Goal: Task Accomplishment & Management: Manage account settings

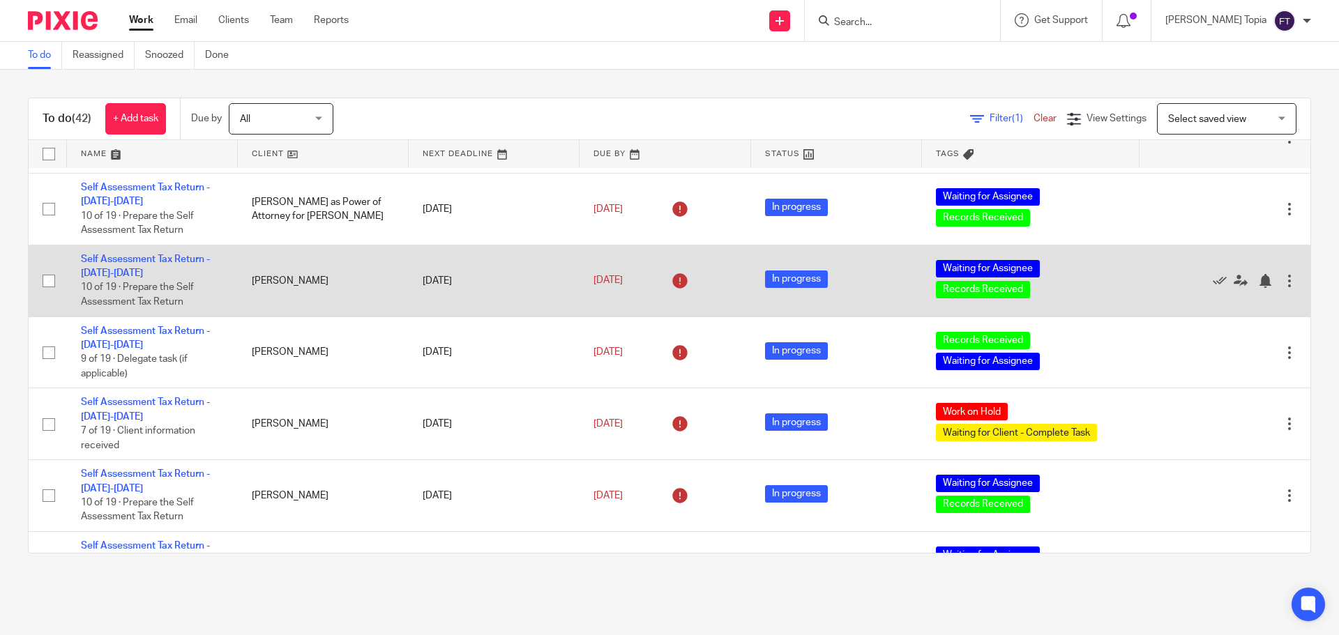
scroll to position [140, 0]
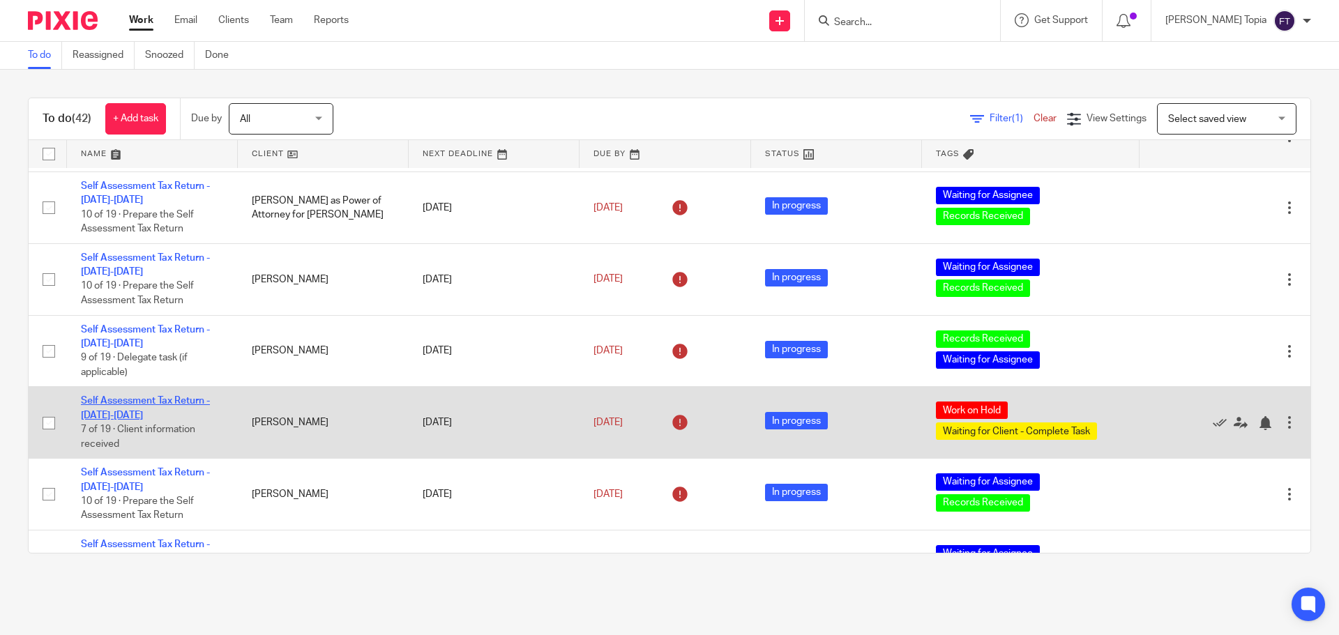
click at [155, 398] on link "Self Assessment Tax Return - [DATE]-[DATE]" at bounding box center [145, 408] width 129 height 24
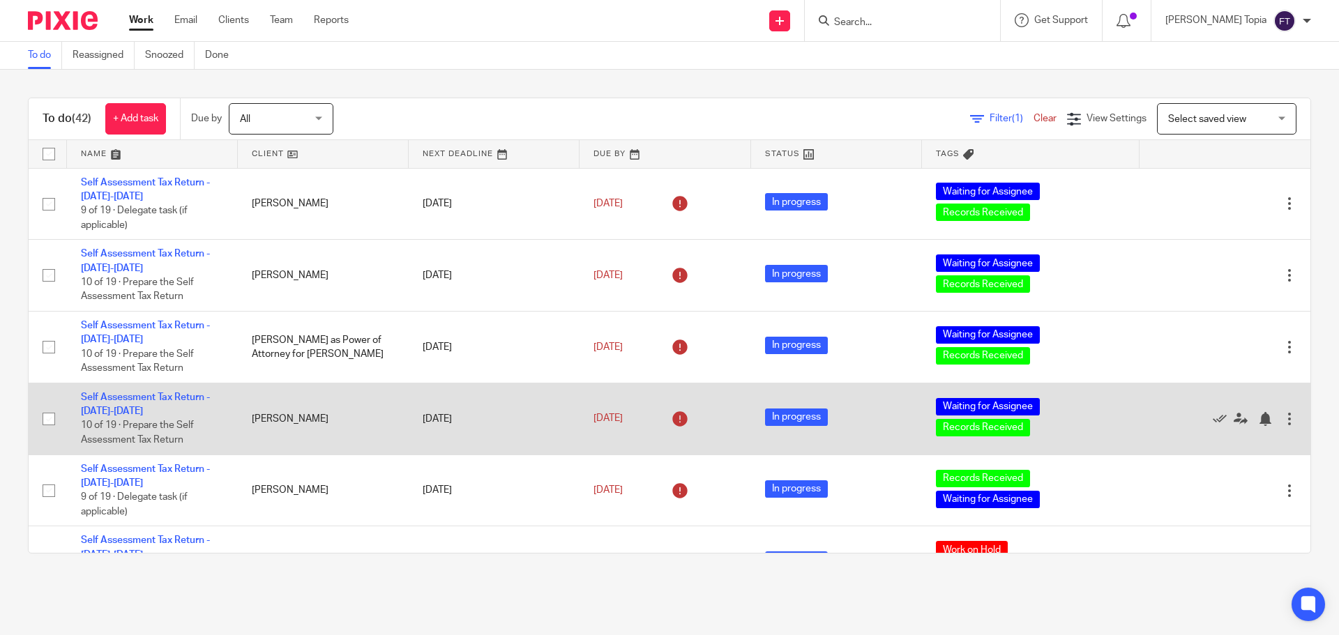
scroll to position [70, 0]
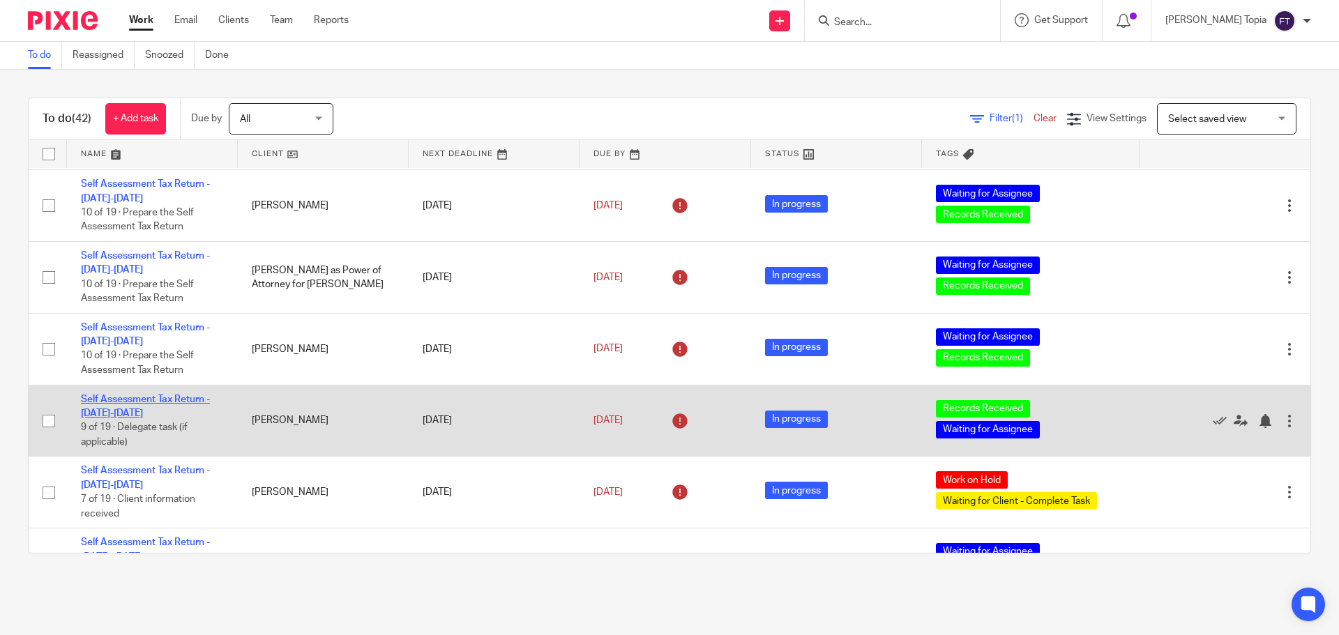
click at [146, 400] on link "Self Assessment Tax Return - [DATE]-[DATE]" at bounding box center [145, 407] width 129 height 24
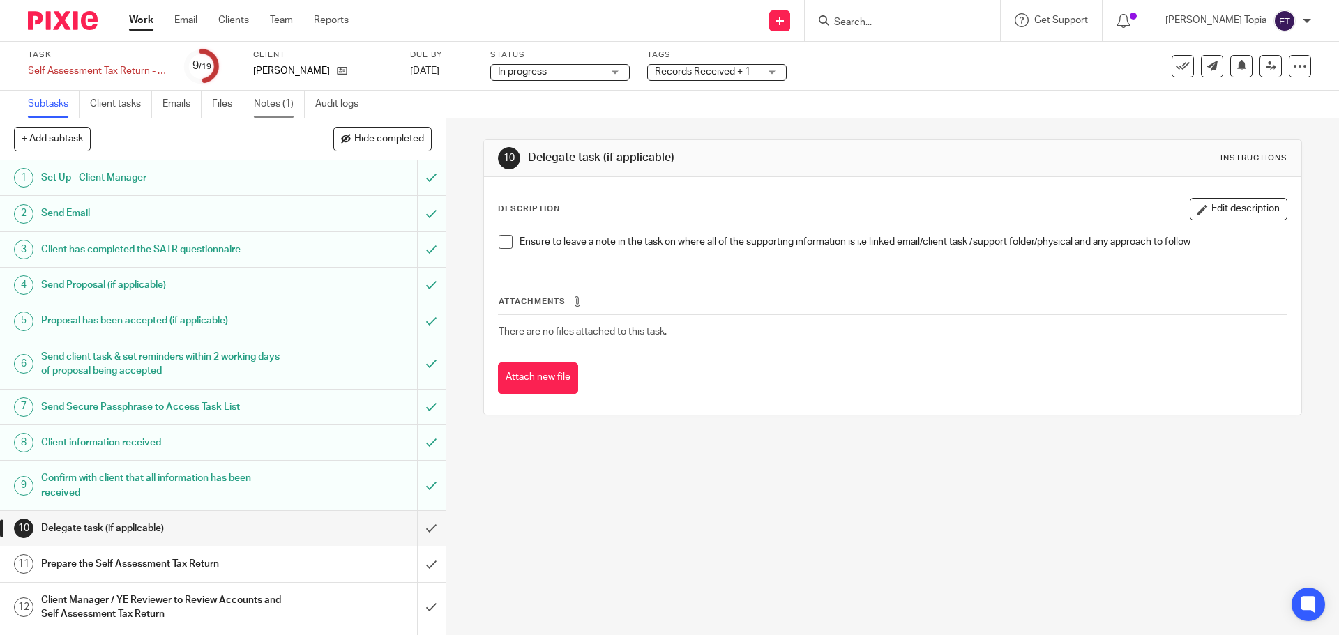
click at [269, 106] on link "Notes (1)" at bounding box center [279, 104] width 51 height 27
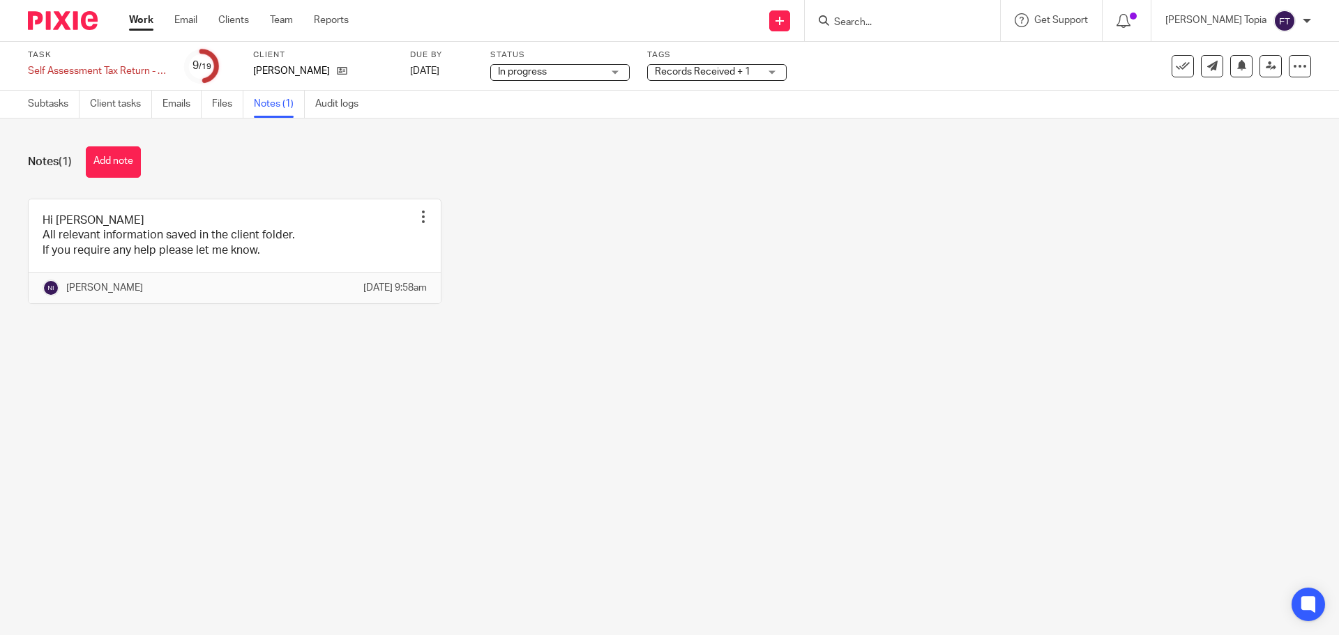
click at [137, 22] on link "Work" at bounding box center [141, 20] width 24 height 14
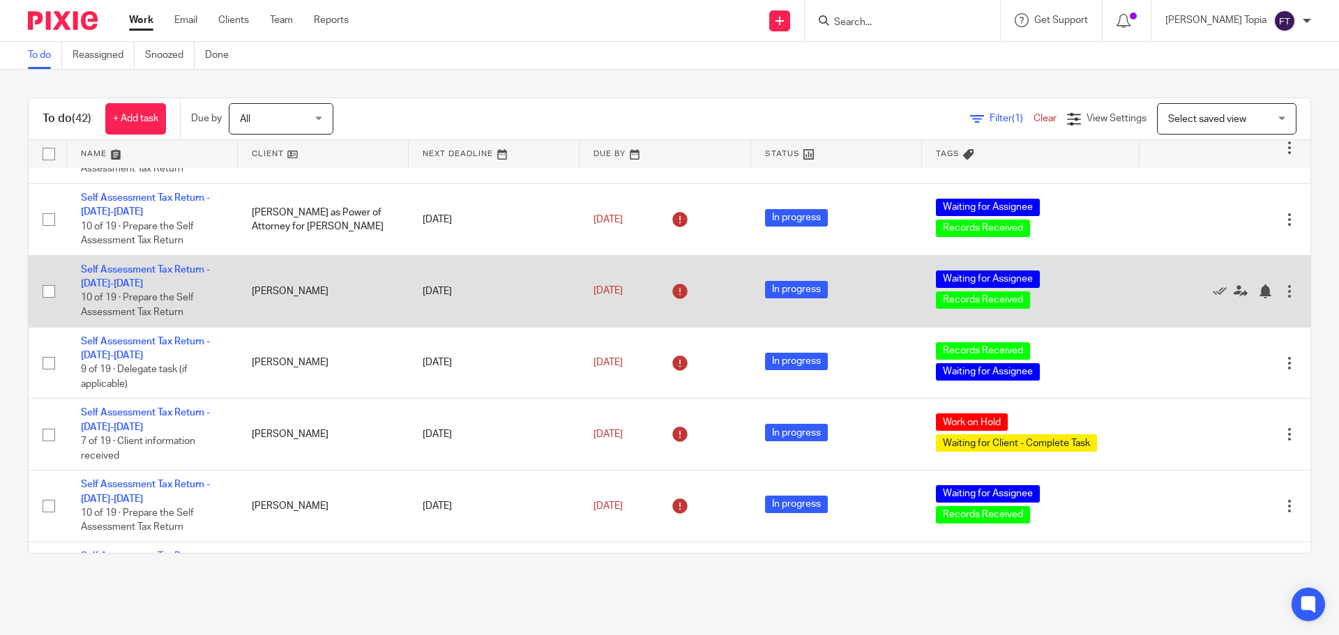
scroll to position [140, 0]
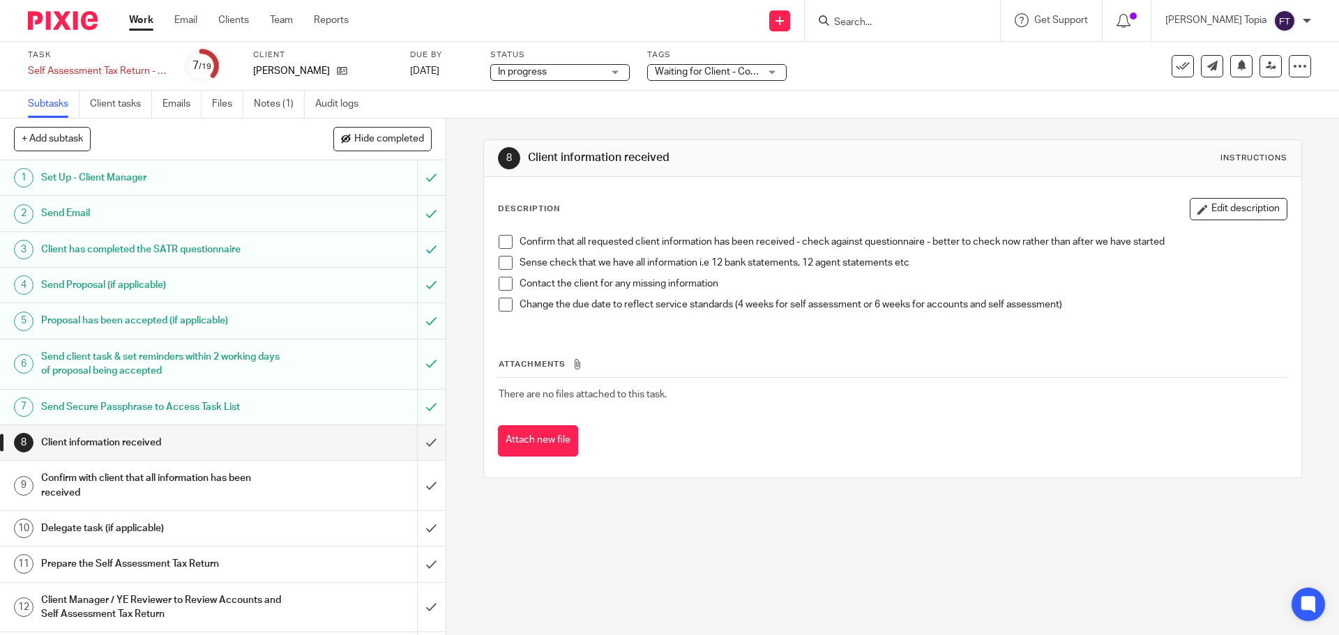
drag, startPoint x: 339, startPoint y: 68, endPoint x: 225, endPoint y: 140, distance: 135.1
click at [225, 140] on div "+ Add subtask Hide completed Cancel + Add" at bounding box center [223, 140] width 446 height 42
click at [263, 101] on link "Notes (1)" at bounding box center [279, 104] width 51 height 27
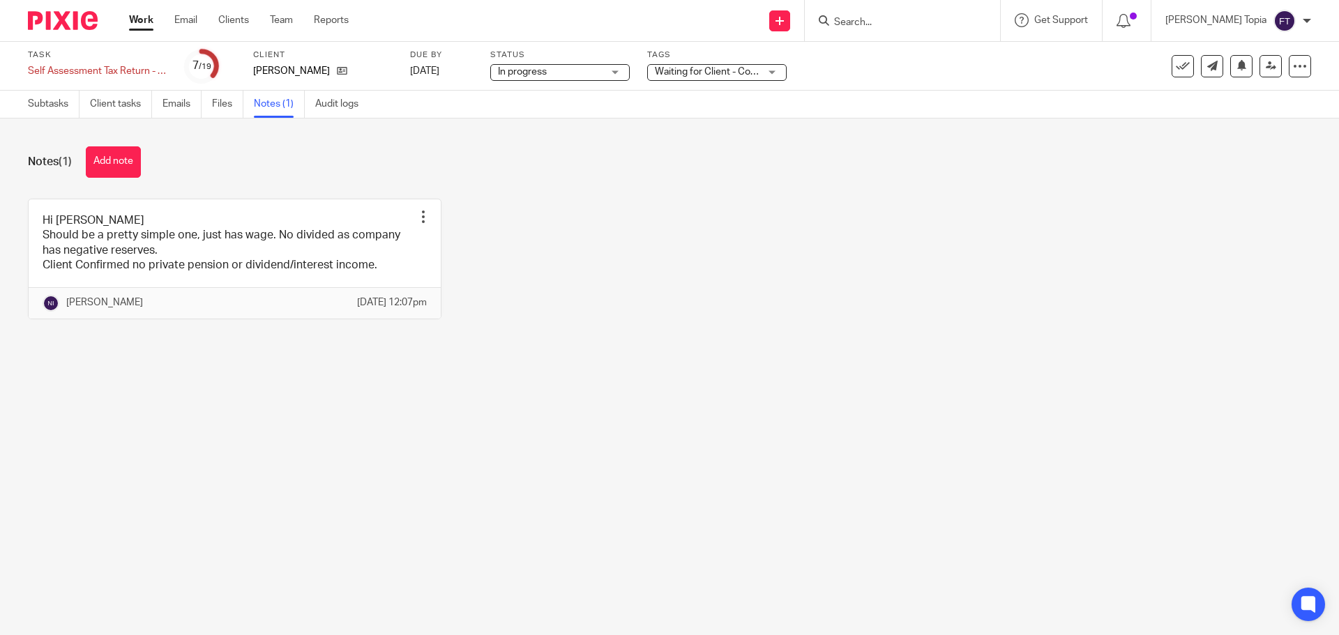
click at [462, 276] on div "Hi Fatema Should be a pretty simple one, just has wage. No divided as company h…" at bounding box center [658, 270] width 1305 height 142
click at [841, 220] on div "Hi Fatema Should be a pretty simple one, just has wage. No divided as company h…" at bounding box center [658, 270] width 1305 height 142
click at [136, 103] on link "Client tasks" at bounding box center [121, 104] width 62 height 27
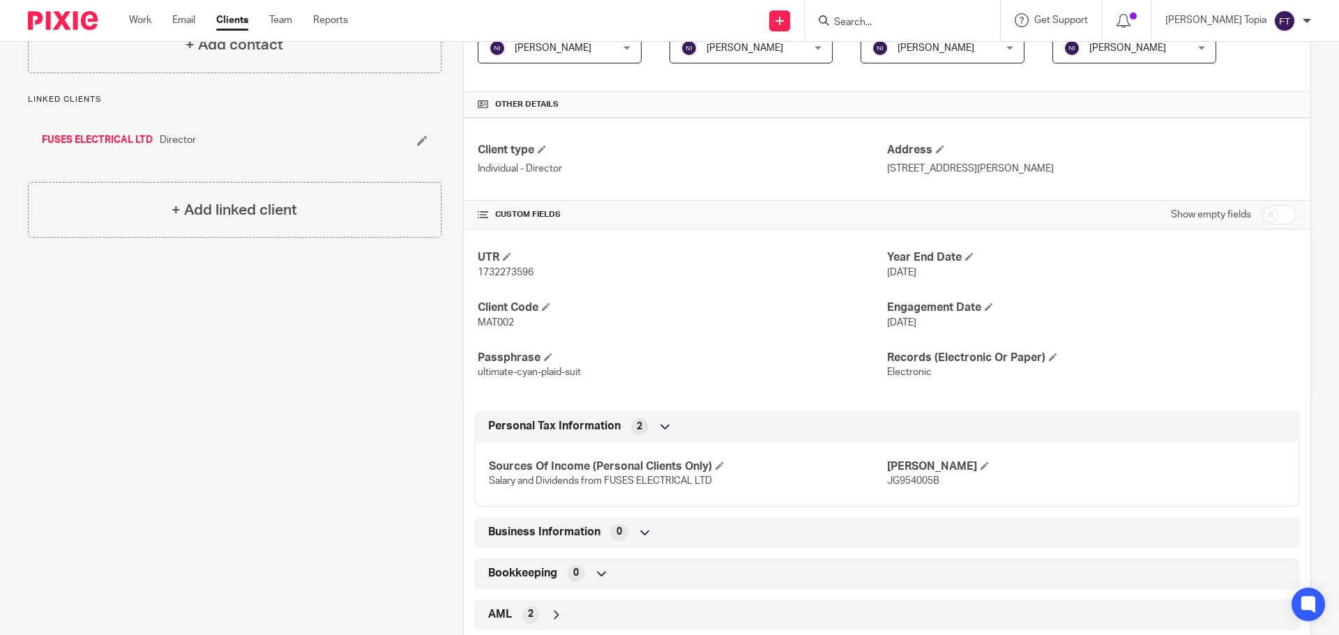
scroll to position [279, 0]
click at [925, 477] on span "JG954005B" at bounding box center [913, 481] width 52 height 10
copy span "JG954005B"
click at [513, 274] on span "1732273596" at bounding box center [506, 272] width 56 height 10
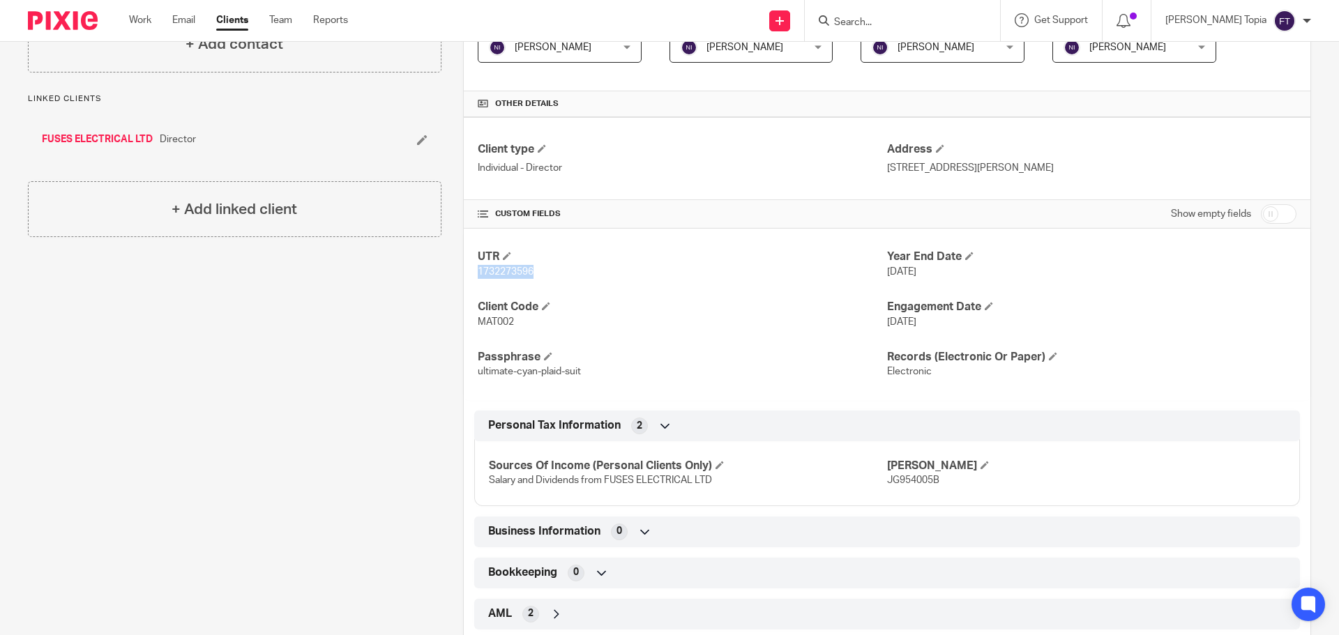
click at [513, 274] on span "1732273596" at bounding box center [506, 272] width 56 height 10
copy span "1732273596"
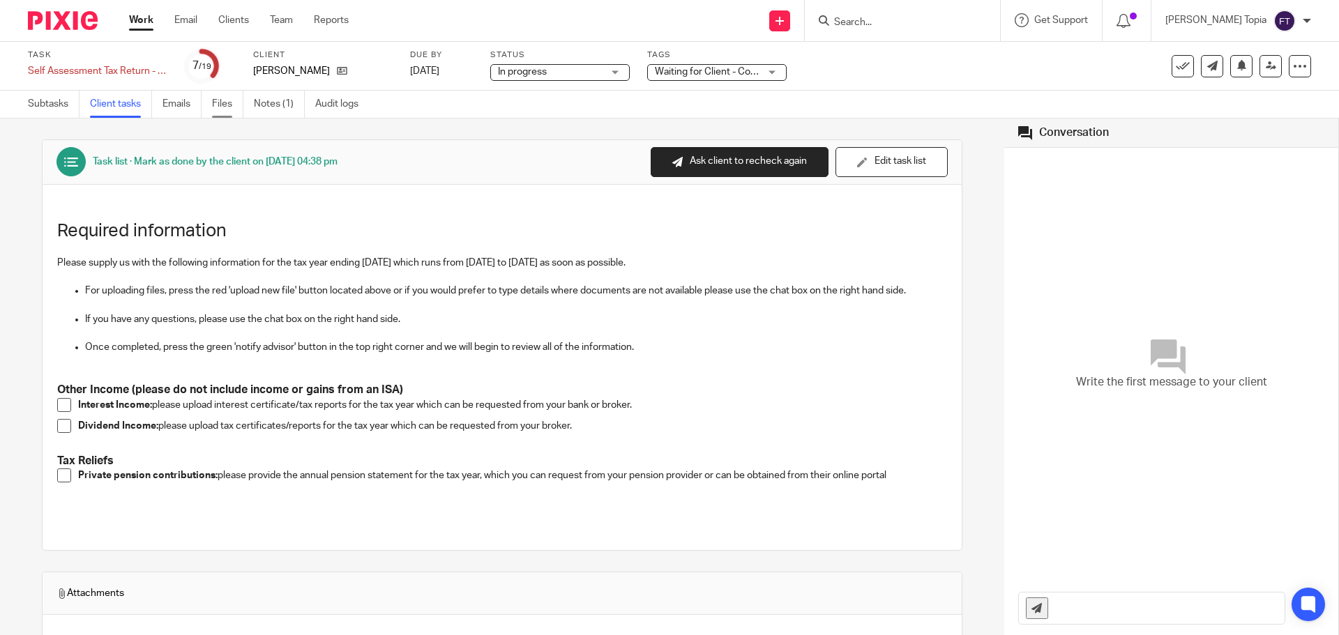
click at [219, 105] on link "Files" at bounding box center [227, 104] width 31 height 27
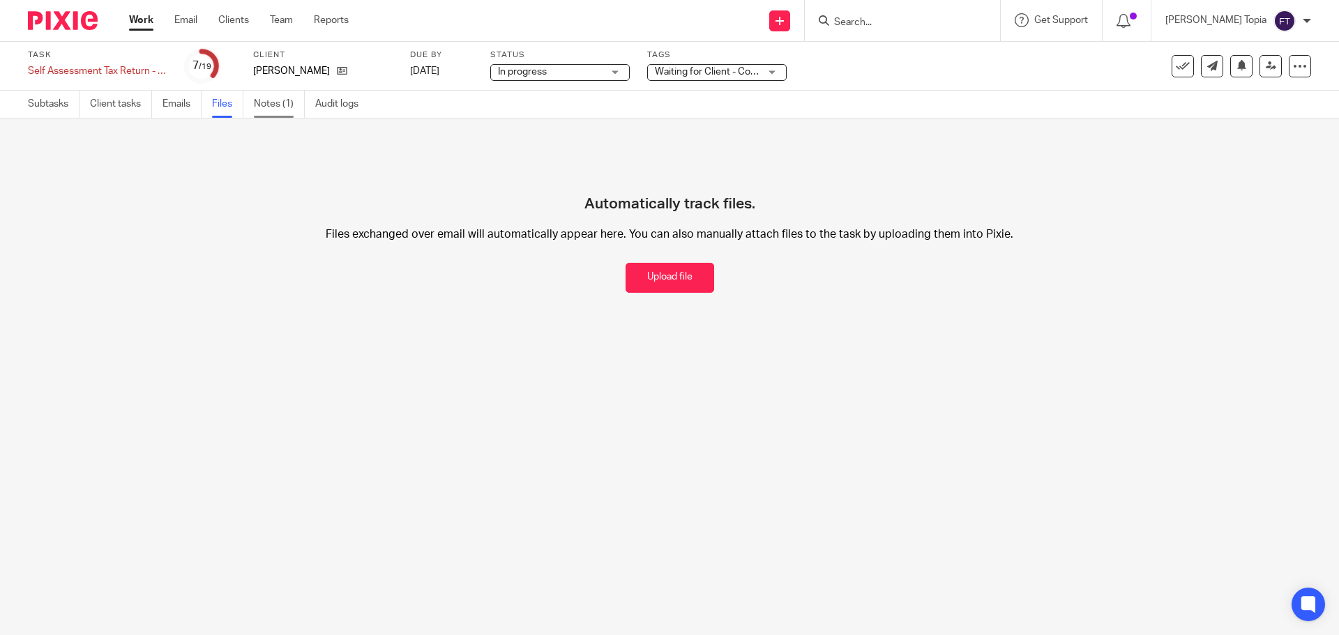
click at [265, 99] on link "Notes (1)" at bounding box center [279, 104] width 51 height 27
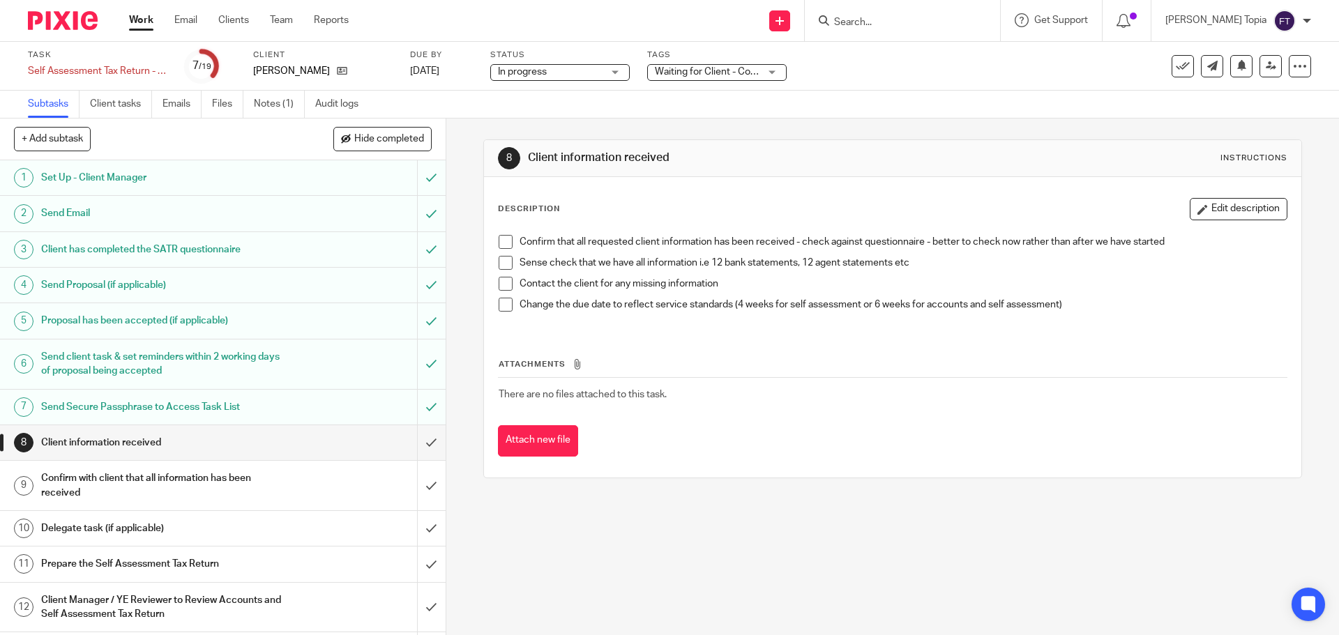
click at [114, 557] on h1 "Prepare the Self Assessment Tax Return" at bounding box center [161, 564] width 241 height 21
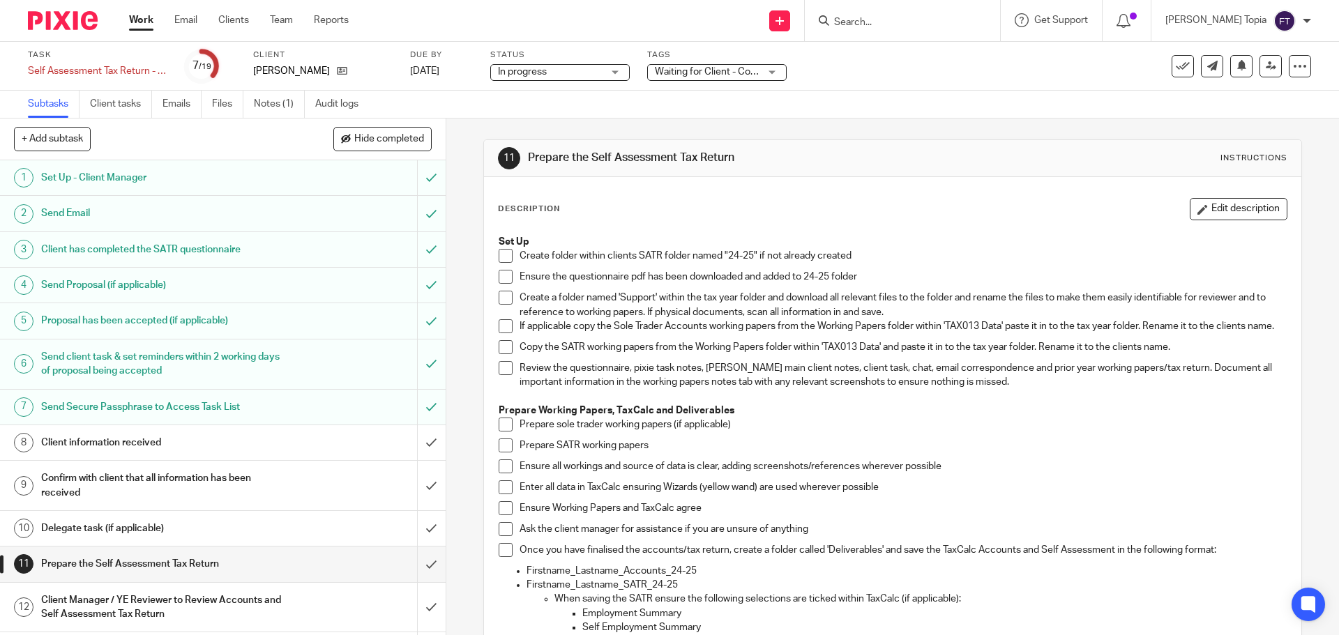
click at [502, 264] on li "Create folder within clients SATR folder named "24-25" if not already created" at bounding box center [893, 259] width 788 height 21
click at [502, 260] on span at bounding box center [506, 256] width 14 height 14
click at [504, 277] on span at bounding box center [506, 277] width 14 height 14
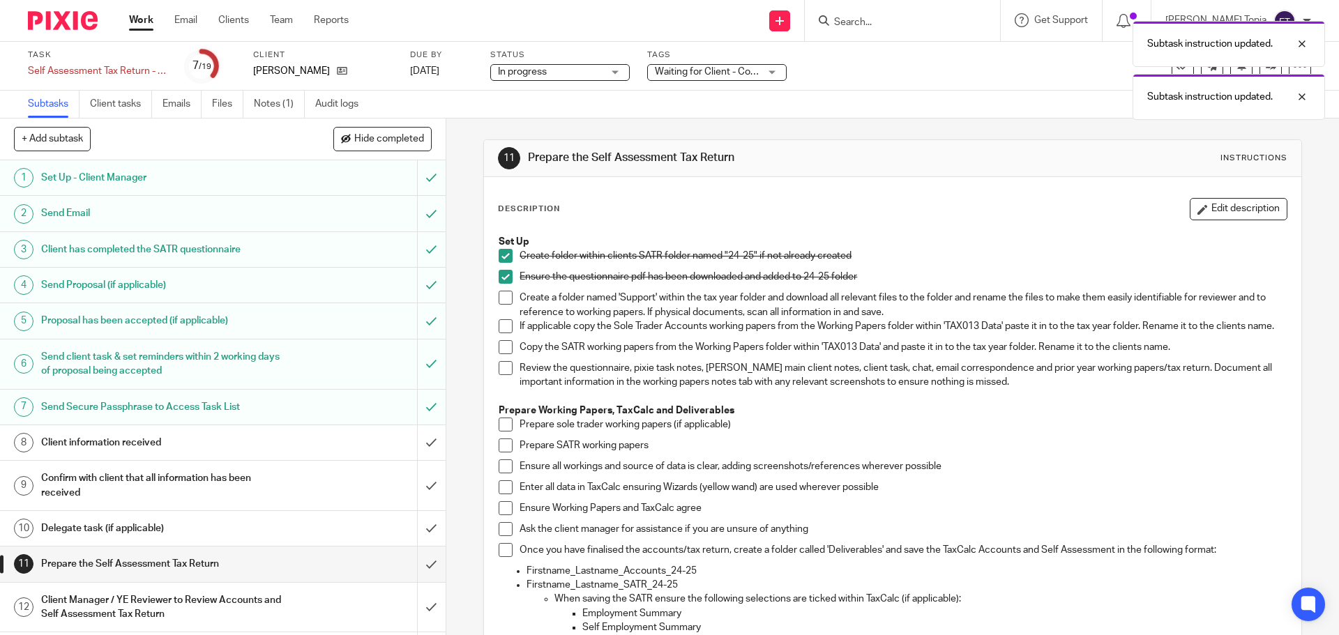
drag, startPoint x: 498, startPoint y: 322, endPoint x: 503, endPoint y: 341, distance: 20.1
click at [499, 322] on span at bounding box center [506, 326] width 14 height 14
click at [505, 354] on span at bounding box center [506, 347] width 14 height 14
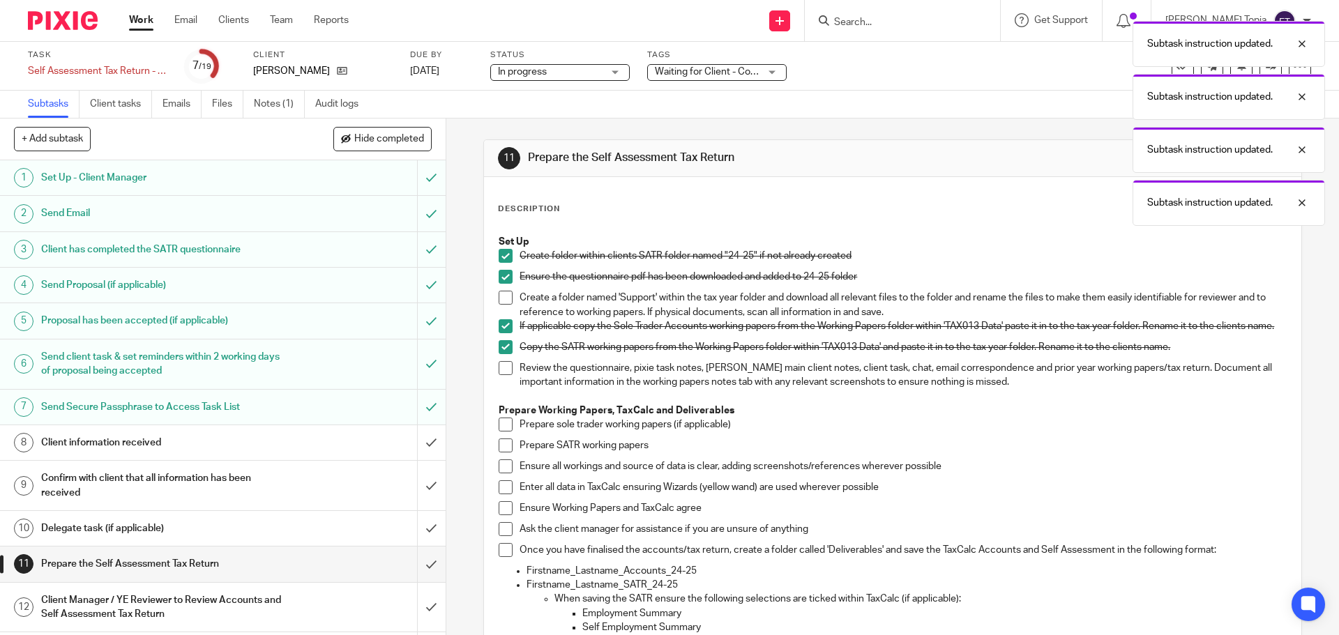
click at [504, 375] on span at bounding box center [506, 368] width 14 height 14
click at [500, 453] on span at bounding box center [506, 446] width 14 height 14
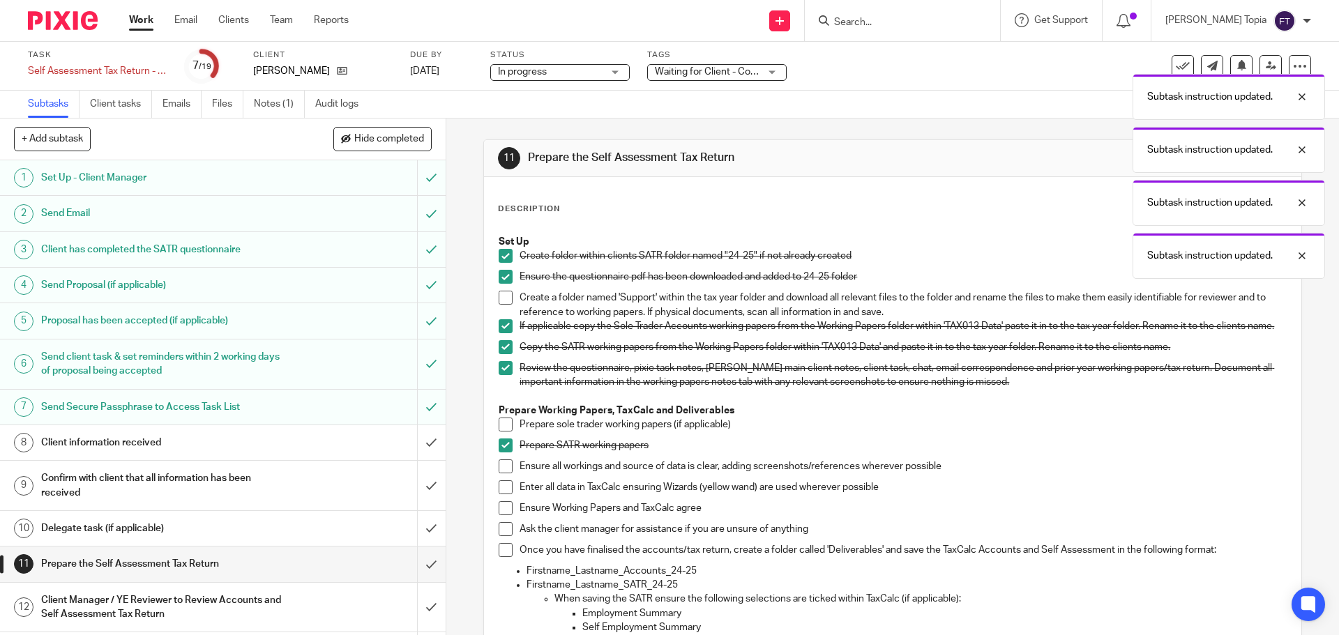
click at [499, 472] on span at bounding box center [506, 467] width 14 height 14
click at [500, 495] on span at bounding box center [506, 488] width 14 height 14
click at [499, 536] on span at bounding box center [506, 529] width 14 height 14
click at [500, 515] on span at bounding box center [506, 509] width 14 height 14
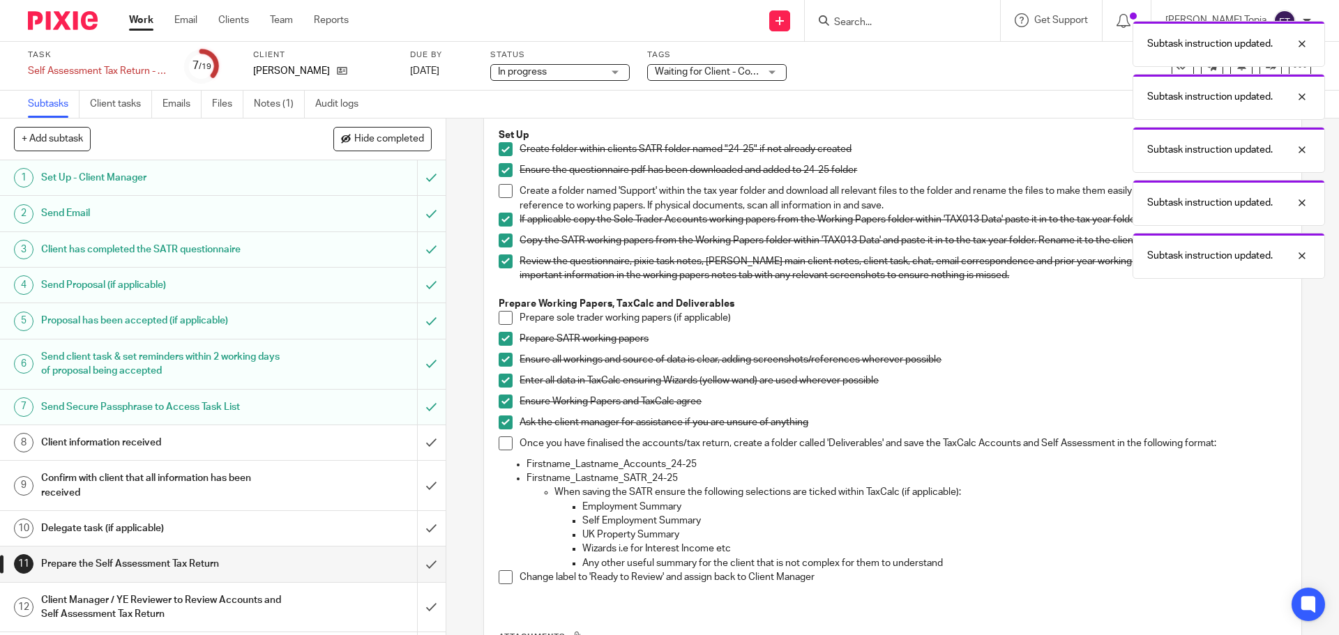
scroll to position [140, 0]
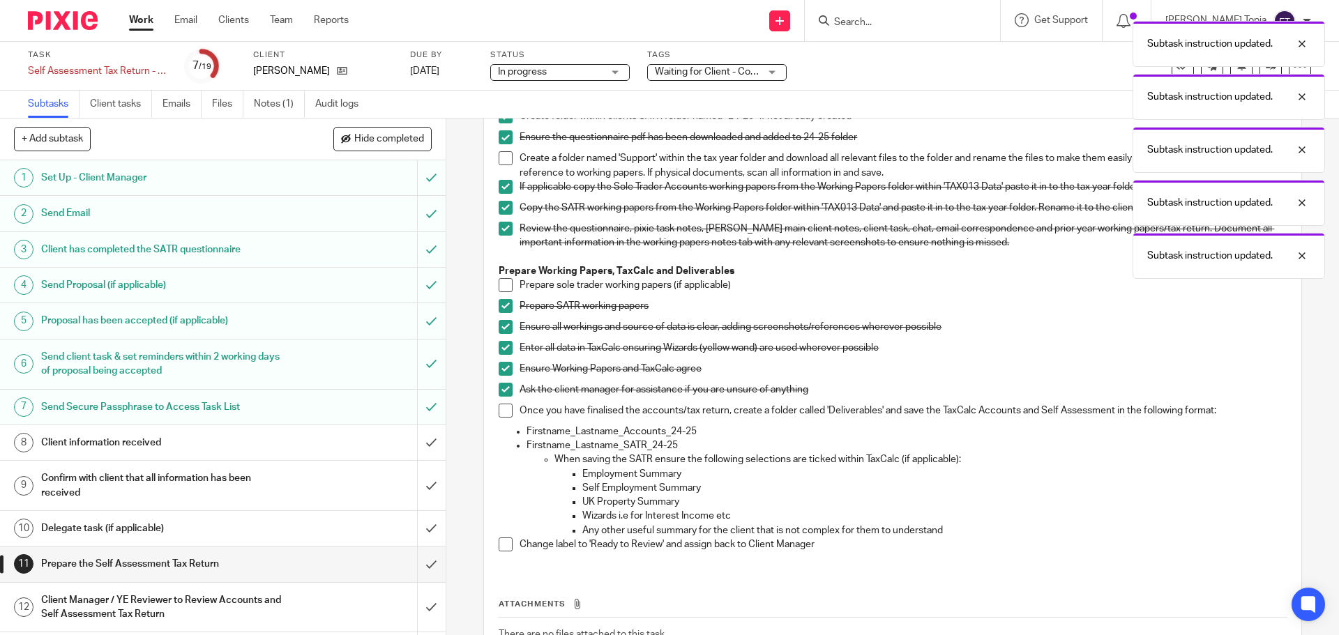
click at [506, 418] on span at bounding box center [506, 411] width 14 height 14
click at [499, 552] on span at bounding box center [506, 545] width 14 height 14
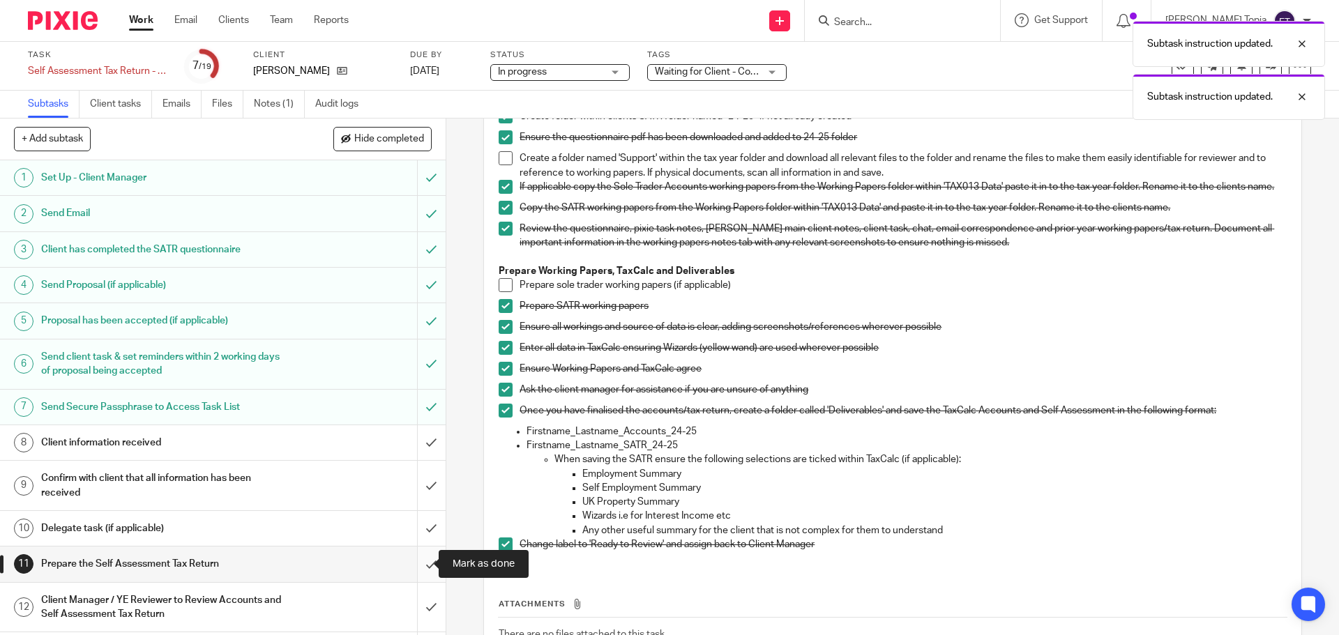
click at [412, 566] on input "submit" at bounding box center [223, 564] width 446 height 35
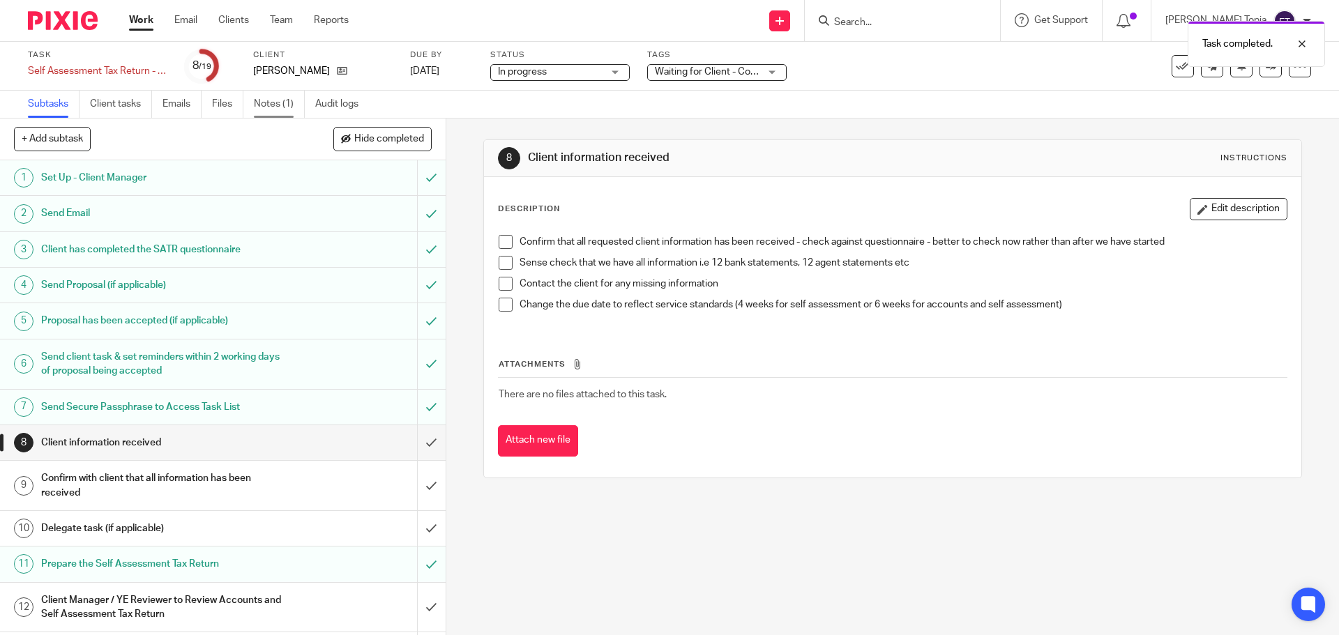
click at [270, 101] on link "Notes (1)" at bounding box center [279, 104] width 51 height 27
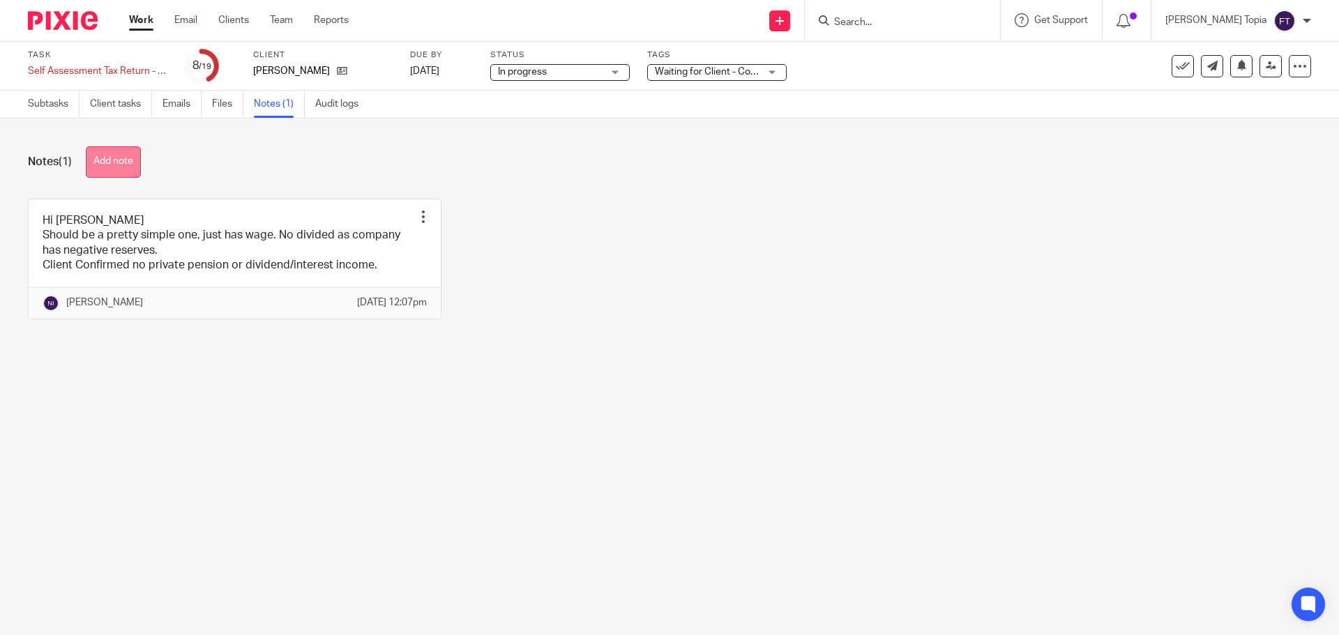
click at [105, 161] on button "Add note" at bounding box center [113, 161] width 55 height 31
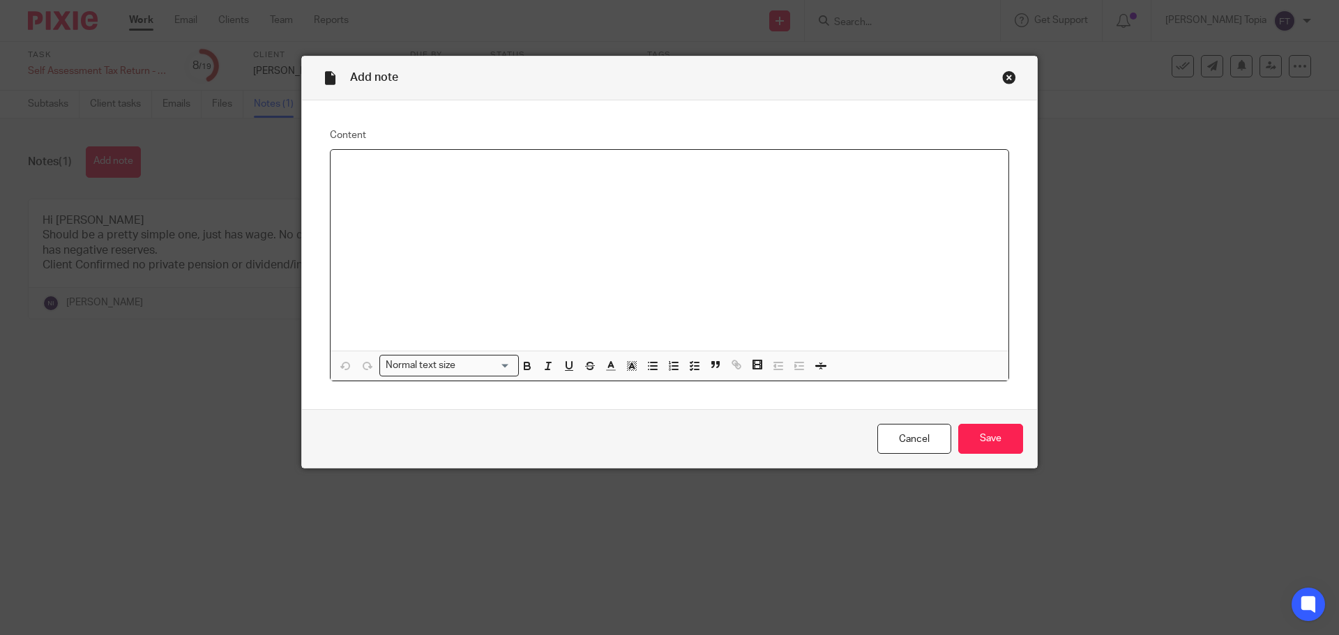
click at [465, 170] on p at bounding box center [670, 168] width 656 height 14
click at [963, 437] on input "Save" at bounding box center [990, 439] width 65 height 30
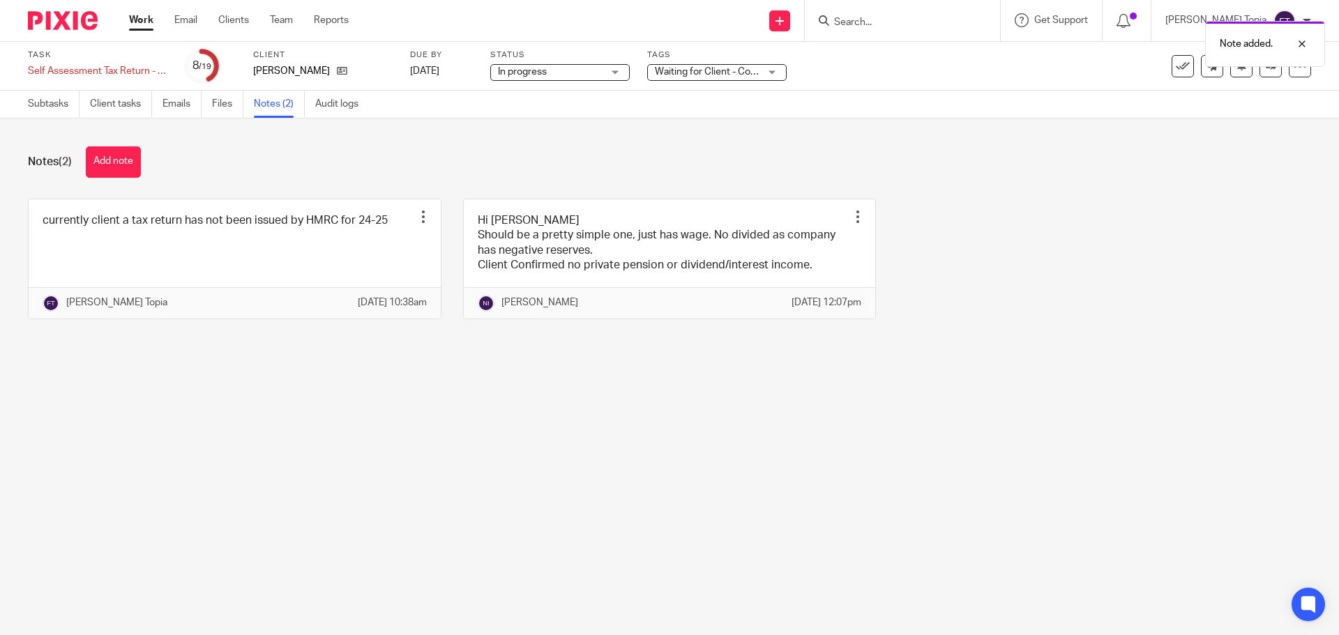
click at [772, 74] on div "Waiting for Client - Complete Task + 1" at bounding box center [717, 72] width 140 height 17
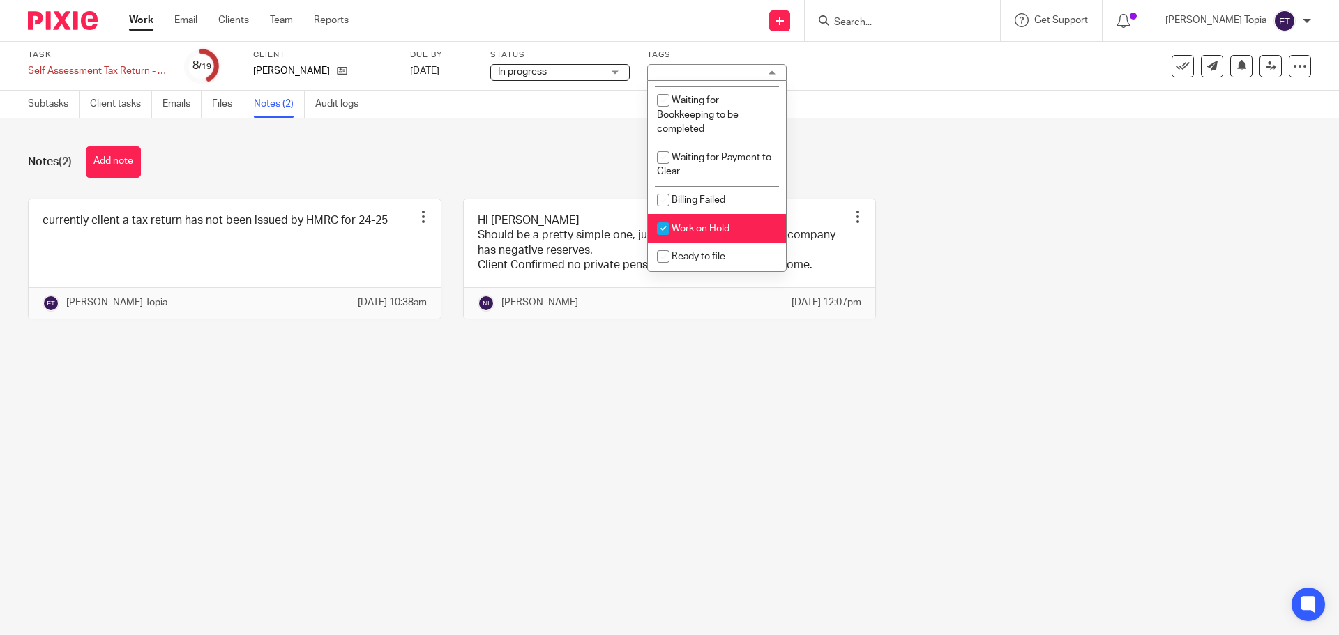
scroll to position [974, 0]
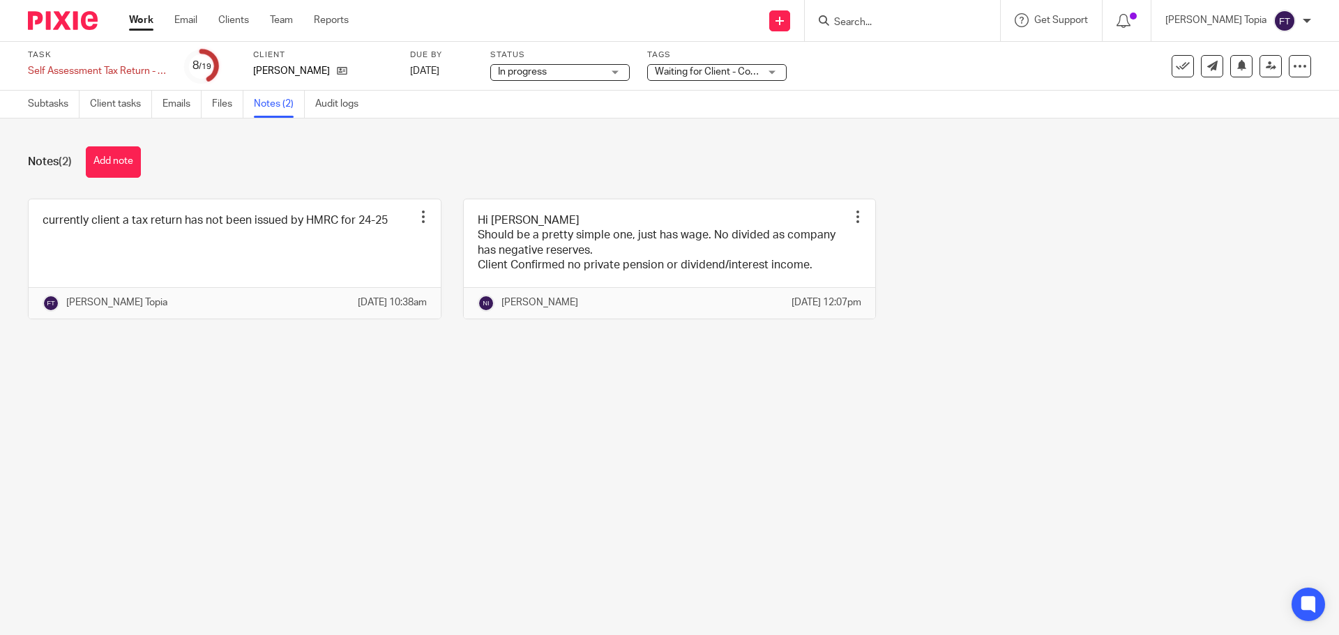
click at [566, 145] on div "Notes (2) Add note currently client a tax return has not been issued by HMRC fo…" at bounding box center [669, 244] width 1339 height 250
click at [620, 70] on div "In progress In progress" at bounding box center [560, 72] width 140 height 17
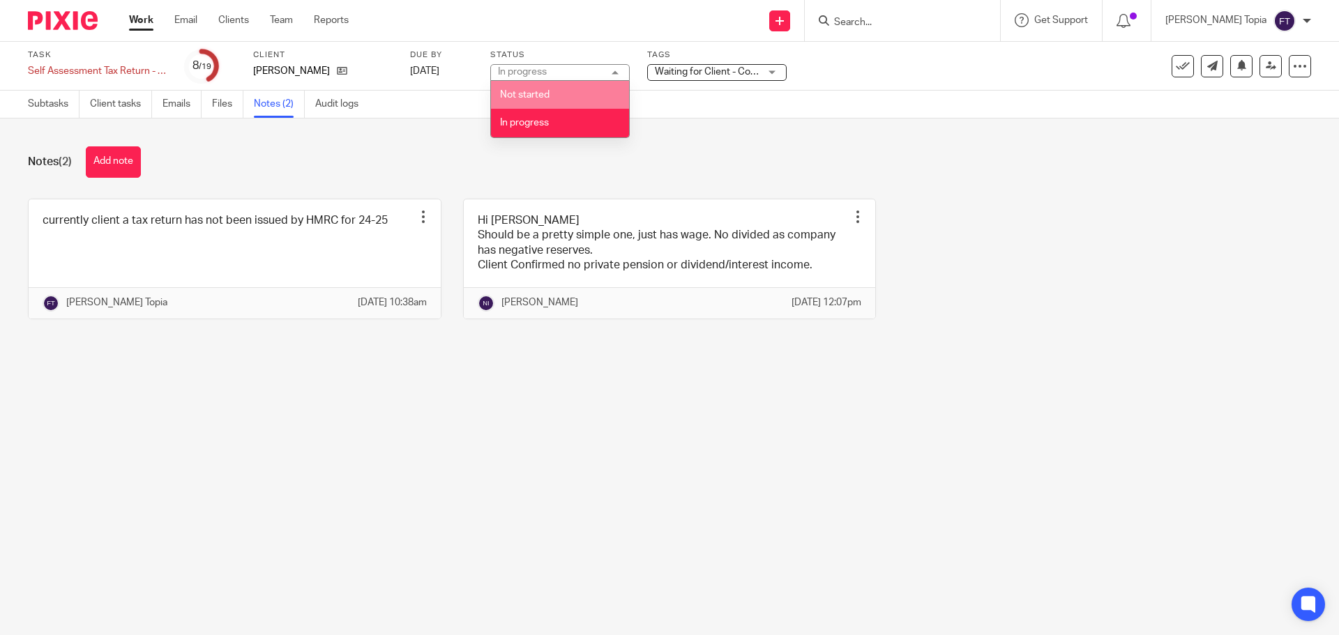
click at [806, 144] on div "Notes (2) Add note currently client a tax return has not been issued by HMRC fo…" at bounding box center [669, 244] width 1339 height 250
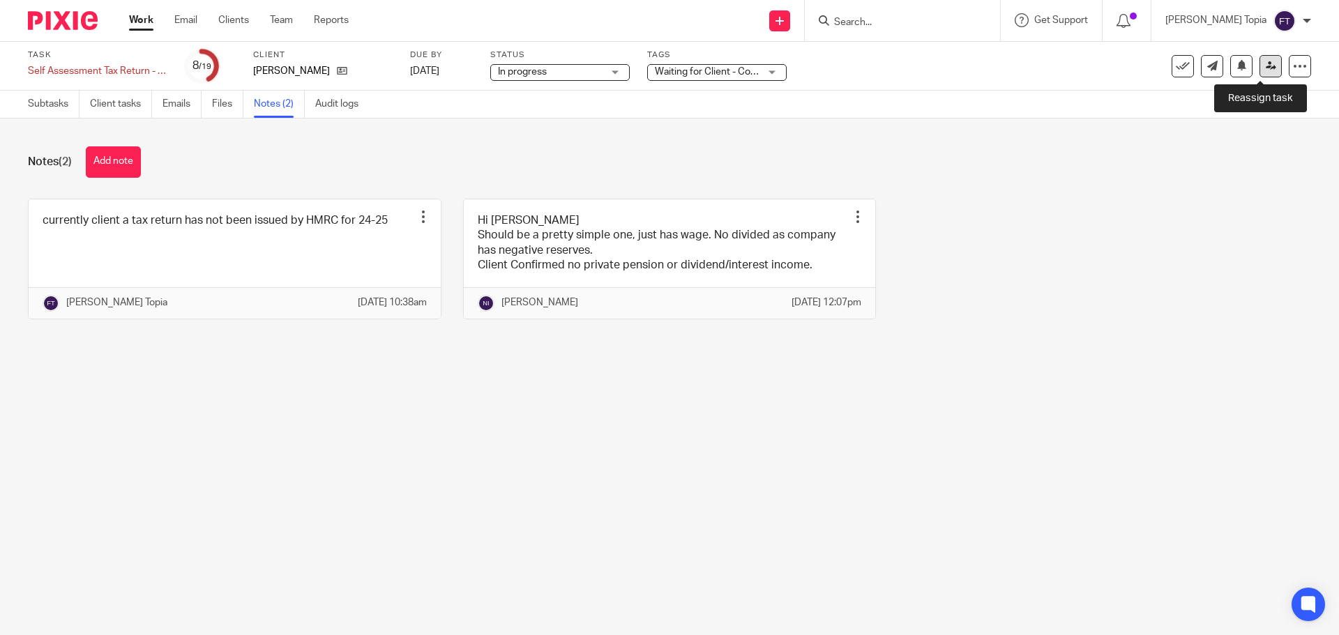
click at [1260, 66] on link at bounding box center [1271, 66] width 22 height 22
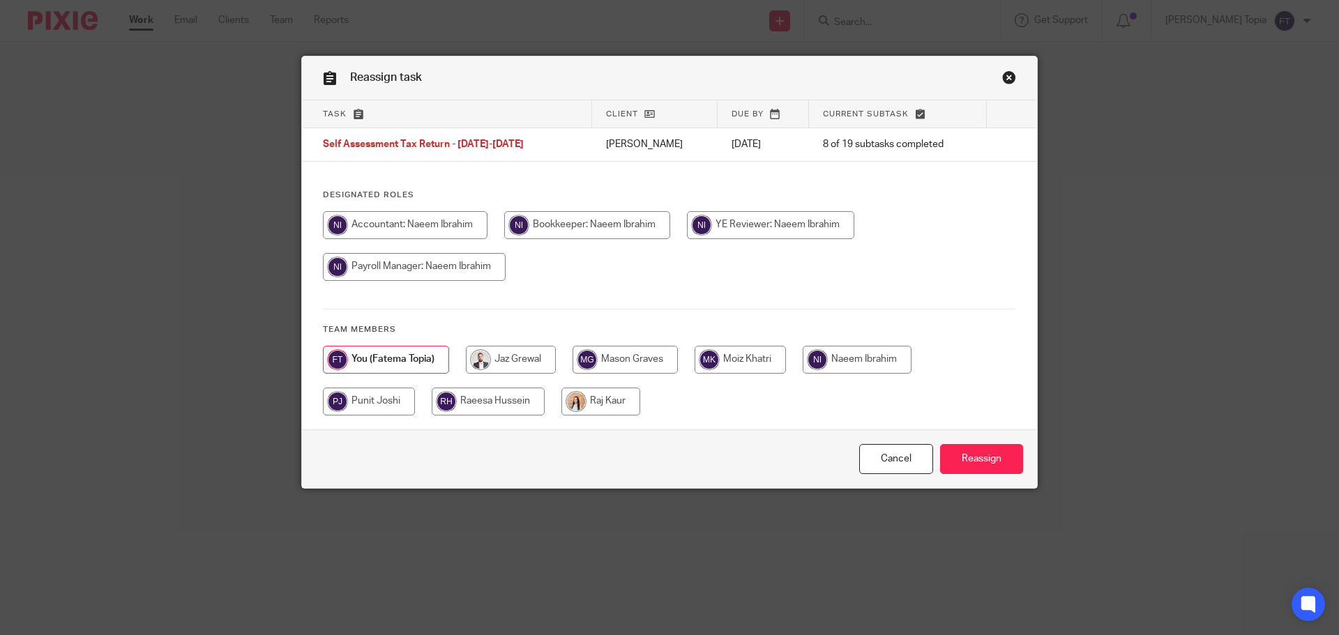
click at [376, 219] on input "radio" at bounding box center [405, 225] width 165 height 28
radio input "true"
click at [960, 451] on input "Reassign" at bounding box center [981, 459] width 83 height 30
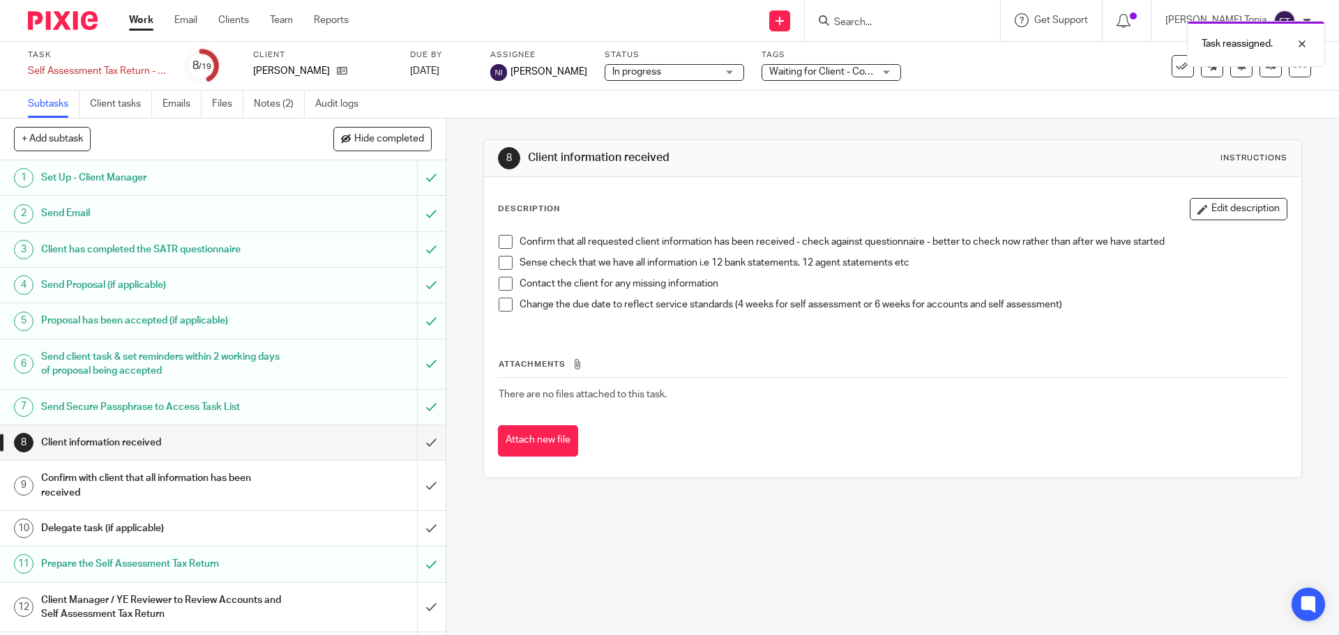
click at [146, 22] on link "Work" at bounding box center [141, 20] width 24 height 14
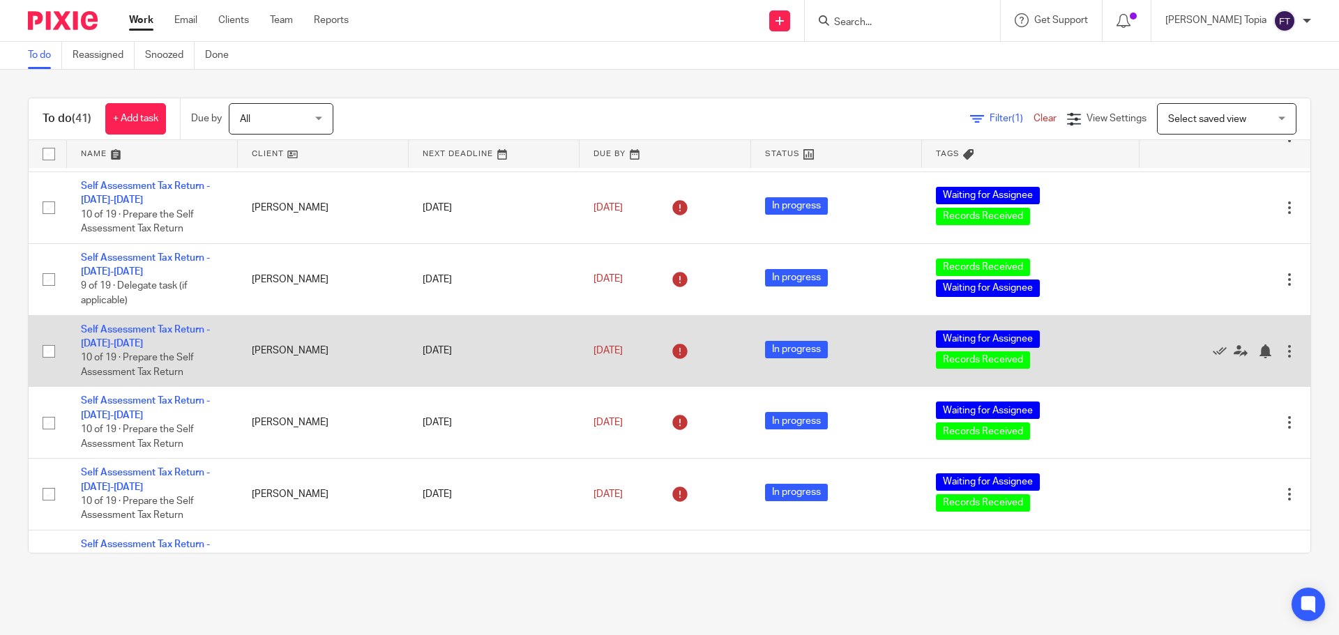
scroll to position [209, 0]
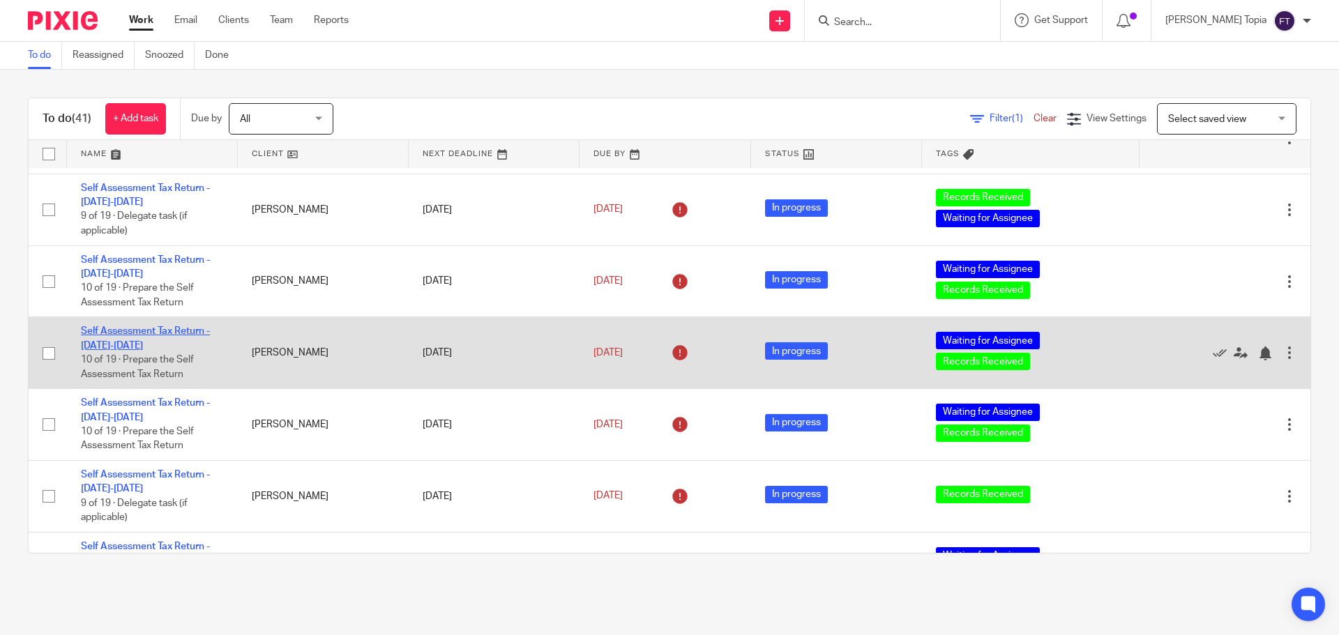
click at [134, 333] on link "Self Assessment Tax Return - [DATE]-[DATE]" at bounding box center [145, 338] width 129 height 24
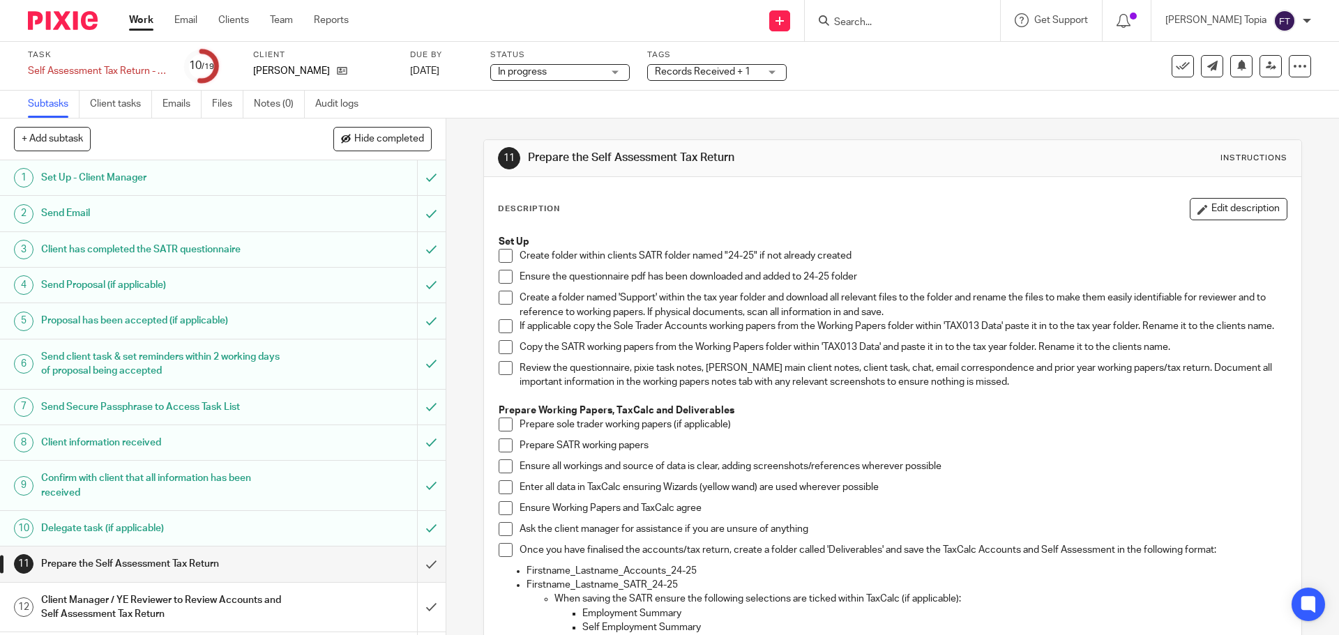
click at [144, 20] on link "Work" at bounding box center [141, 20] width 24 height 14
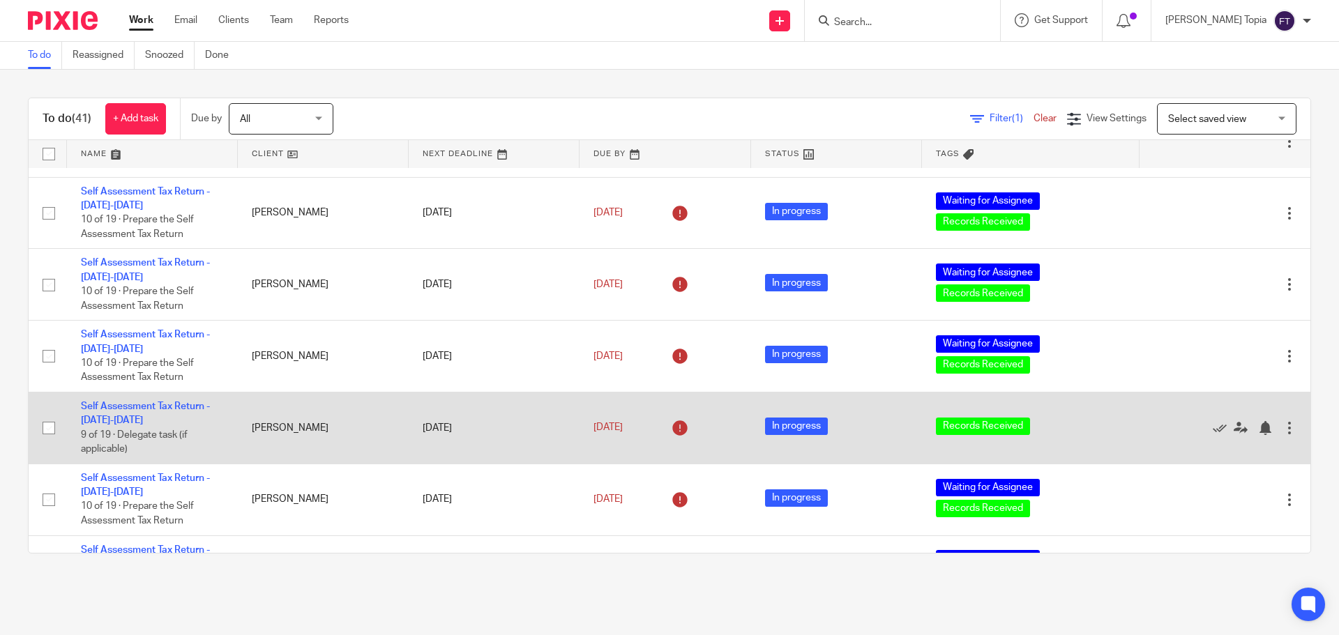
scroll to position [279, 0]
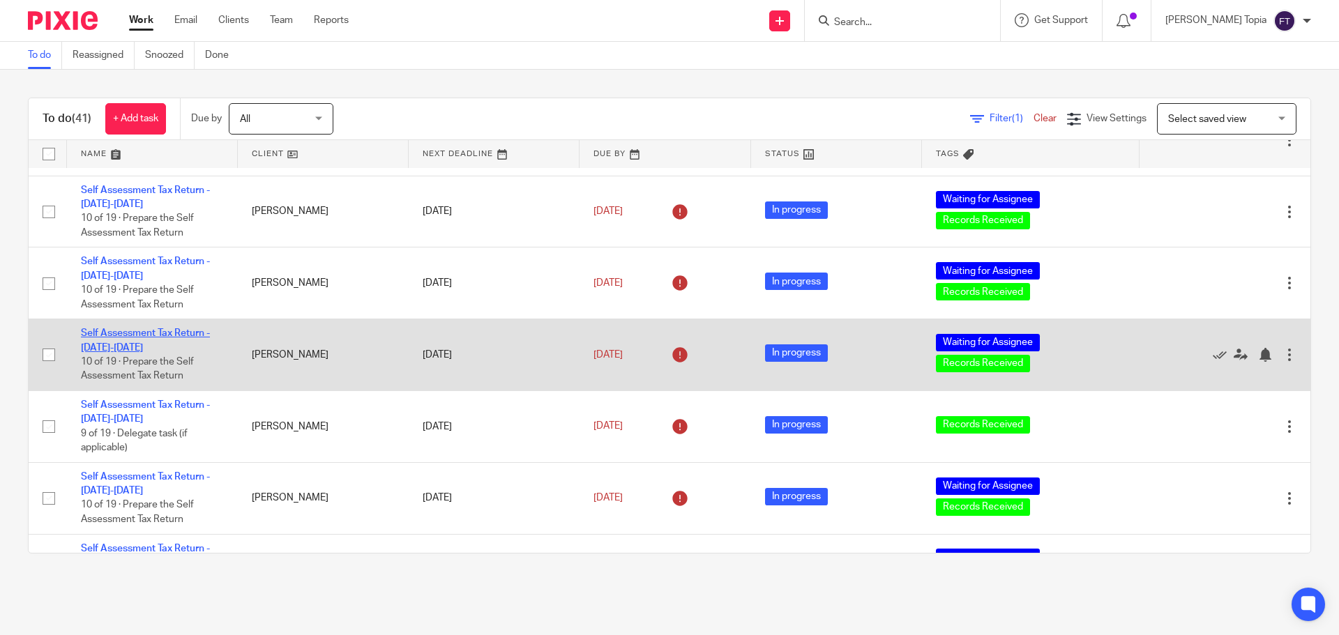
click at [159, 333] on link "Self Assessment Tax Return - [DATE]-[DATE]" at bounding box center [145, 341] width 129 height 24
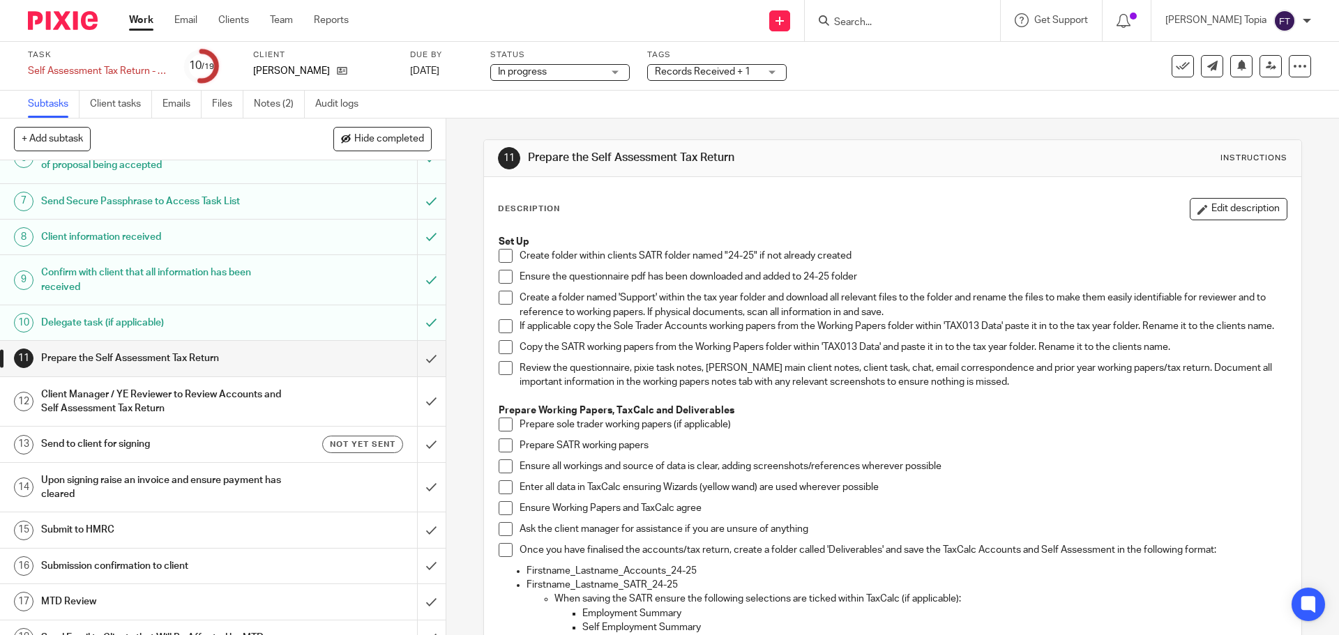
scroll to position [209, 0]
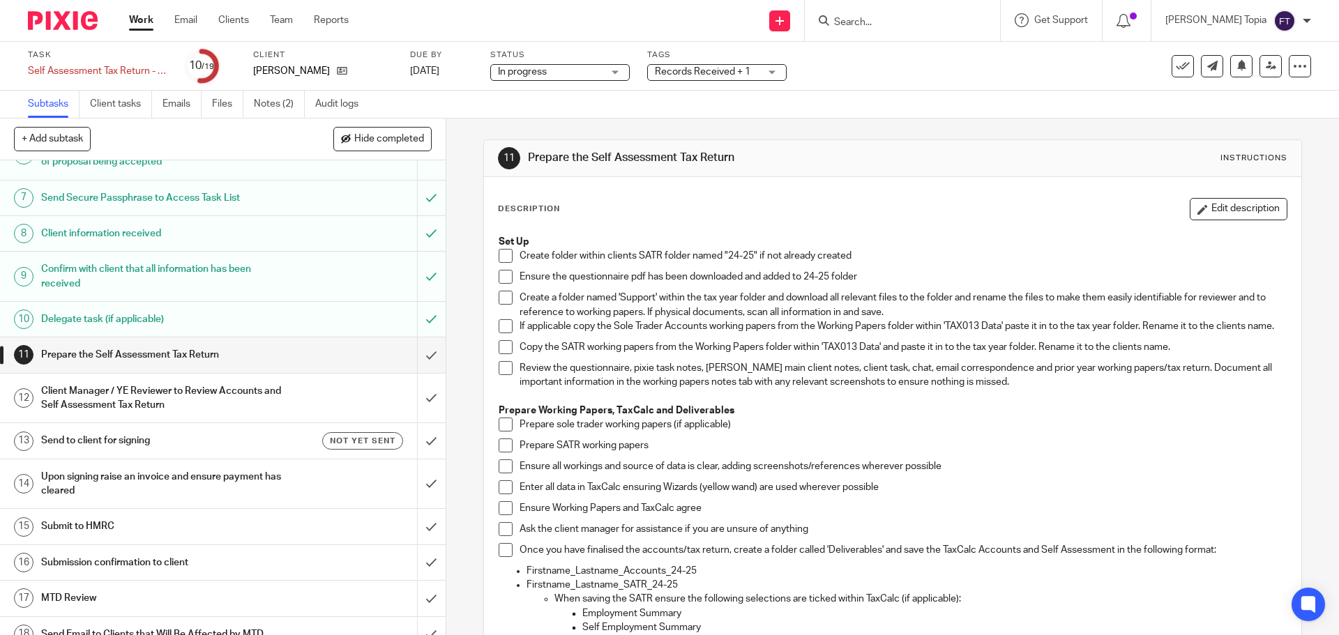
click at [154, 22] on ul "Work Email Clients Team Reports" at bounding box center [249, 20] width 241 height 14
click at [150, 22] on link "Work" at bounding box center [141, 20] width 24 height 14
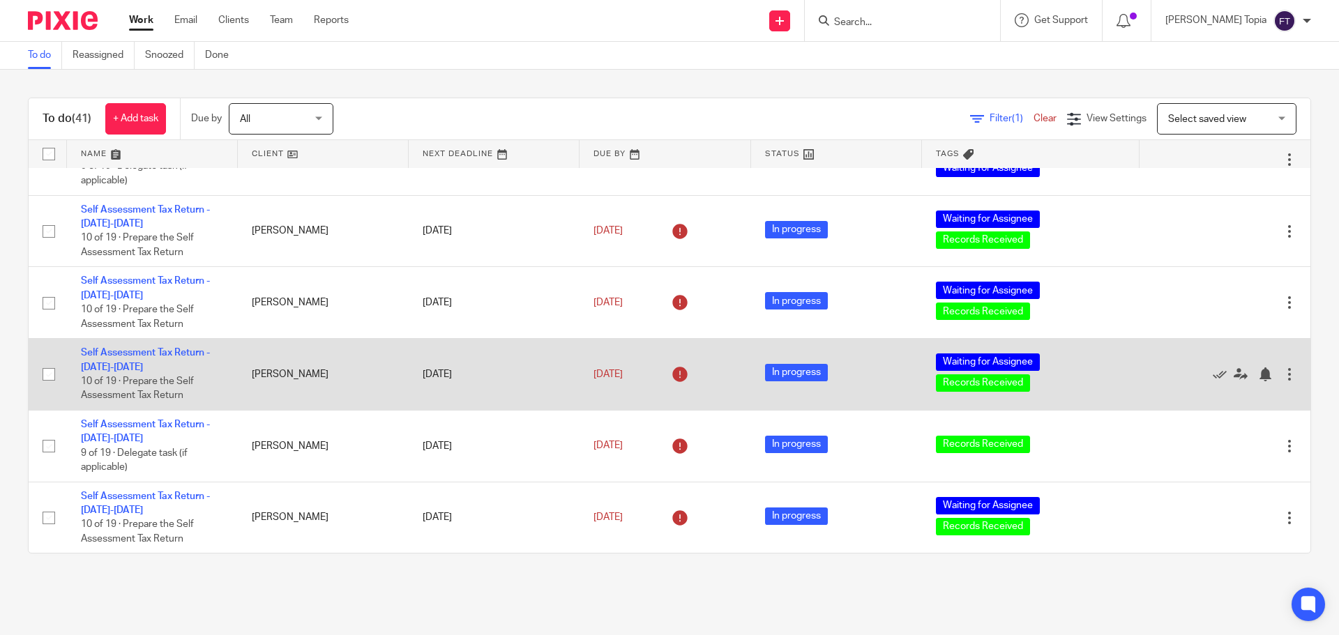
scroll to position [349, 0]
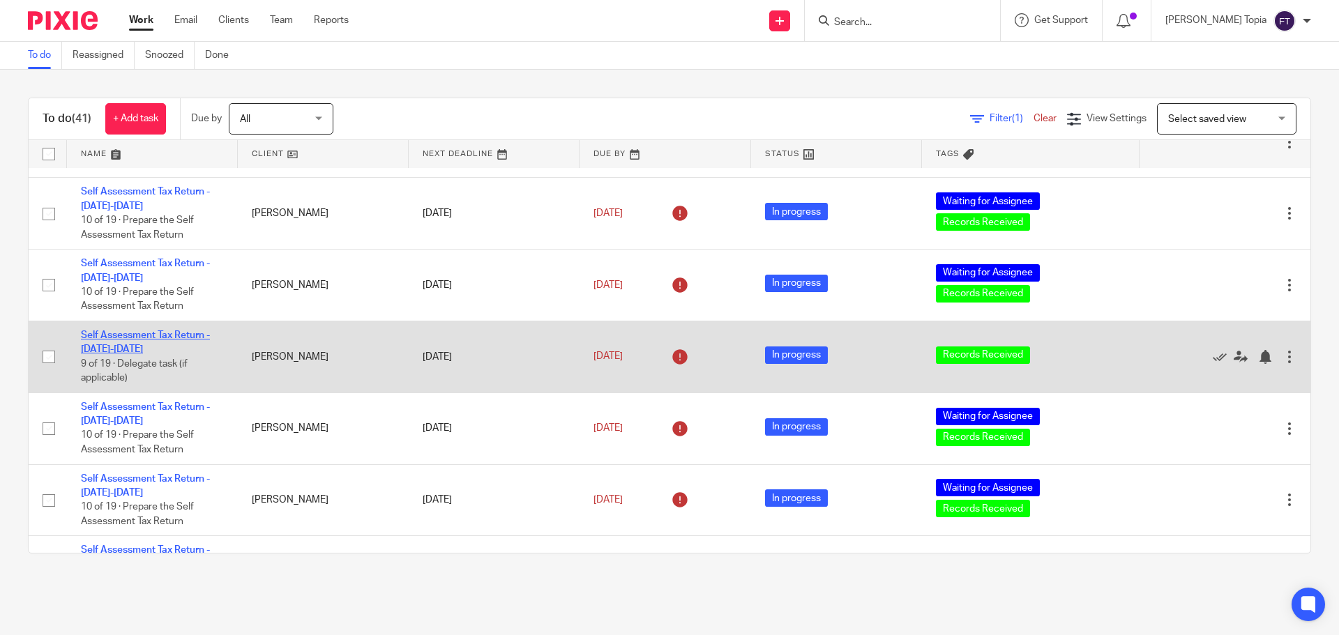
click at [130, 334] on link "Self Assessment Tax Return - [DATE]-[DATE]" at bounding box center [145, 343] width 129 height 24
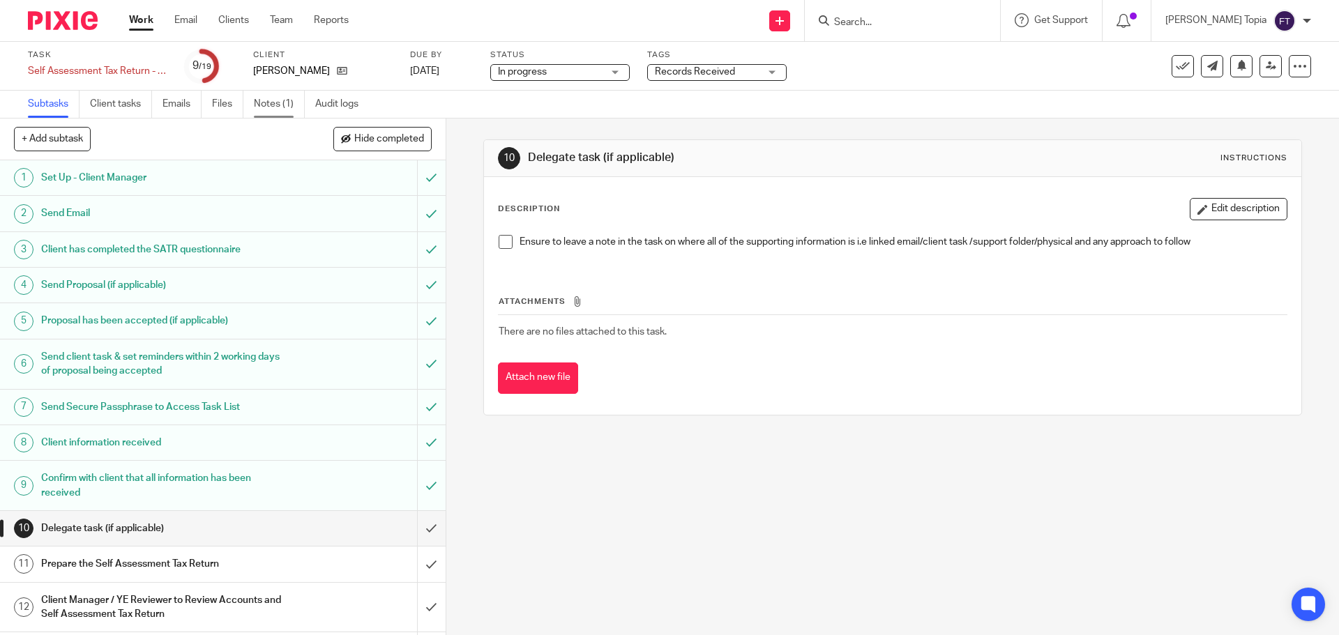
click at [264, 103] on link "Notes (1)" at bounding box center [279, 104] width 51 height 27
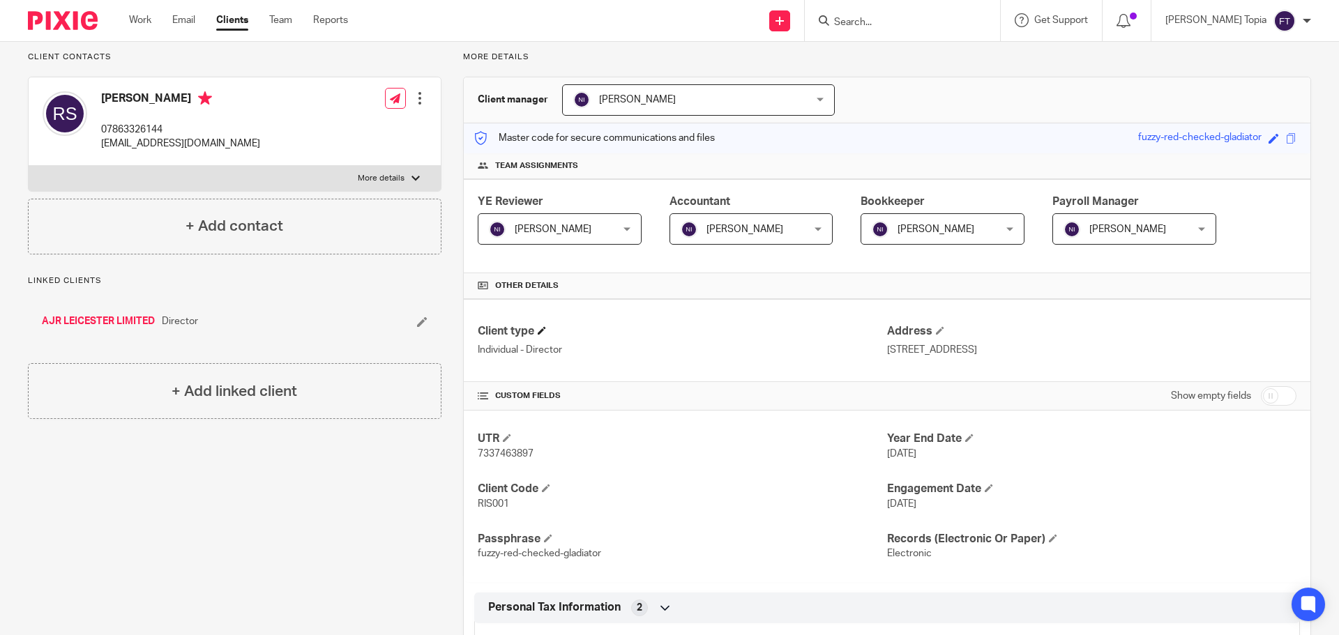
scroll to position [377, 0]
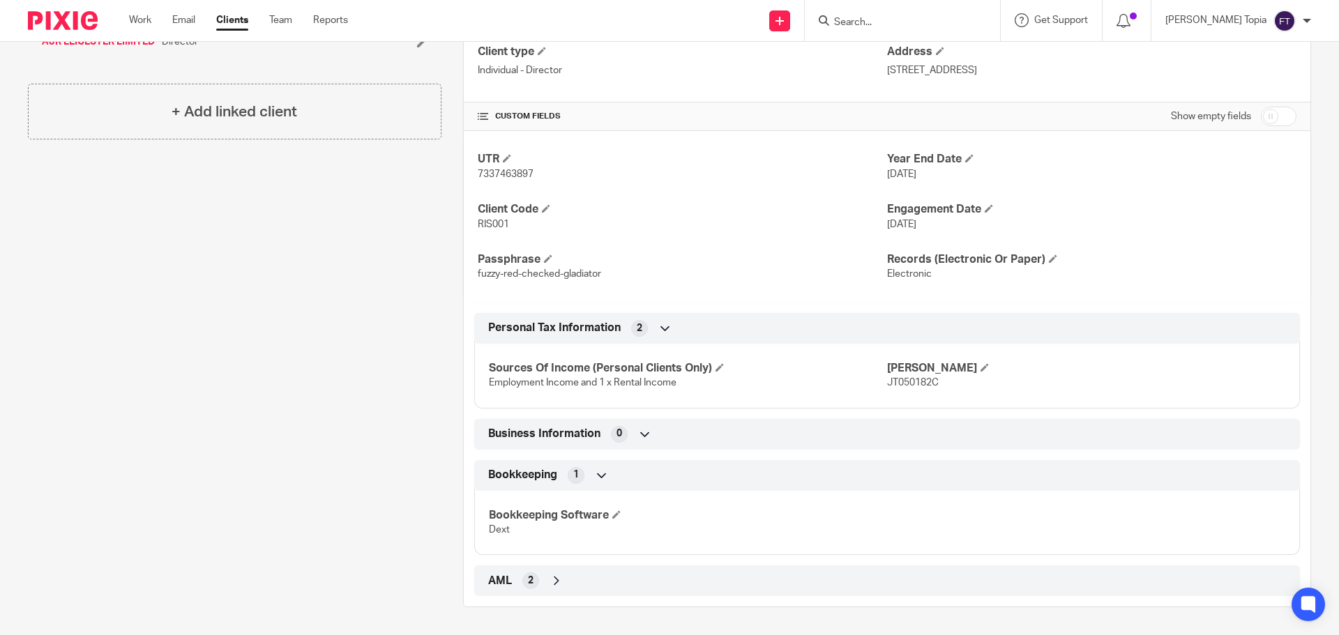
click at [910, 379] on span "JT050182C" at bounding box center [913, 383] width 52 height 10
copy span "JT050182C"
click at [504, 176] on span "7337463897" at bounding box center [506, 175] width 56 height 10
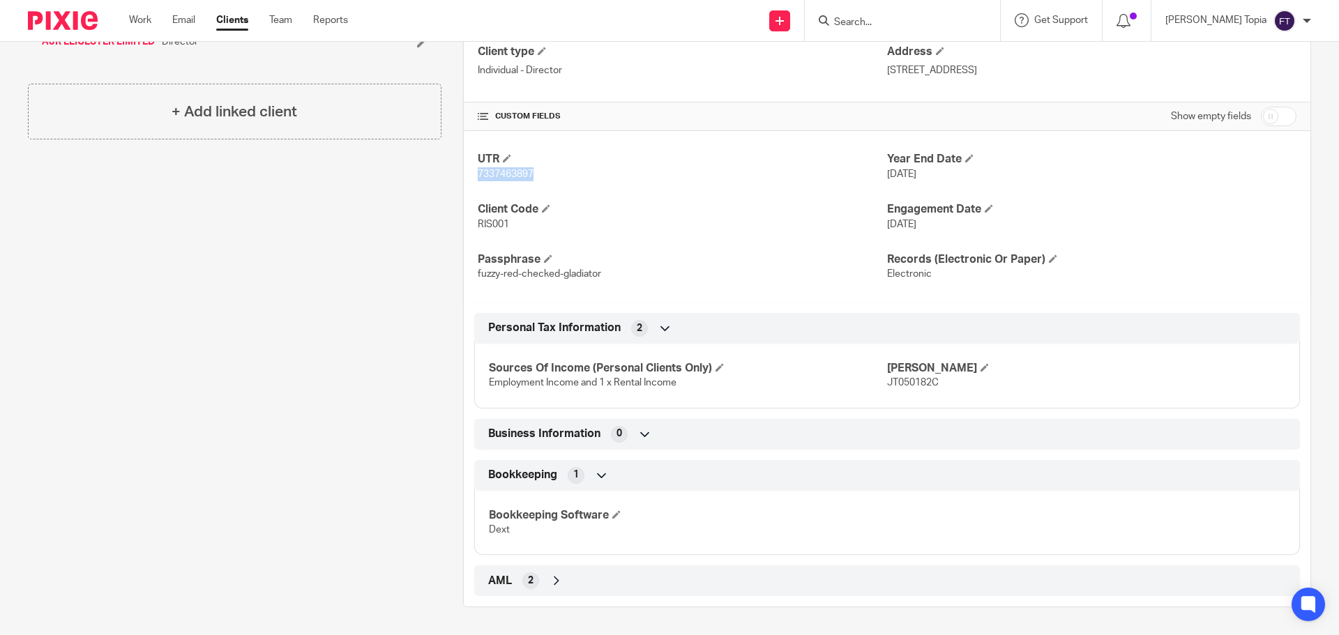
copy span "7337463897"
click at [903, 388] on span "JT050182C" at bounding box center [913, 383] width 52 height 10
copy span "JT050182C"
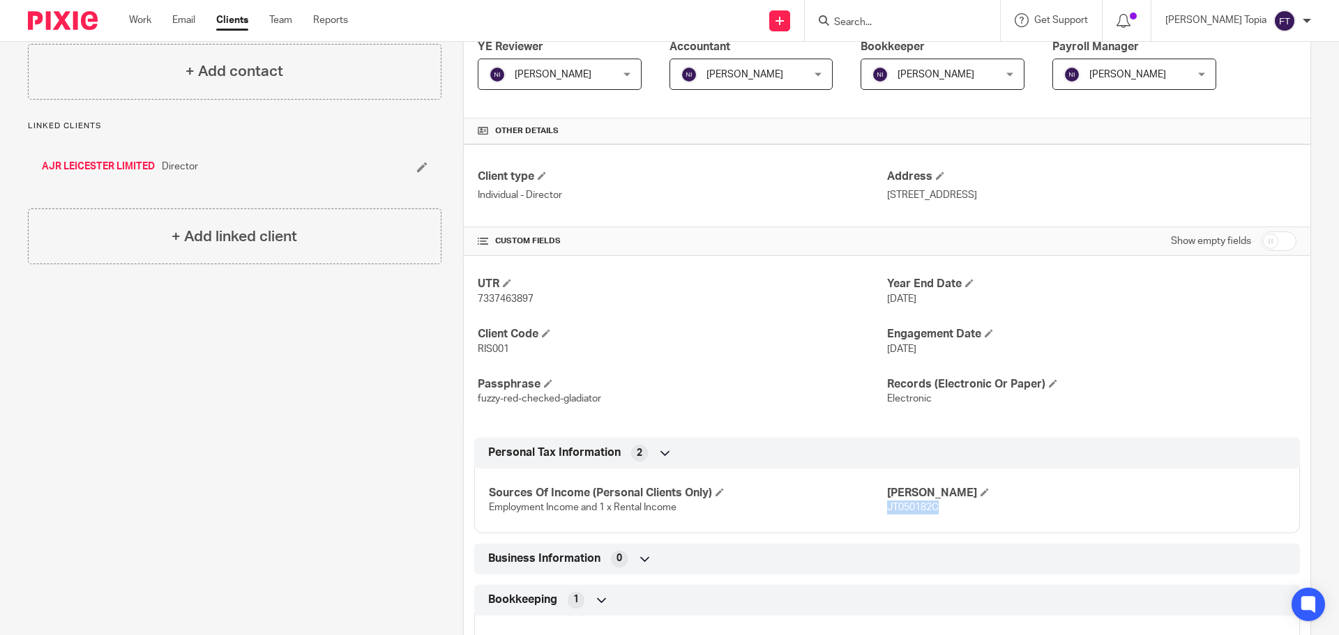
scroll to position [0, 0]
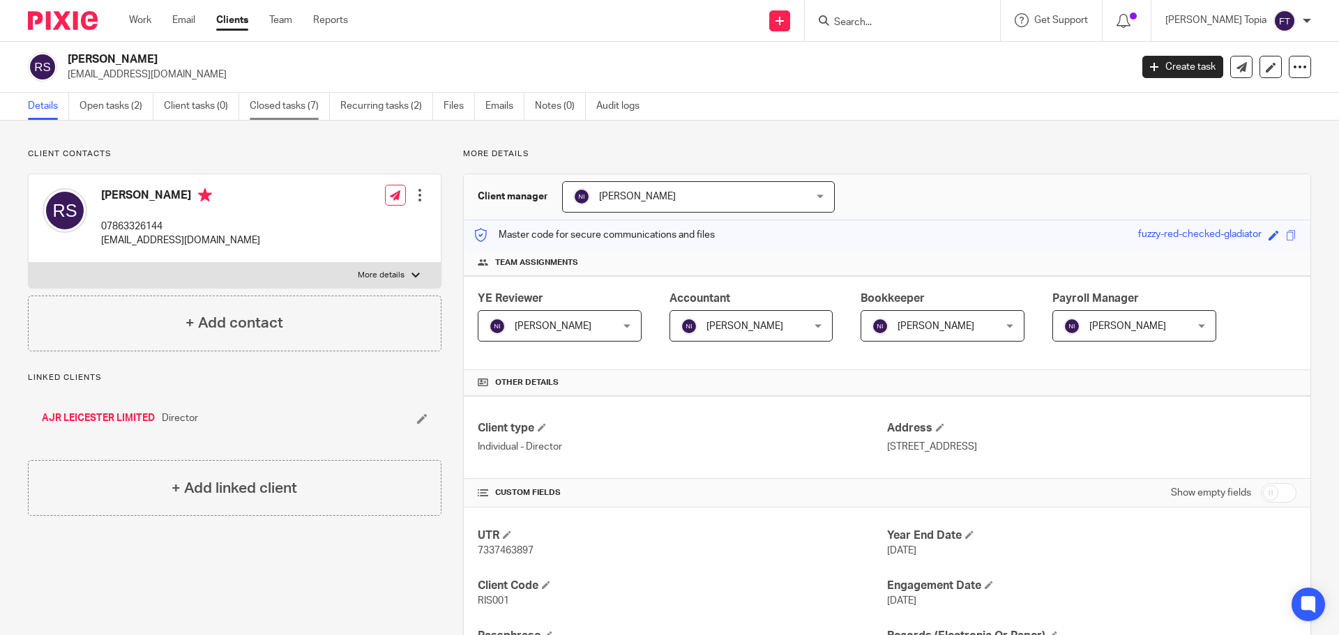
click at [276, 106] on link "Closed tasks (7)" at bounding box center [290, 106] width 80 height 27
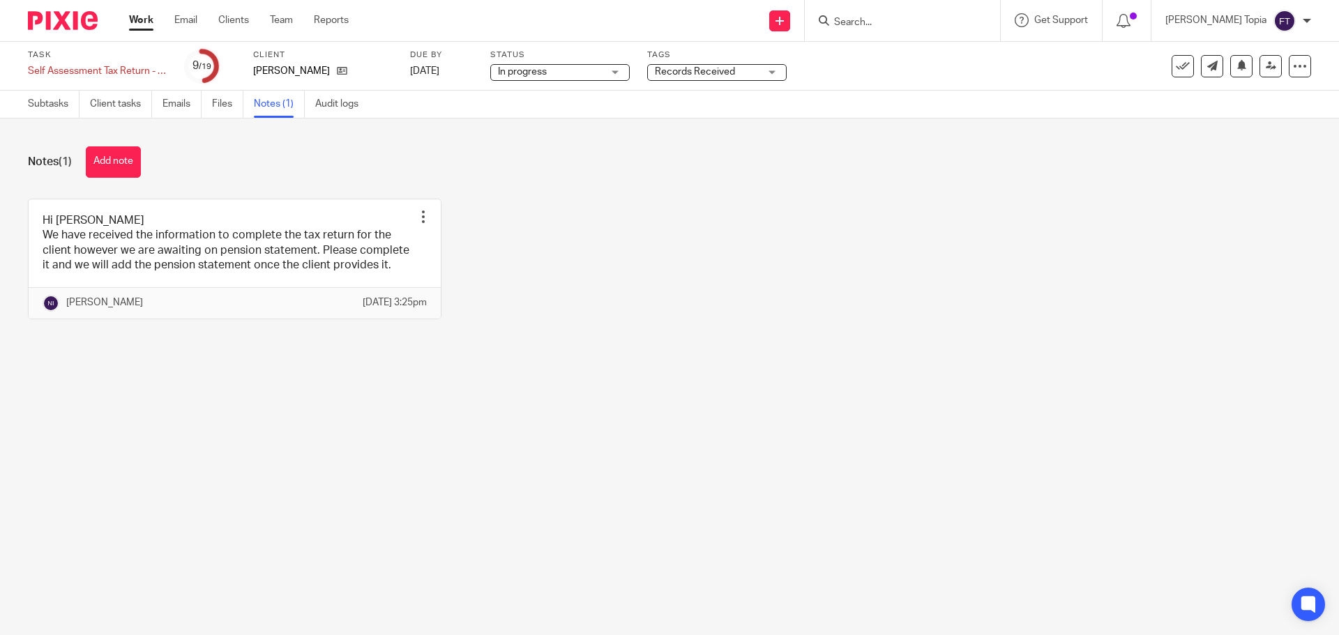
click at [968, 15] on form at bounding box center [907, 20] width 149 height 17
click at [927, 17] on input "Search" at bounding box center [896, 23] width 126 height 13
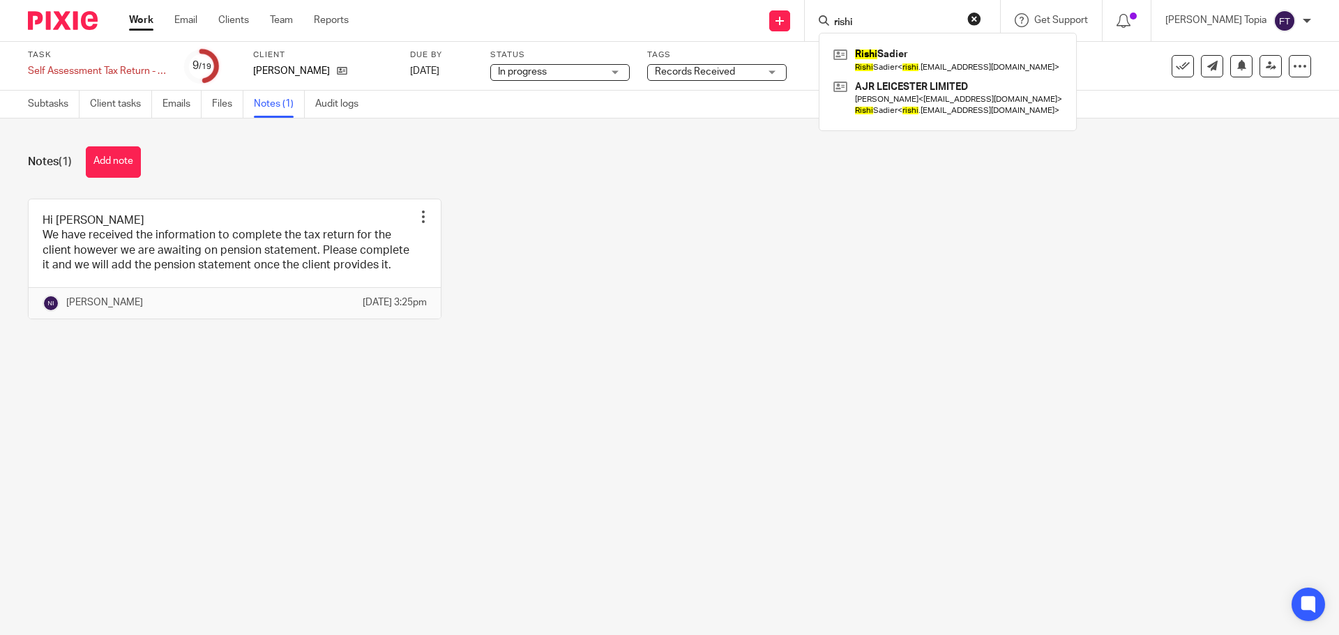
type input "rishi"
drag, startPoint x: 823, startPoint y: 352, endPoint x: 606, endPoint y: 244, distance: 242.1
click at [823, 340] on div "Hi Fatema We have received the information to complete the tax return for the c…" at bounding box center [658, 270] width 1305 height 142
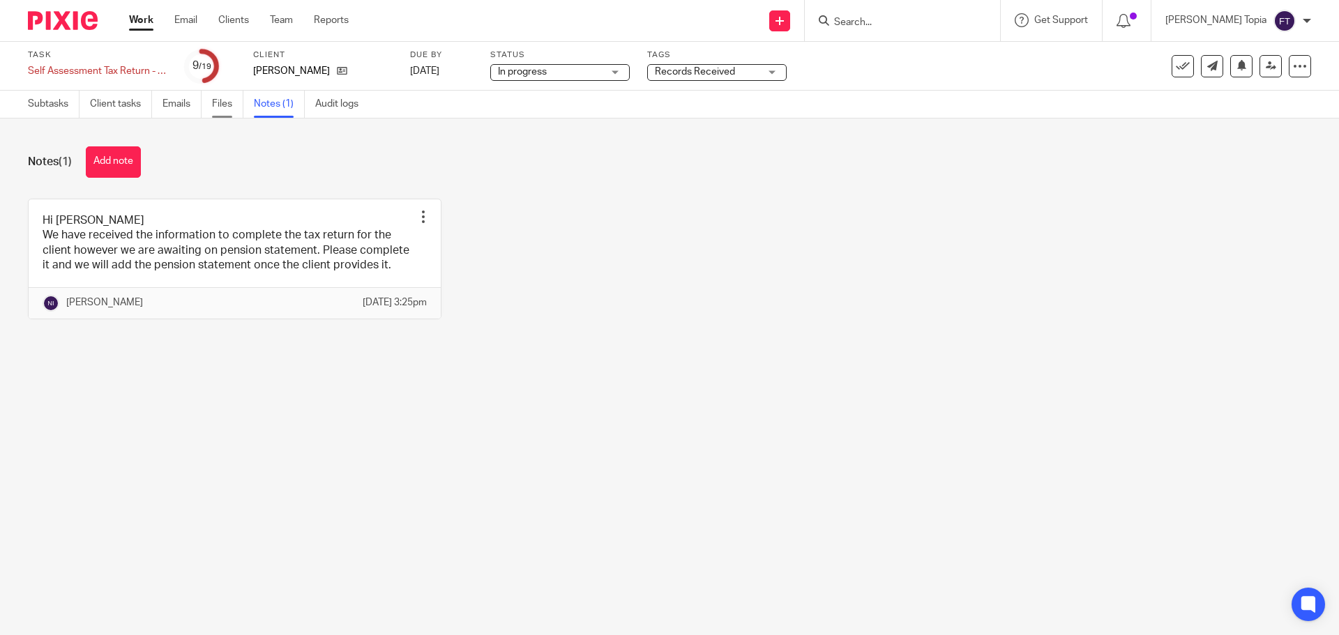
click at [217, 103] on link "Files" at bounding box center [227, 104] width 31 height 27
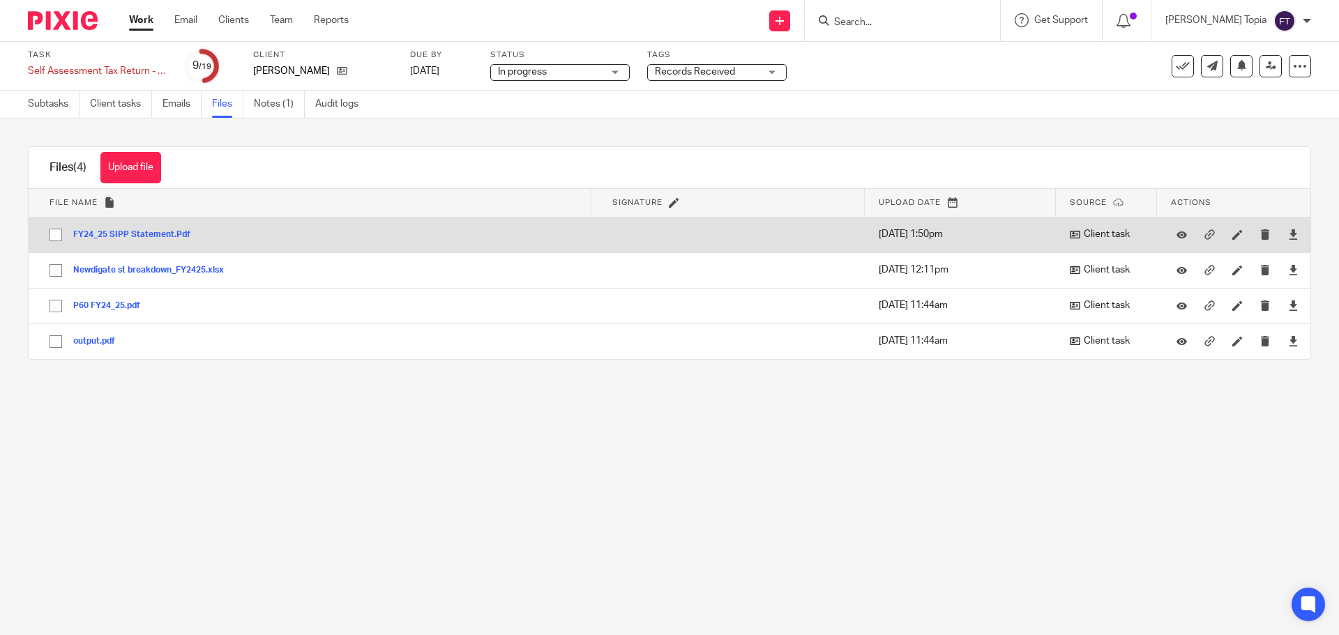
click at [59, 235] on input "checkbox" at bounding box center [56, 235] width 27 height 27
checkbox input "true"
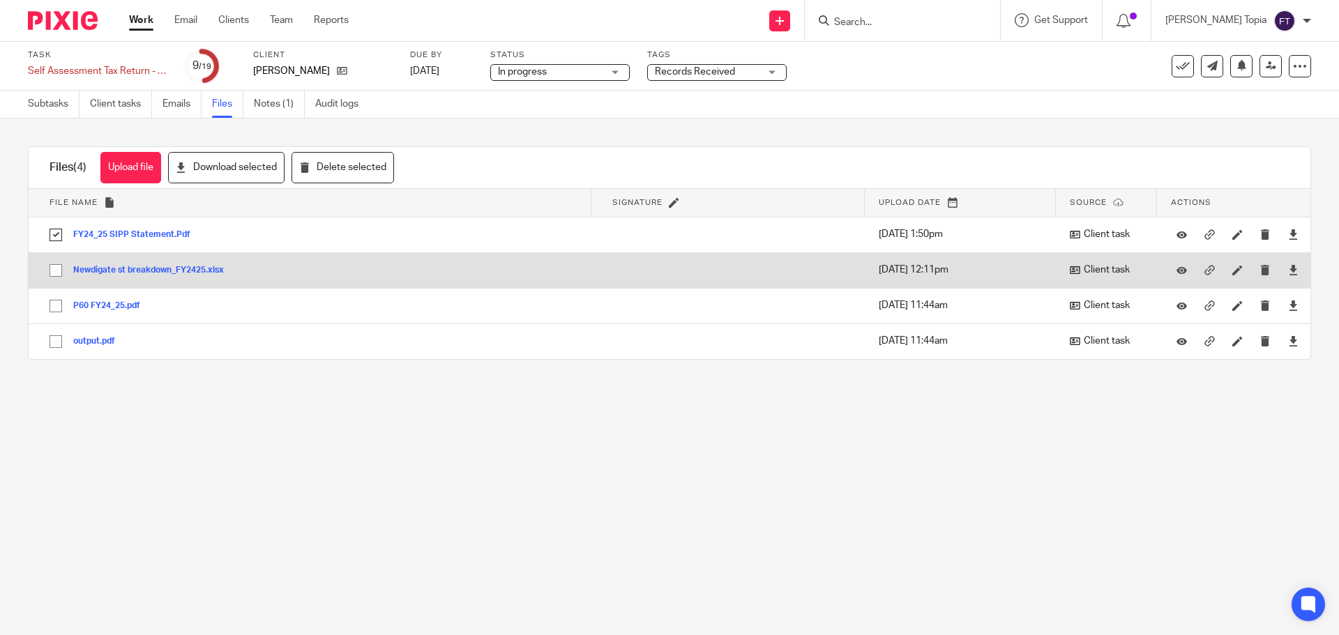
click at [54, 273] on input "checkbox" at bounding box center [56, 270] width 27 height 27
checkbox input "true"
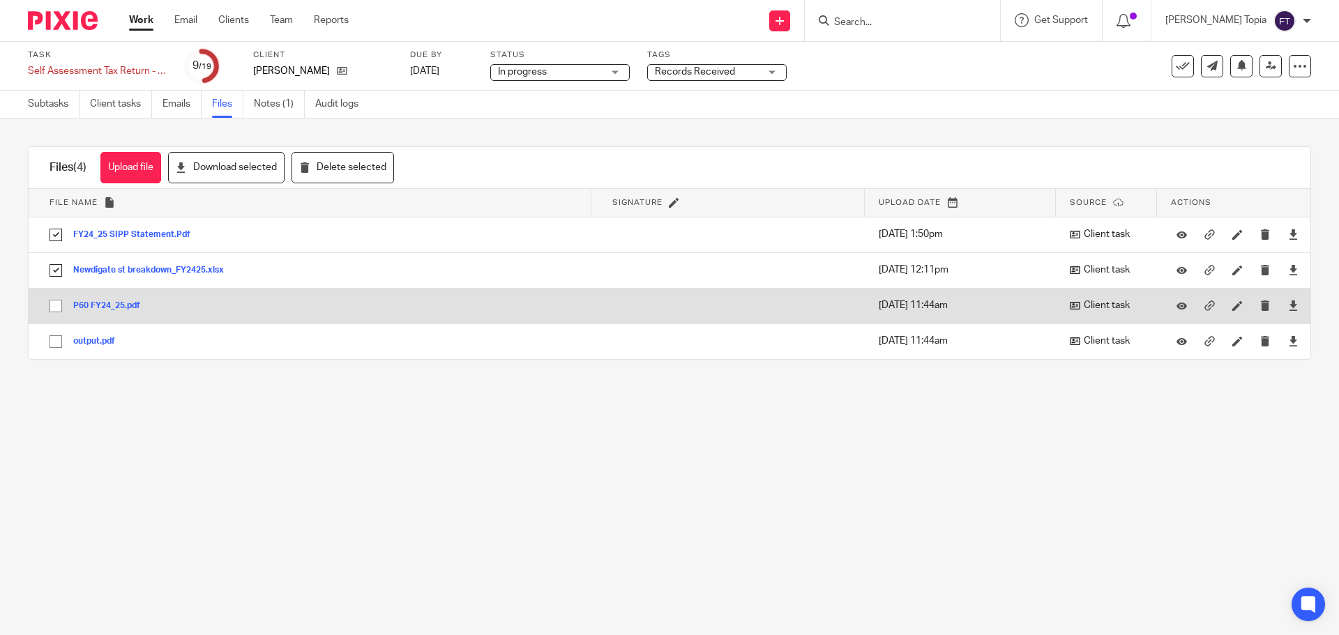
click at [51, 308] on input "checkbox" at bounding box center [56, 306] width 27 height 27
checkbox input "true"
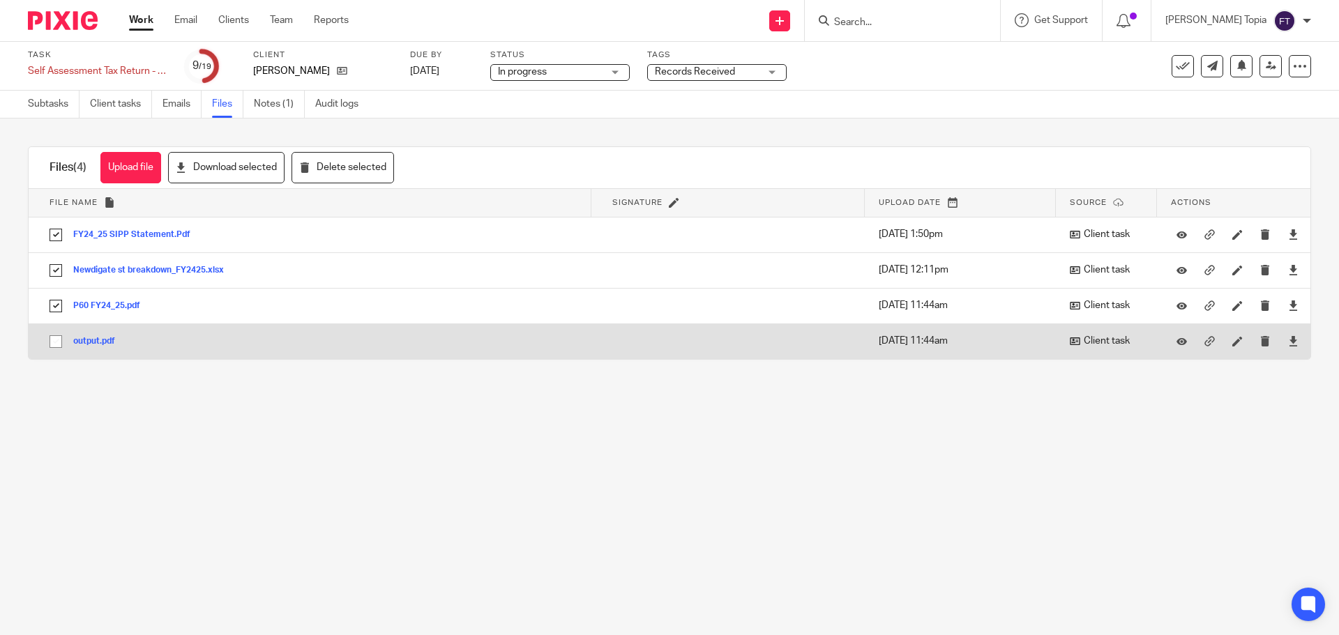
click at [54, 343] on input "checkbox" at bounding box center [56, 342] width 27 height 27
checkbox input "true"
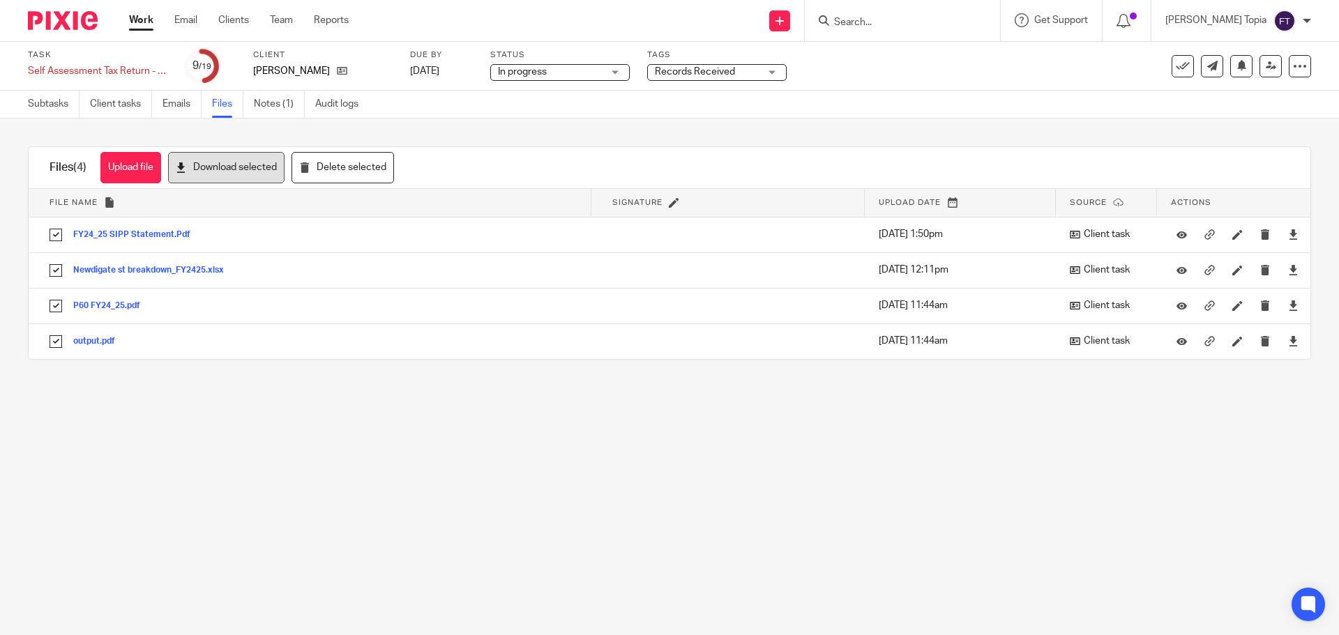
click at [186, 165] on icon at bounding box center [181, 168] width 10 height 10
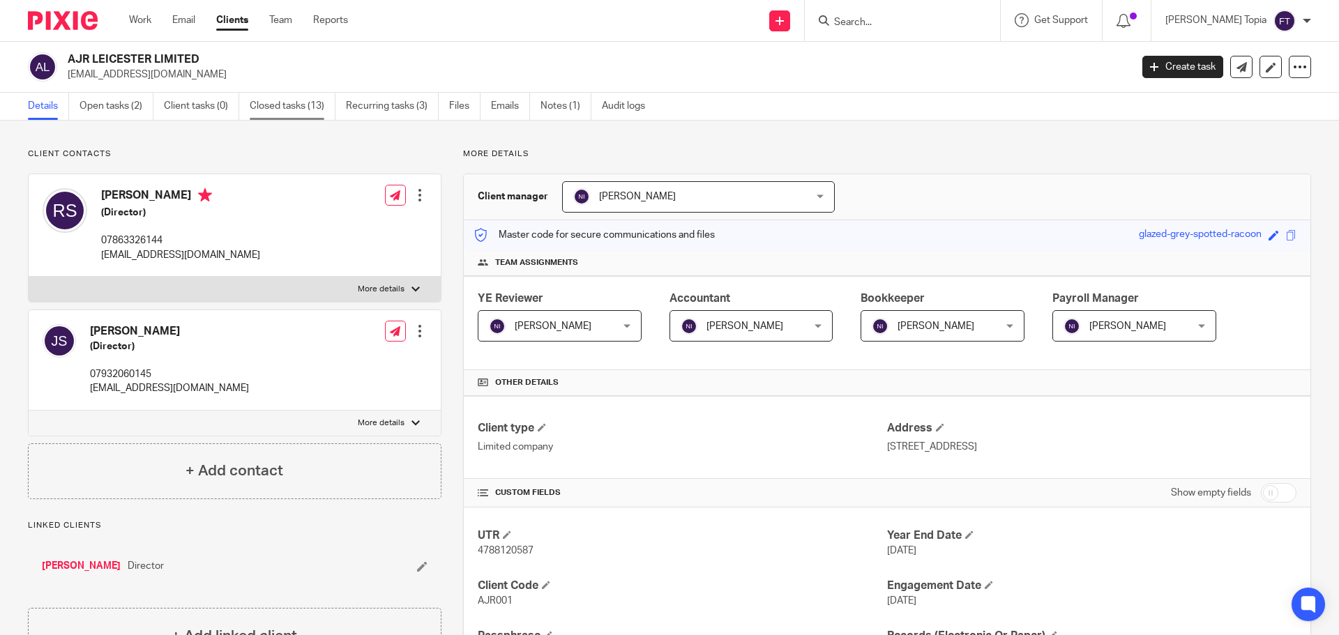
click at [276, 103] on link "Closed tasks (13)" at bounding box center [293, 106] width 86 height 27
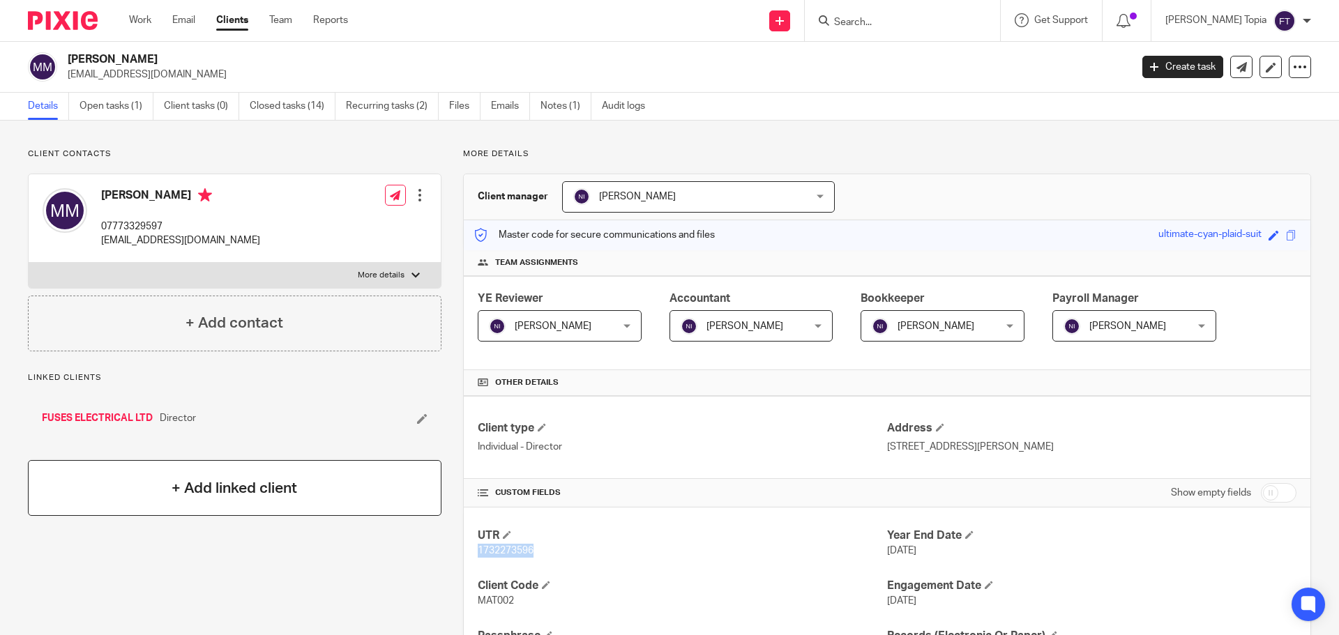
scroll to position [279, 0]
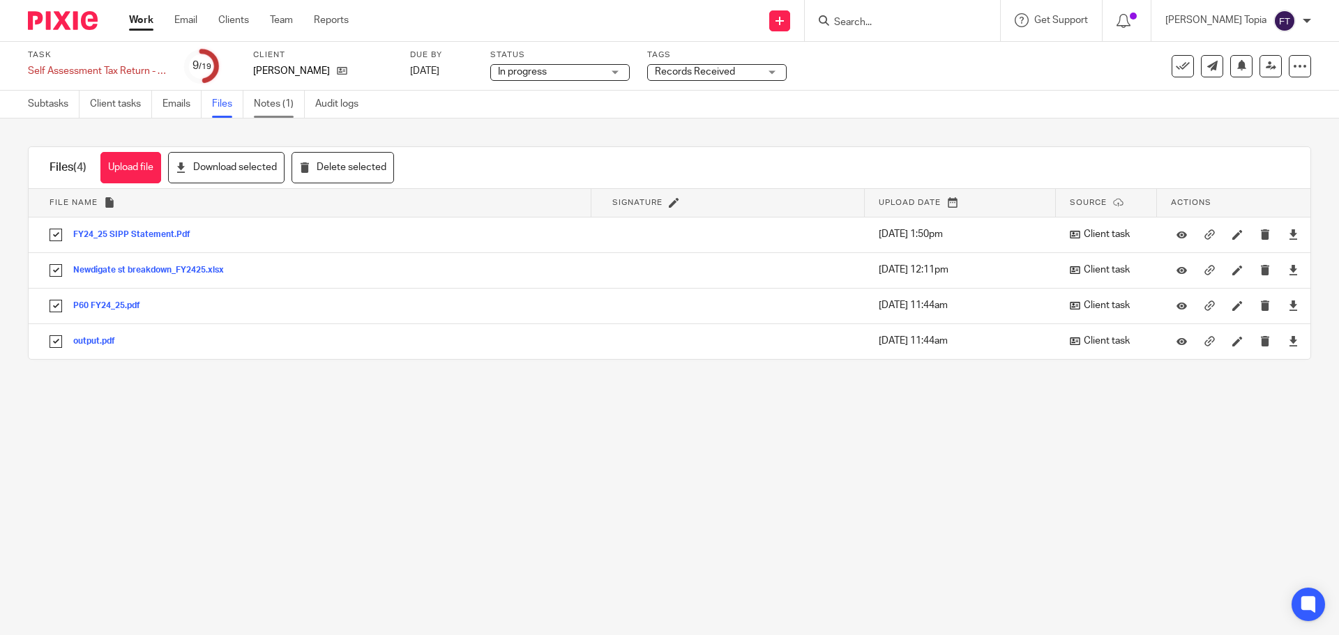
click at [269, 107] on link "Notes (1)" at bounding box center [279, 104] width 51 height 27
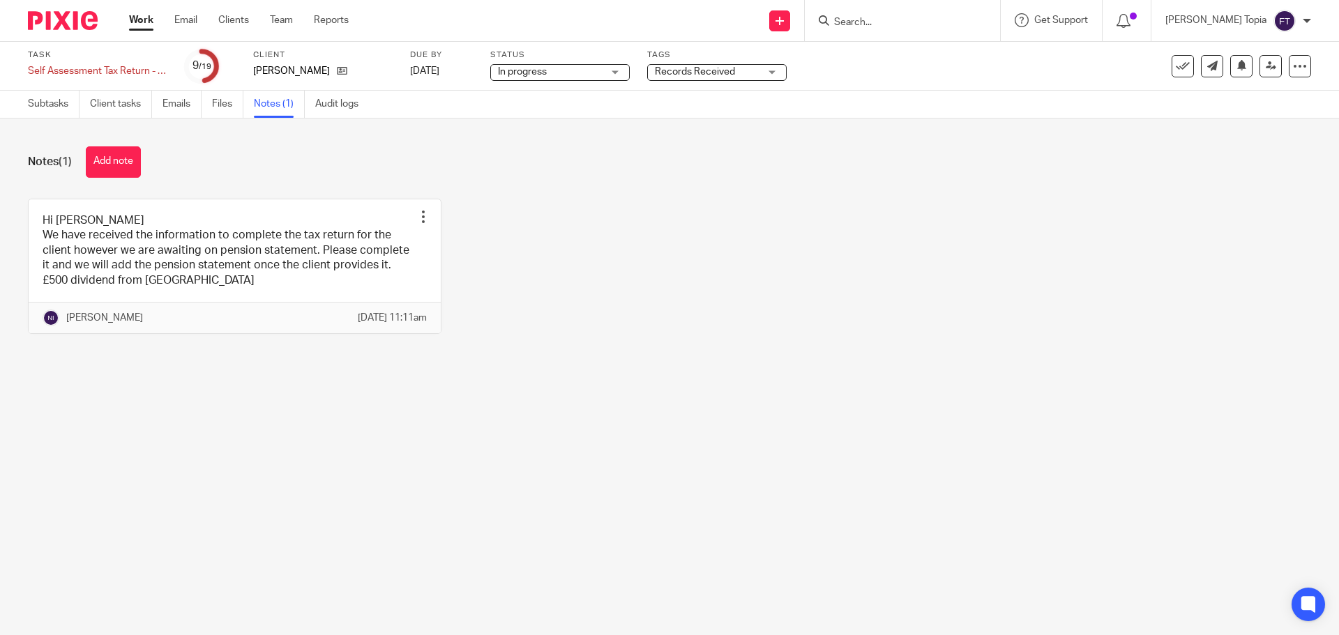
click at [1060, 433] on main "Task Self Assessment Tax Return - 2024-2025 Save Self Assessment Tax Return - 2…" at bounding box center [669, 317] width 1339 height 635
click at [771, 277] on div "Hi Fatema We have received the information to complete the tax return for the c…" at bounding box center [658, 277] width 1305 height 156
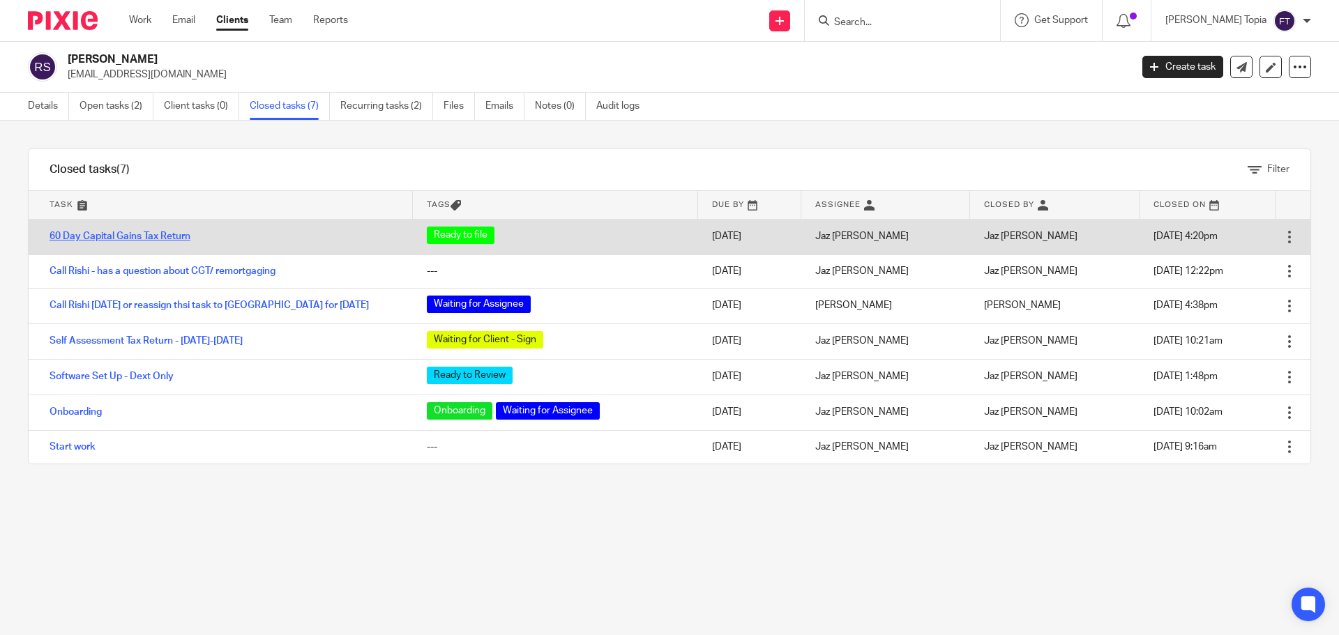
click at [163, 236] on link "60 Day Capital Gains Tax Return" at bounding box center [120, 237] width 141 height 10
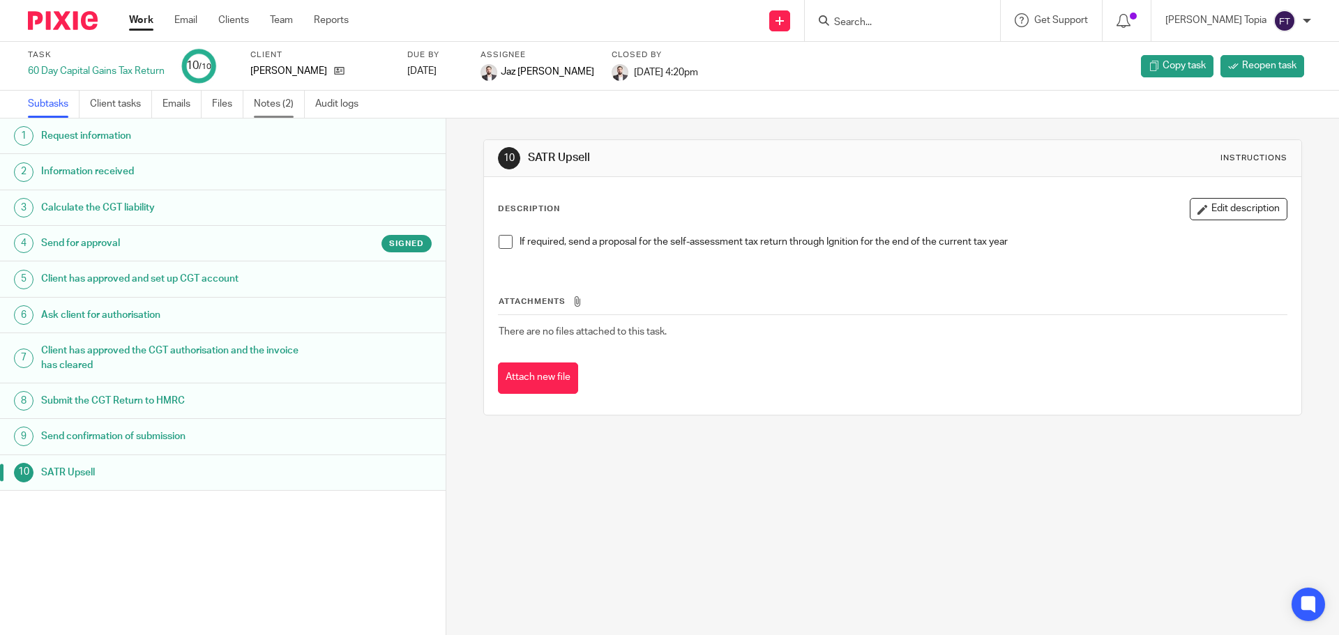
click at [261, 107] on link "Notes (2)" at bounding box center [279, 104] width 51 height 27
click at [174, 105] on link "Emails" at bounding box center [182, 104] width 39 height 27
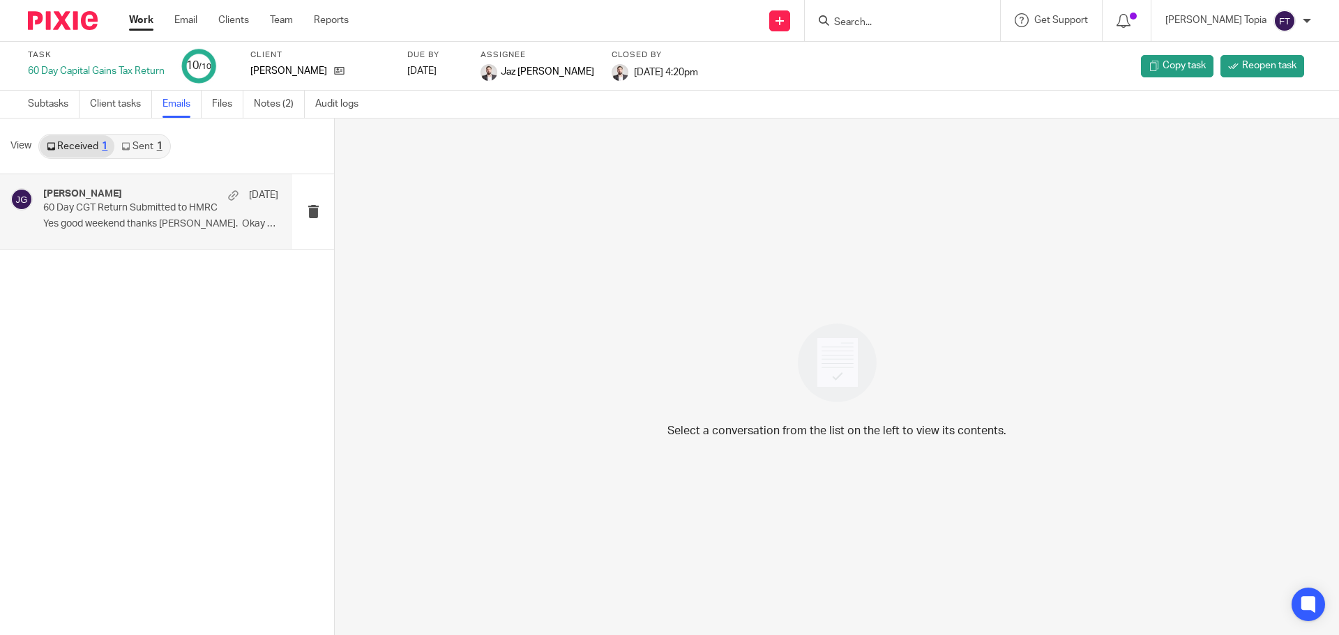
click at [151, 203] on p "60 Day CGT Return Submitted to HMRC" at bounding box center [137, 208] width 188 height 12
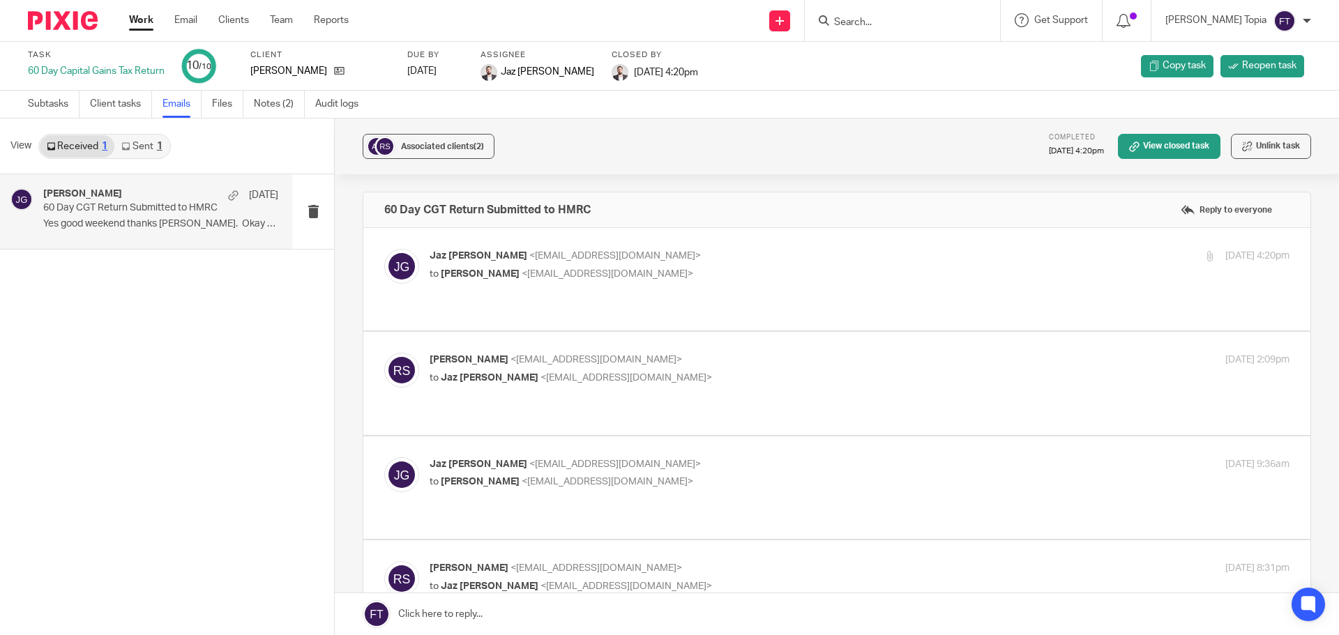
click at [547, 265] on div "Jaz Grewal <jazgrewal@taxassist.co.uk> to Rishi Sadier <rishi.sadier@hotmail.co…" at bounding box center [716, 265] width 573 height 32
checkbox input "true"
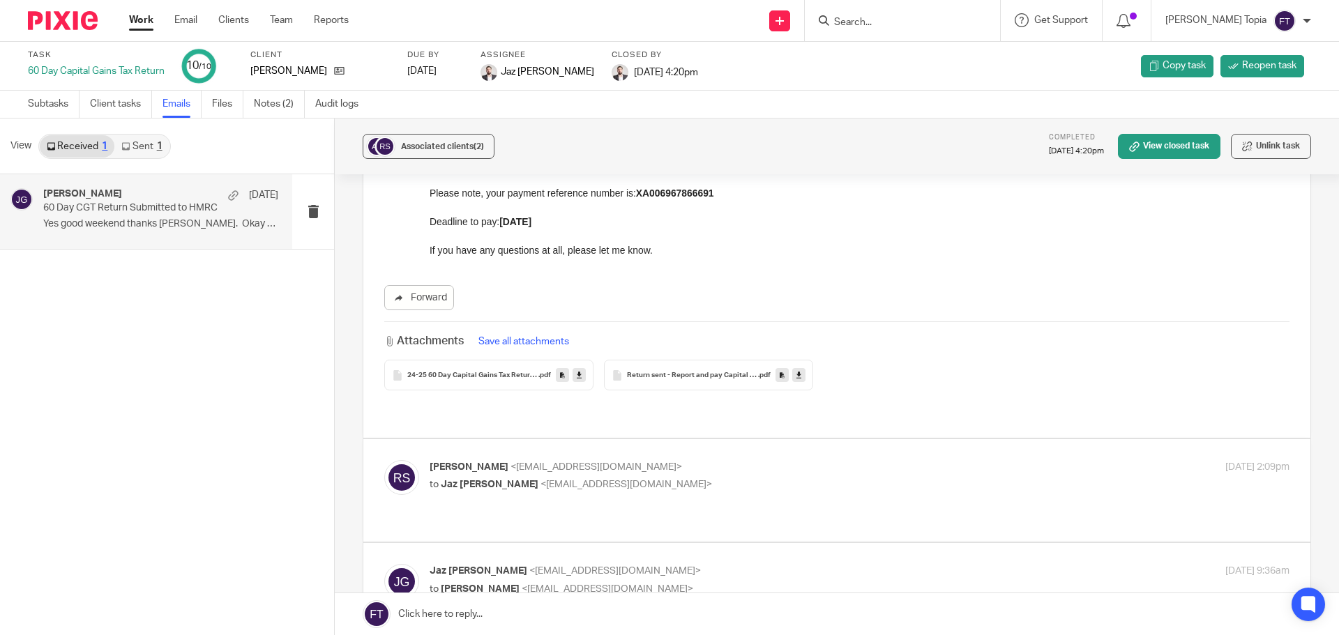
scroll to position [419, 0]
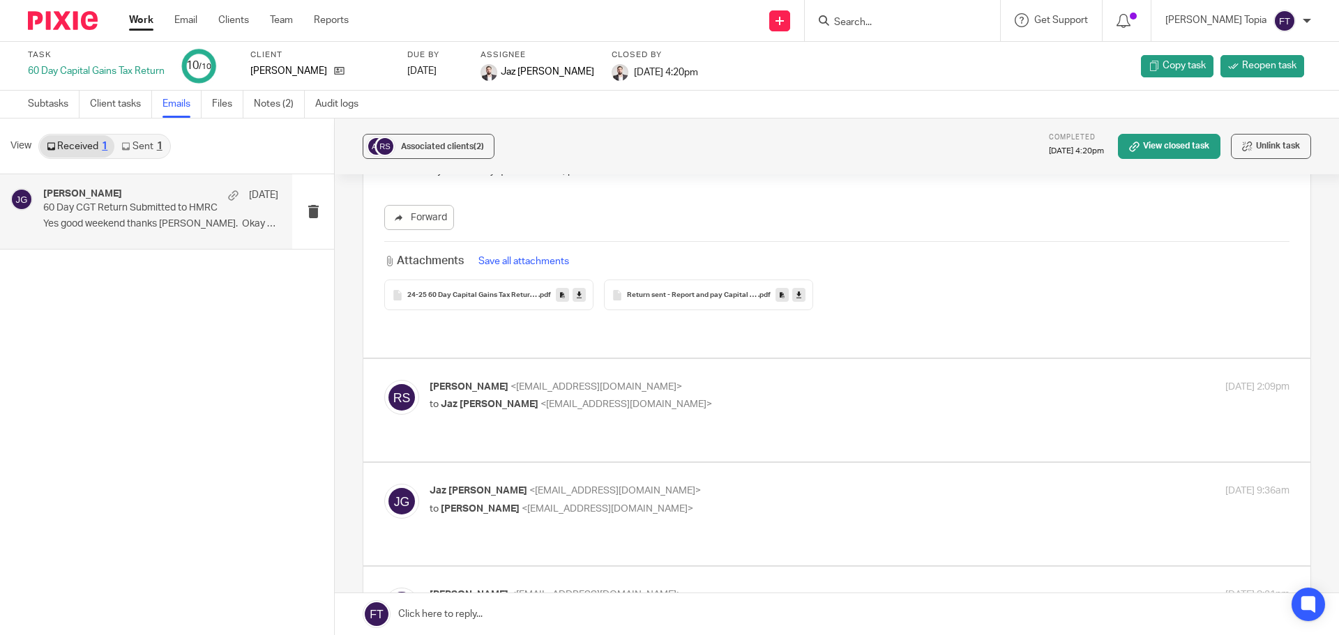
click at [665, 390] on div "Rishi Sadier <rishi.sadier@hotmail.co.uk> to Jaz Grewal <jazgrewal@taxassist.co…" at bounding box center [836, 410] width 905 height 61
click at [596, 380] on p "Rishi Sadier <rishi.sadier@hotmail.co.uk>" at bounding box center [716, 387] width 573 height 15
checkbox input "true"
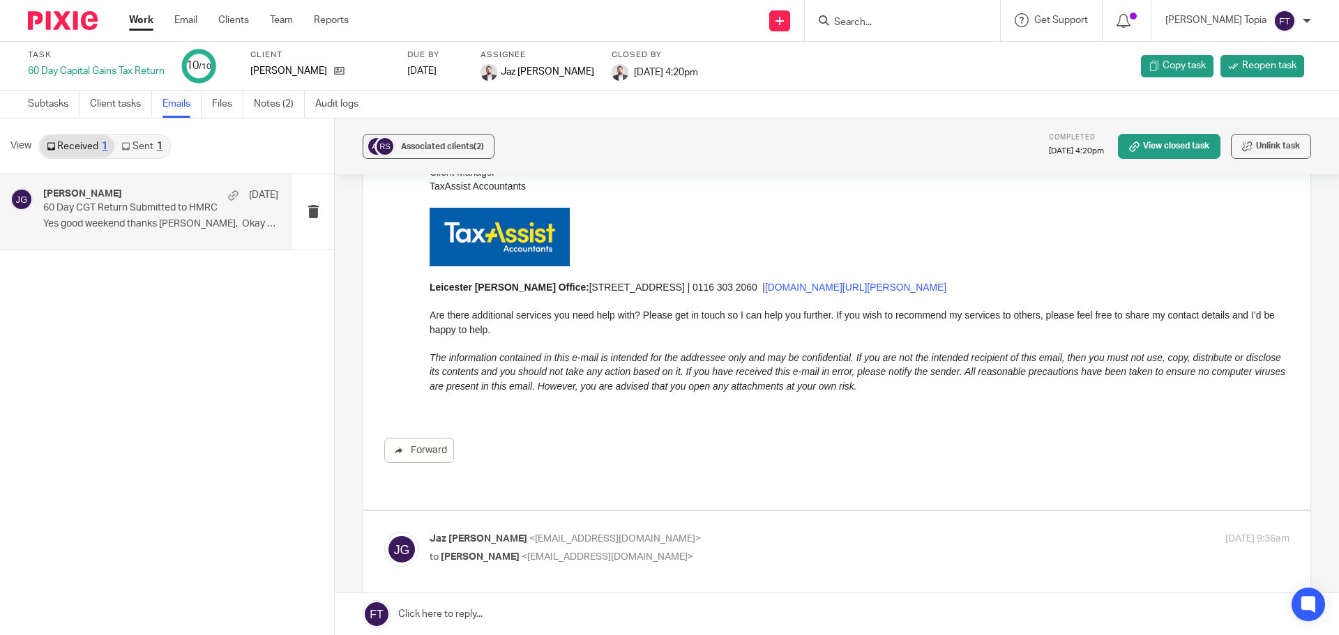
scroll to position [1256, 0]
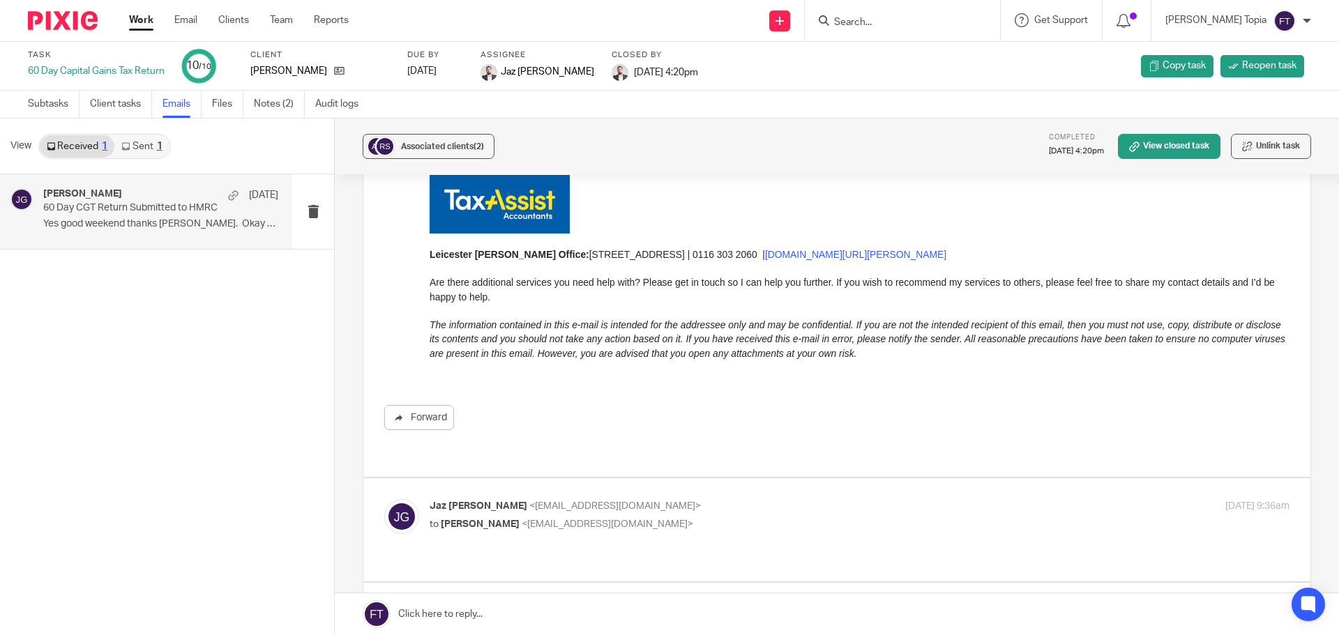
click at [686, 499] on p "Jaz Grewal <jazgrewal@taxassist.co.uk>" at bounding box center [716, 506] width 573 height 15
checkbox input "true"
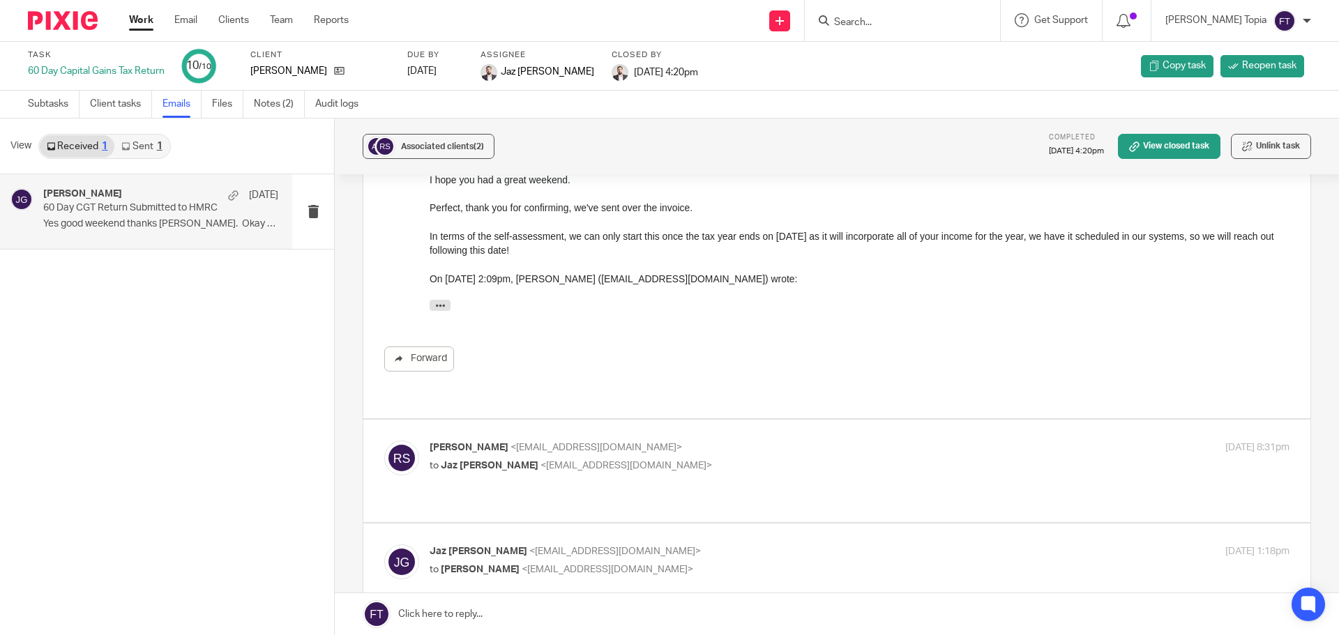
scroll to position [1674, 0]
click at [655, 440] on div "Rishi Sadier <rishi.sadier@hotmail.co.uk> to Jaz Grewal <jazgrewal@taxassist.co…" at bounding box center [716, 456] width 573 height 32
checkbox input "true"
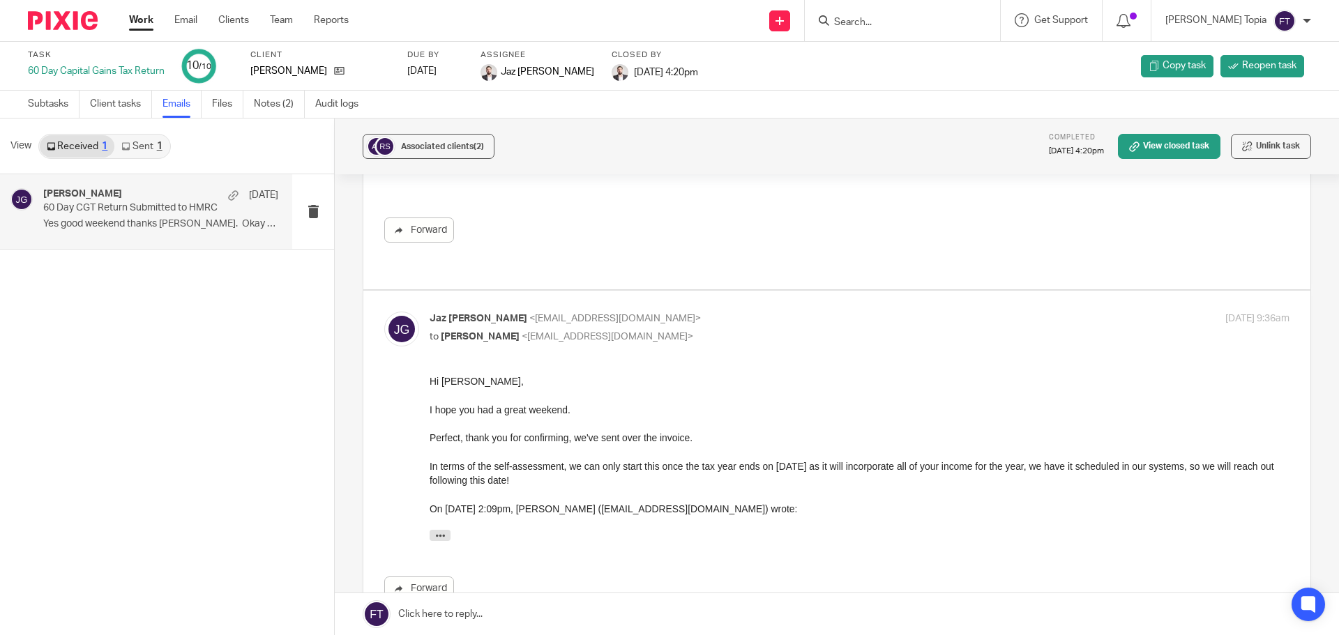
scroll to position [1395, 0]
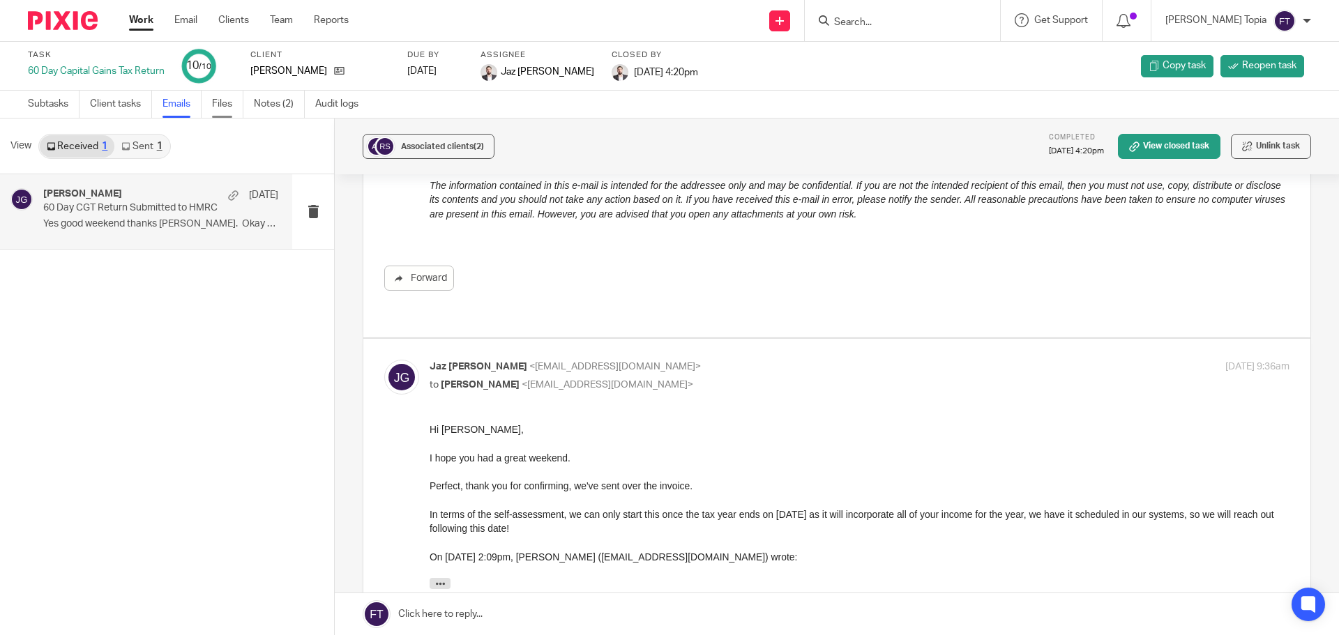
click at [227, 103] on link "Files" at bounding box center [227, 104] width 31 height 27
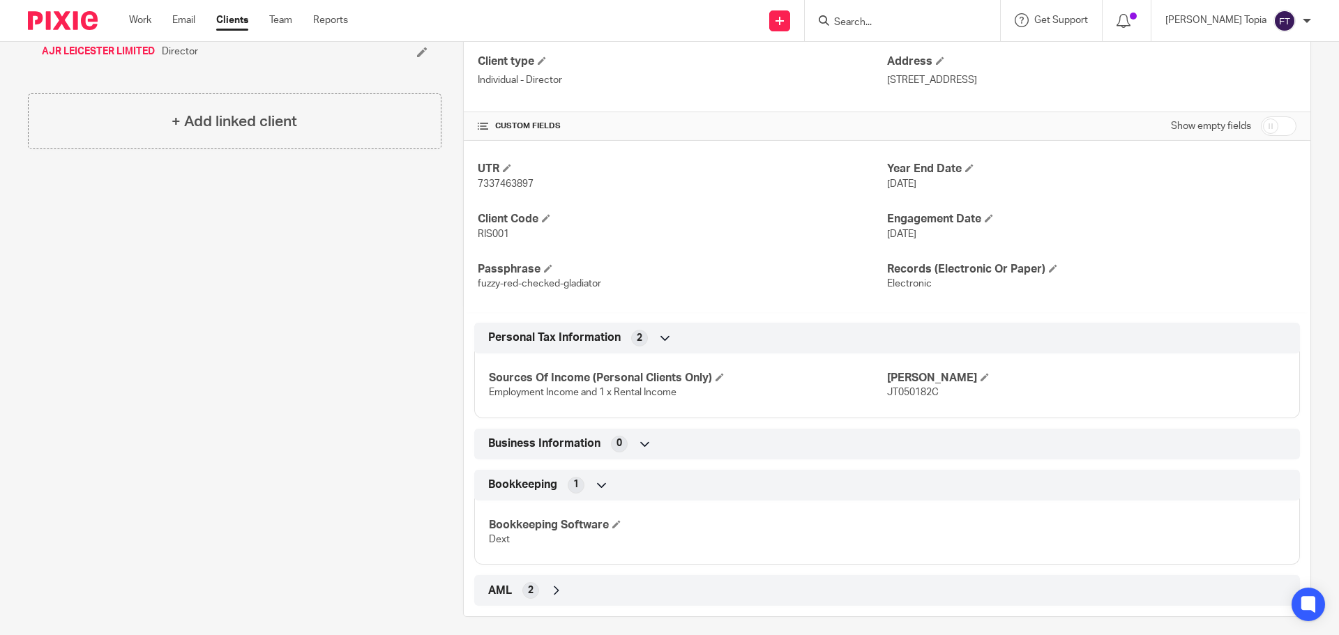
scroll to position [377, 0]
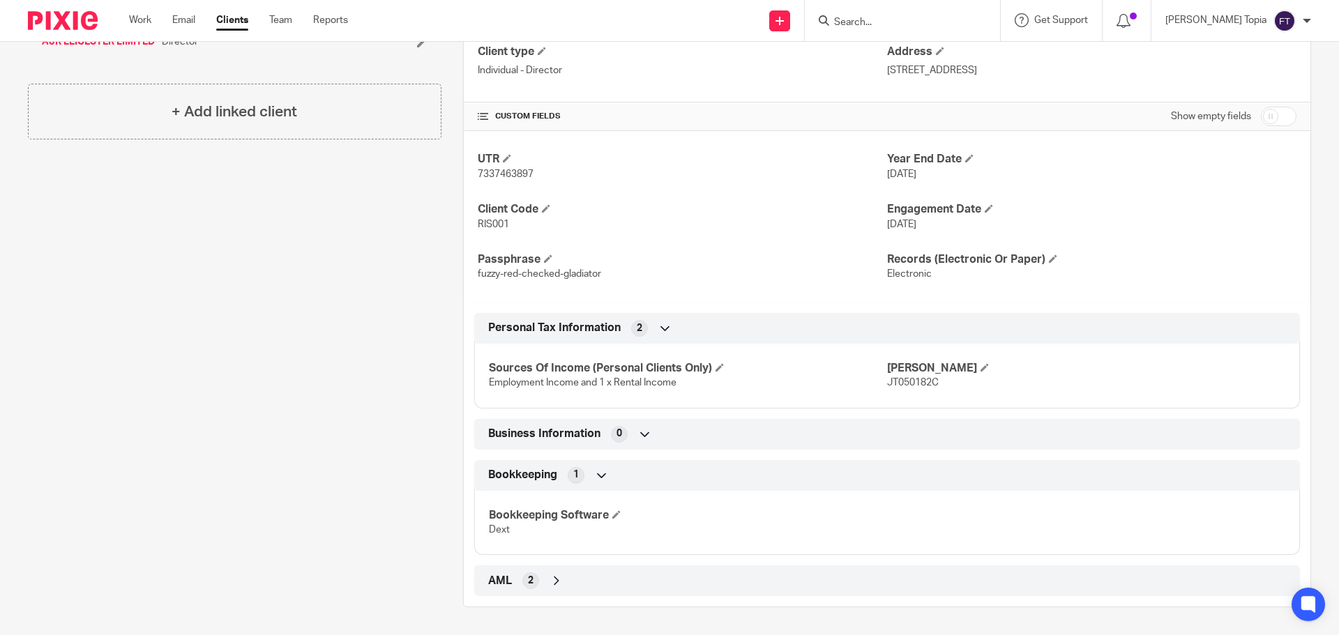
click at [661, 329] on icon at bounding box center [665, 329] width 14 height 14
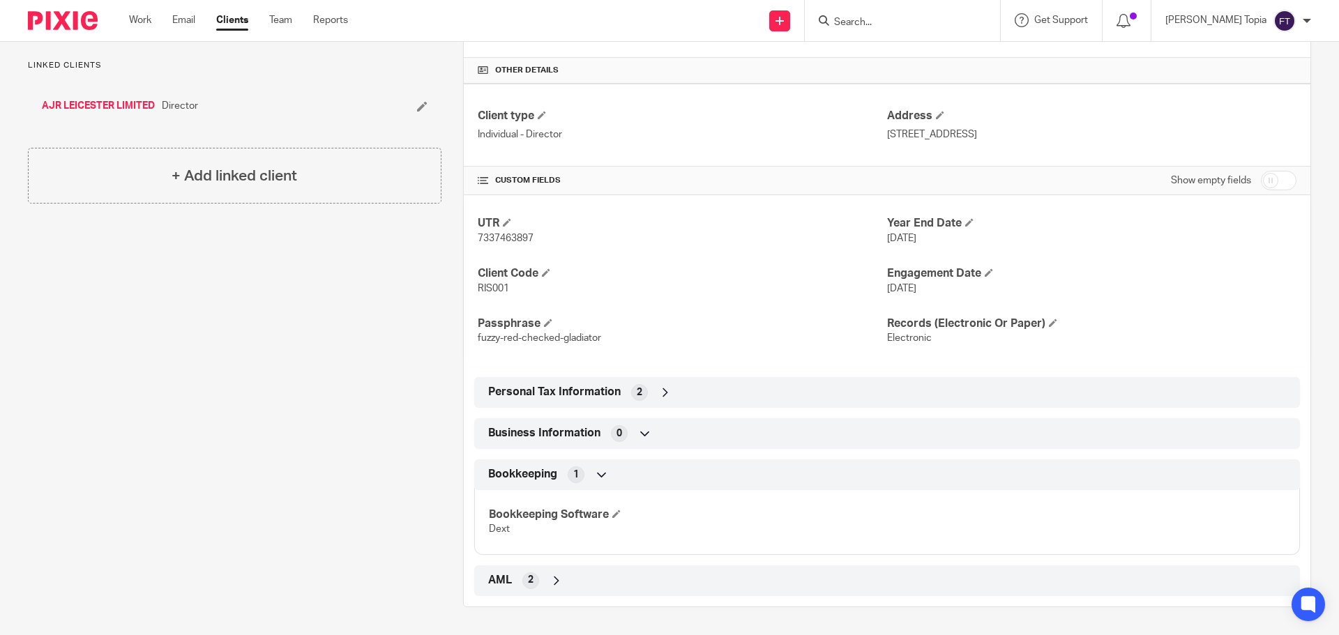
click at [663, 390] on icon at bounding box center [665, 393] width 14 height 14
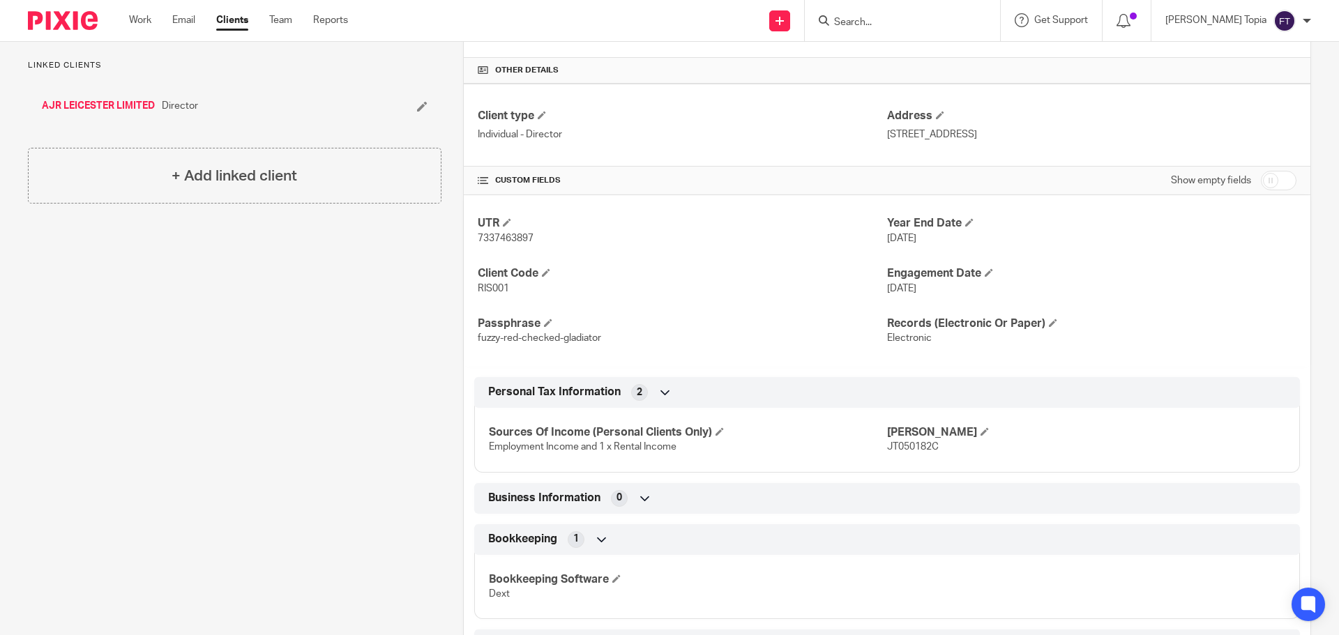
scroll to position [377, 0]
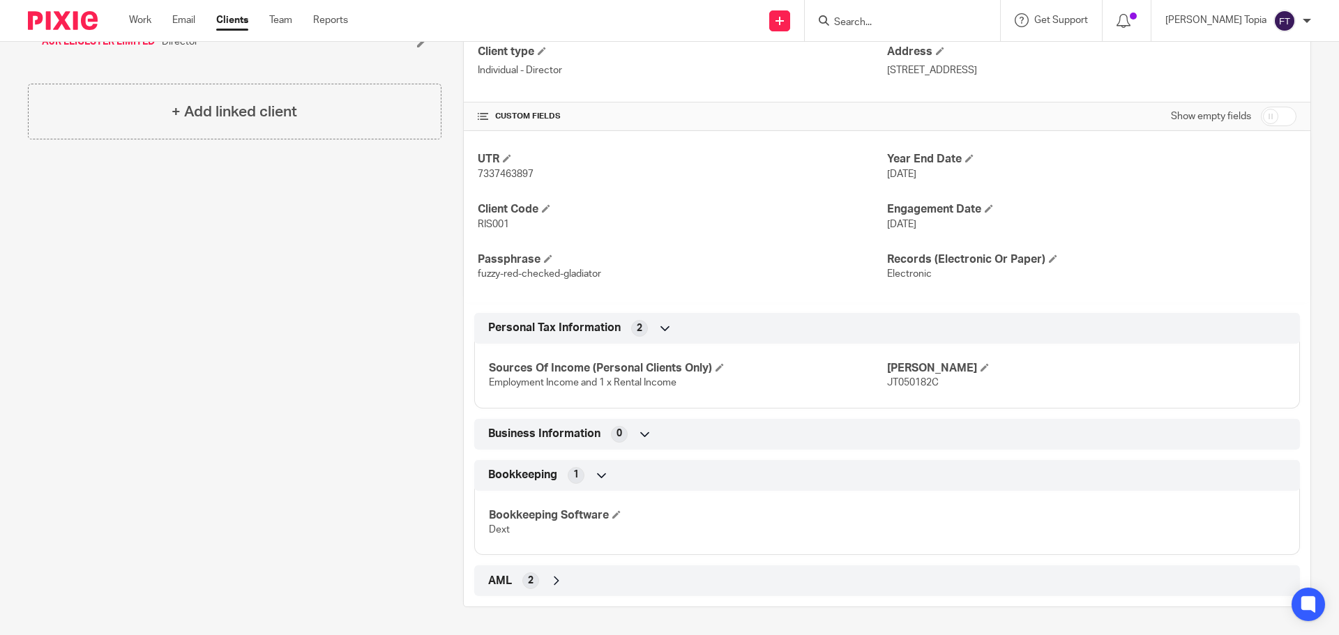
click at [603, 476] on icon at bounding box center [602, 476] width 14 height 14
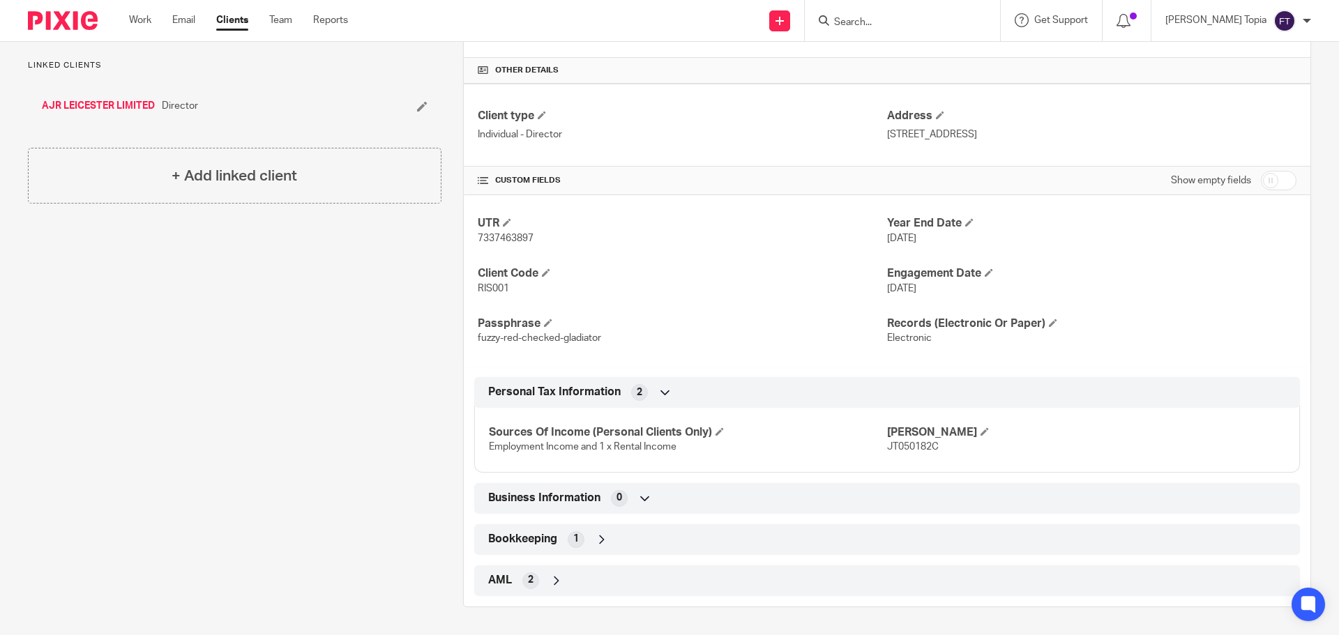
click at [601, 539] on icon at bounding box center [602, 540] width 14 height 14
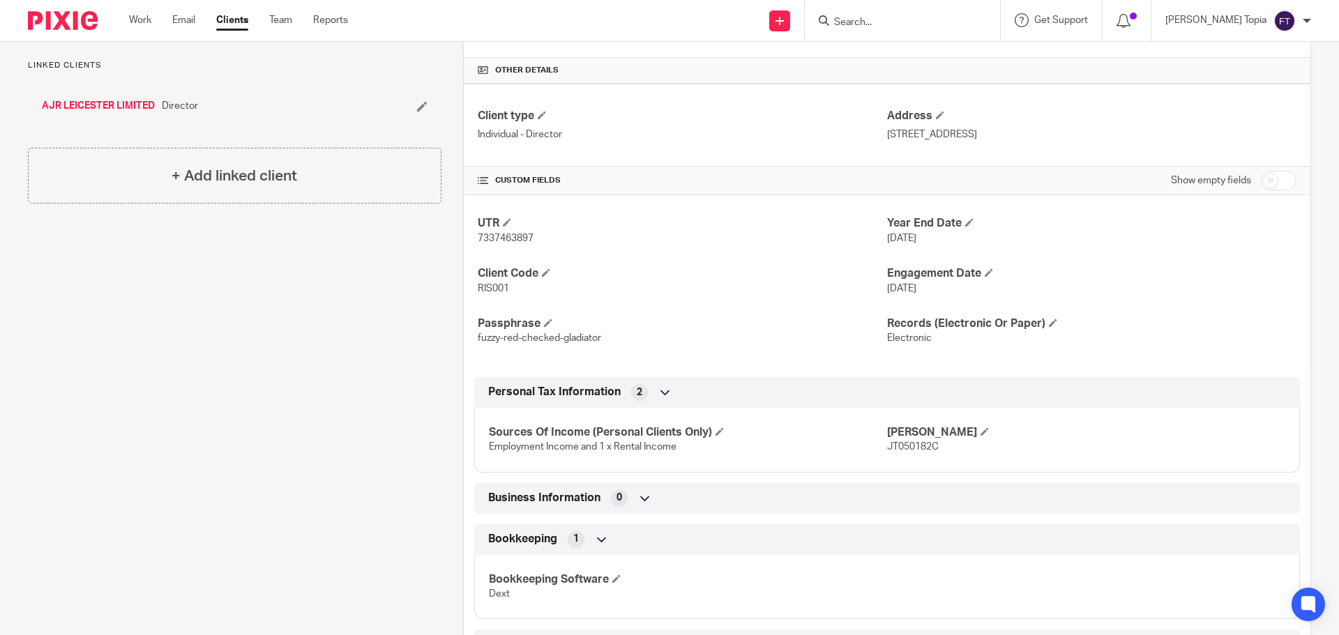
scroll to position [377, 0]
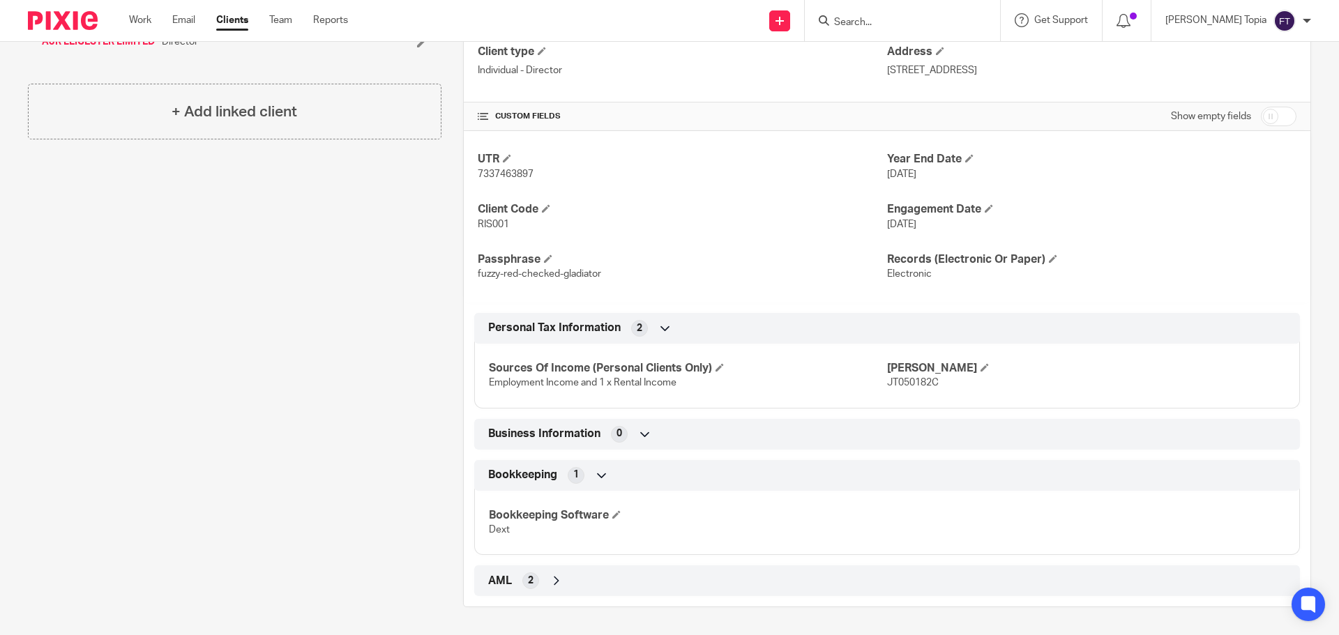
click at [176, 331] on div "Client contacts Rishi Sadier 07863326144 rishi.sadier@hotmail.co.uk Edit contac…" at bounding box center [223, 190] width 435 height 836
click at [195, 24] on link "Email" at bounding box center [183, 20] width 23 height 14
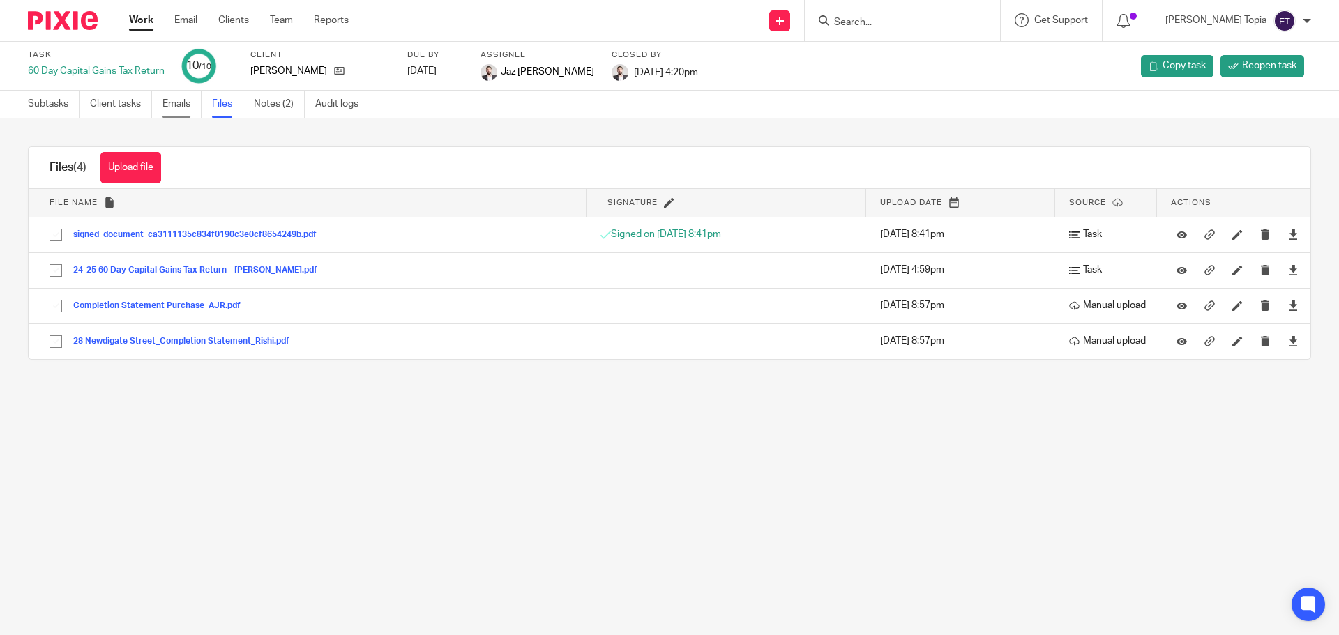
click at [189, 101] on link "Emails" at bounding box center [182, 104] width 39 height 27
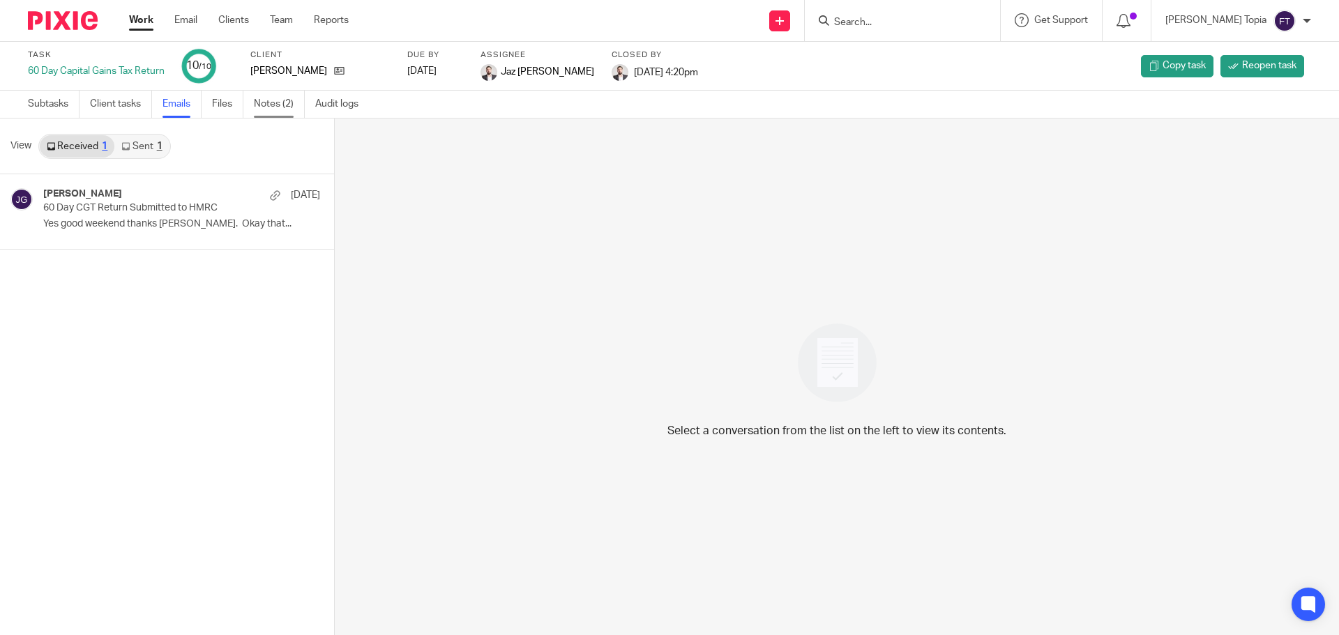
click at [261, 104] on link "Notes (2)" at bounding box center [279, 104] width 51 height 27
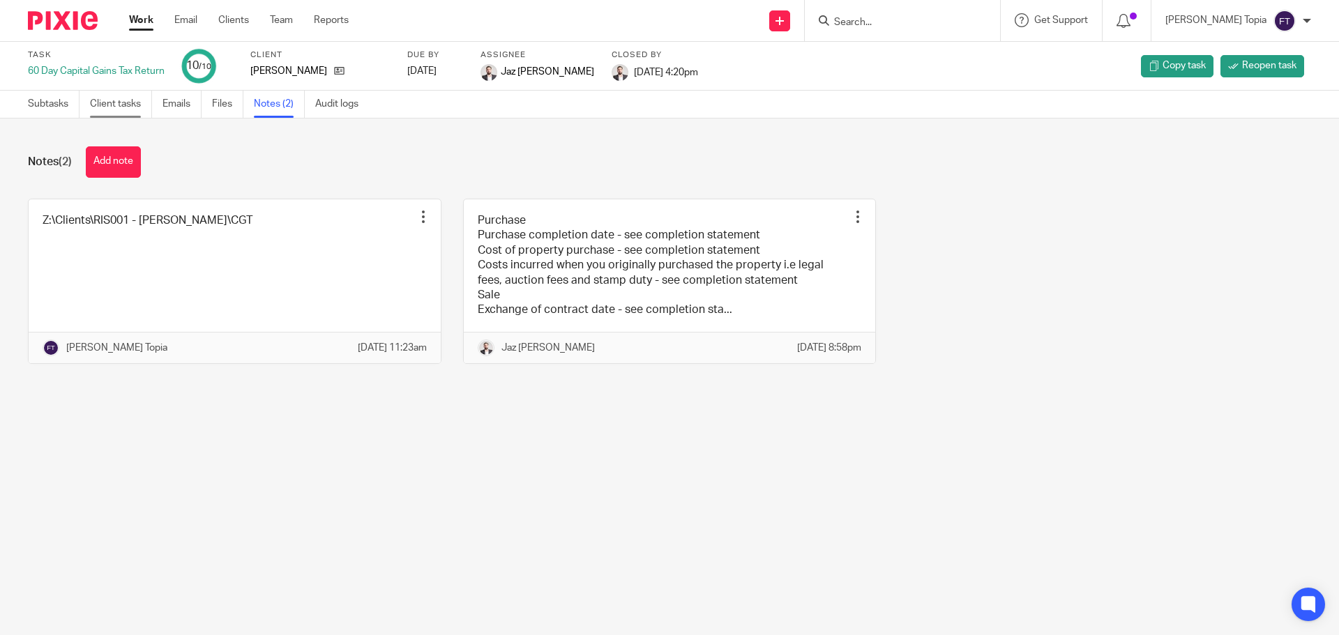
click at [112, 106] on link "Client tasks" at bounding box center [121, 104] width 62 height 27
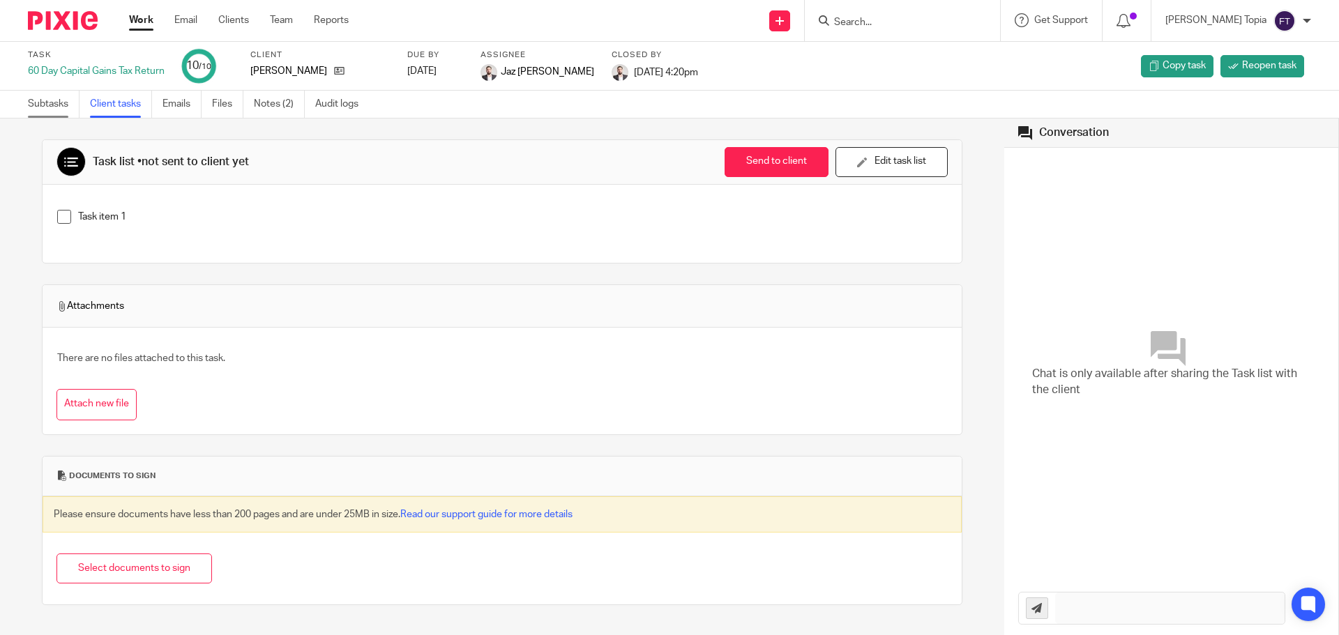
click at [44, 103] on link "Subtasks" at bounding box center [54, 104] width 52 height 27
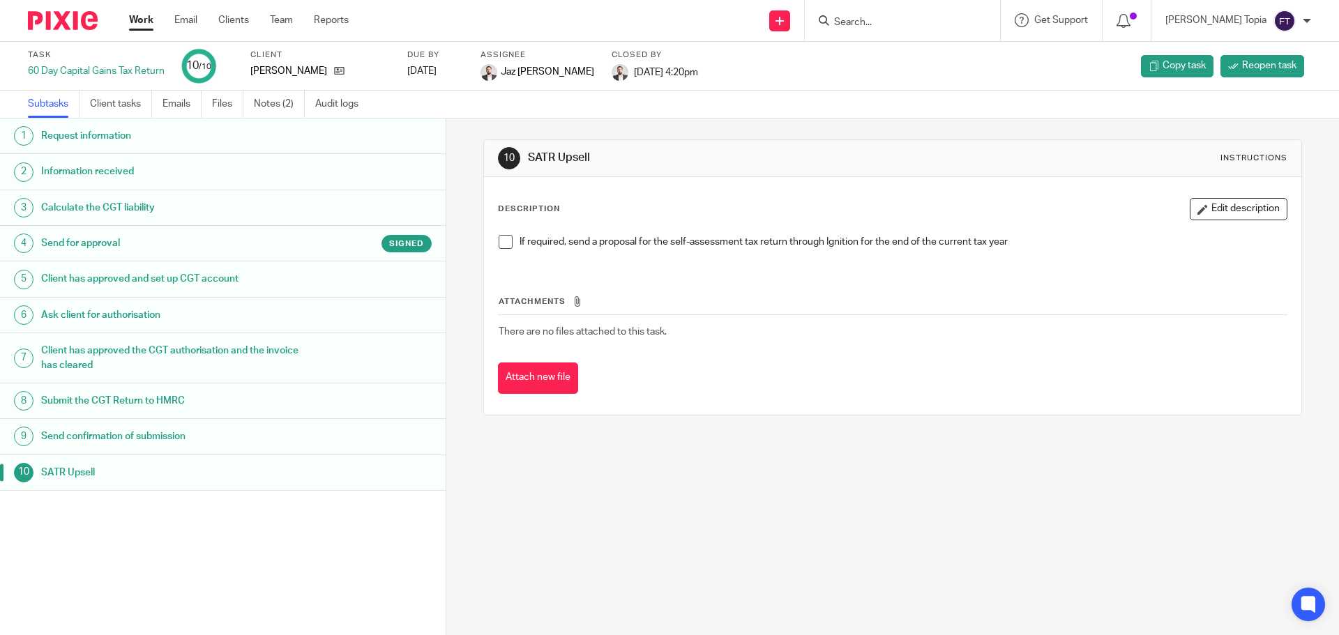
click at [94, 315] on h1 "Ask client for authorisation" at bounding box center [171, 315] width 261 height 21
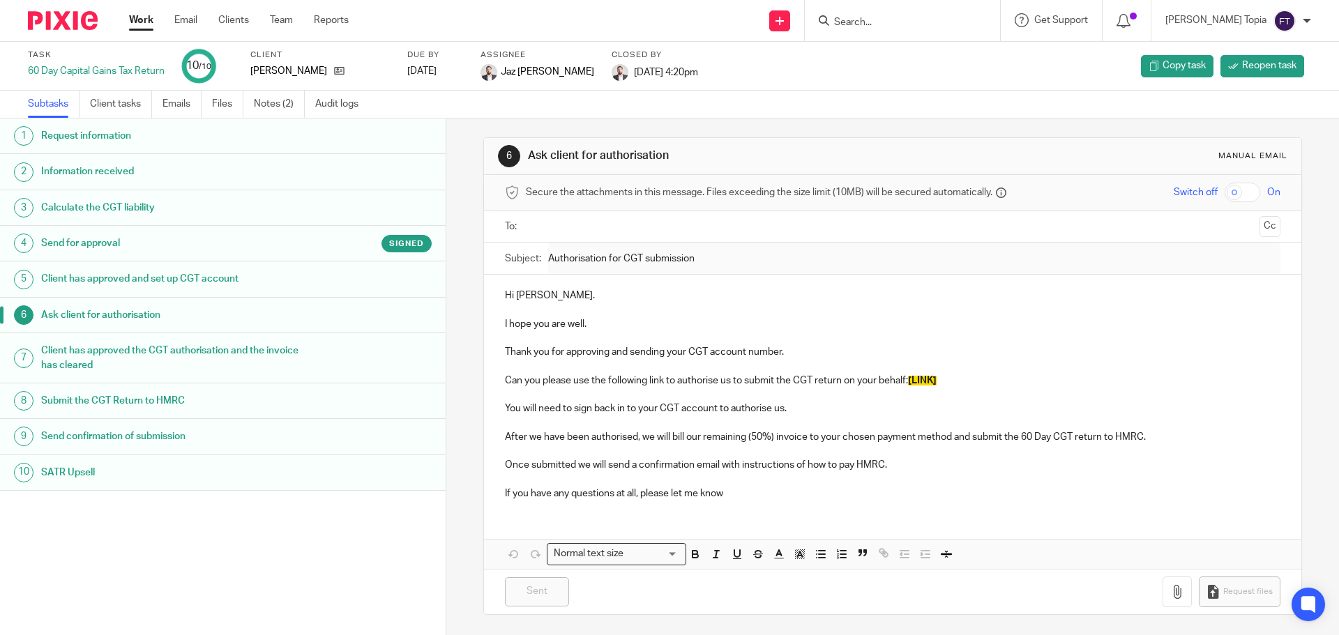
scroll to position [3, 0]
click at [89, 352] on h1 "Client has approved the CGT authorisation and the invoice has cleared" at bounding box center [171, 358] width 261 height 36
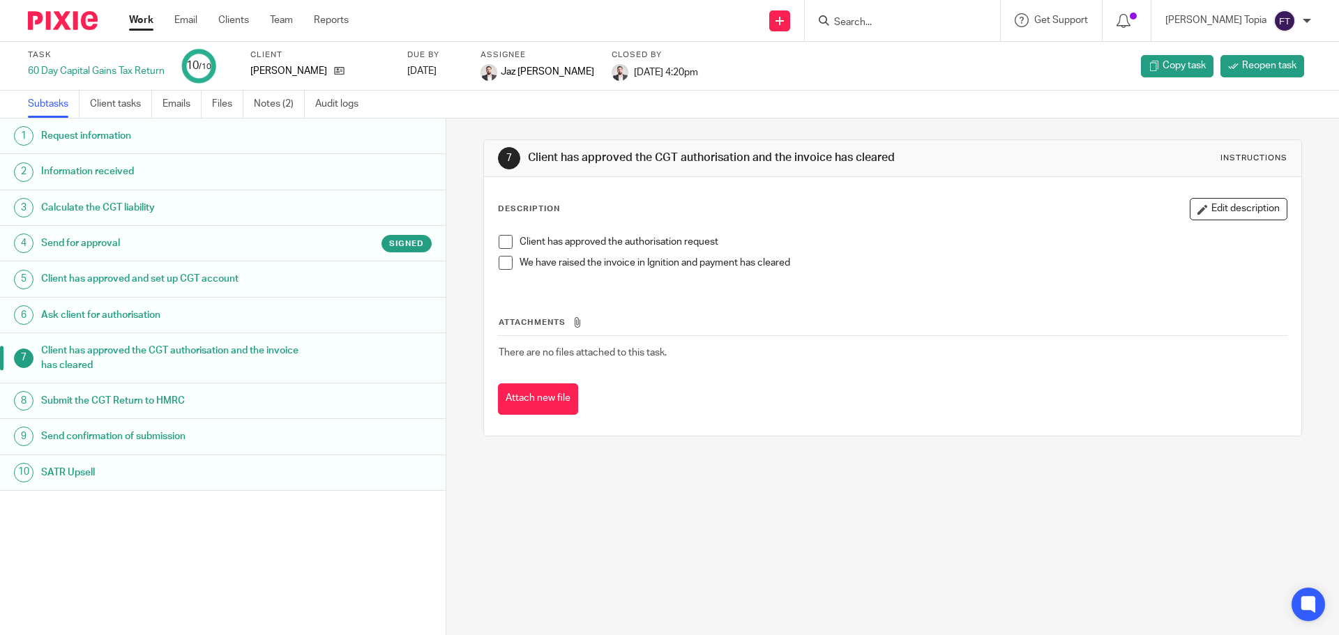
click at [89, 400] on h1 "Submit the CGT Return to HMRC" at bounding box center [171, 401] width 261 height 21
click at [59, 400] on h1 "Submit the CGT Return to HMRC" at bounding box center [171, 401] width 261 height 21
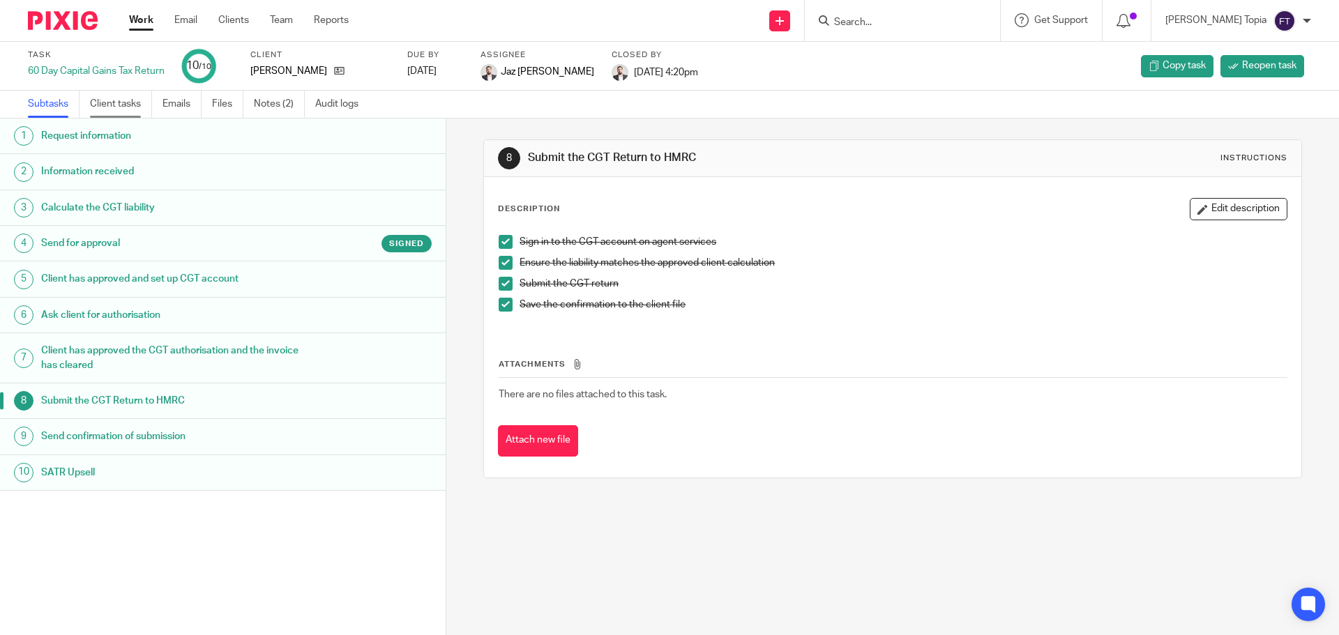
click at [96, 106] on link "Client tasks" at bounding box center [121, 104] width 62 height 27
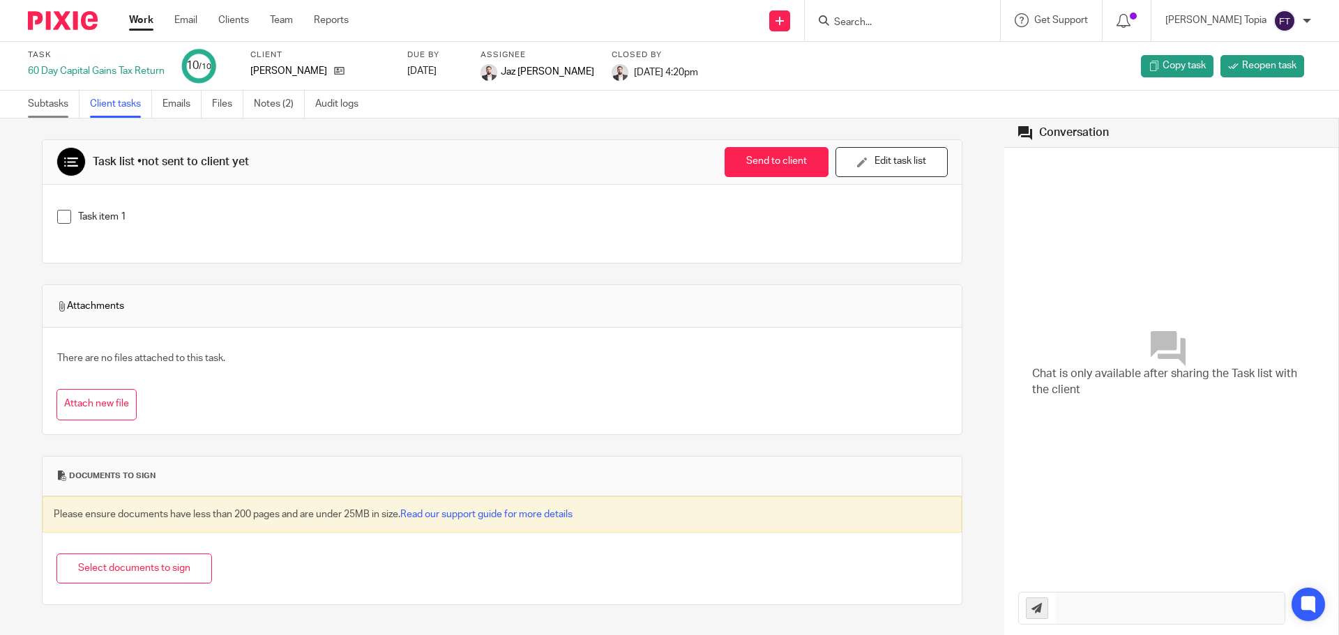
click at [30, 104] on link "Subtasks" at bounding box center [54, 104] width 52 height 27
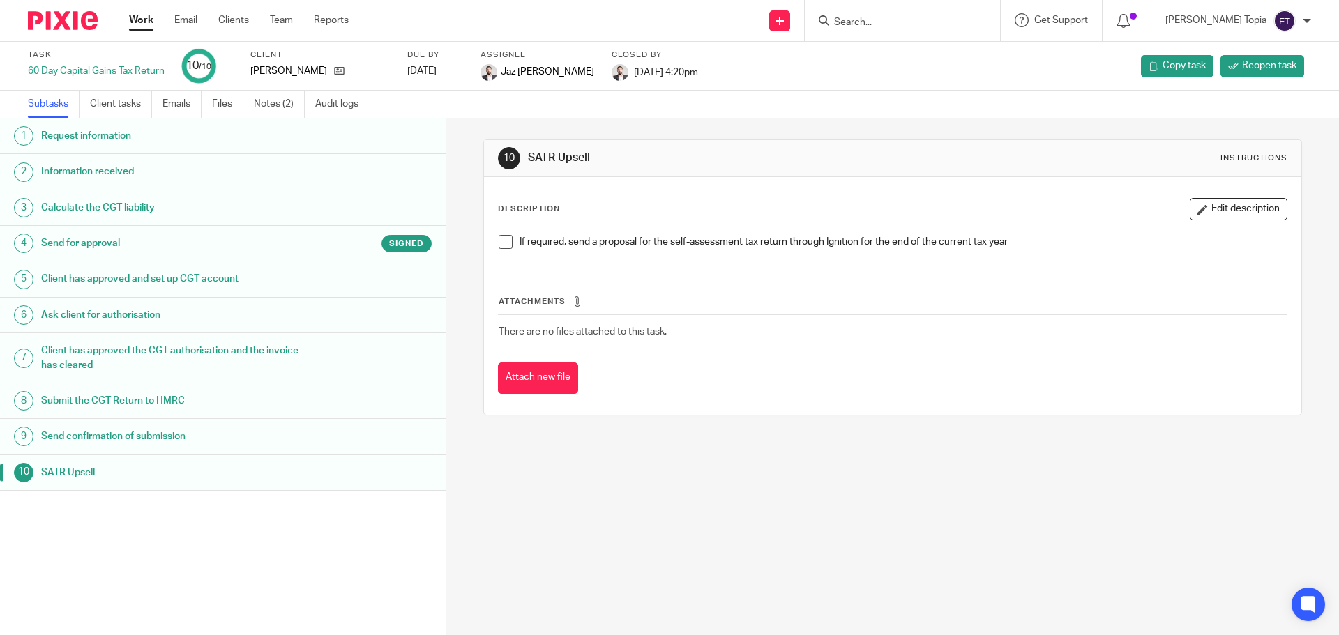
click at [68, 134] on h1 "Request information" at bounding box center [171, 136] width 261 height 21
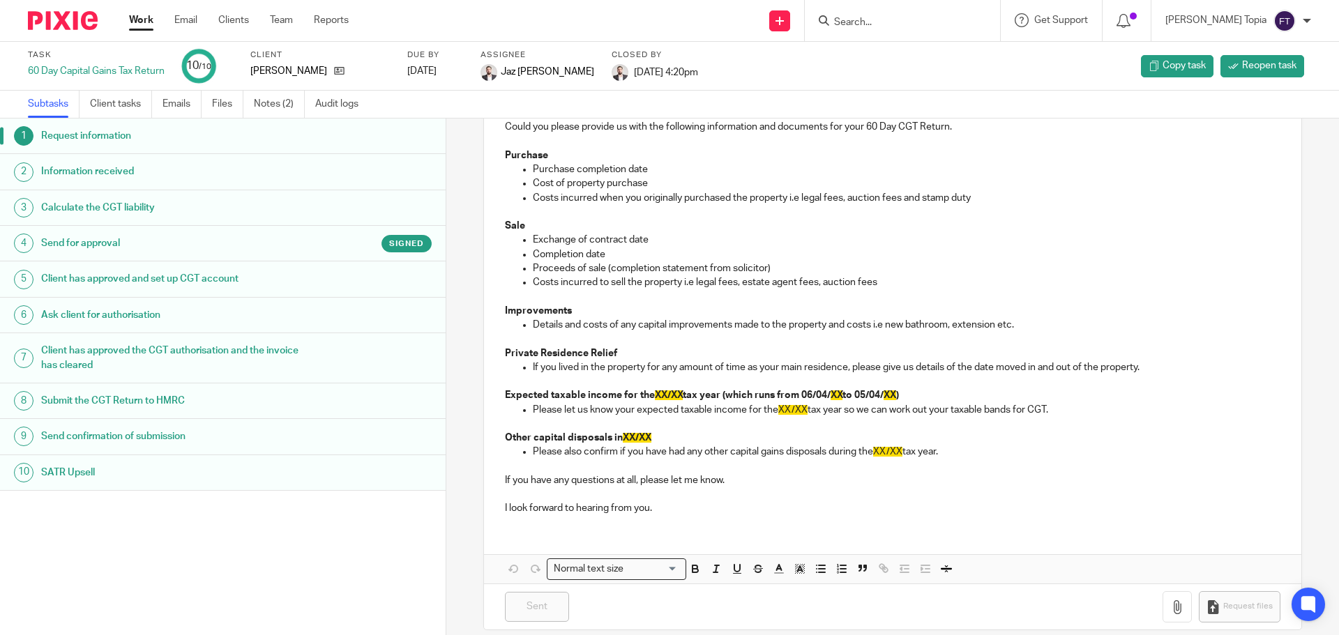
scroll to position [243, 0]
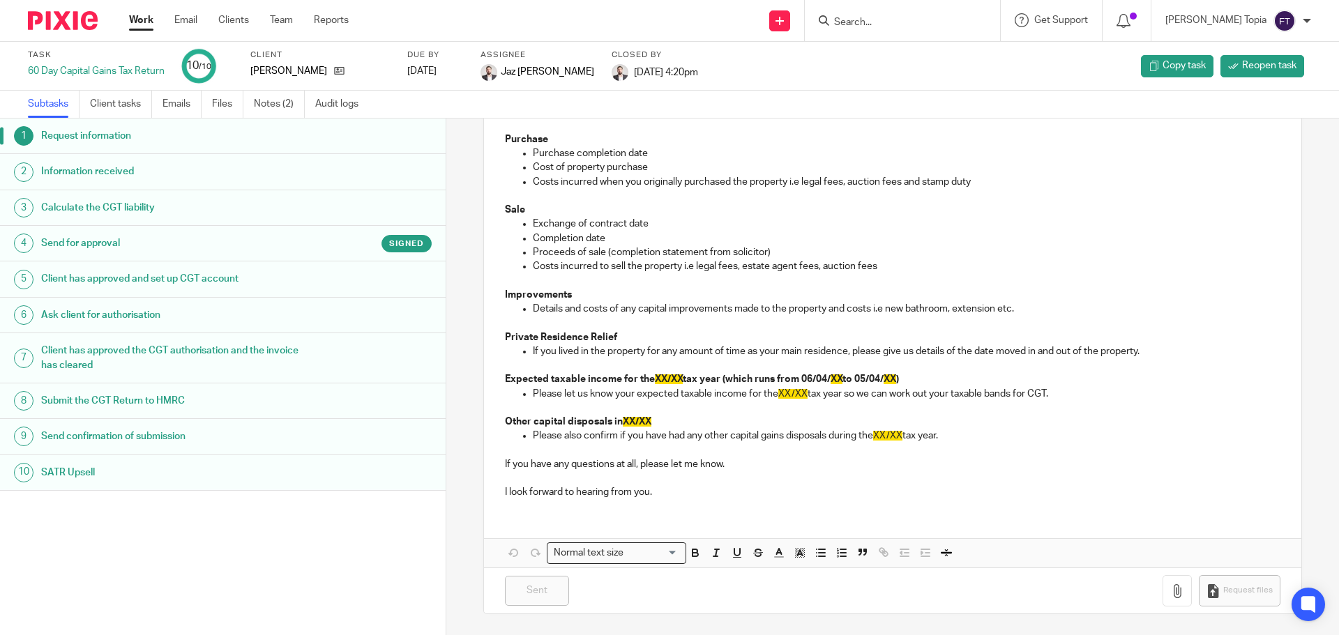
click at [77, 173] on h1 "Information received" at bounding box center [171, 171] width 261 height 21
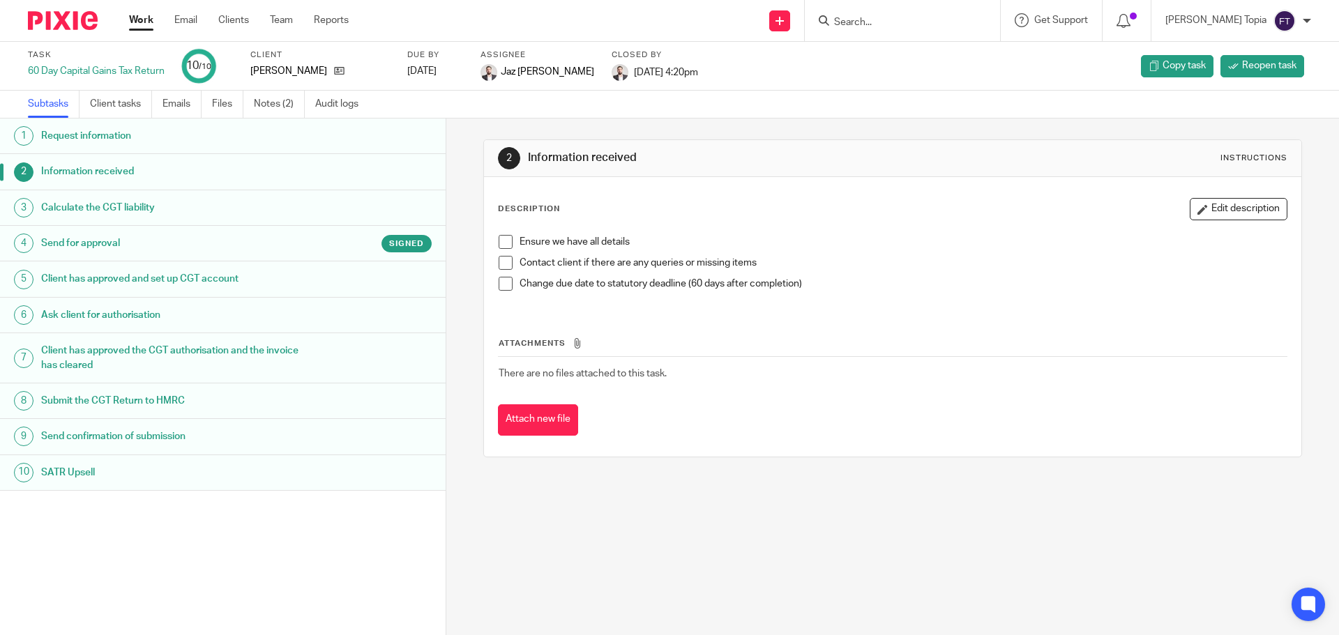
click at [70, 314] on h1 "Ask client for authorisation" at bounding box center [171, 315] width 261 height 21
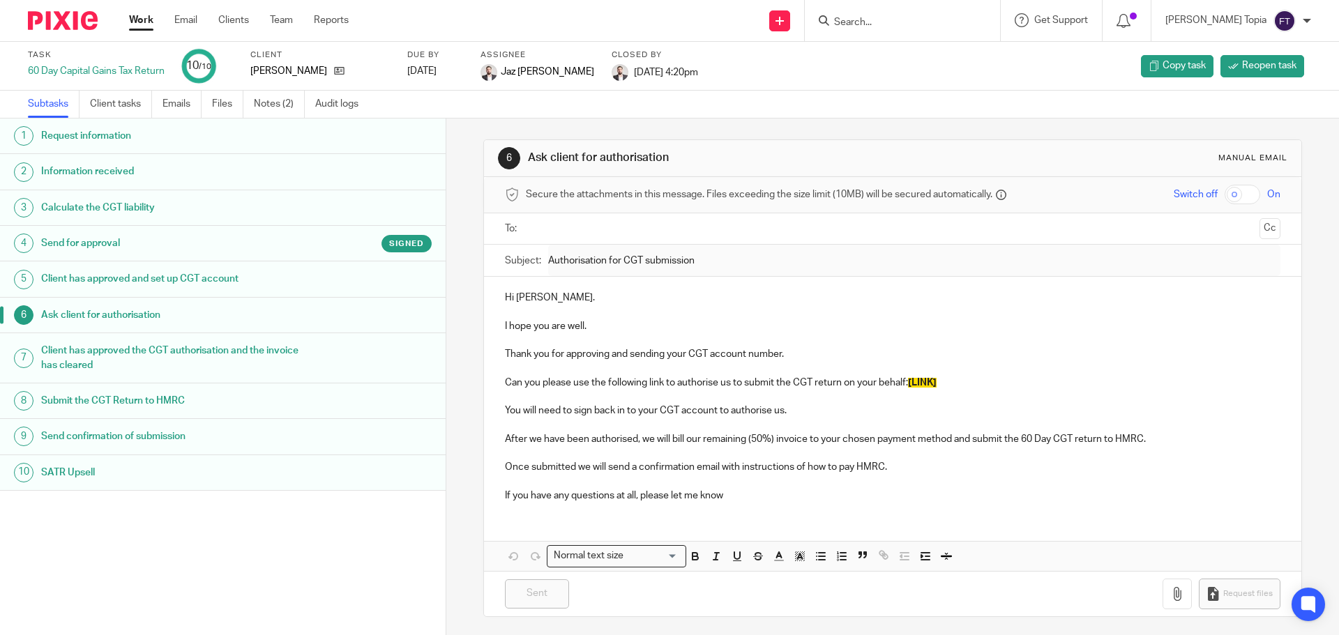
click at [1048, 347] on p "Thank you for approving and sending your CGT account number." at bounding box center [892, 354] width 775 height 14
click at [227, 101] on link "Files" at bounding box center [227, 104] width 31 height 27
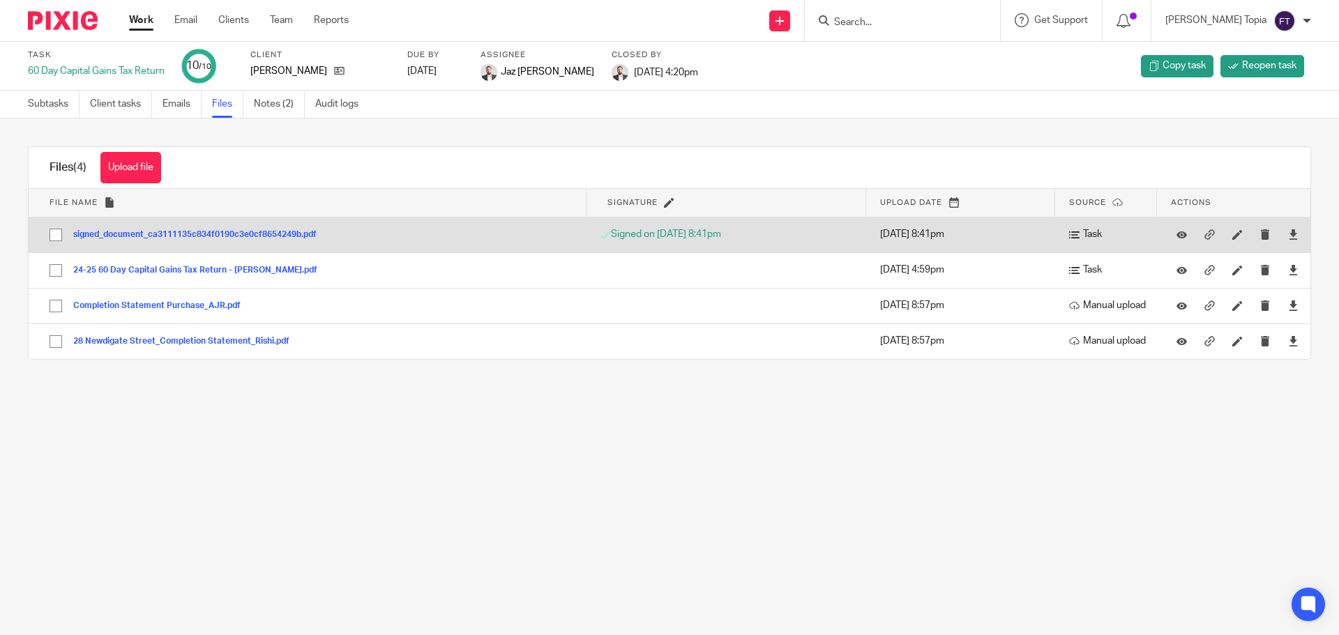
click at [186, 238] on button "signed_document_ca3111135c834f0190c3e0cf8654249b.pdf" at bounding box center [200, 235] width 254 height 10
click at [186, 238] on div "Files (4) Upload file Download selected Delete selected File name Signature Upl…" at bounding box center [670, 252] width 1284 height 213
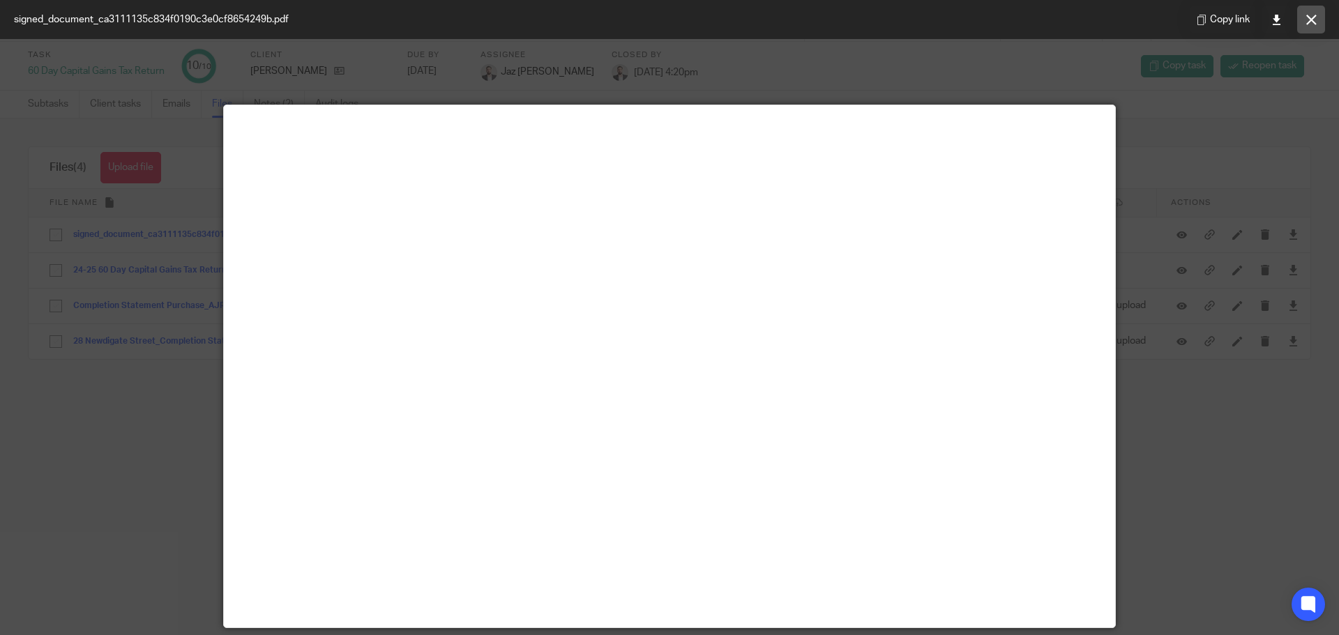
click at [1312, 24] on icon at bounding box center [1312, 20] width 10 height 10
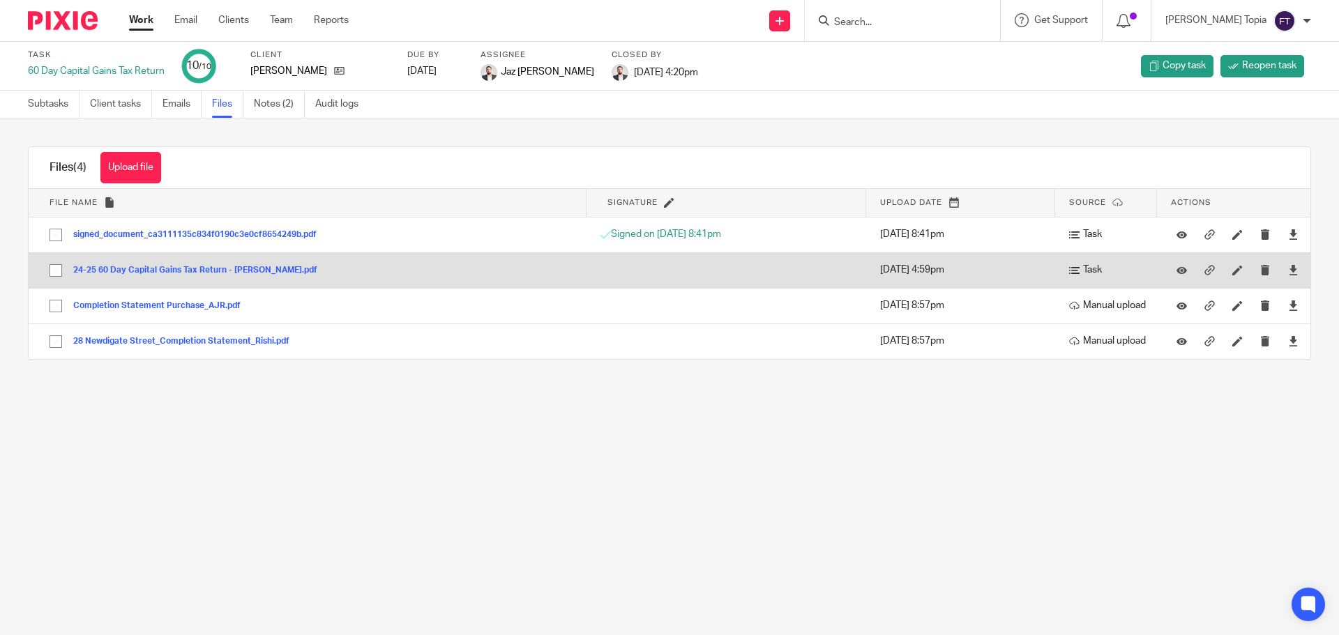
click at [181, 275] on button "24-25 60 Day Capital Gains Tax Return - [PERSON_NAME].pdf" at bounding box center [200, 271] width 255 height 10
click at [181, 275] on div "Files (4) Upload file Download selected Delete selected File name Signature Upl…" at bounding box center [670, 252] width 1284 height 213
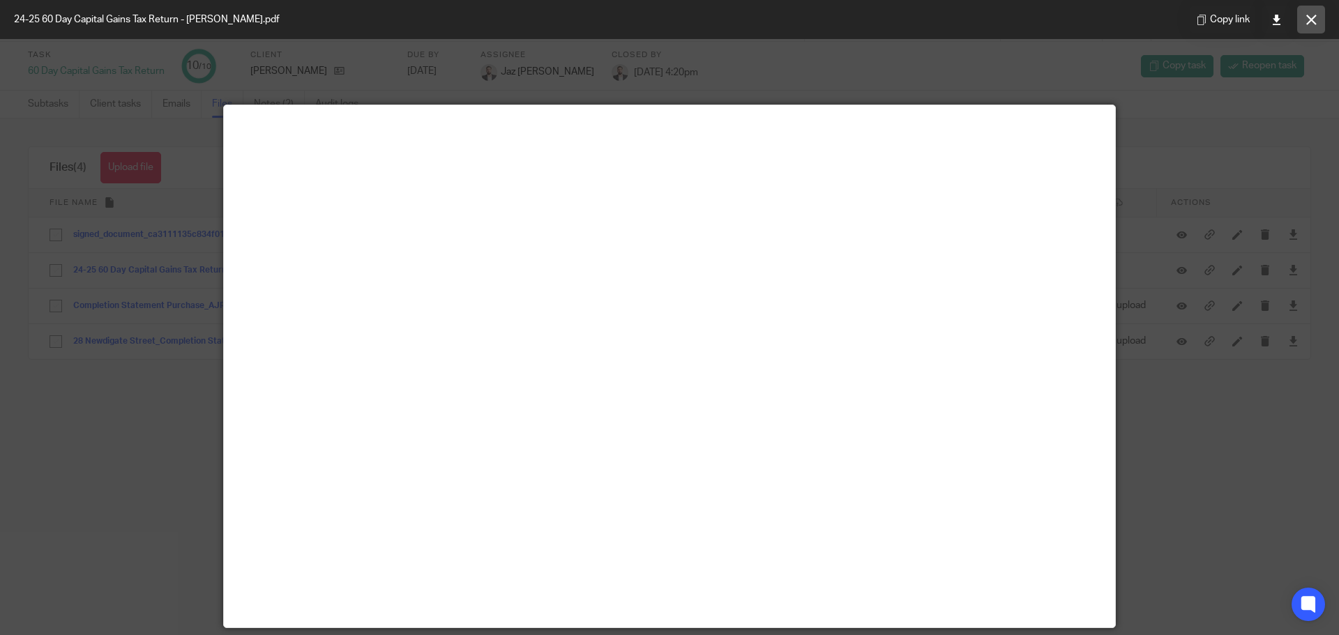
click at [1315, 22] on icon at bounding box center [1312, 20] width 10 height 10
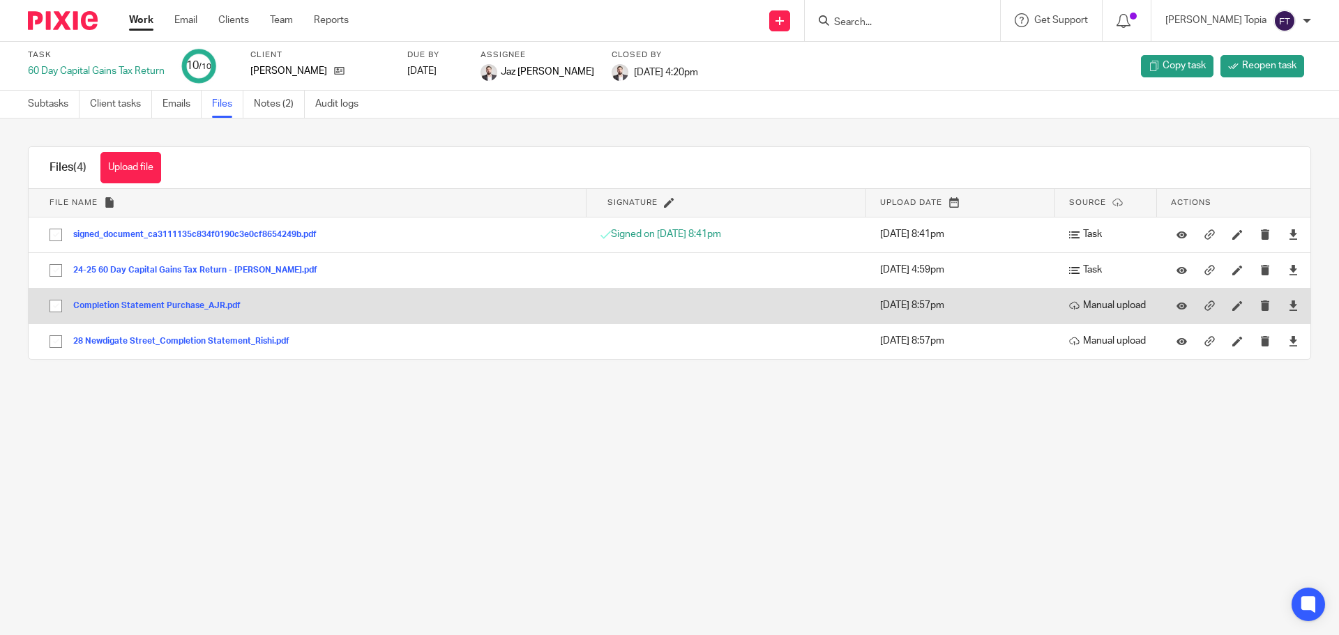
click at [190, 309] on button "Completion Statement Purchase_AJR.pdf" at bounding box center [162, 306] width 178 height 10
click at [190, 309] on div "Files (4) Upload file Download selected Delete selected File name Signature Upl…" at bounding box center [670, 252] width 1284 height 213
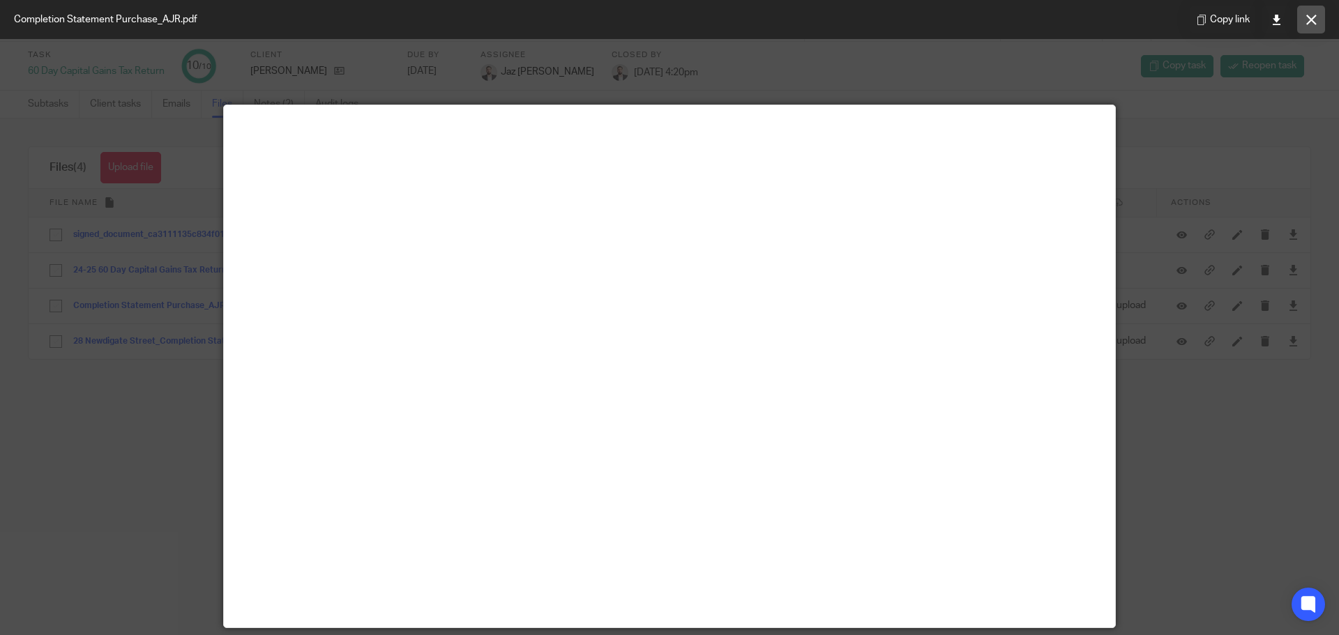
drag, startPoint x: 1314, startPoint y: 26, endPoint x: 1300, endPoint y: 36, distance: 17.0
click at [1314, 27] on button at bounding box center [1311, 20] width 28 height 28
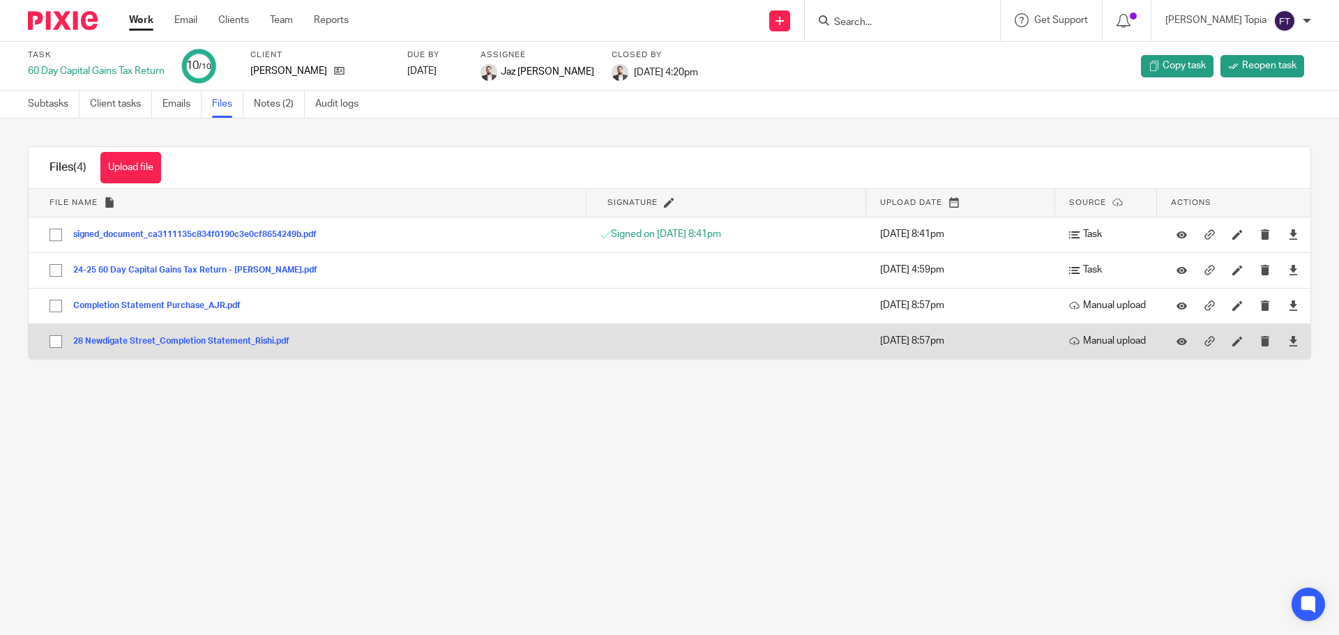
click at [123, 345] on button "28 Newdigate Street_Completion Statement_Rishi.pdf" at bounding box center [186, 342] width 227 height 10
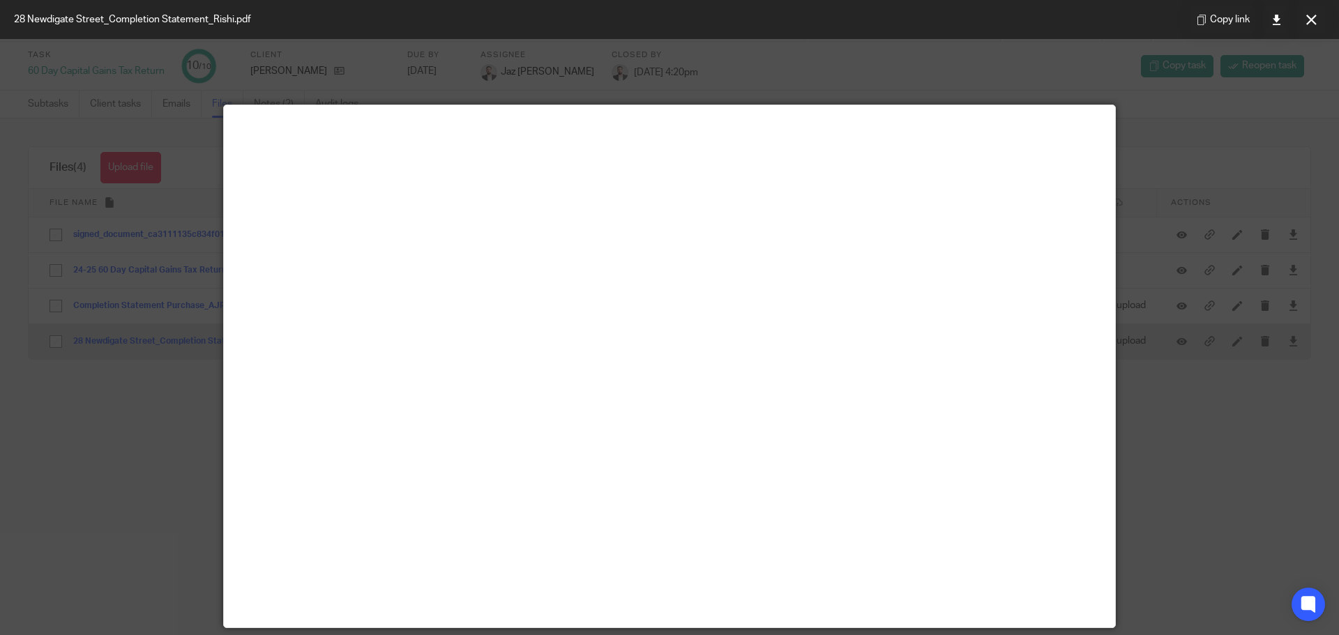
click at [123, 345] on div "Files (4) Upload file Download selected [PERSON_NAME] selected 28 Newdigate Str…" at bounding box center [670, 252] width 1284 height 213
click at [1315, 27] on button at bounding box center [1311, 20] width 28 height 28
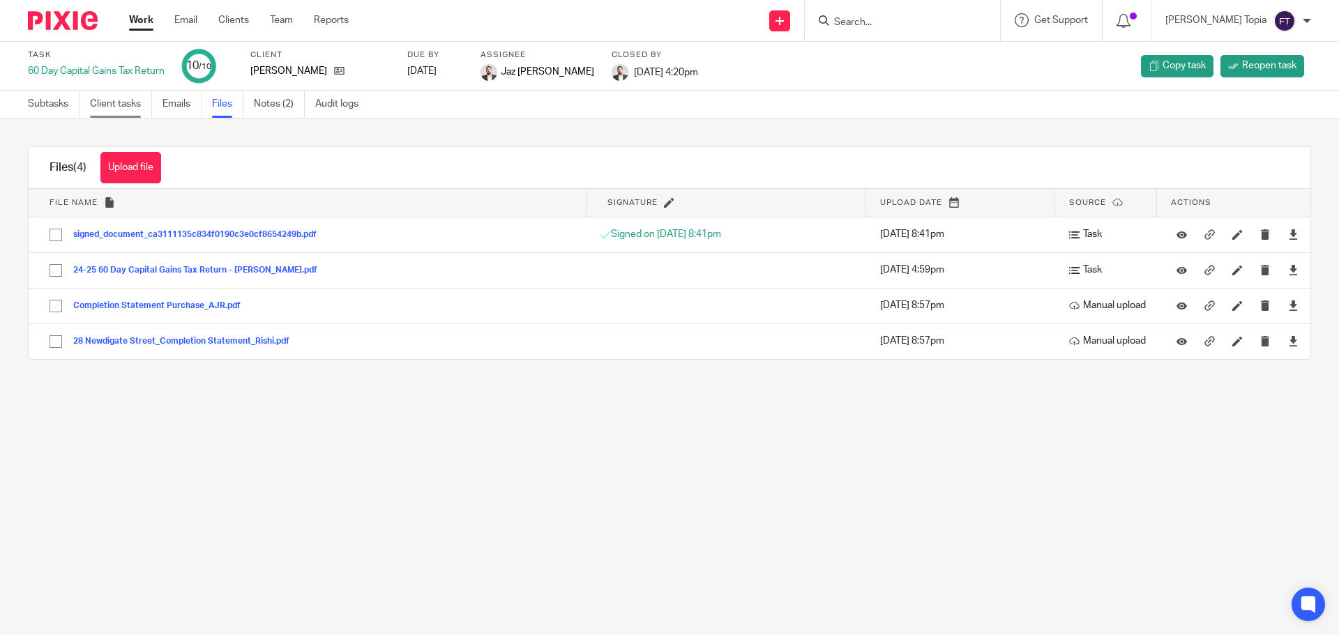
click at [110, 104] on link "Client tasks" at bounding box center [121, 104] width 62 height 27
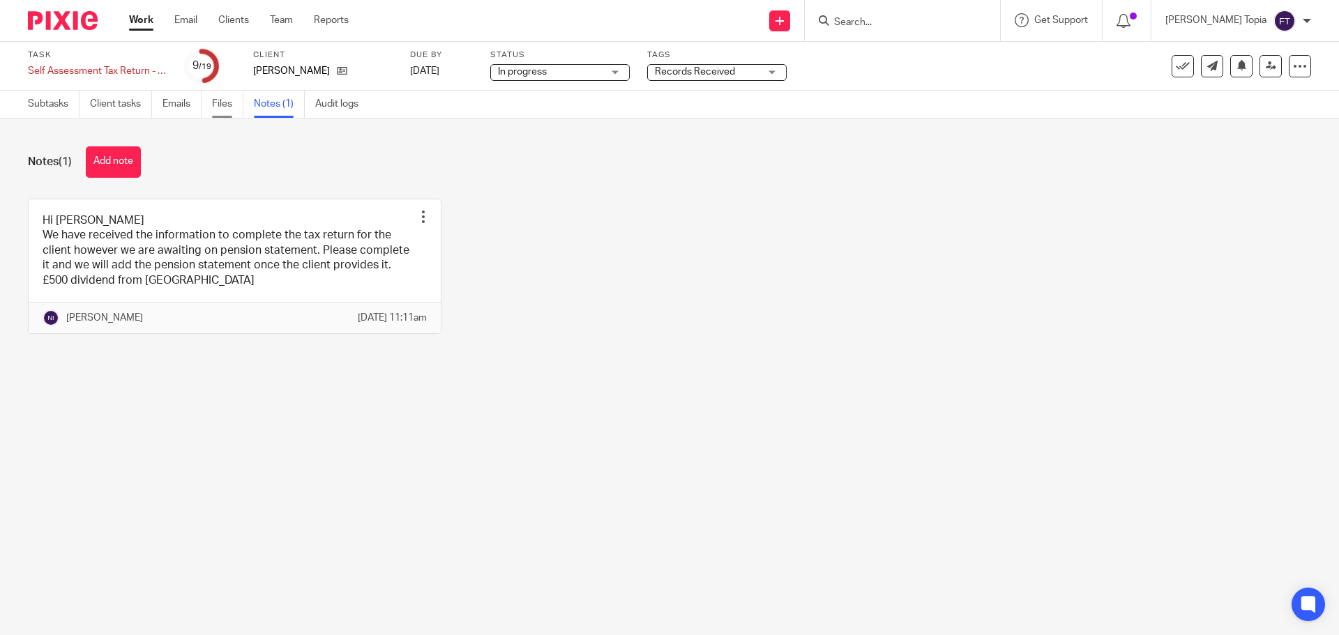
click at [216, 106] on link "Files" at bounding box center [227, 104] width 31 height 27
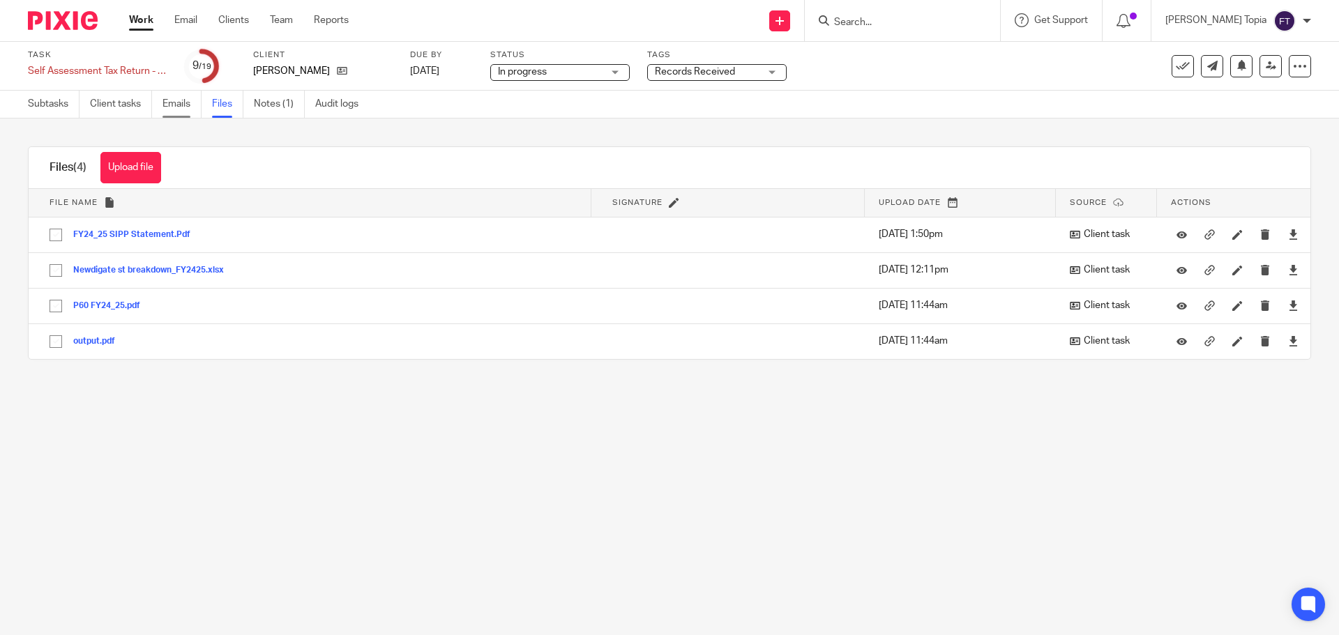
click at [170, 99] on link "Emails" at bounding box center [182, 104] width 39 height 27
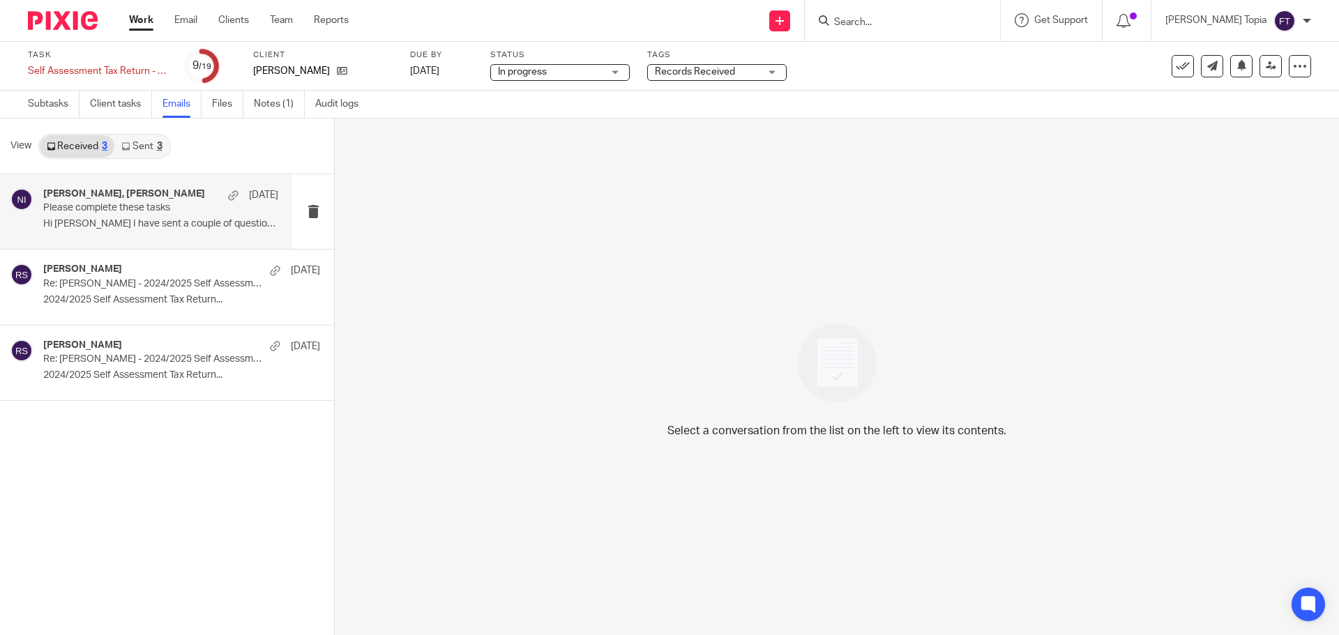
click at [106, 217] on div "Rishi Sadier, Naeem Ibrahim 19 Jul Please complete these tasks Hi Naeem I have …" at bounding box center [160, 211] width 235 height 47
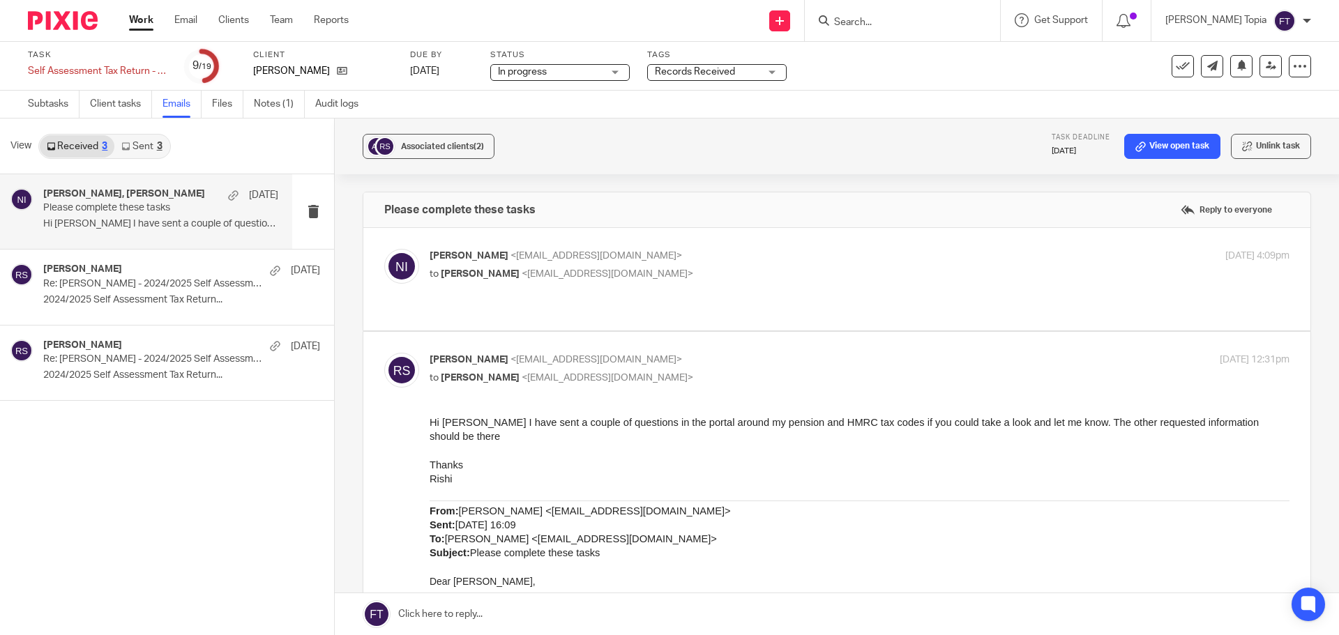
click at [522, 264] on div "Naeem Ibrahim <naeemibrahim@taxassist.co.uk> to Rishi Sadier <rishi.sadier@hotm…" at bounding box center [716, 265] width 573 height 32
checkbox input "true"
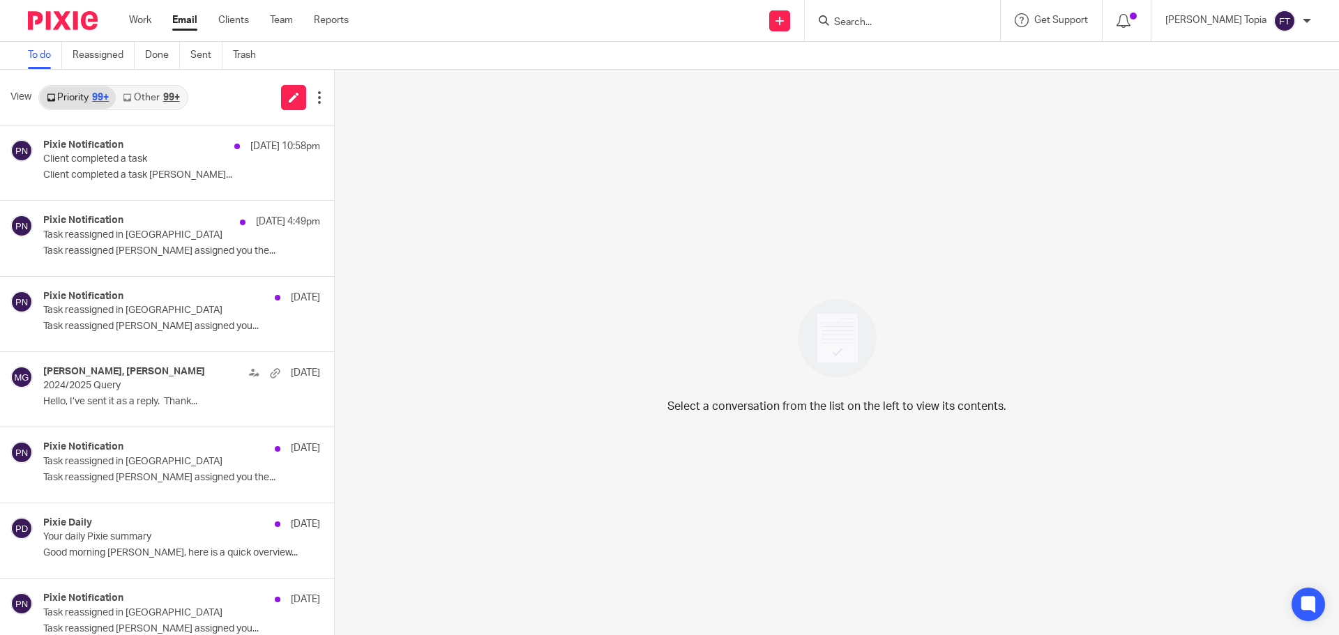
click at [479, 343] on div "Select a conversation from the list on the left to view its contents." at bounding box center [837, 353] width 1004 height 566
click at [483, 355] on div "Select a conversation from the list on the left to view its contents." at bounding box center [837, 353] width 1004 height 566
click at [190, 22] on link "Email" at bounding box center [184, 20] width 25 height 14
click at [144, 21] on link "Work" at bounding box center [140, 20] width 22 height 14
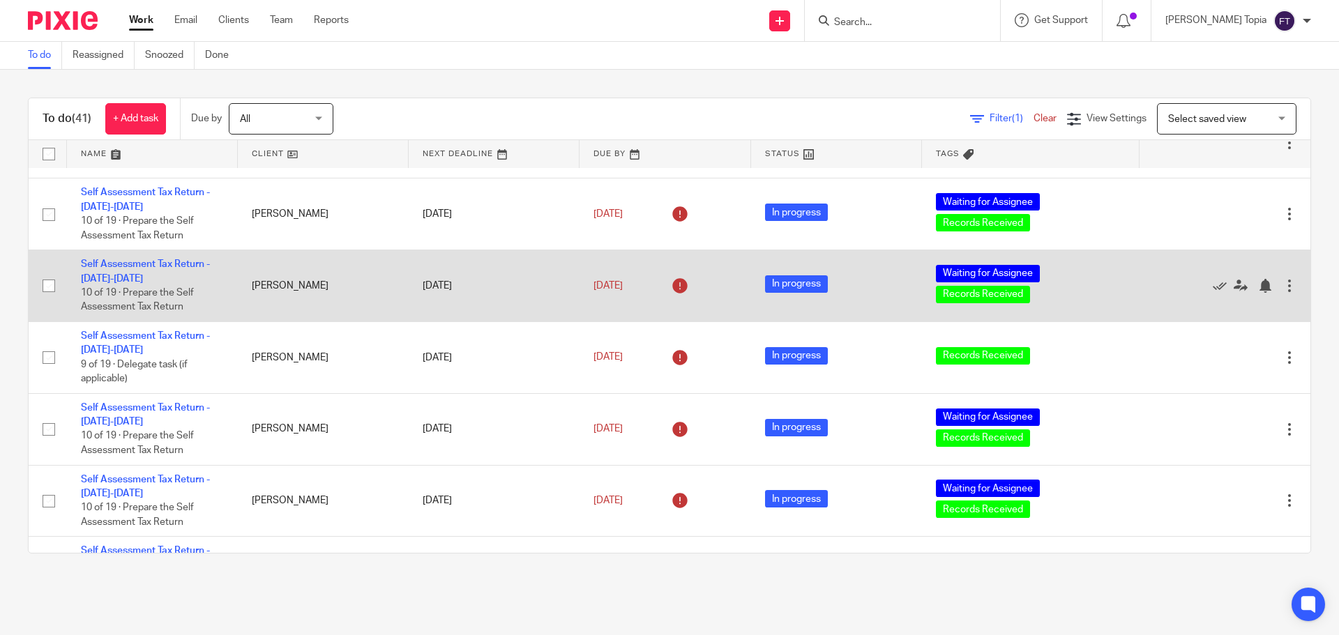
scroll to position [349, 0]
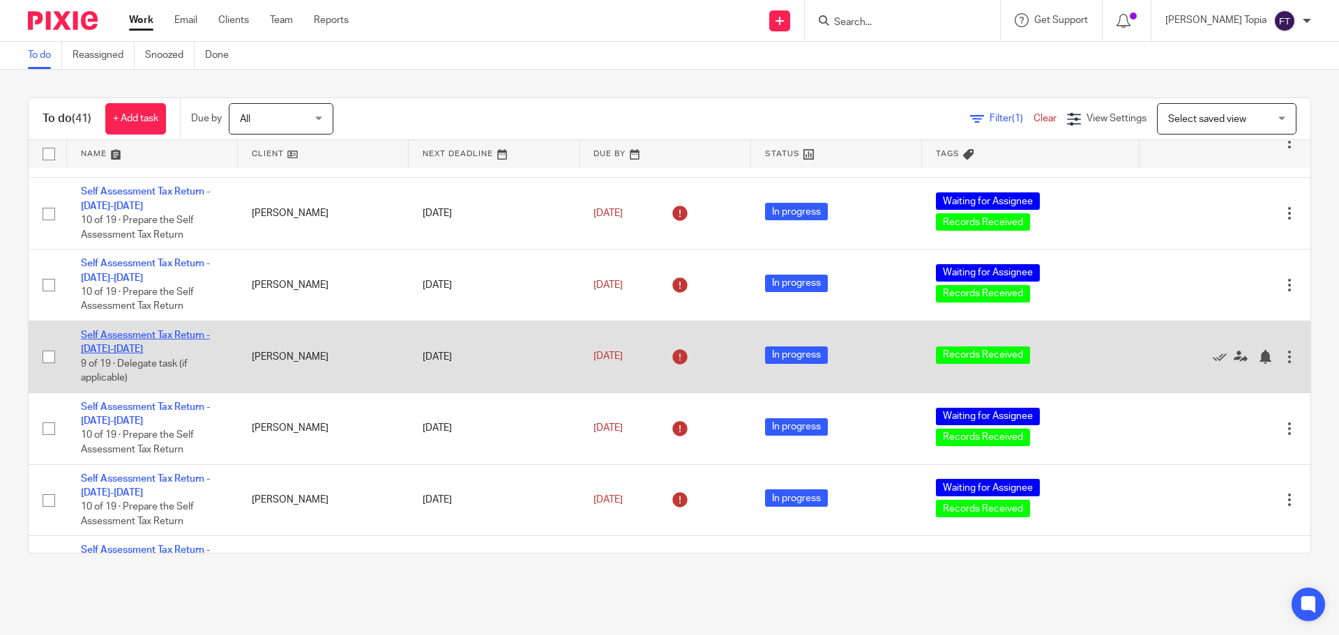
click at [110, 336] on link "Self Assessment Tax Return - [DATE]-[DATE]" at bounding box center [145, 343] width 129 height 24
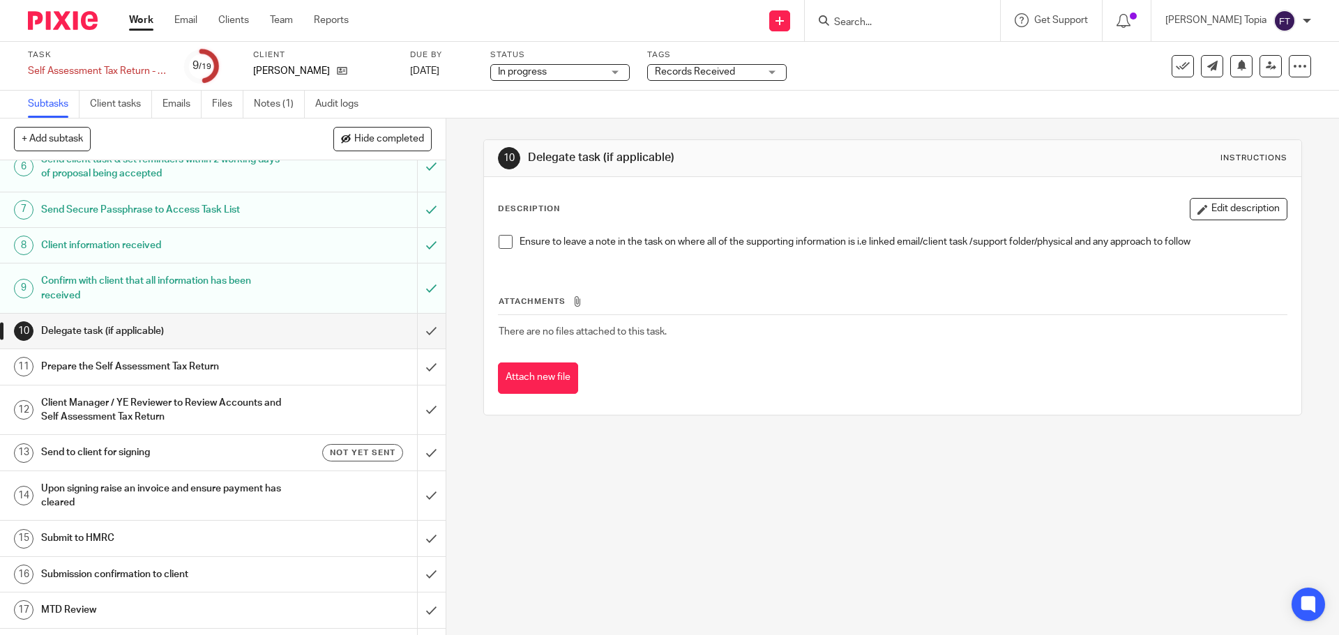
scroll to position [209, 0]
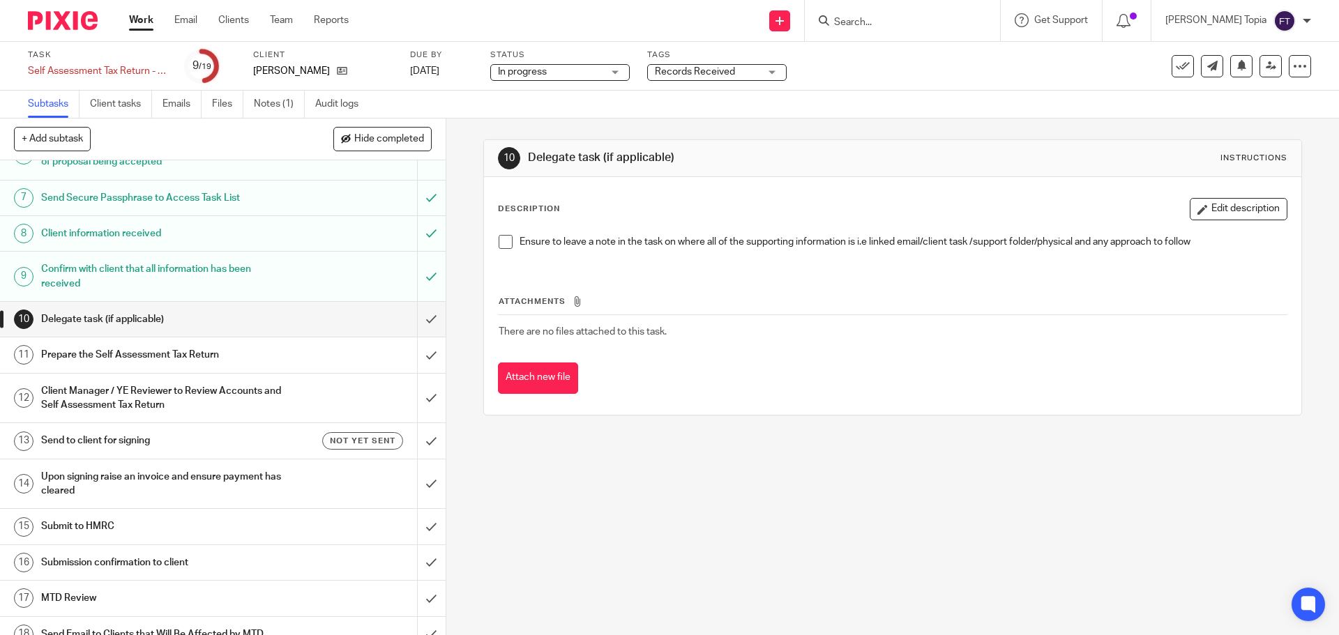
click at [292, 352] on div "Prepare the Self Assessment Tax Return" at bounding box center [222, 355] width 362 height 21
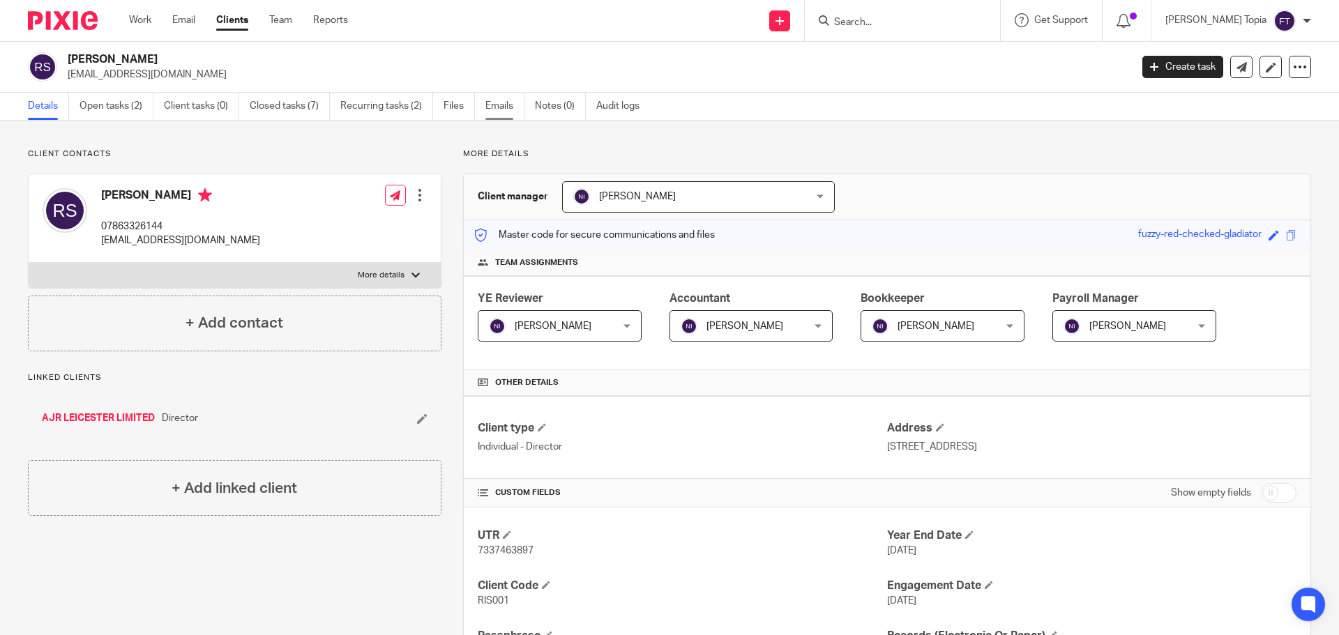
click at [497, 106] on link "Emails" at bounding box center [505, 106] width 39 height 27
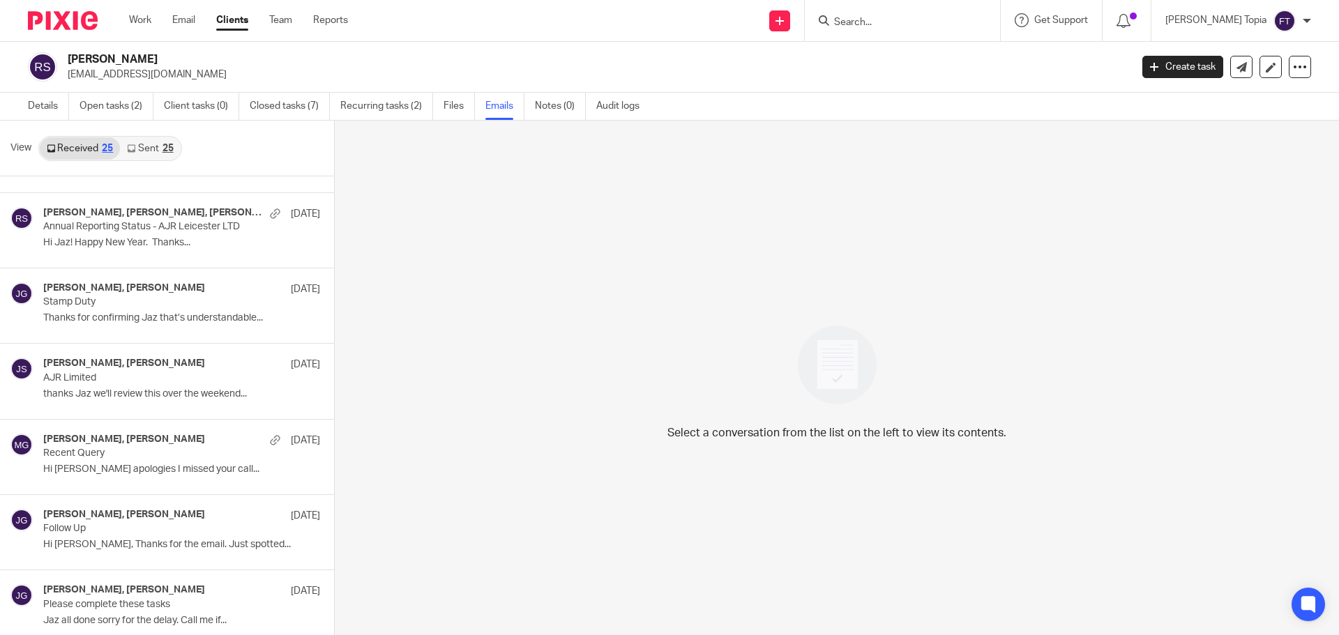
scroll to position [977, 0]
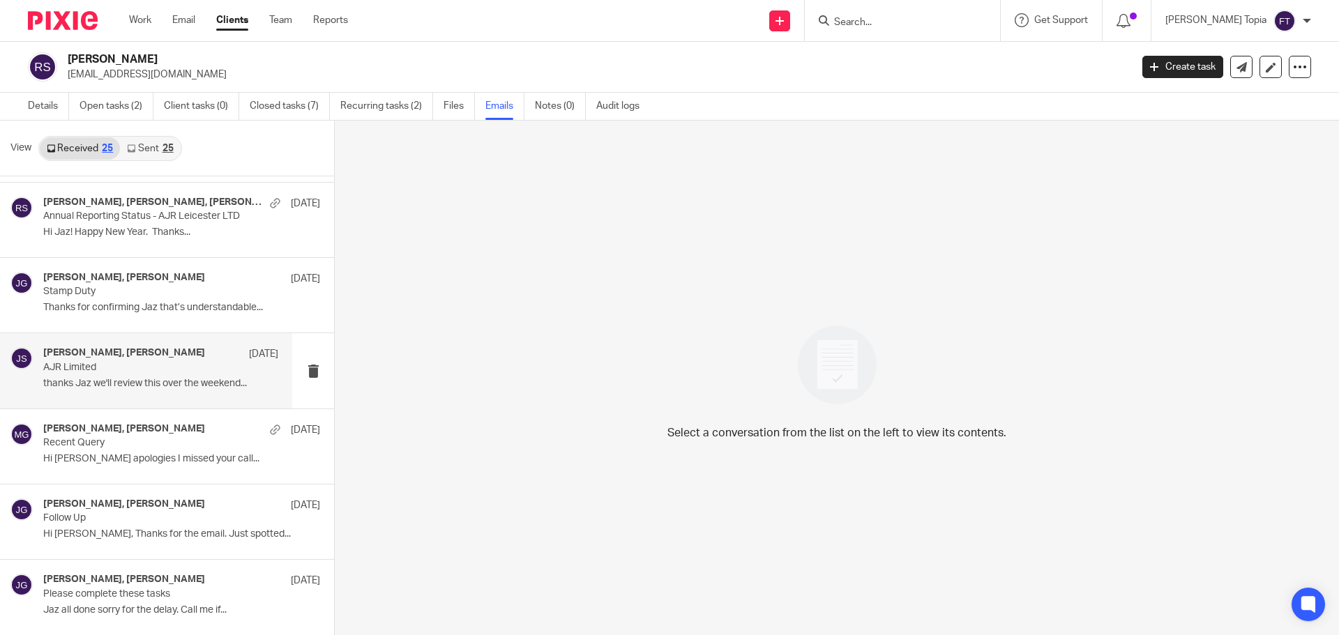
click at [130, 372] on p "AJR Limited" at bounding box center [137, 368] width 188 height 12
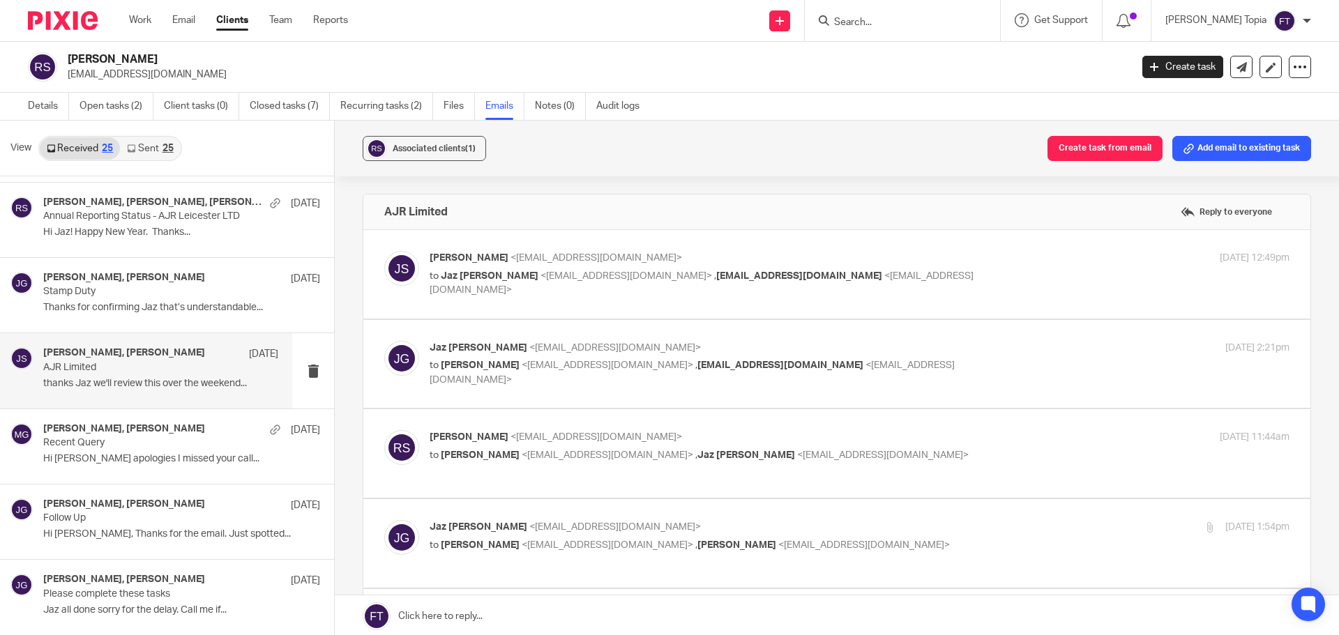
scroll to position [0, 0]
click at [636, 433] on p "Rishi Sadier <rishi.sadier@hotmail.co.uk>" at bounding box center [716, 437] width 573 height 15
checkbox input "true"
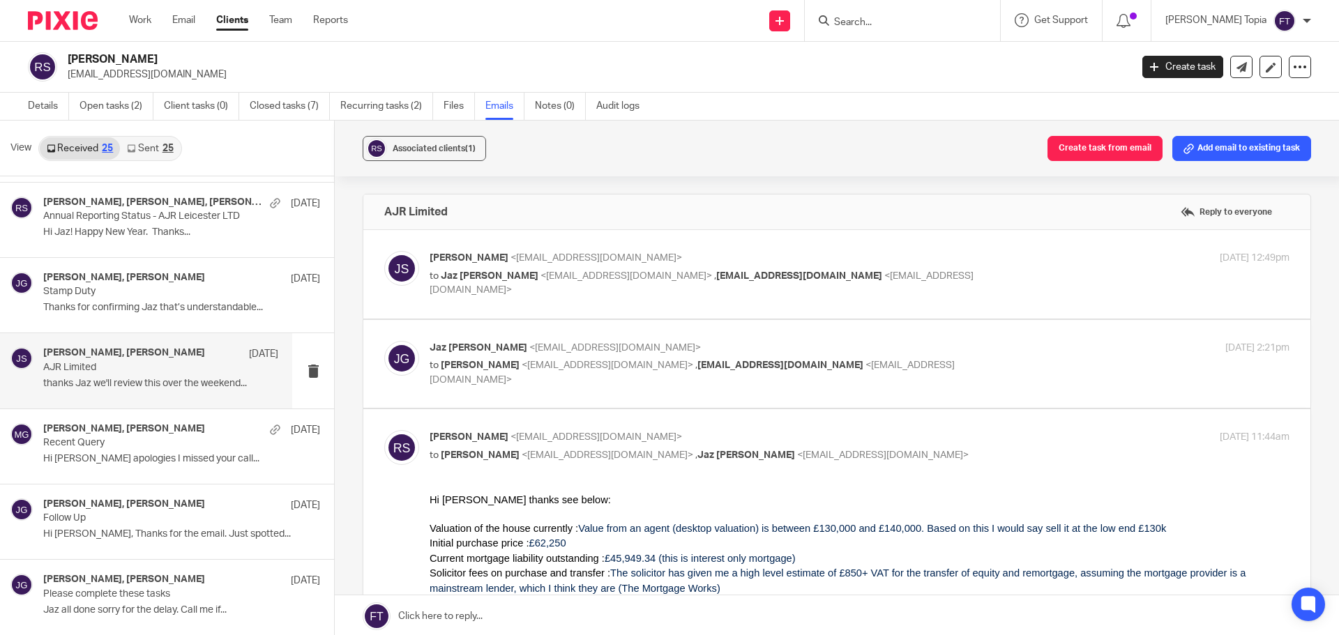
click at [580, 289] on div "Jairakhi Sadier <jairakhi@hotmail.co.uk> to Jaz Grewal <jazgrewal@taxassist.co.…" at bounding box center [836, 274] width 905 height 47
click at [578, 271] on span "<jazgrewal@taxassist.co.uk>" at bounding box center [627, 276] width 172 height 10
checkbox input "true"
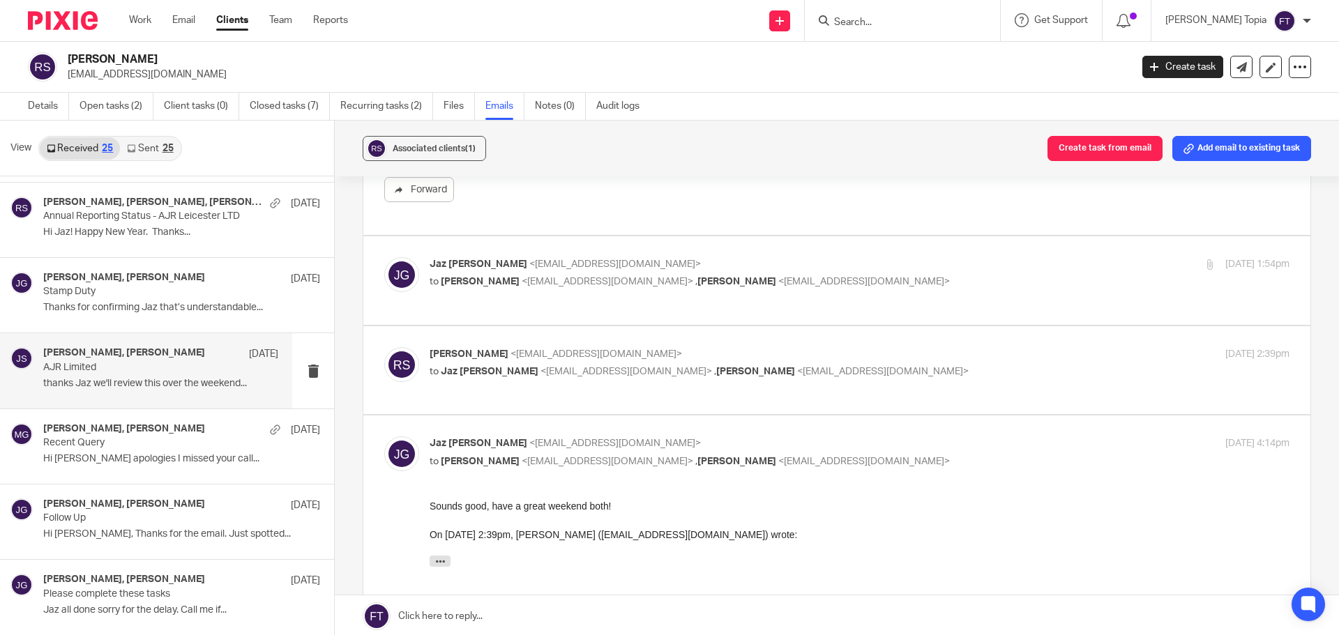
scroll to position [1692, 0]
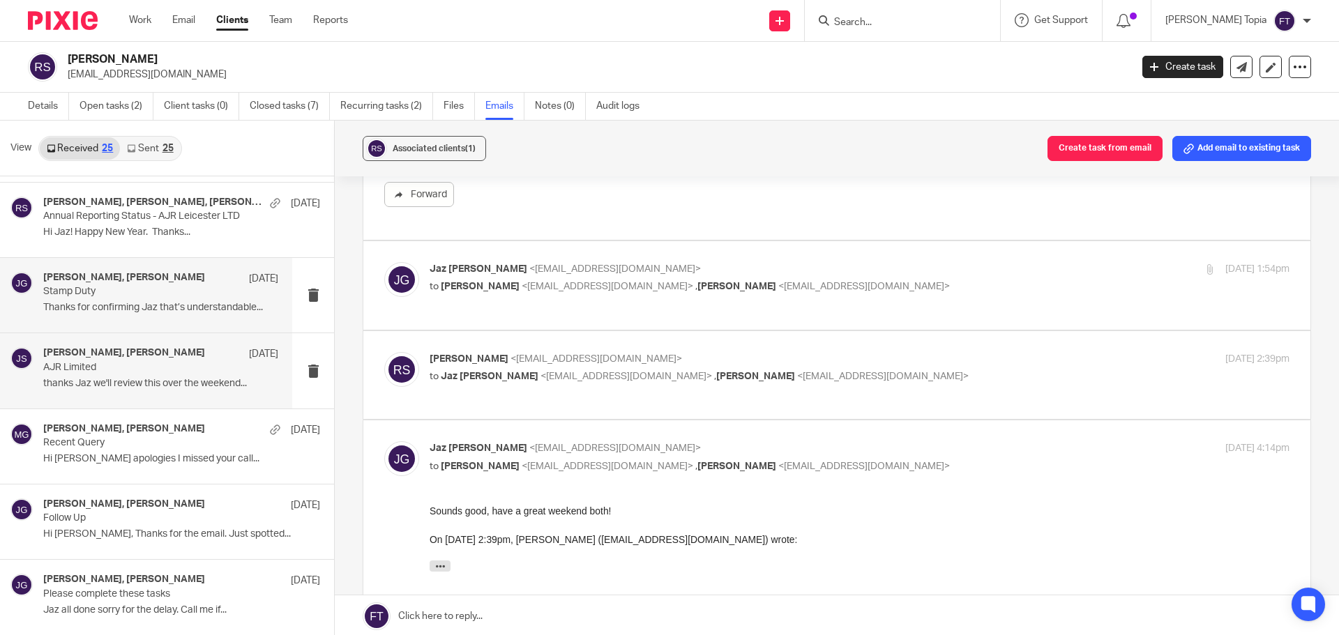
click at [87, 292] on p "Stamp Duty" at bounding box center [137, 292] width 188 height 12
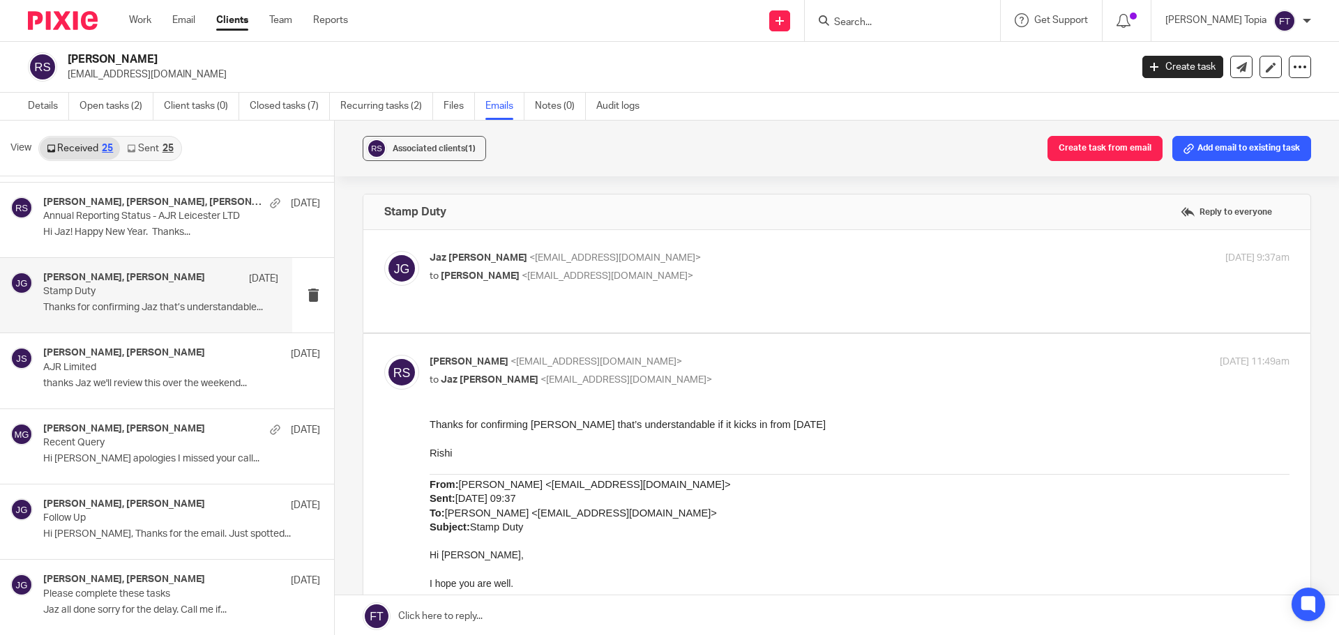
scroll to position [0, 0]
click at [590, 282] on p "to Rishi Sadier <rishi.sadier@hotmail.co.uk>" at bounding box center [716, 276] width 573 height 15
checkbox input "true"
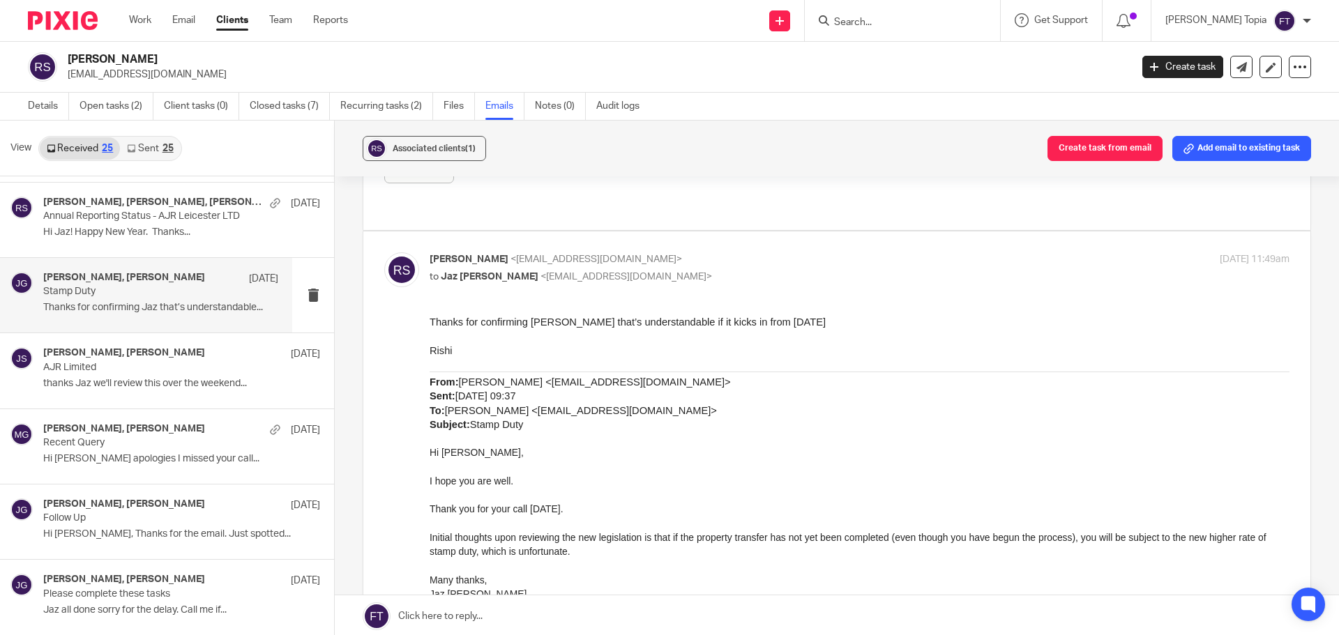
scroll to position [209, 0]
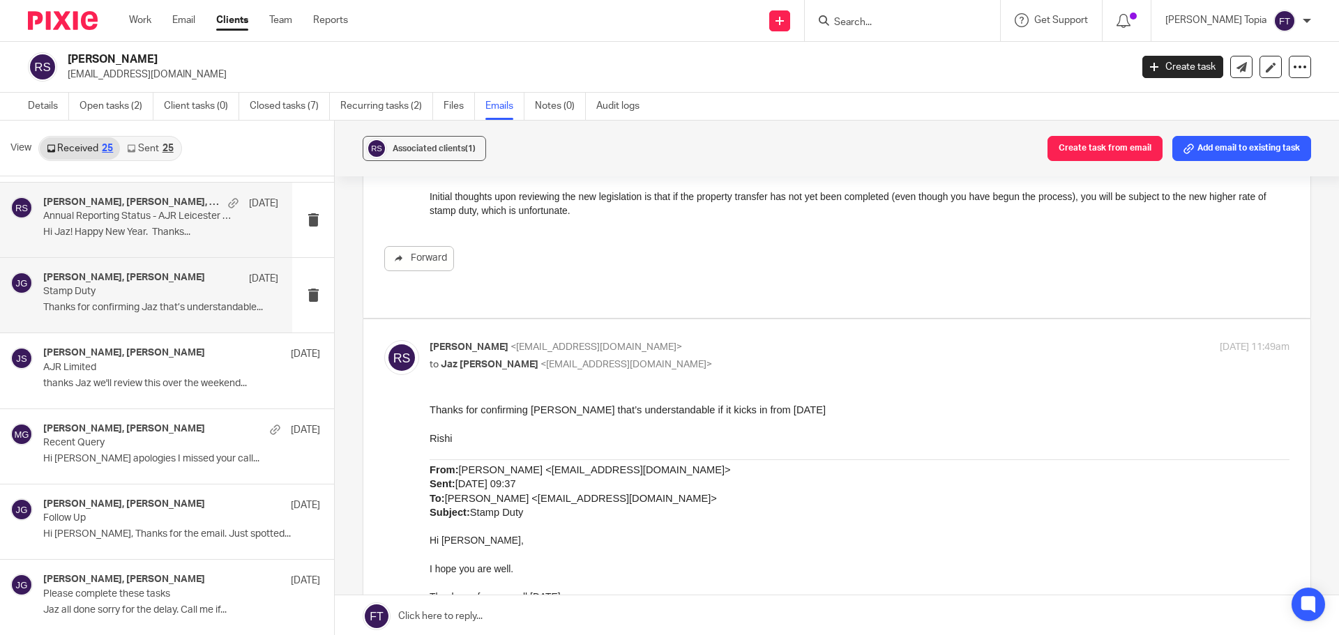
click at [57, 223] on p "Annual Reporting Status - AJR Leicester LTD" at bounding box center [137, 217] width 188 height 12
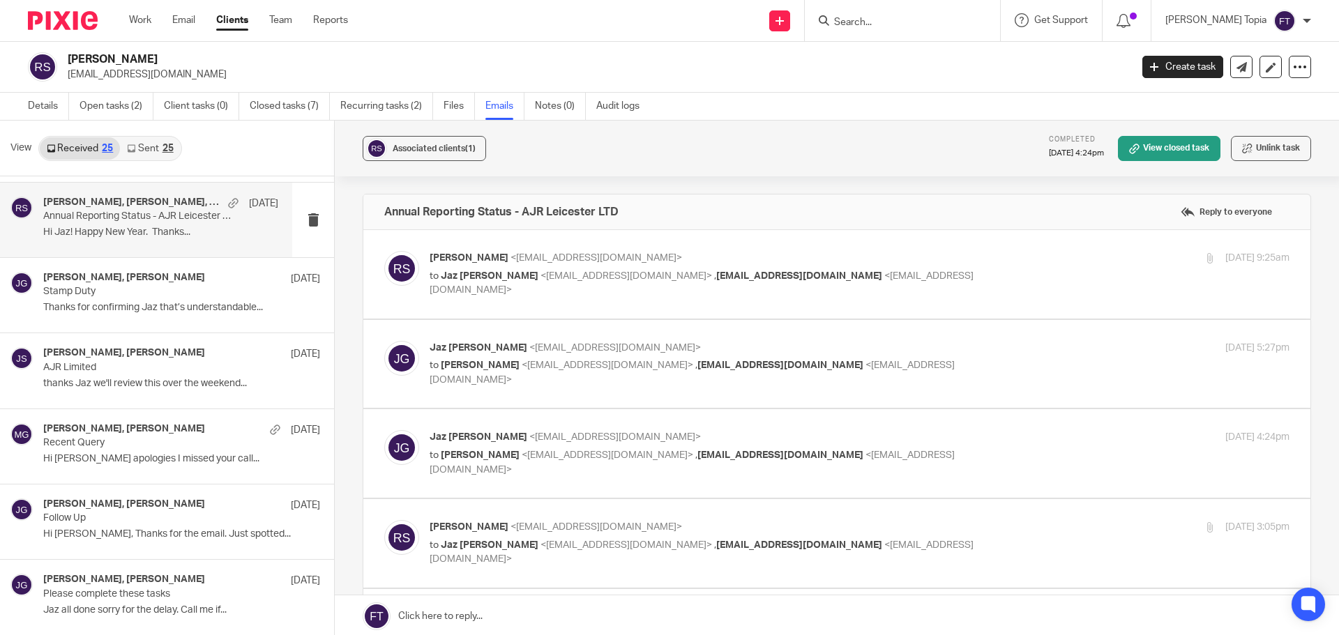
scroll to position [0, 0]
click at [716, 273] on span "jairakhi@hotmail.co.uk" at bounding box center [799, 276] width 166 height 10
checkbox input "true"
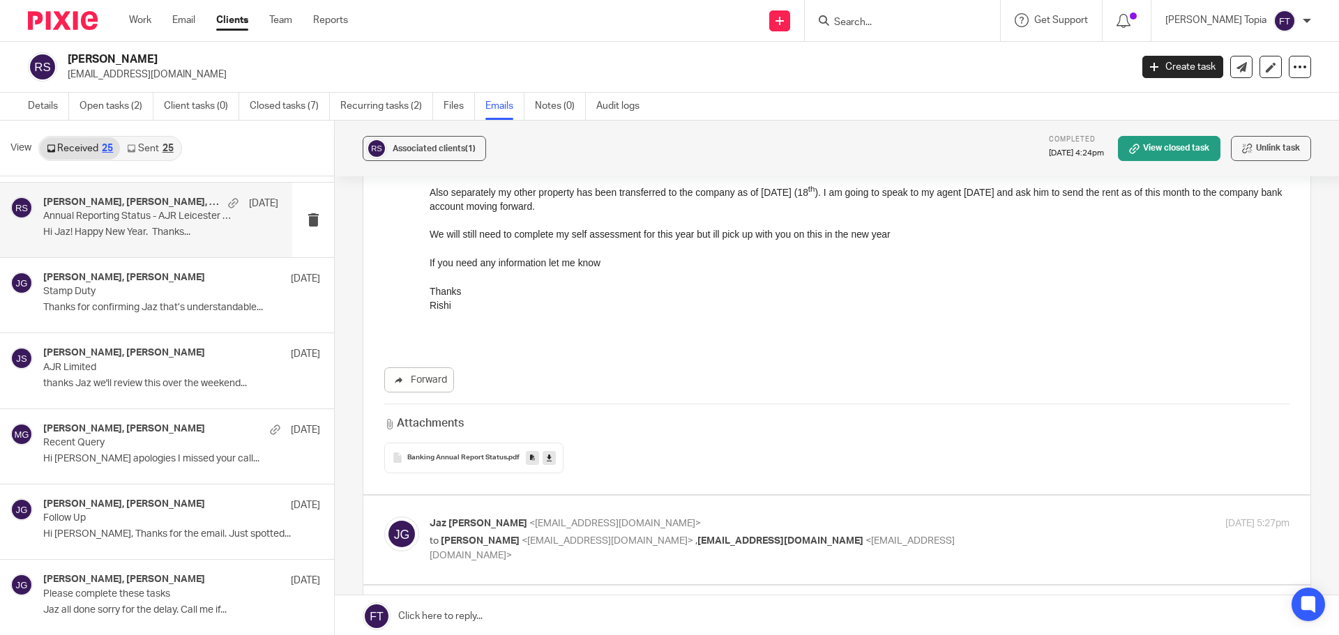
scroll to position [279, 0]
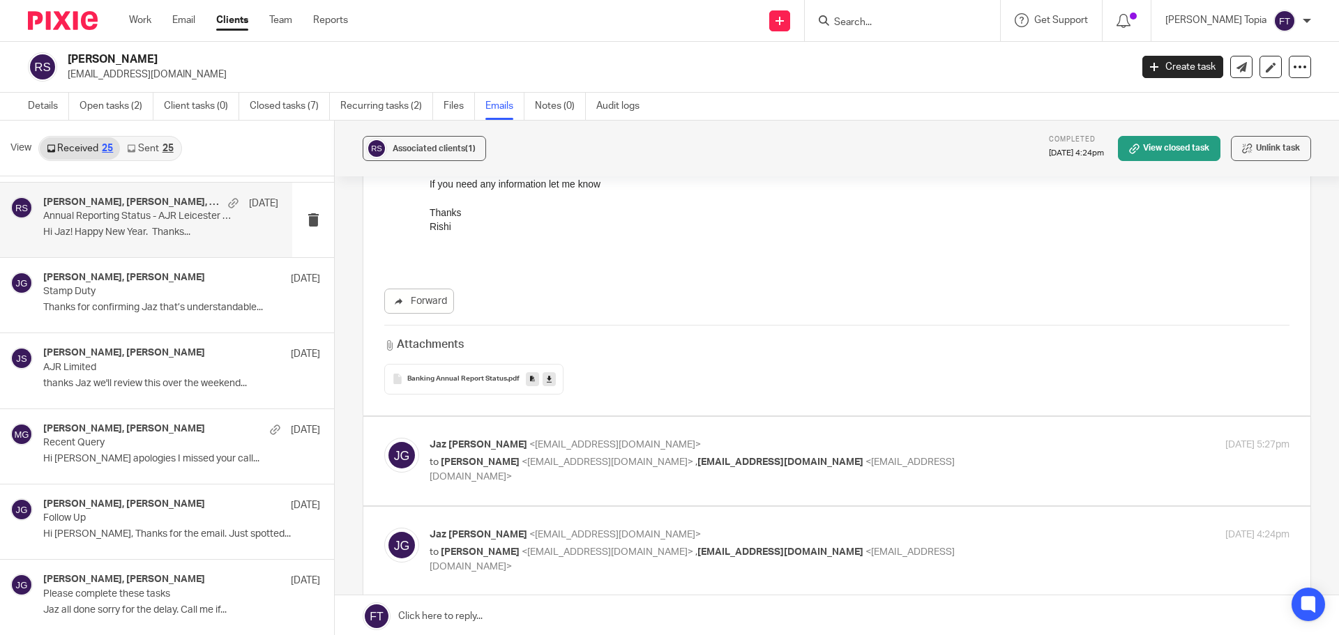
click at [660, 453] on div "Jaz Grewal <jazgrewal@taxassist.co.uk> to Rishi Sadier <rishi.sadier@hotmail.co…" at bounding box center [716, 461] width 573 height 47
checkbox input "true"
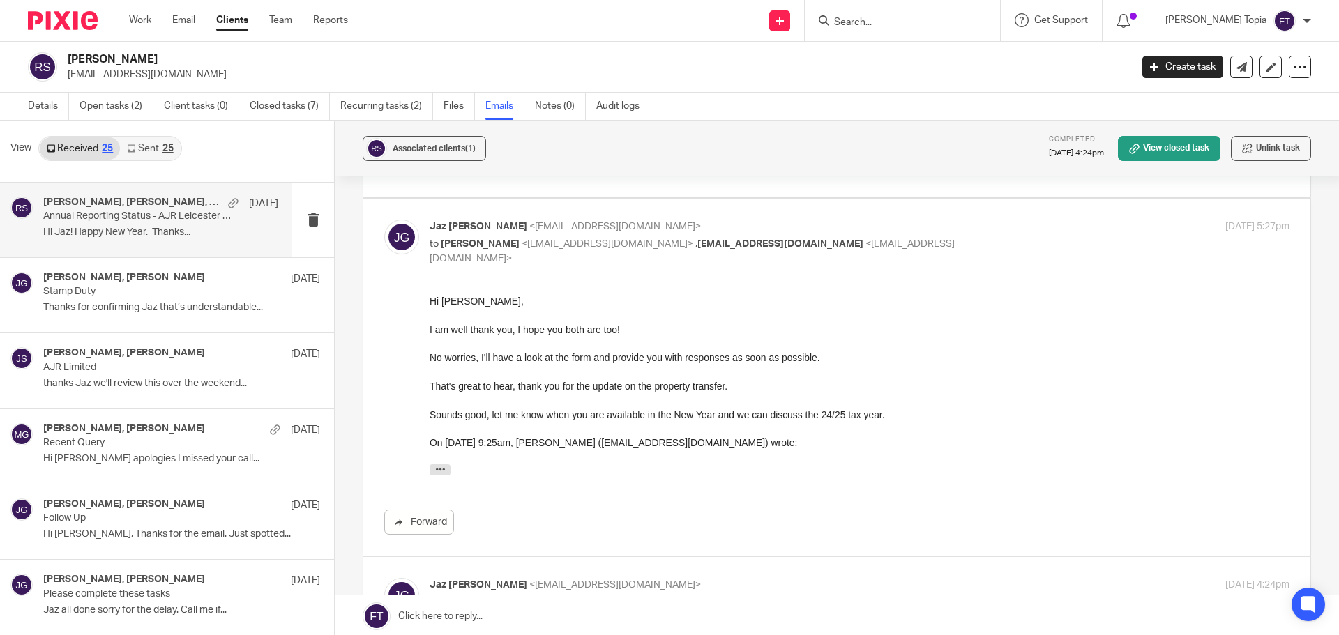
scroll to position [628, 0]
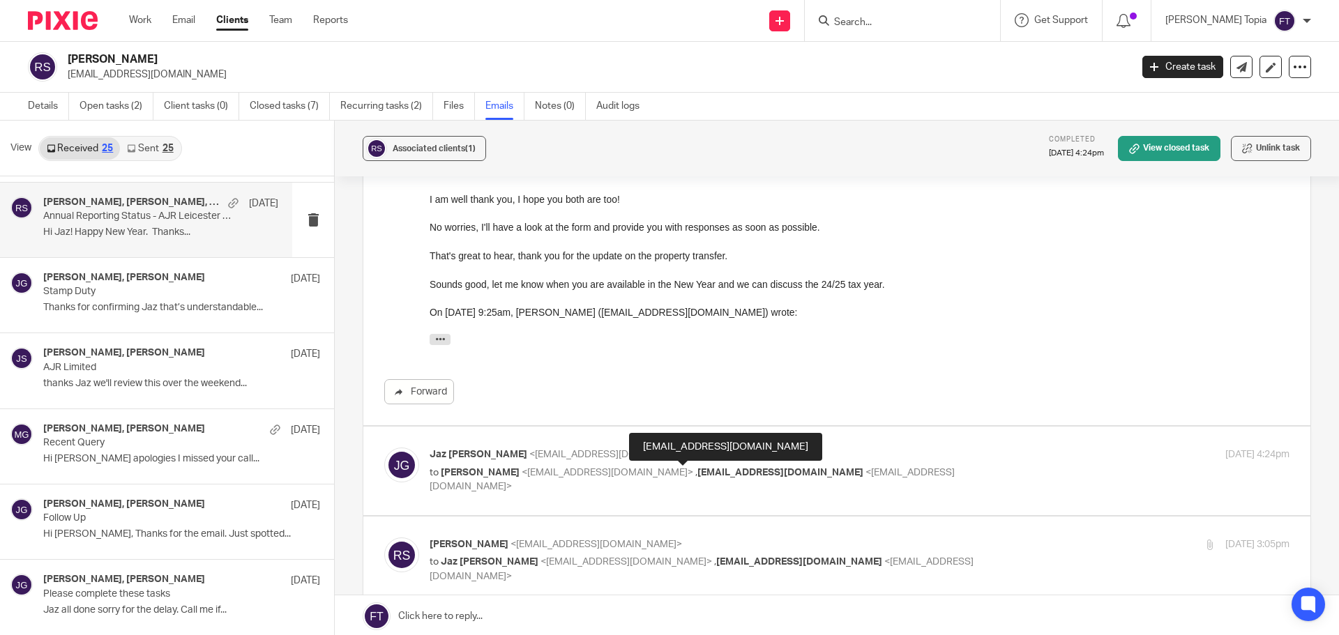
click at [698, 470] on span "jairakhi@hotmail.co.uk" at bounding box center [781, 473] width 166 height 10
checkbox input "true"
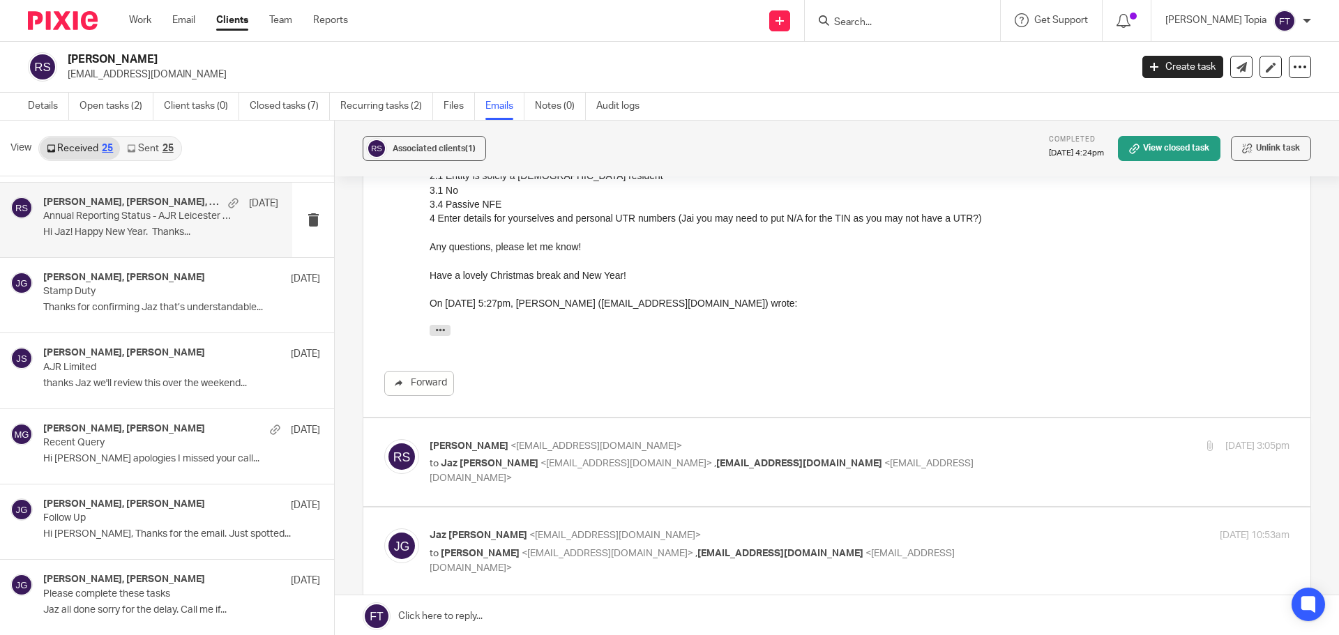
scroll to position [1116, 0]
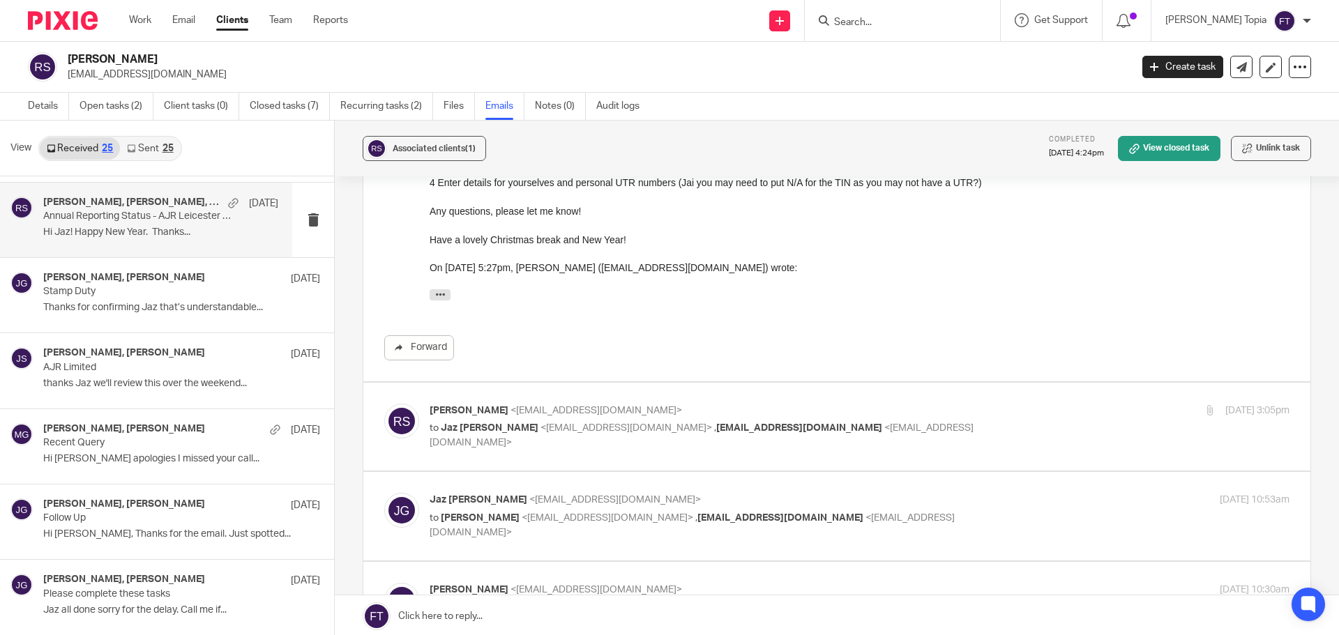
click at [663, 451] on label at bounding box center [836, 427] width 947 height 89
click at [384, 404] on input "checkbox" at bounding box center [384, 403] width 1 height 1
checkbox input "true"
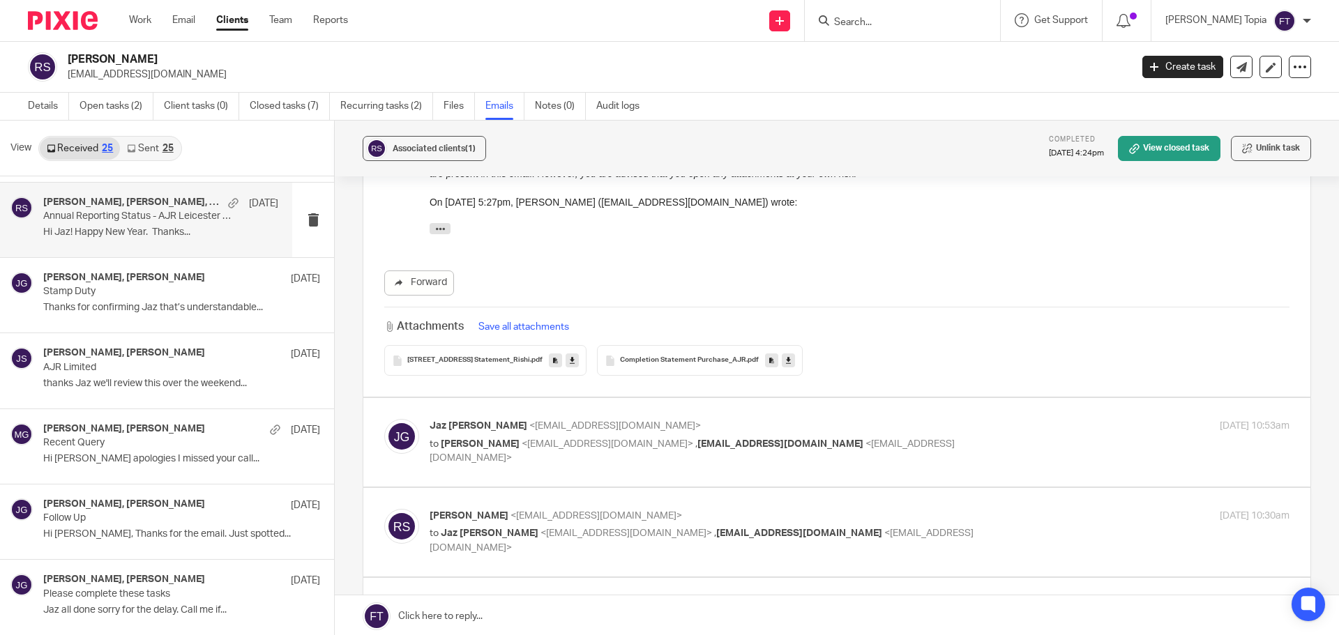
scroll to position [2441, 0]
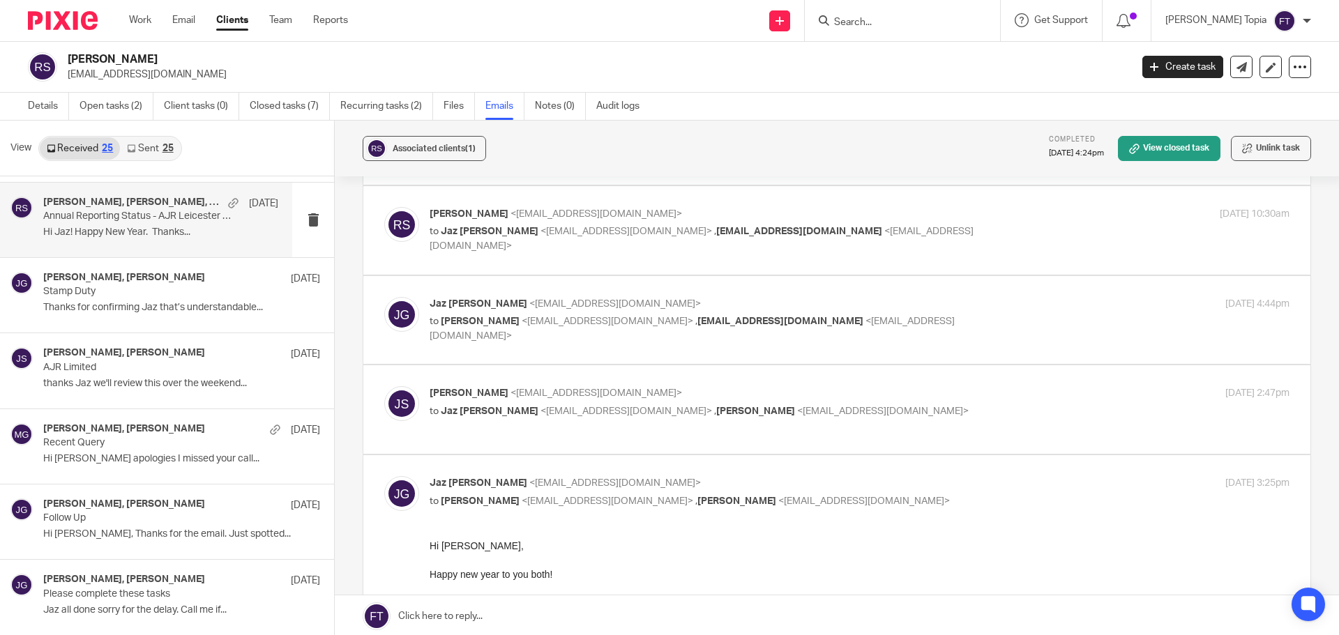
click at [685, 397] on p "Jairakhi Sadier <jairakhi@hotmail.co.uk>" at bounding box center [716, 393] width 573 height 15
checkbox input "true"
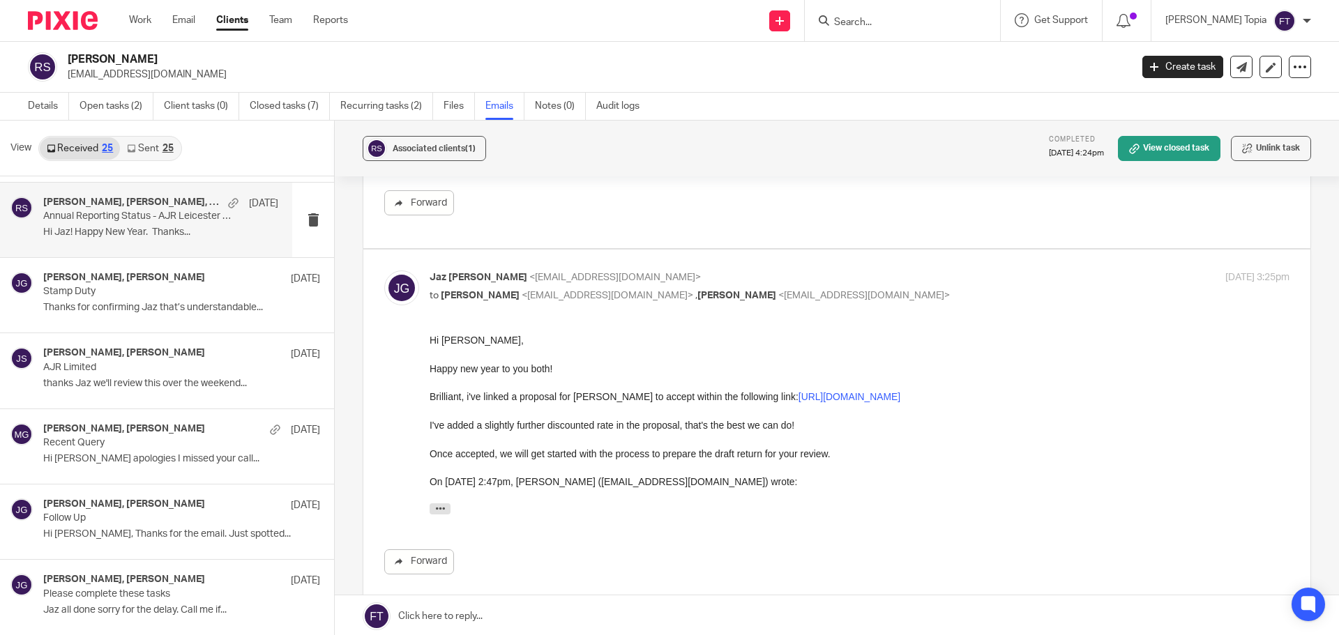
scroll to position [5657, 0]
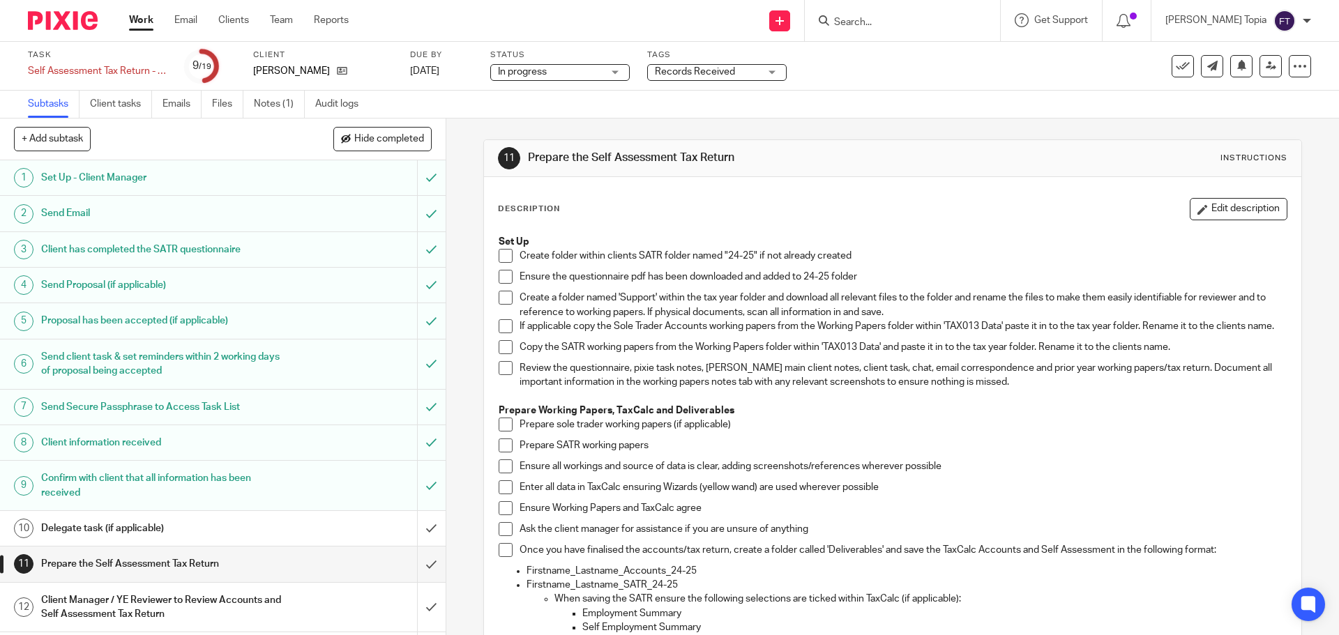
click at [505, 257] on span at bounding box center [506, 256] width 14 height 14
click at [503, 278] on span at bounding box center [506, 277] width 14 height 14
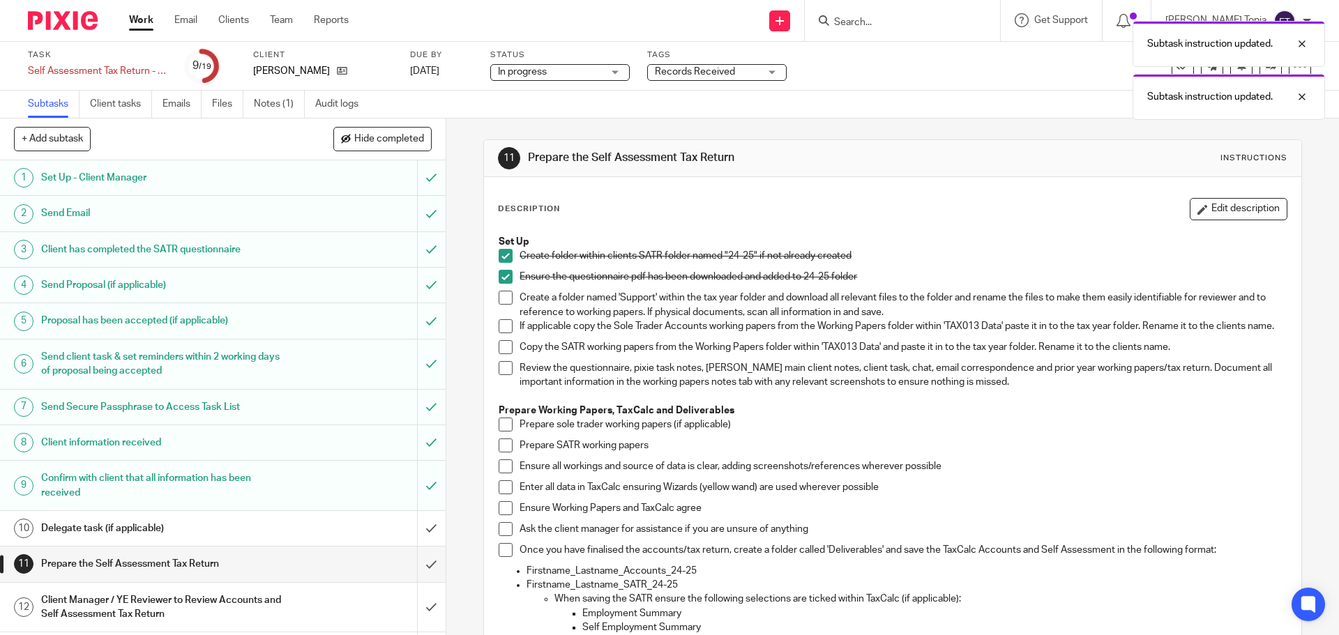
click at [502, 301] on span at bounding box center [506, 298] width 14 height 14
click at [509, 356] on li "Copy the SATR working papers from the Working Papers folder within 'TAX013 Data…" at bounding box center [893, 350] width 788 height 21
drag, startPoint x: 504, startPoint y: 358, endPoint x: 503, endPoint y: 370, distance: 12.6
click at [504, 354] on span at bounding box center [506, 347] width 14 height 14
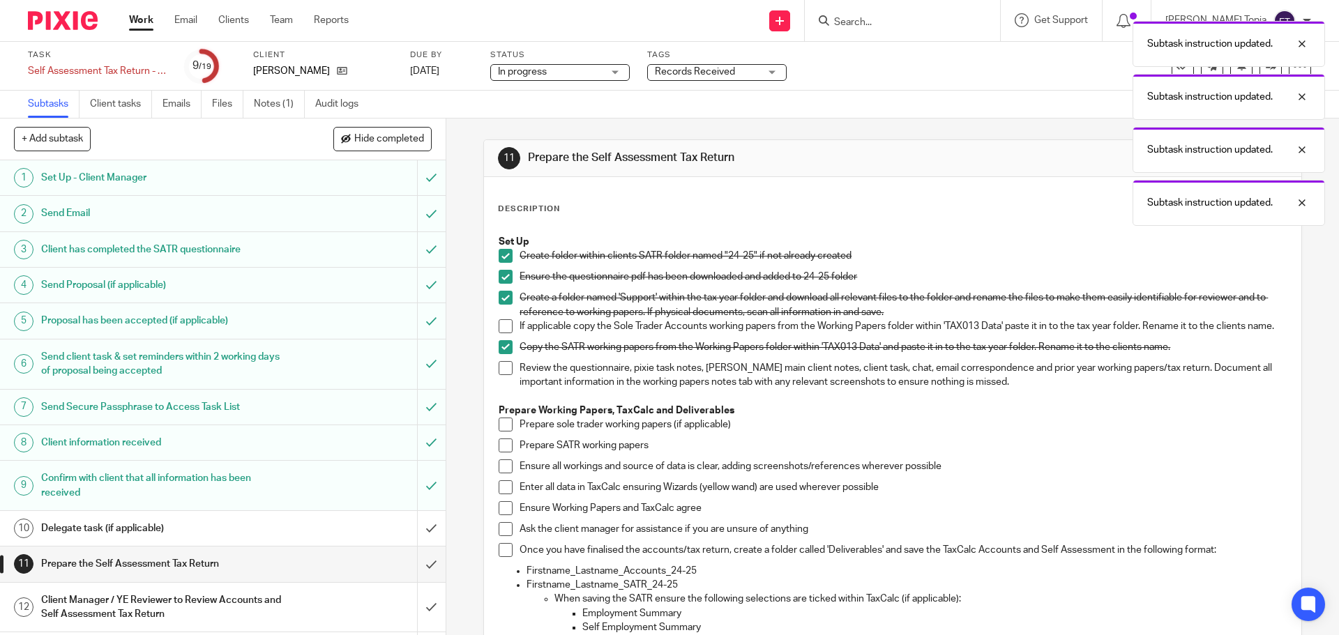
drag, startPoint x: 501, startPoint y: 379, endPoint x: 502, endPoint y: 386, distance: 7.8
click at [501, 375] on span at bounding box center [506, 368] width 14 height 14
click at [502, 453] on span at bounding box center [506, 446] width 14 height 14
click at [504, 470] on span at bounding box center [506, 467] width 14 height 14
click at [504, 495] on span at bounding box center [506, 488] width 14 height 14
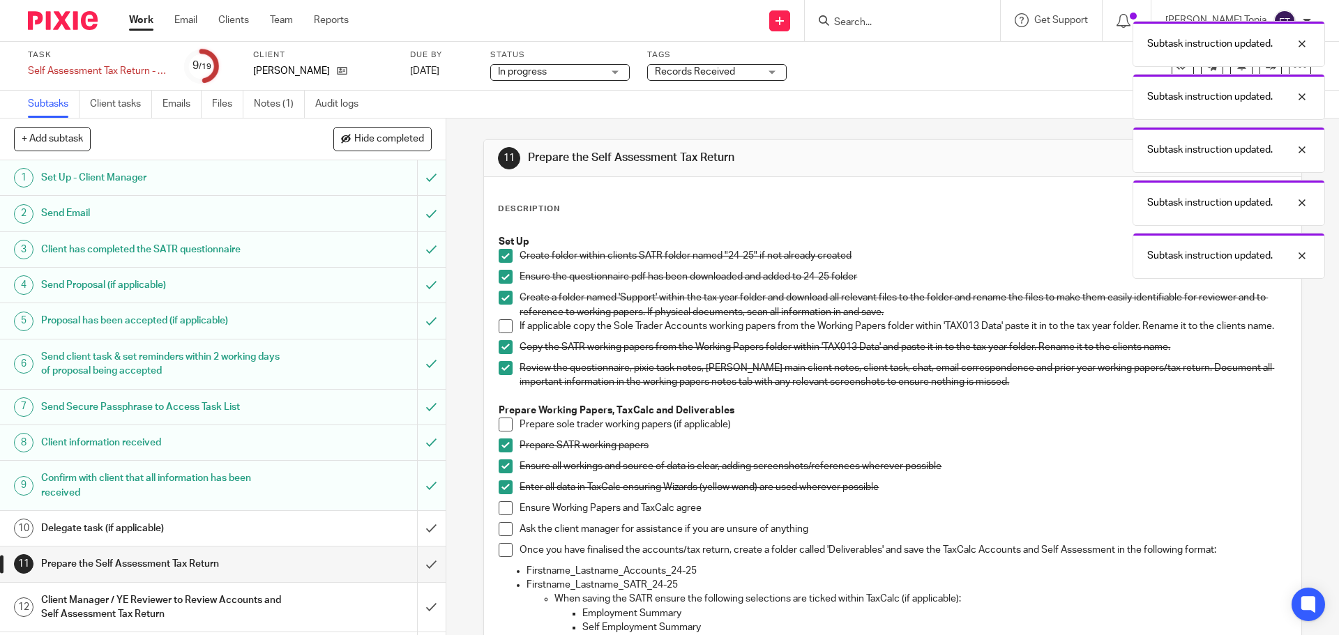
click at [509, 520] on li "Ensure Working Papers and TaxCalc agree" at bounding box center [893, 512] width 788 height 21
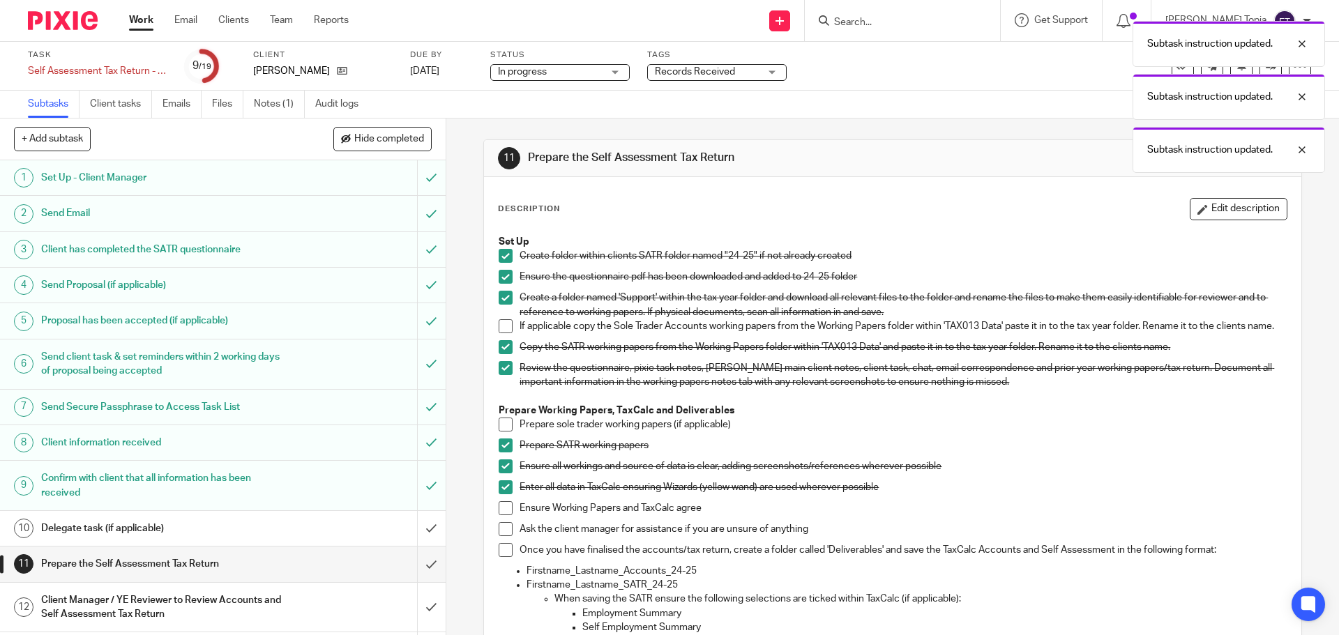
click at [502, 515] on span at bounding box center [506, 509] width 14 height 14
click at [502, 531] on span at bounding box center [506, 529] width 14 height 14
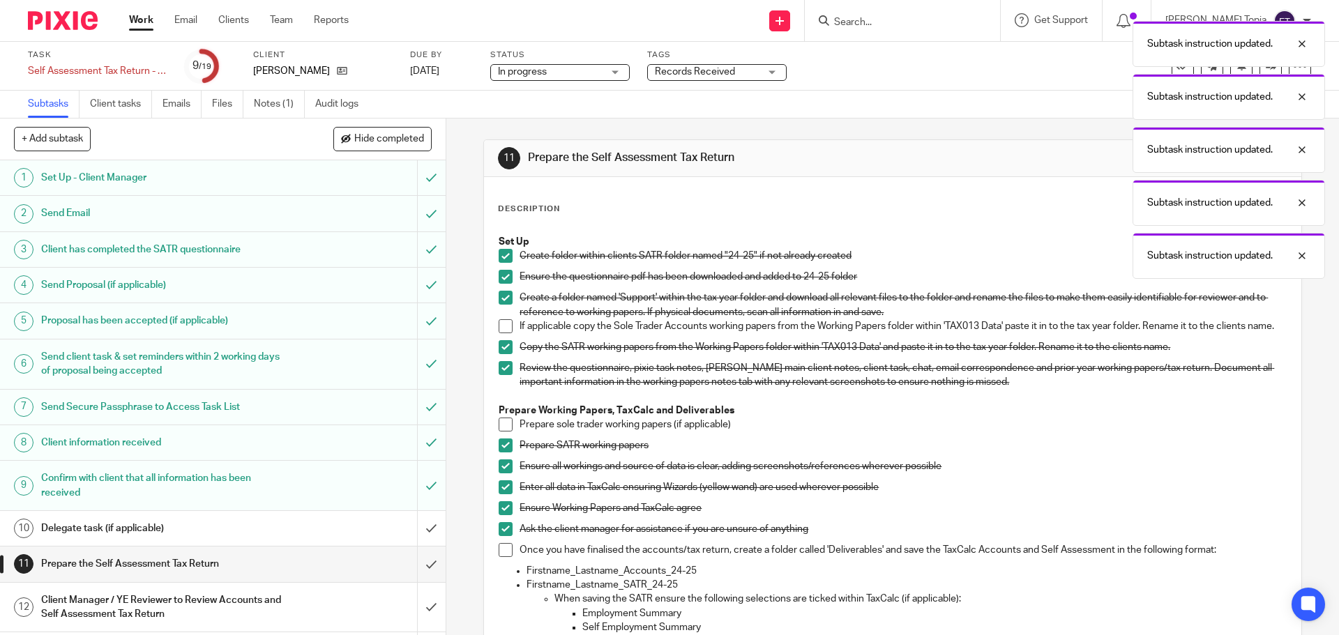
click at [501, 555] on span at bounding box center [506, 550] width 14 height 14
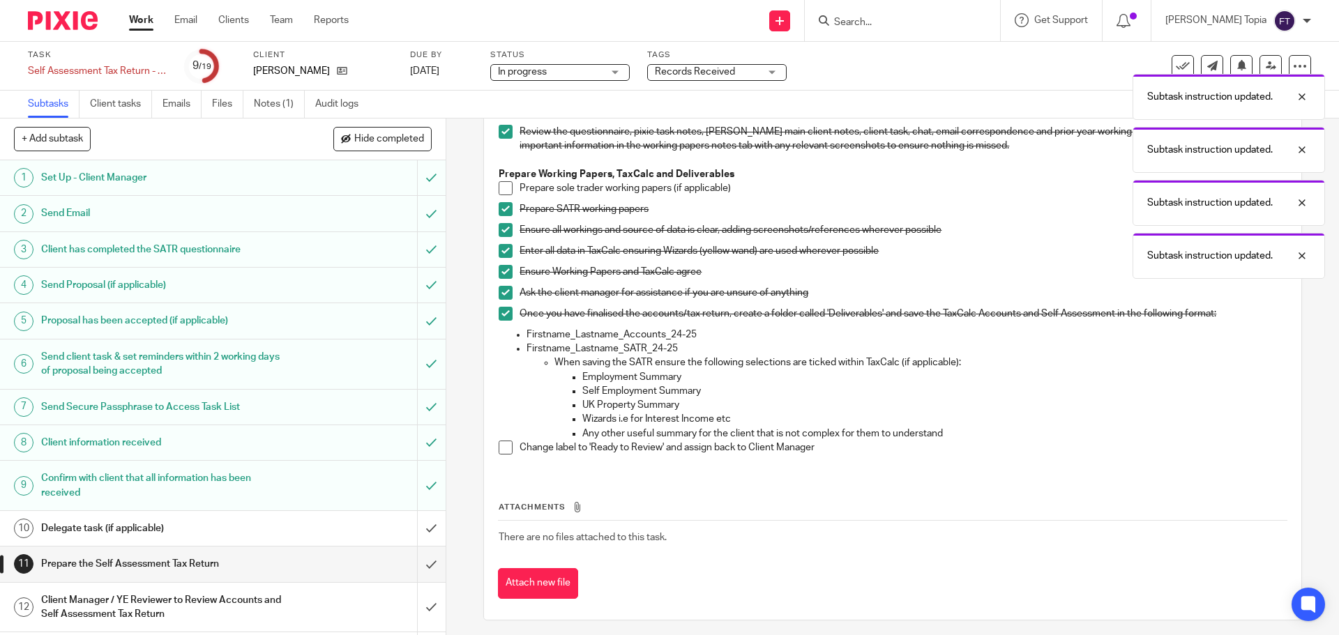
scroll to position [250, 0]
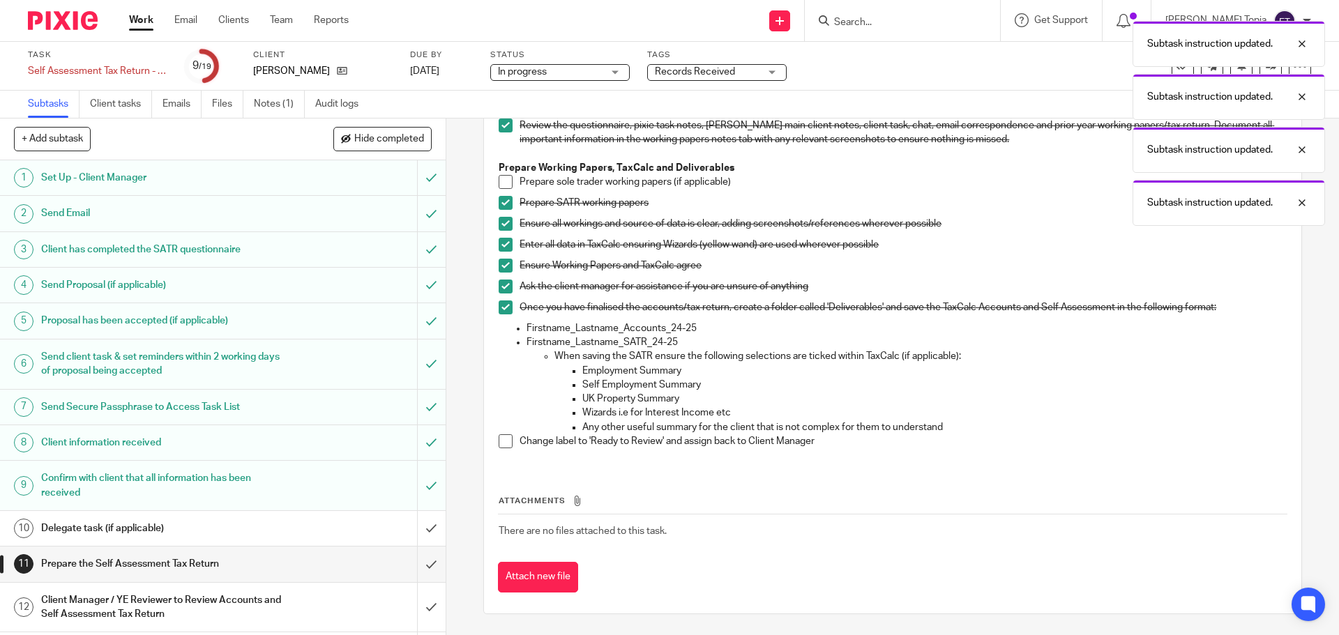
click at [508, 446] on span at bounding box center [506, 442] width 14 height 14
click at [746, 76] on div "Subtask instruction updated. Subtask instruction updated. Subtask instruction u…" at bounding box center [998, 120] width 656 height 212
click at [778, 73] on div "Subtask instruction updated. Subtask instruction updated. Subtask instruction u…" at bounding box center [998, 120] width 656 height 212
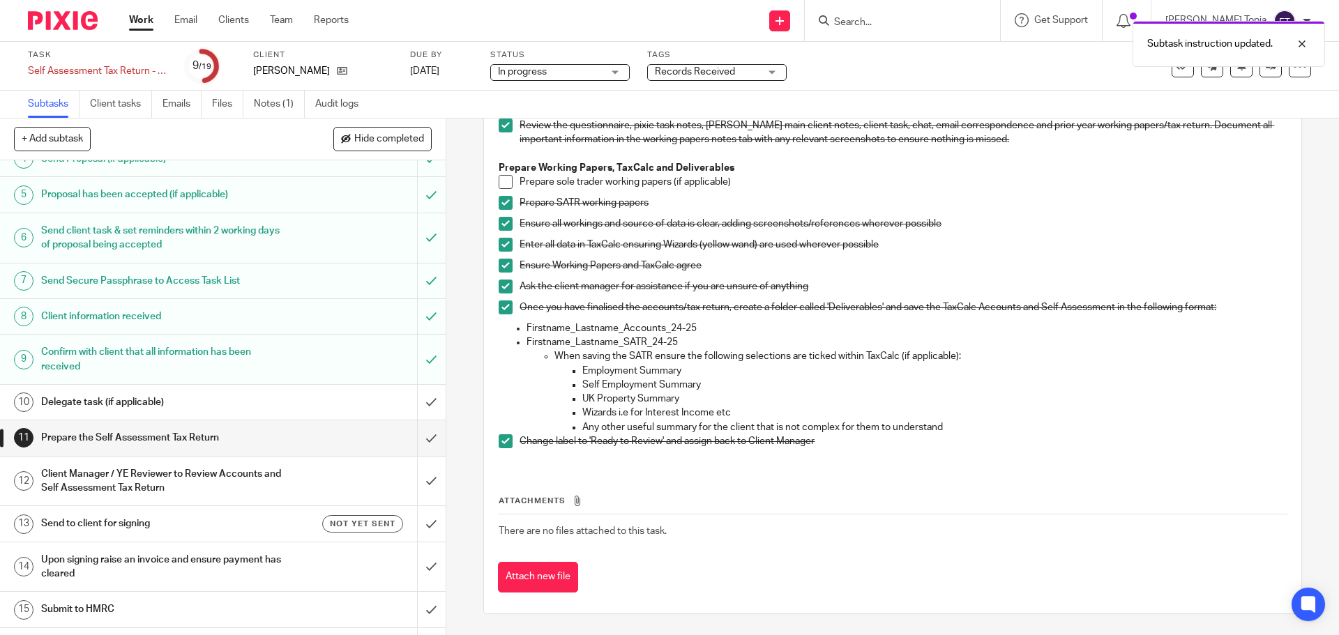
scroll to position [140, 0]
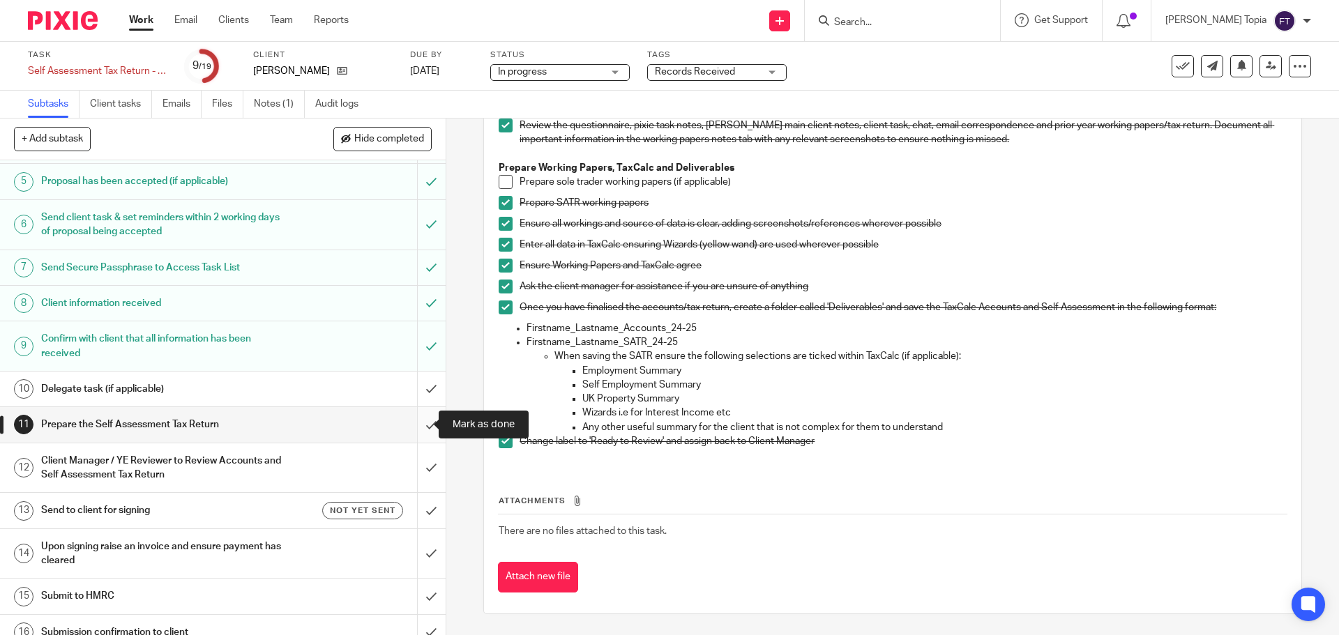
click at [414, 428] on input "submit" at bounding box center [223, 424] width 446 height 35
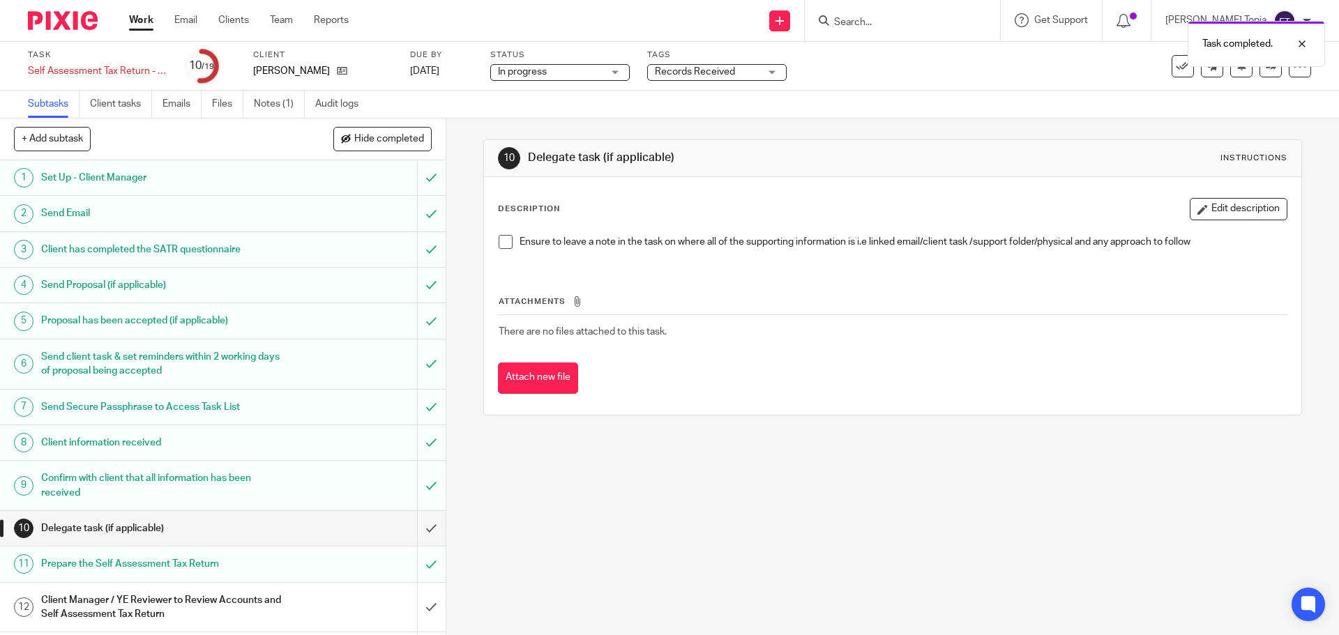
click at [774, 77] on div "Records Received" at bounding box center [717, 72] width 140 height 17
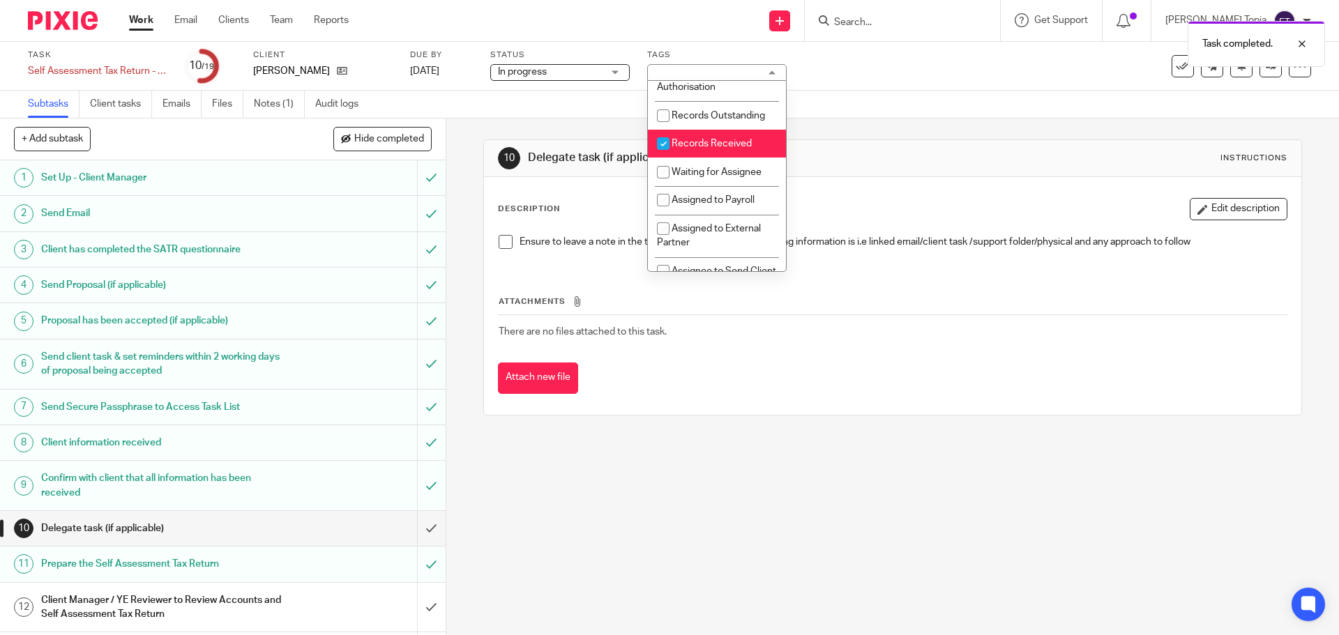
scroll to position [211, 0]
click at [659, 152] on input "checkbox" at bounding box center [663, 139] width 27 height 27
checkbox input "false"
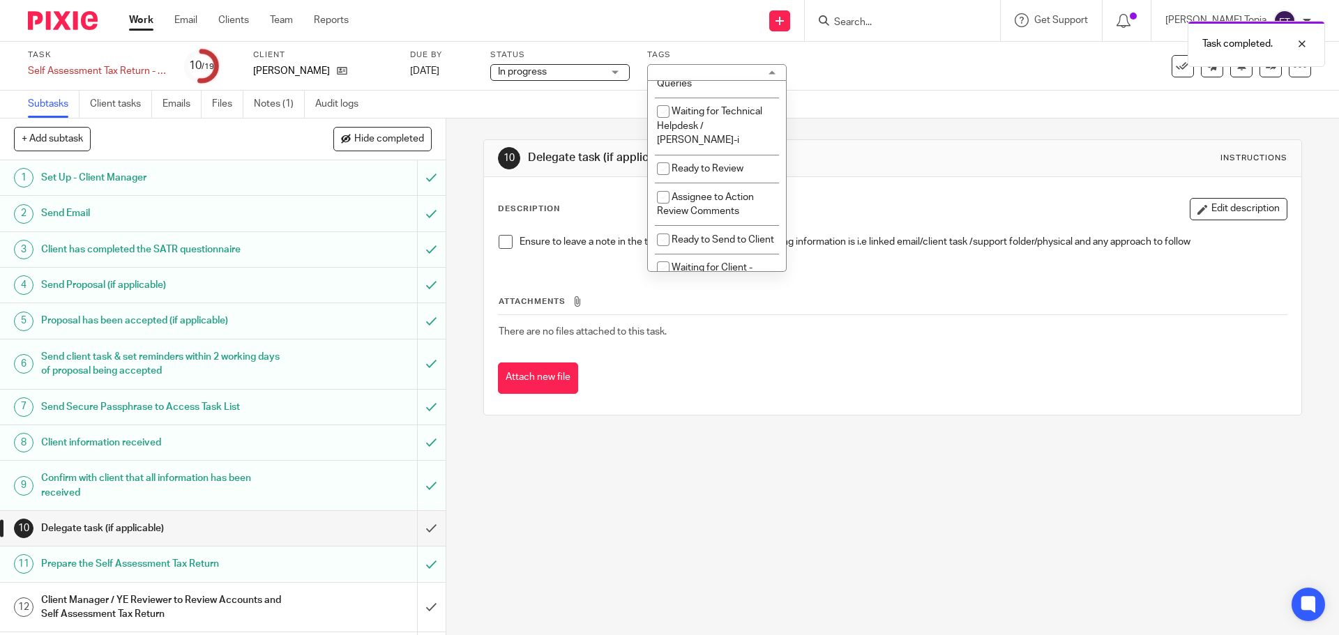
scroll to position [419, 0]
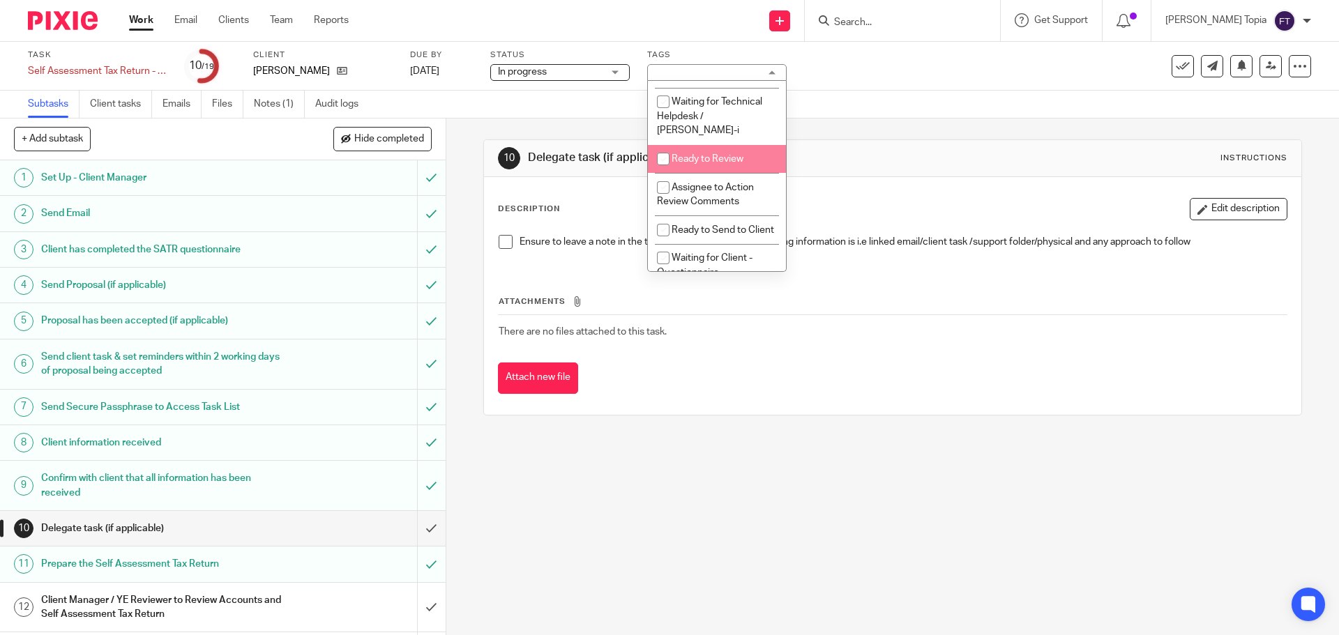
click at [662, 156] on input "checkbox" at bounding box center [663, 159] width 27 height 27
checkbox input "true"
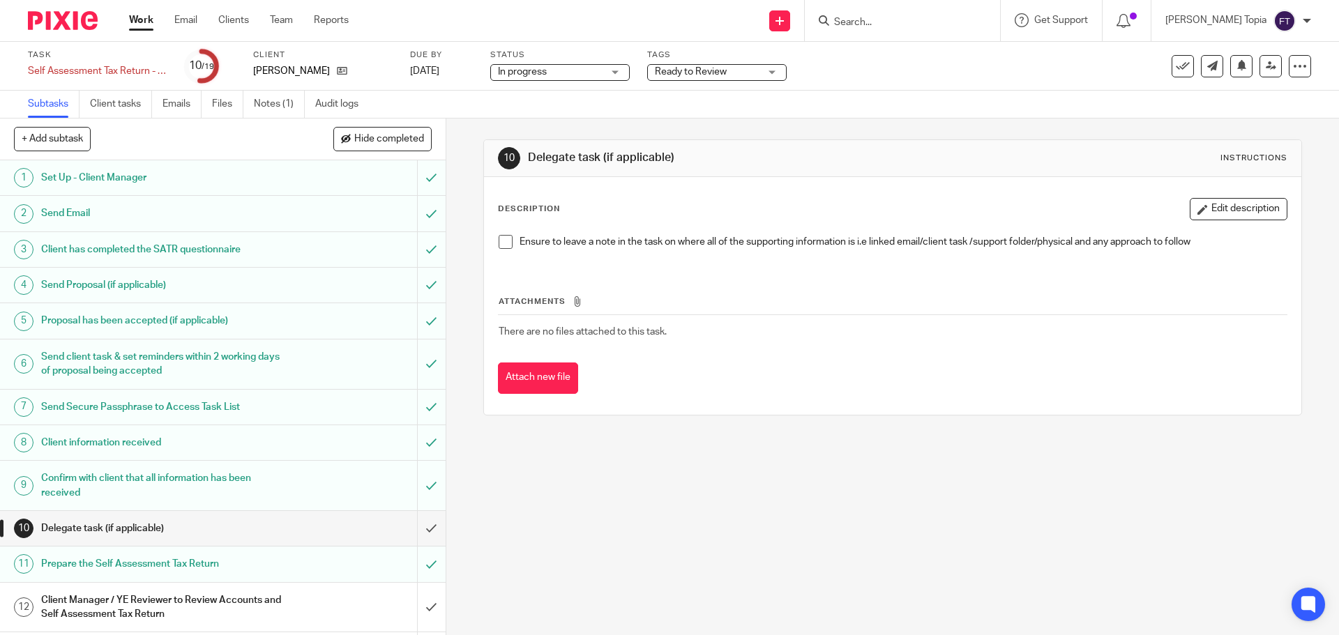
click at [968, 57] on div "Task Self Assessment Tax Return - [DATE]-[DATE] Save Self Assessment Tax Return…" at bounding box center [562, 66] width 1069 height 33
click at [137, 17] on link "Work" at bounding box center [141, 20] width 24 height 14
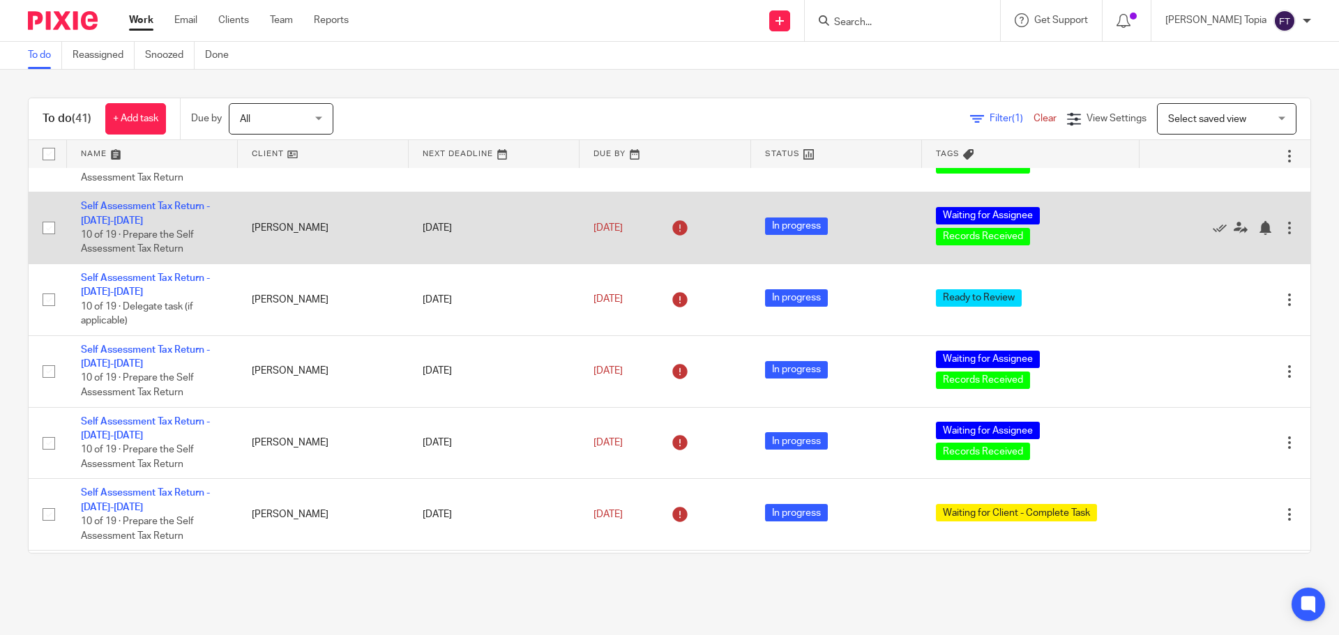
scroll to position [419, 0]
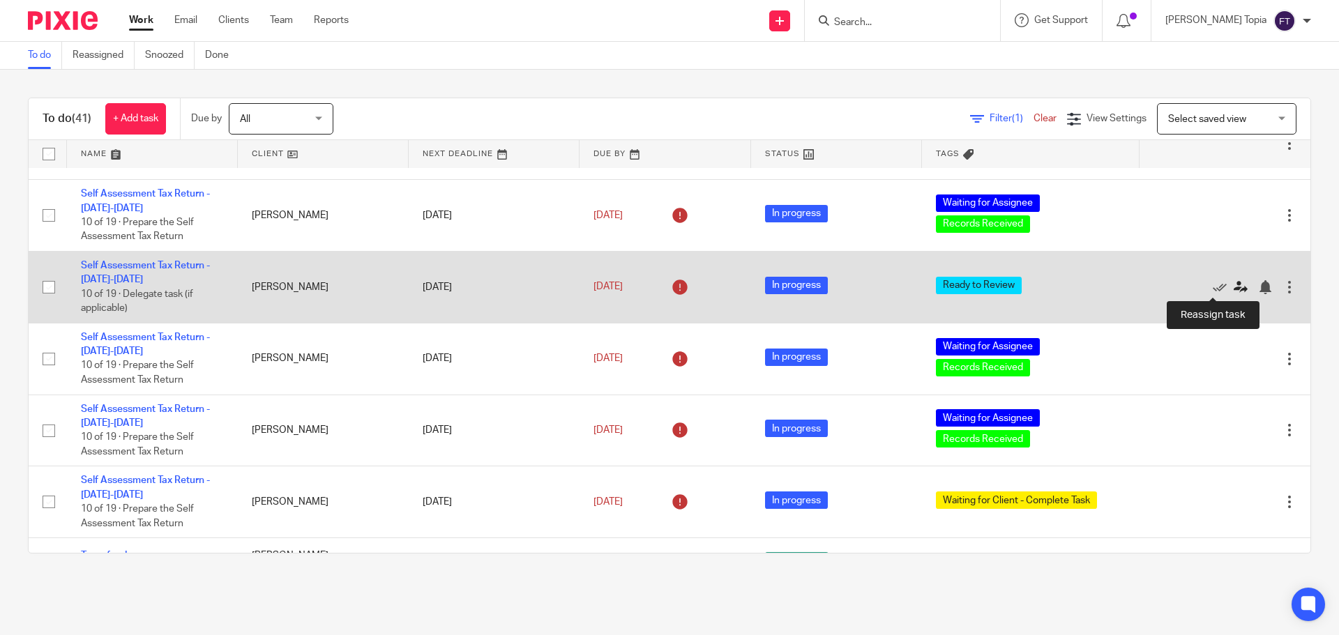
click at [1234, 284] on icon at bounding box center [1241, 287] width 14 height 14
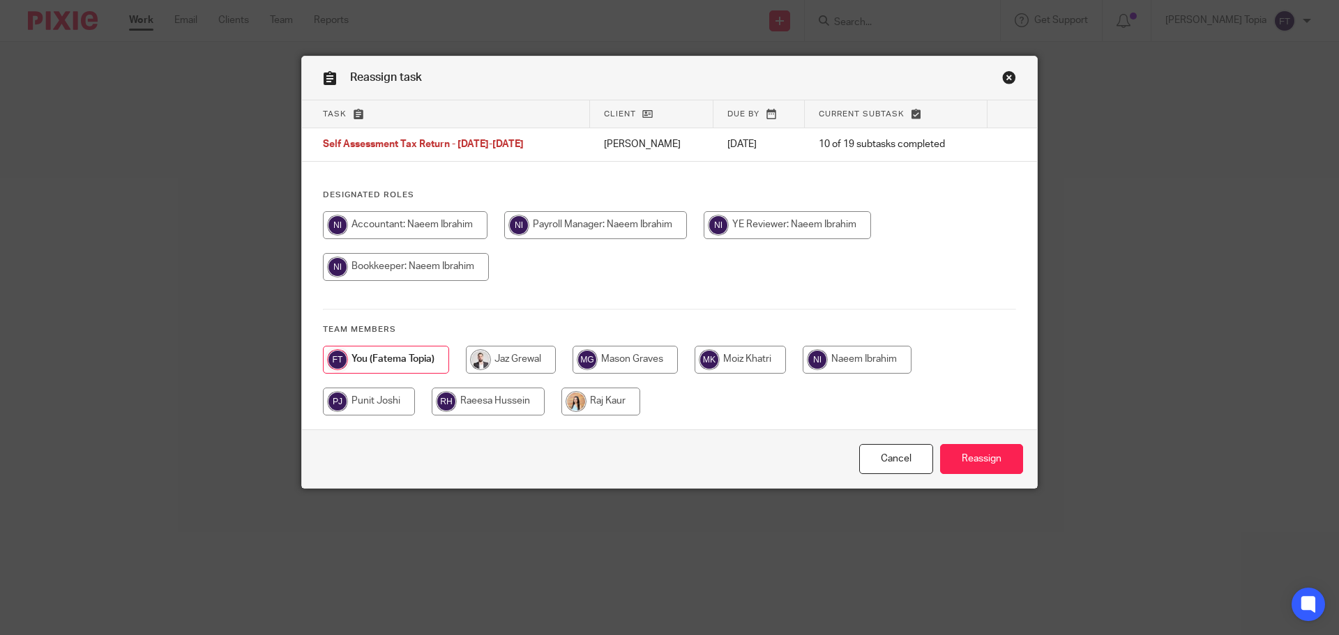
click at [451, 232] on input "radio" at bounding box center [405, 225] width 165 height 28
radio input "true"
click at [965, 460] on input "Reassign" at bounding box center [981, 459] width 83 height 30
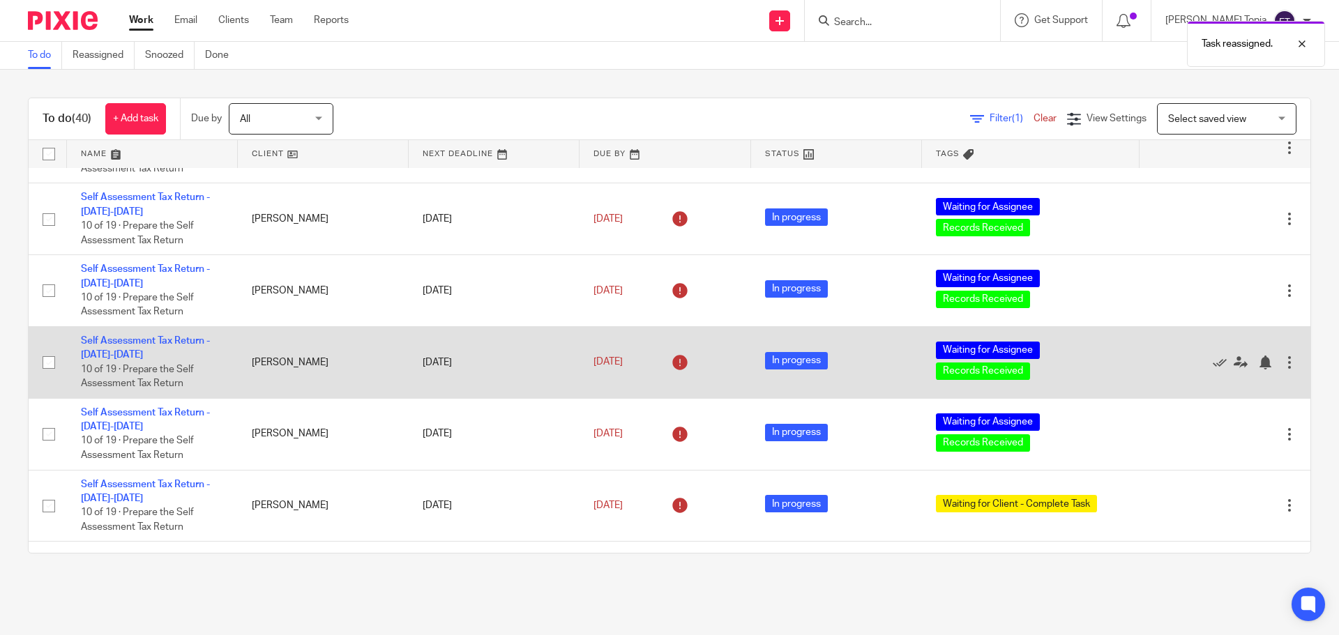
scroll to position [349, 0]
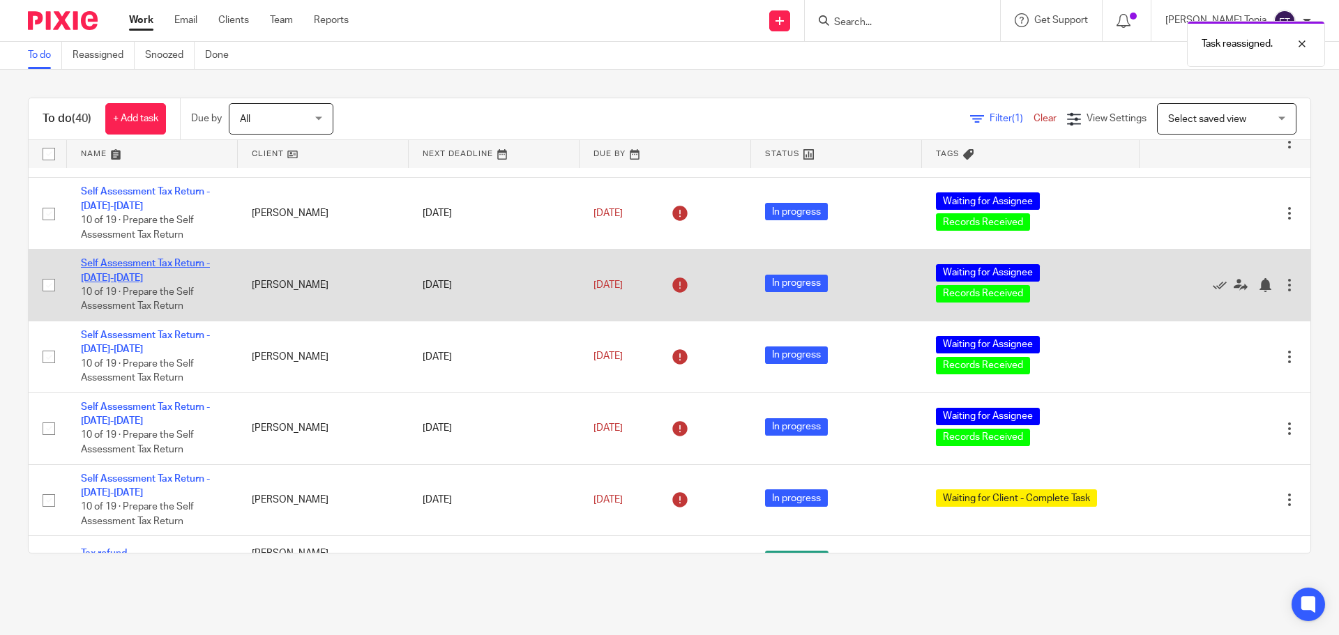
click at [114, 265] on link "Self Assessment Tax Return - [DATE]-[DATE]" at bounding box center [145, 271] width 129 height 24
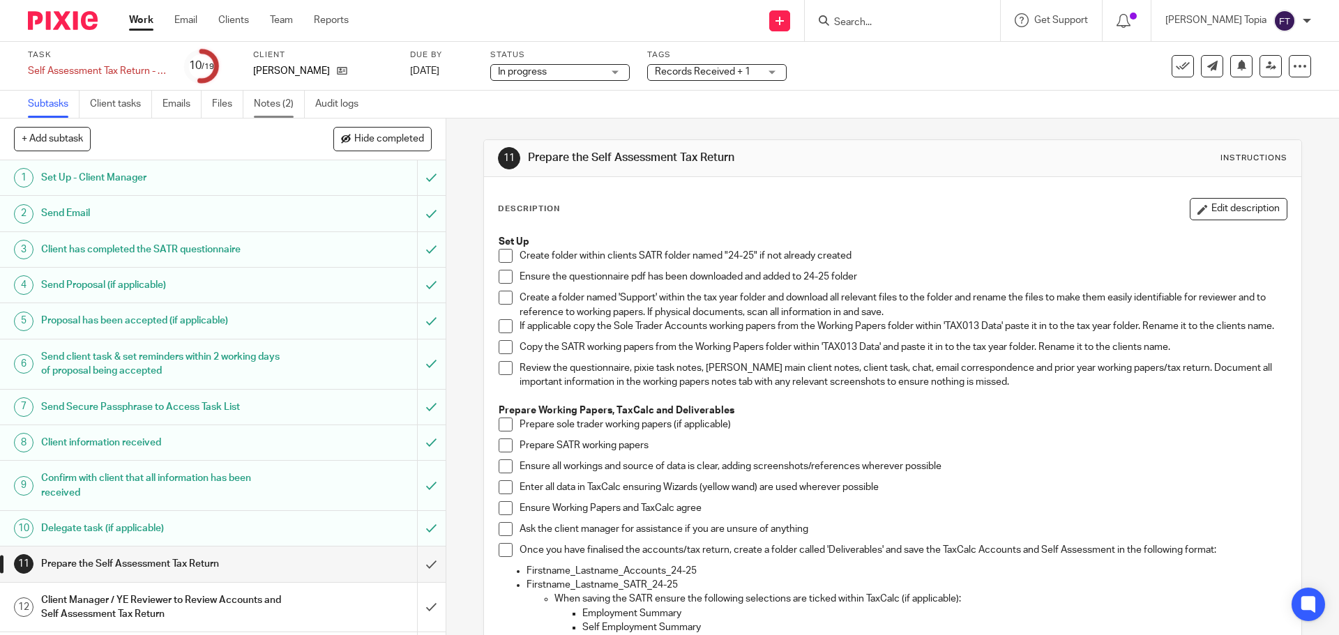
drag, startPoint x: 283, startPoint y: 105, endPoint x: 287, endPoint y: 114, distance: 10.6
click at [283, 105] on link "Notes (2)" at bounding box center [279, 104] width 51 height 27
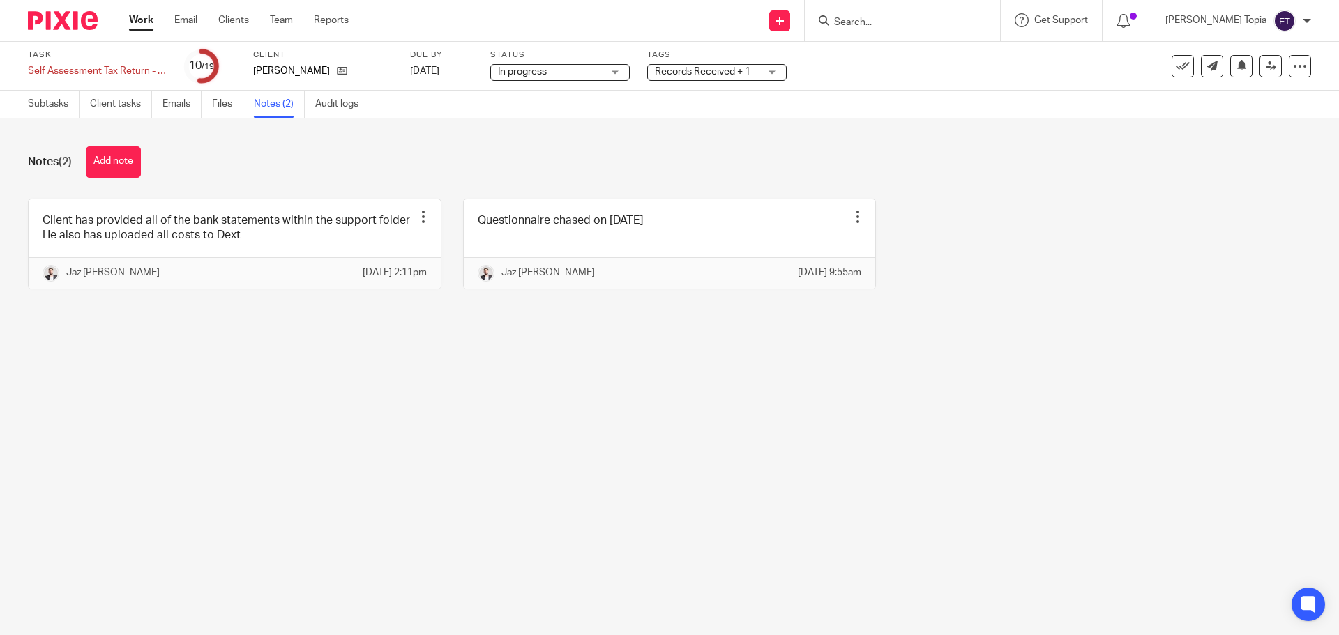
click at [132, 22] on link "Work" at bounding box center [141, 20] width 24 height 14
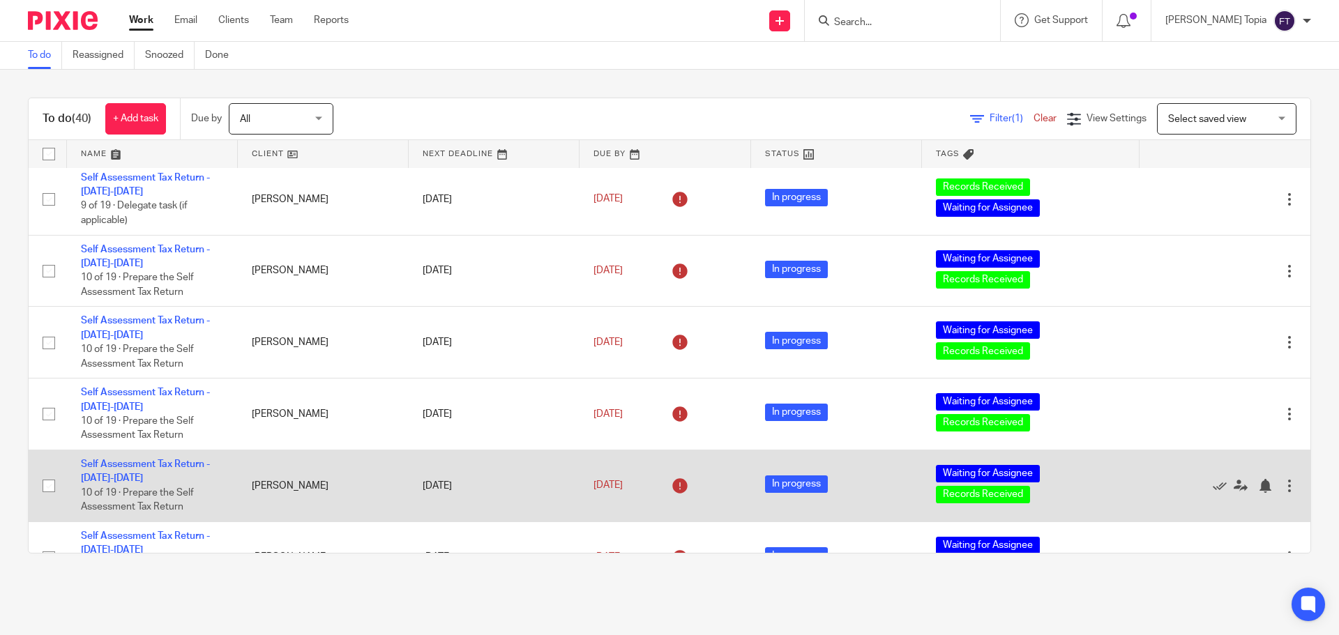
scroll to position [279, 0]
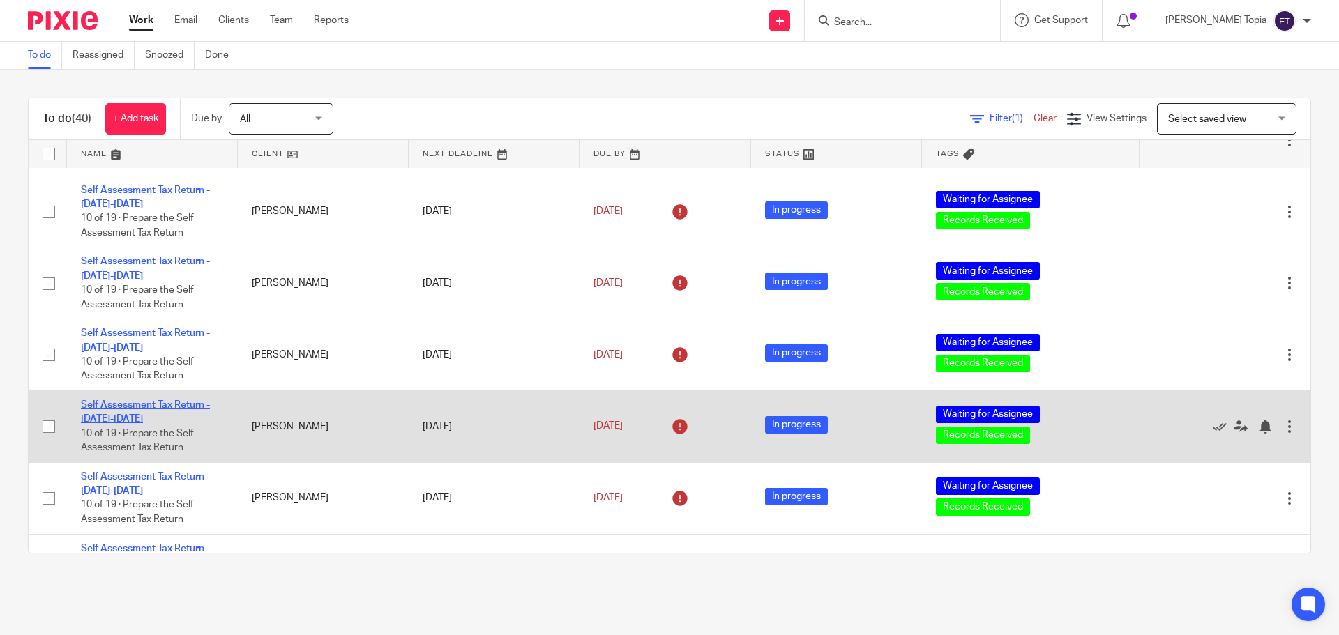
click at [152, 403] on link "Self Assessment Tax Return - 2024-2025" at bounding box center [145, 412] width 129 height 24
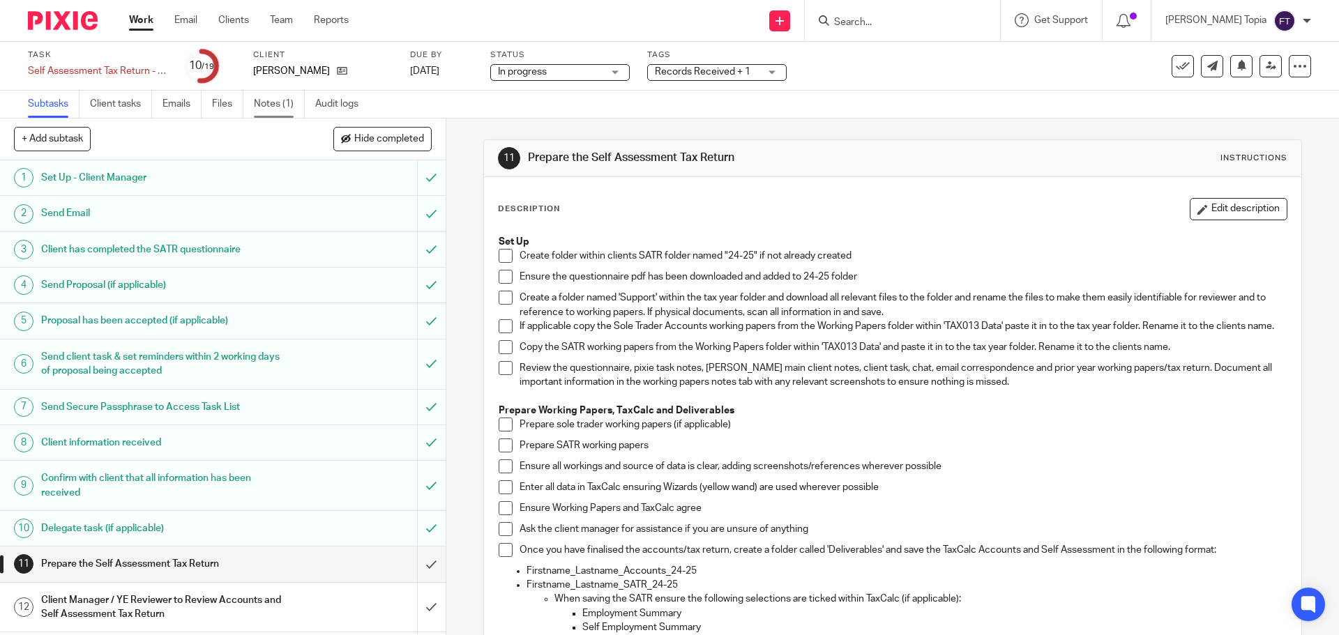
click at [262, 96] on link "Notes (1)" at bounding box center [279, 104] width 51 height 27
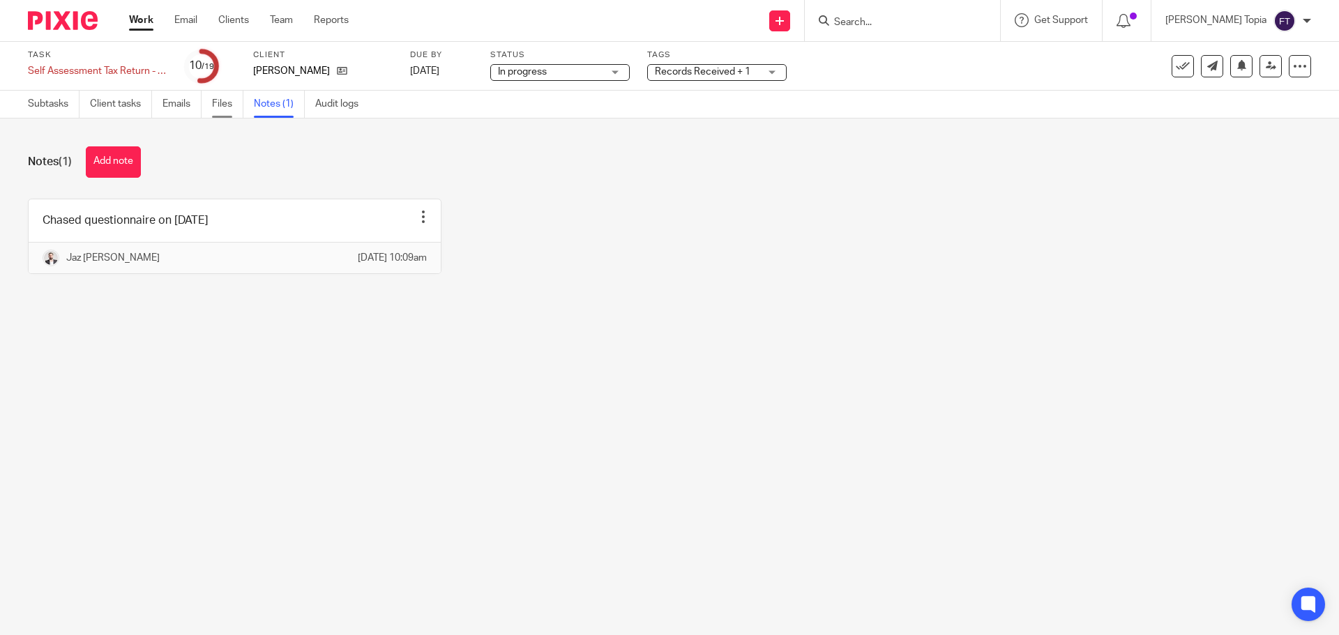
click at [231, 105] on link "Files" at bounding box center [227, 104] width 31 height 27
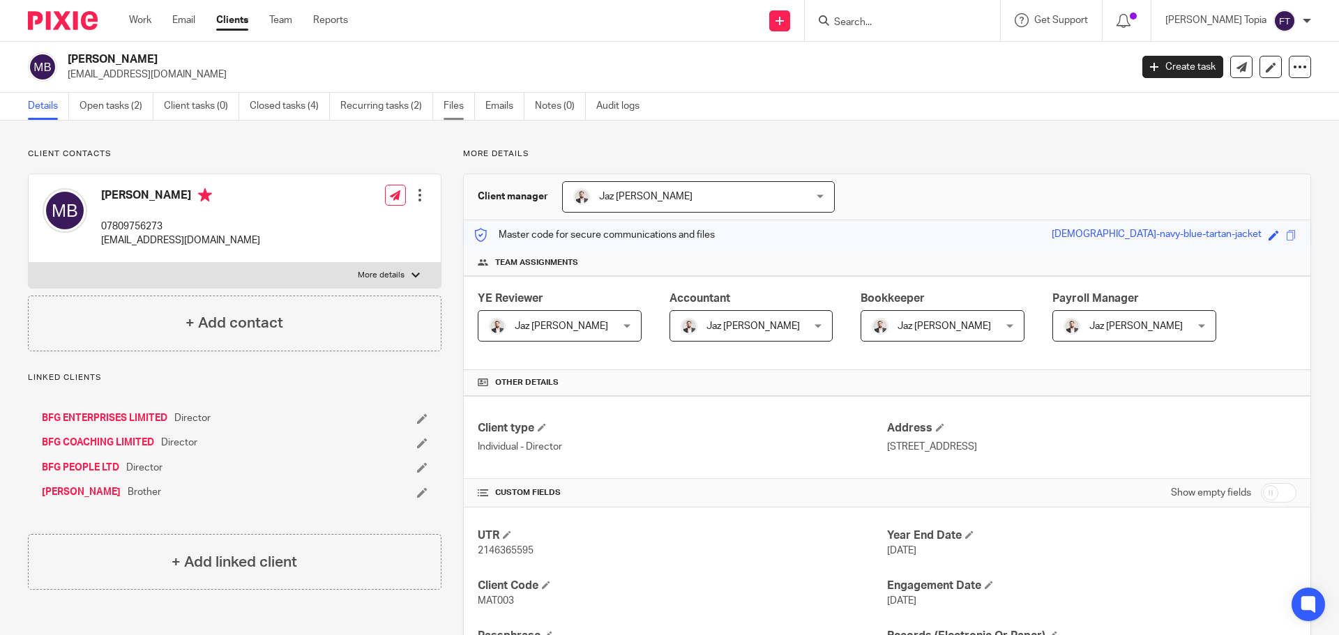
click at [448, 106] on link "Files" at bounding box center [459, 106] width 31 height 27
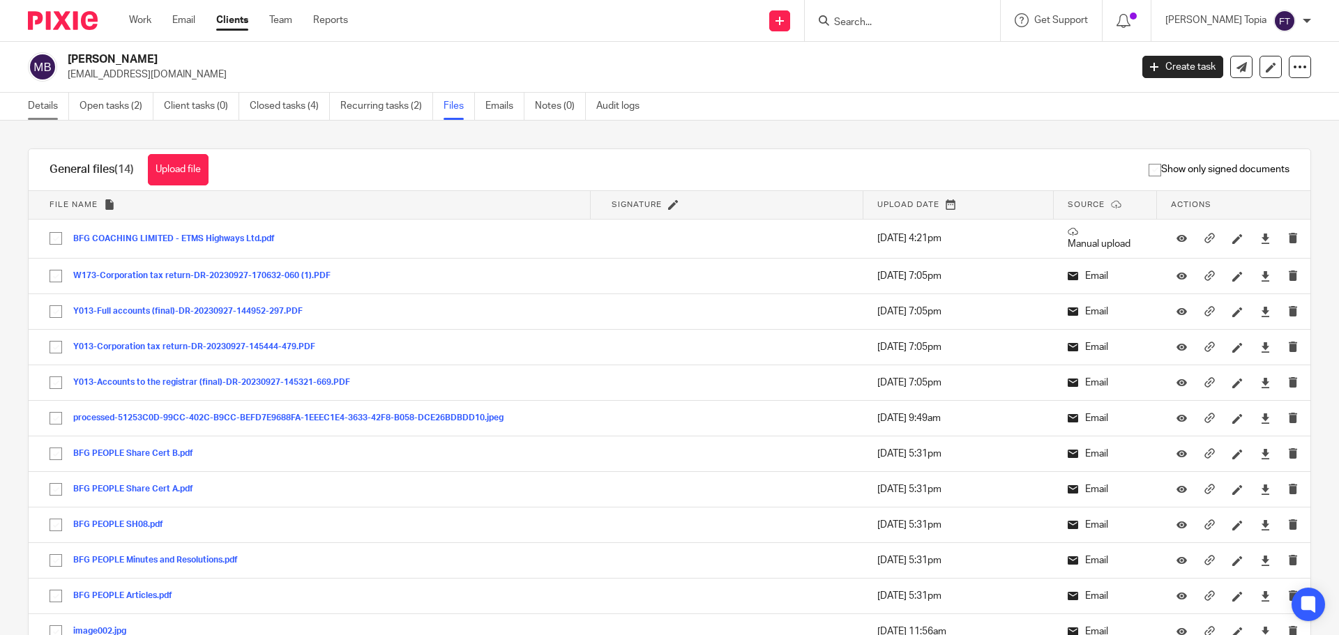
click at [53, 104] on link "Details" at bounding box center [48, 106] width 41 height 27
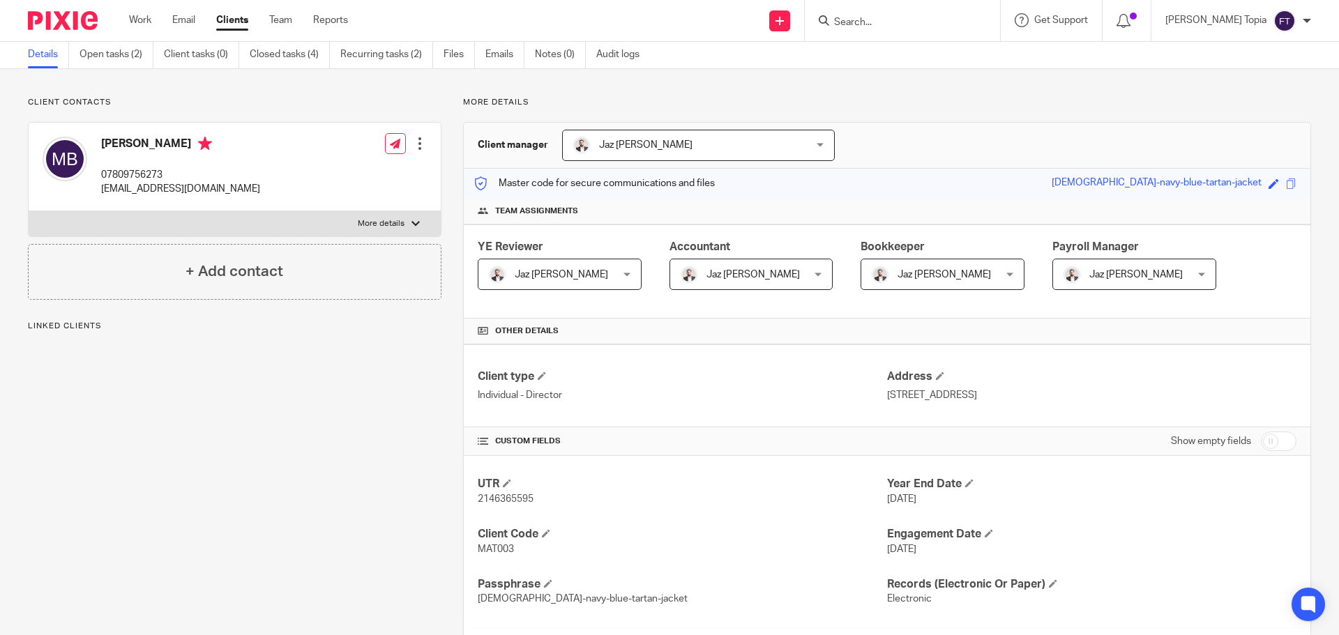
scroll to position [313, 0]
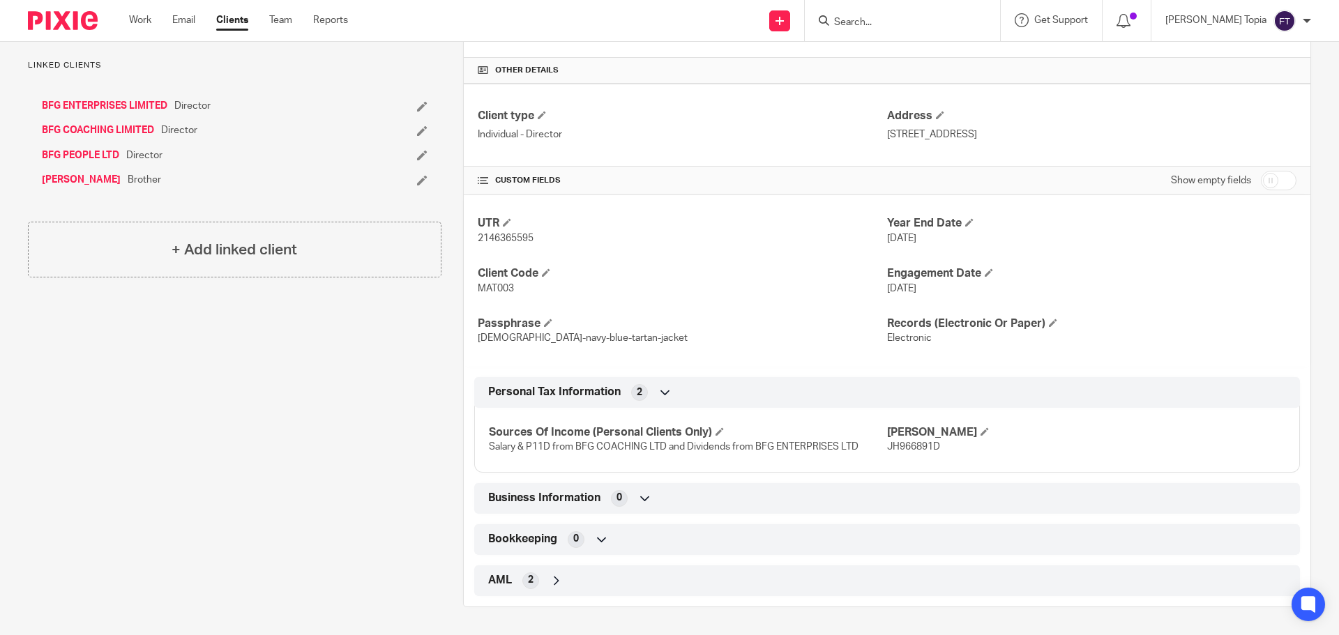
click at [294, 445] on div "Client contacts [PERSON_NAME] 07809756273 [EMAIL_ADDRESS][DOMAIN_NAME] Edit con…" at bounding box center [223, 222] width 435 height 772
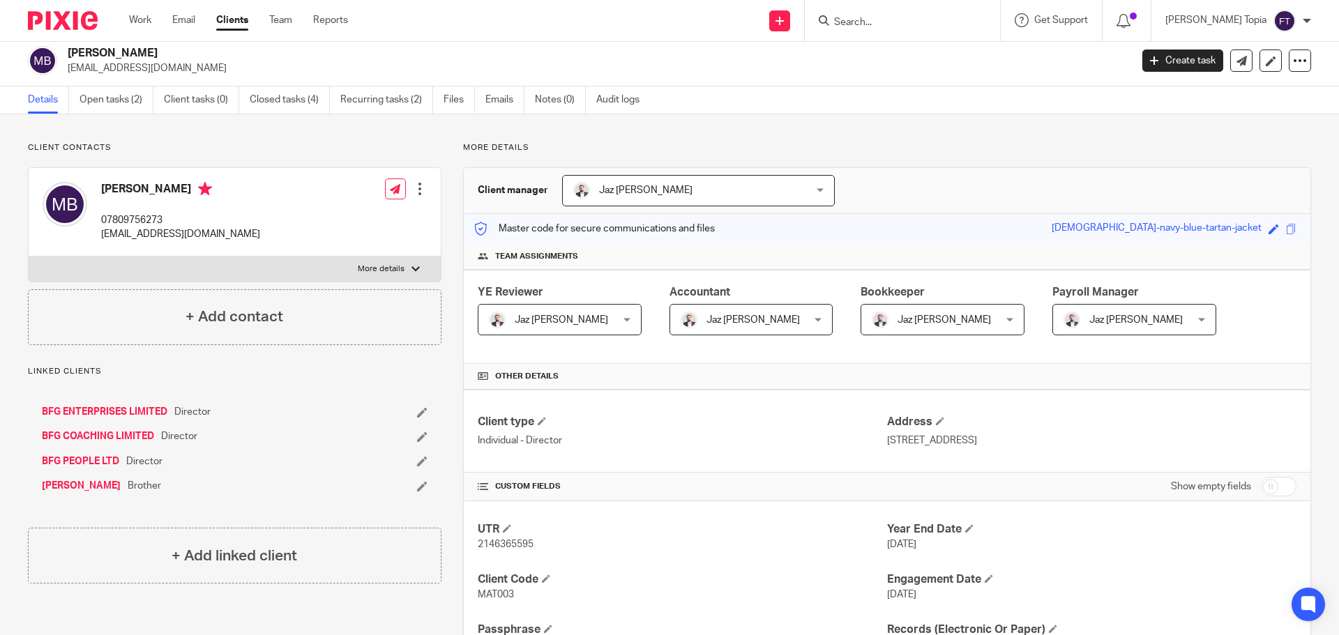
scroll to position [0, 0]
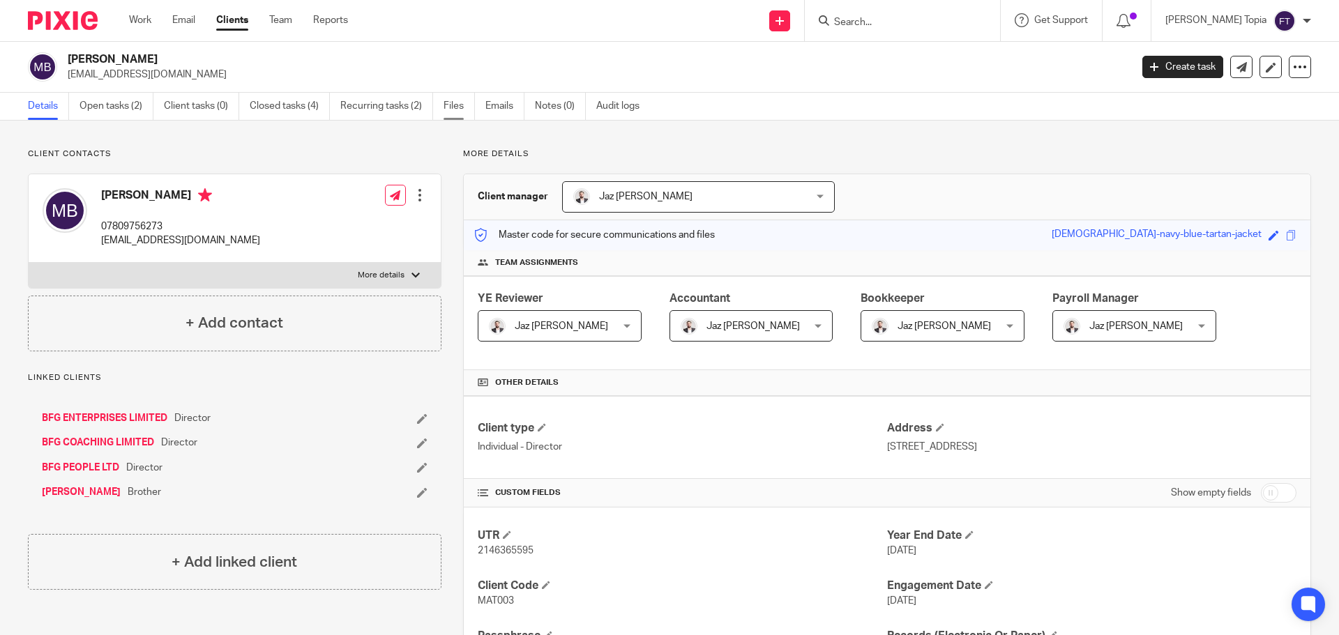
click at [450, 107] on link "Files" at bounding box center [459, 106] width 31 height 27
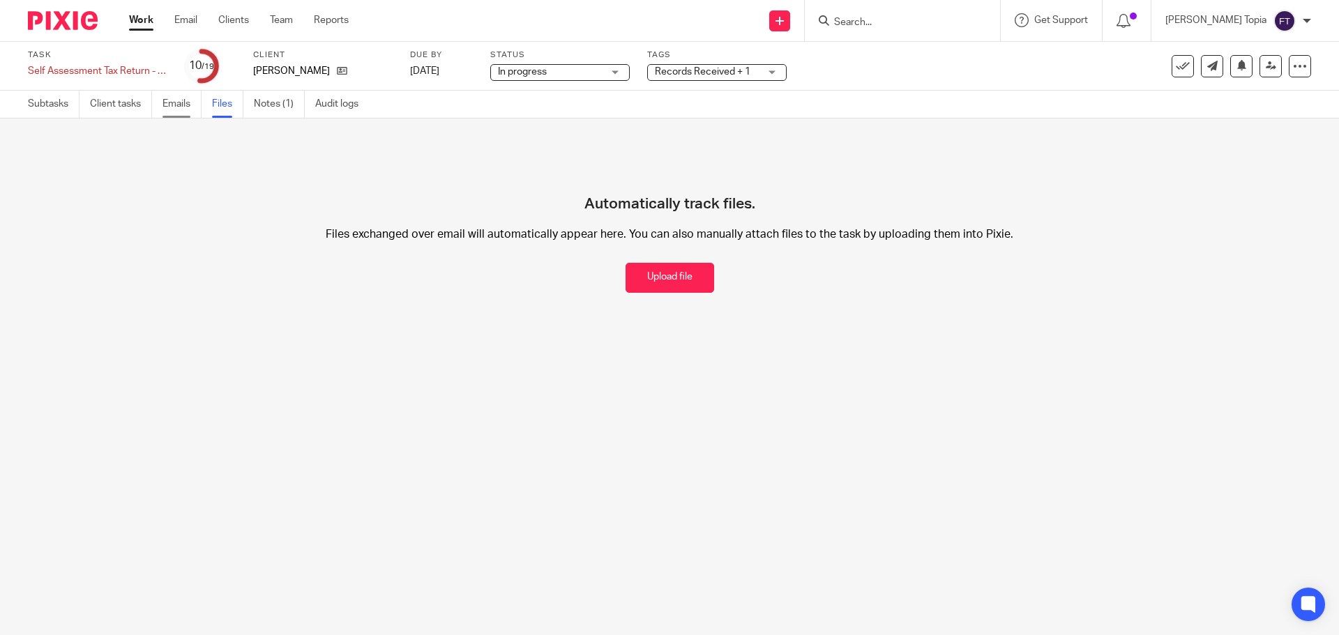
click at [177, 105] on link "Emails" at bounding box center [182, 104] width 39 height 27
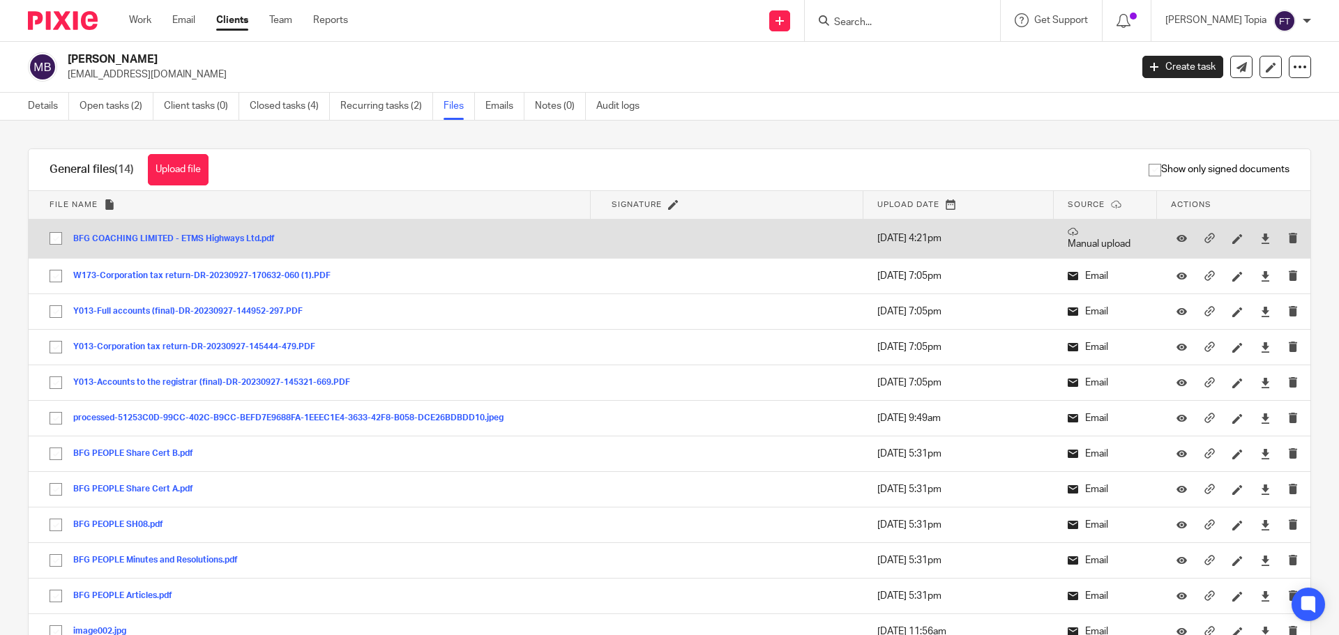
click at [201, 238] on button "BFG COACHING LIMITED - ETMS Highways Ltd.pdf" at bounding box center [179, 239] width 212 height 10
click at [201, 238] on div "General files (14) Upload file Download selected Delete selected Show only sign…" at bounding box center [658, 555] width 1305 height 812
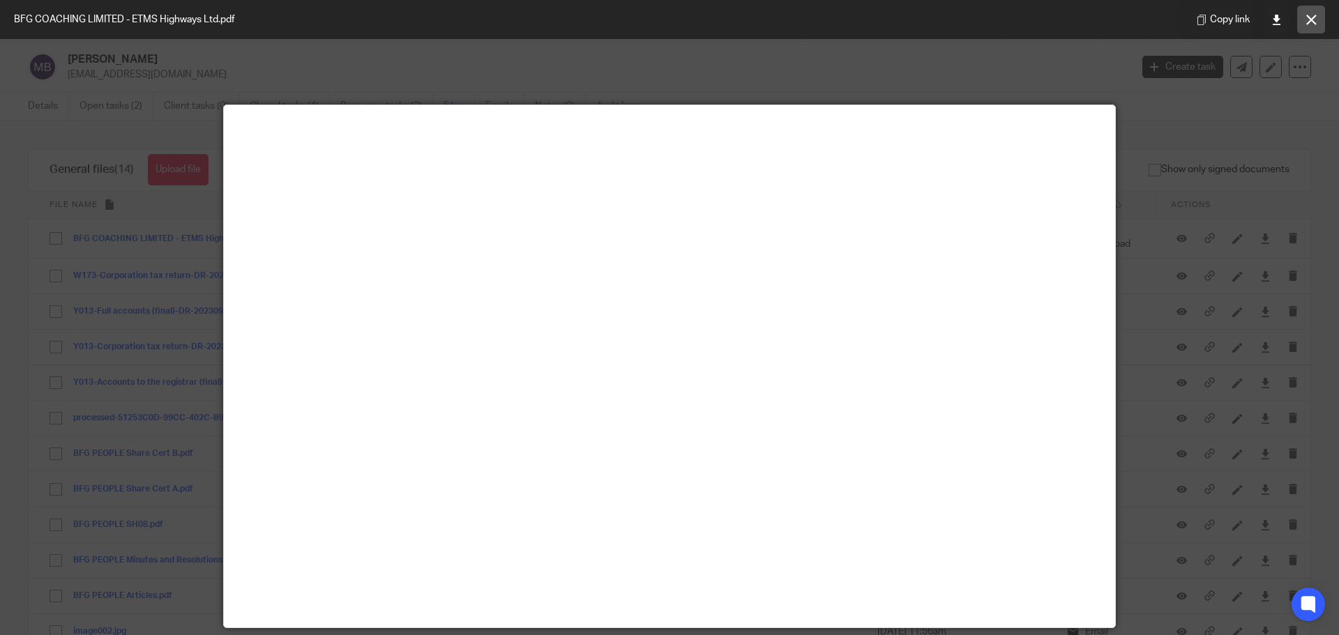
click at [1316, 22] on icon at bounding box center [1312, 20] width 10 height 10
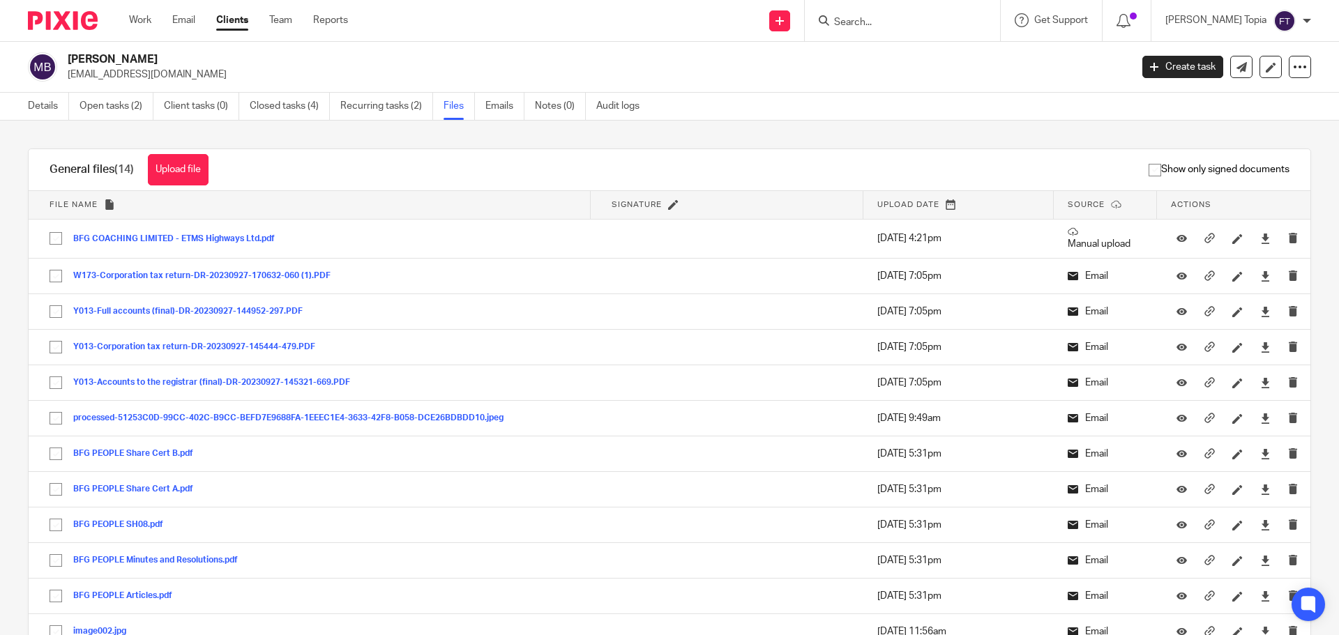
drag, startPoint x: 36, startPoint y: 105, endPoint x: 66, endPoint y: 124, distance: 36.0
click at [36, 105] on link "Details" at bounding box center [48, 106] width 41 height 27
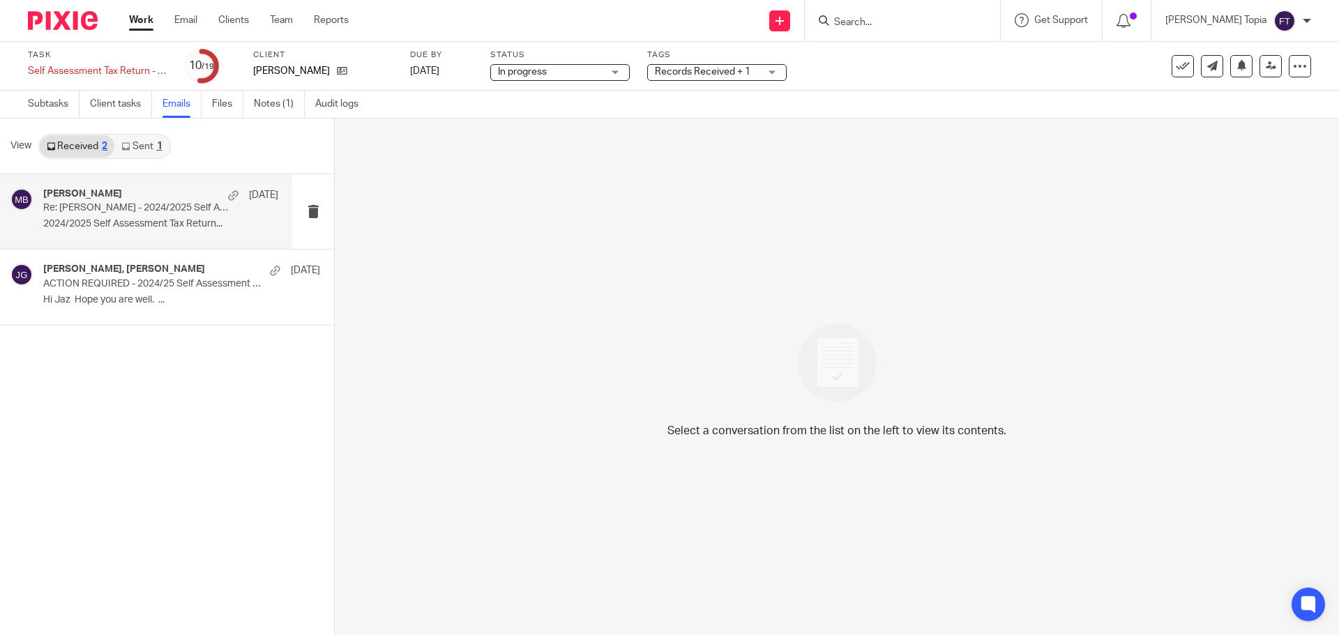
click at [129, 221] on p "2024/2025 Self Assessment Tax Return..." at bounding box center [160, 224] width 235 height 12
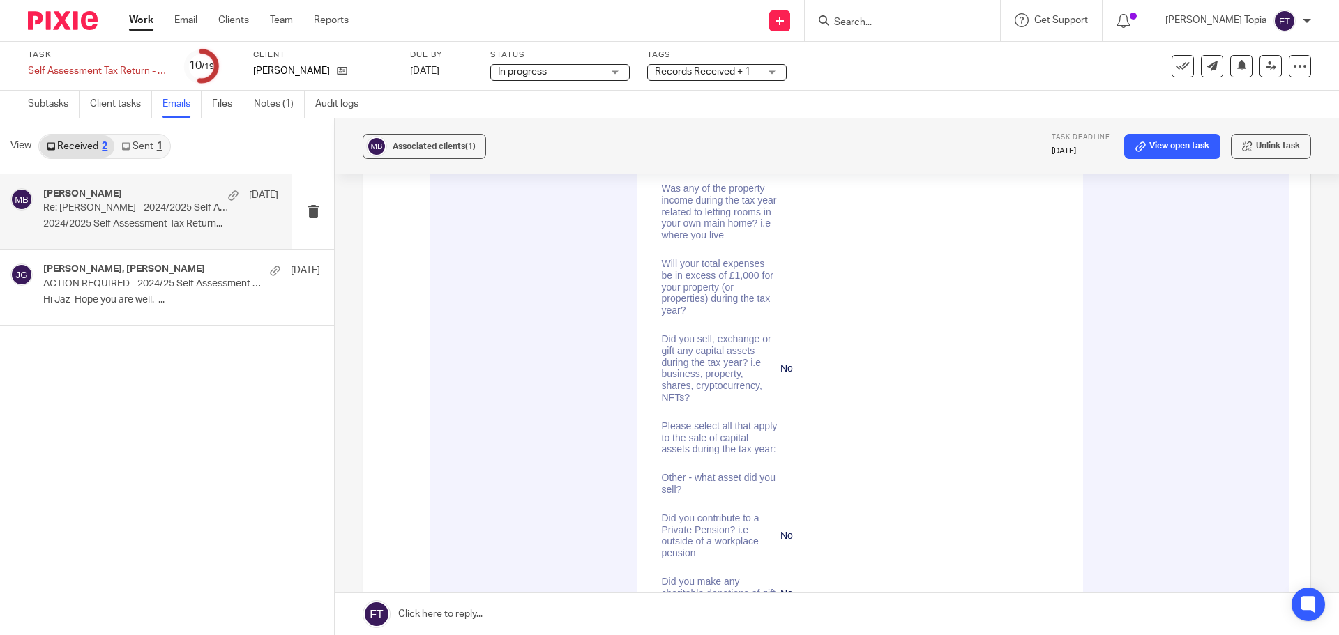
scroll to position [4807, 0]
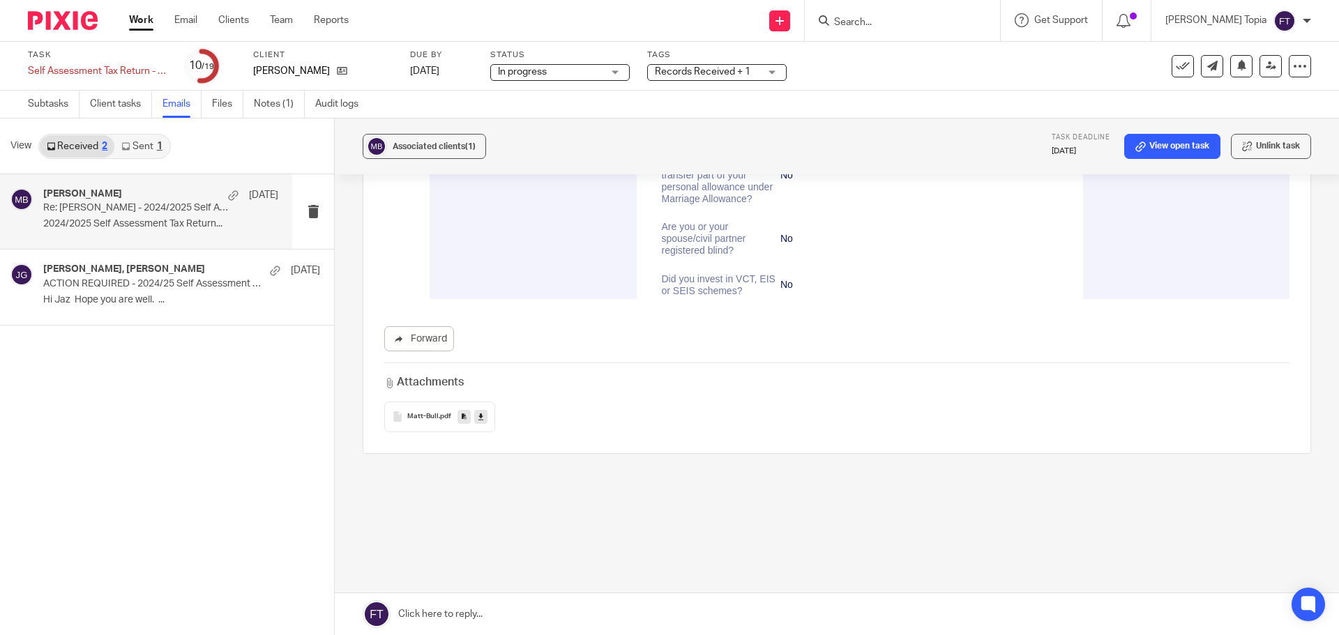
click at [433, 420] on span "Matt-Bull" at bounding box center [422, 417] width 31 height 8
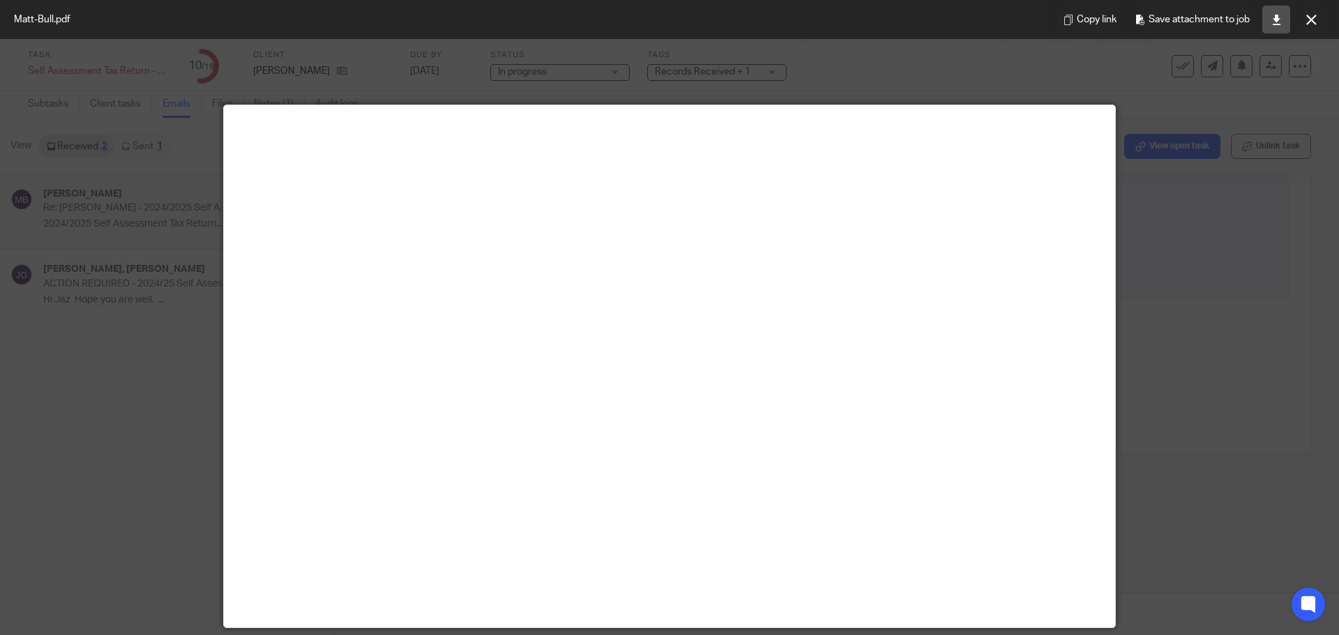
click at [1275, 17] on icon at bounding box center [1277, 20] width 10 height 10
drag, startPoint x: 1305, startPoint y: 22, endPoint x: 1337, endPoint y: 24, distance: 31.5
click at [1305, 22] on button at bounding box center [1311, 20] width 28 height 28
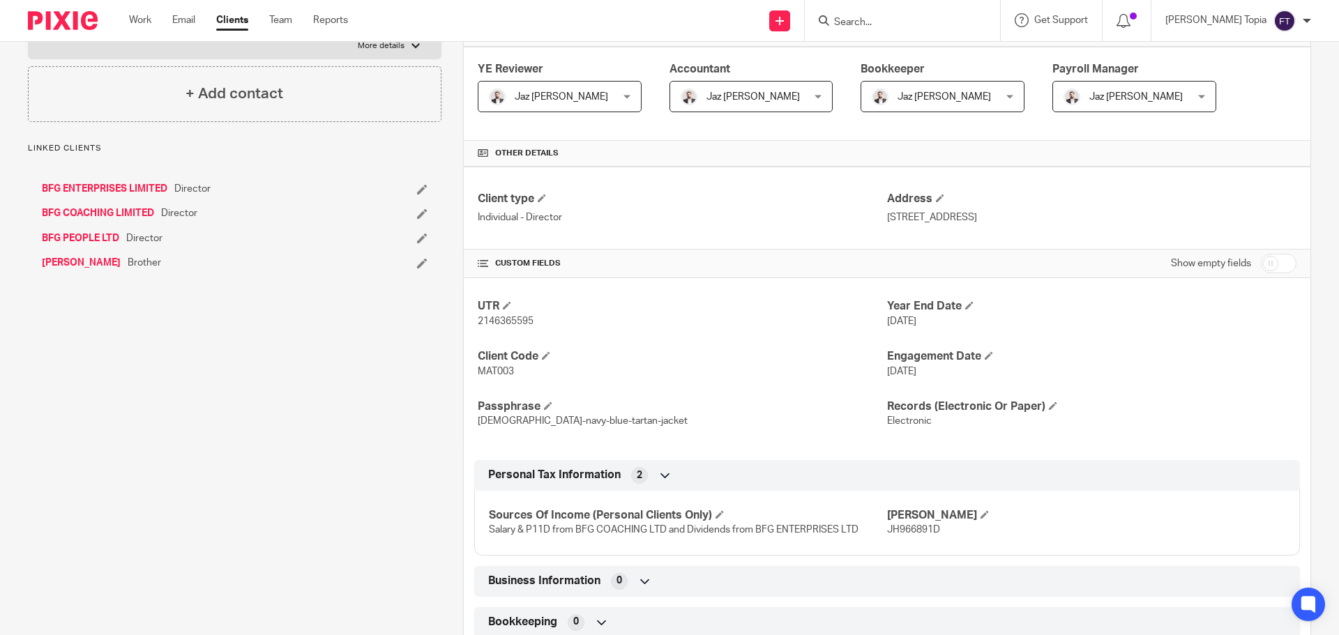
scroll to position [313, 0]
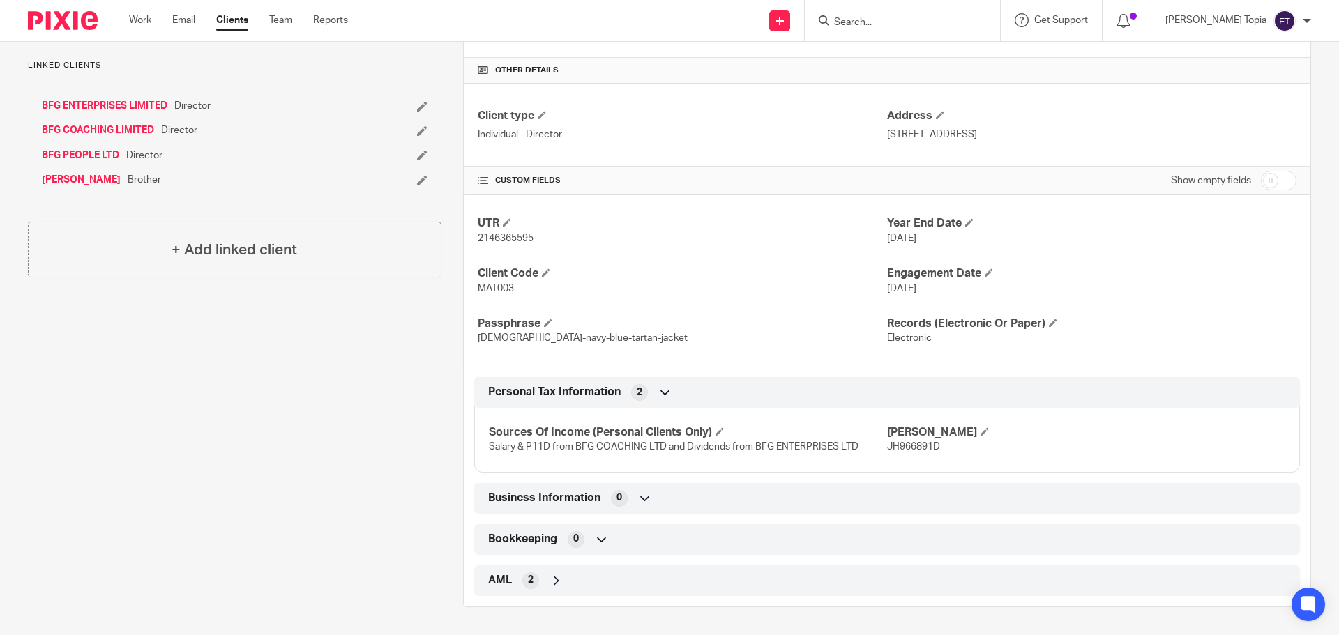
click at [891, 446] on span "JH966891D" at bounding box center [913, 447] width 53 height 10
click at [893, 446] on span "JH966891D" at bounding box center [913, 447] width 53 height 10
copy span "JH966891D"
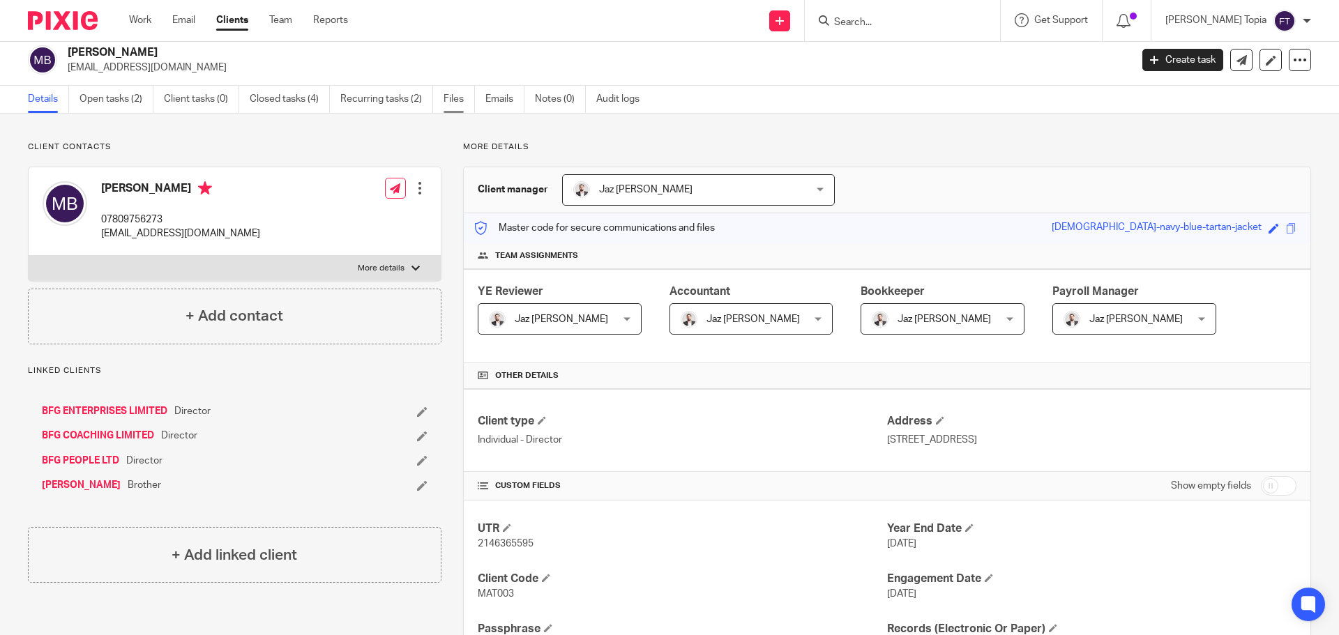
scroll to position [0, 0]
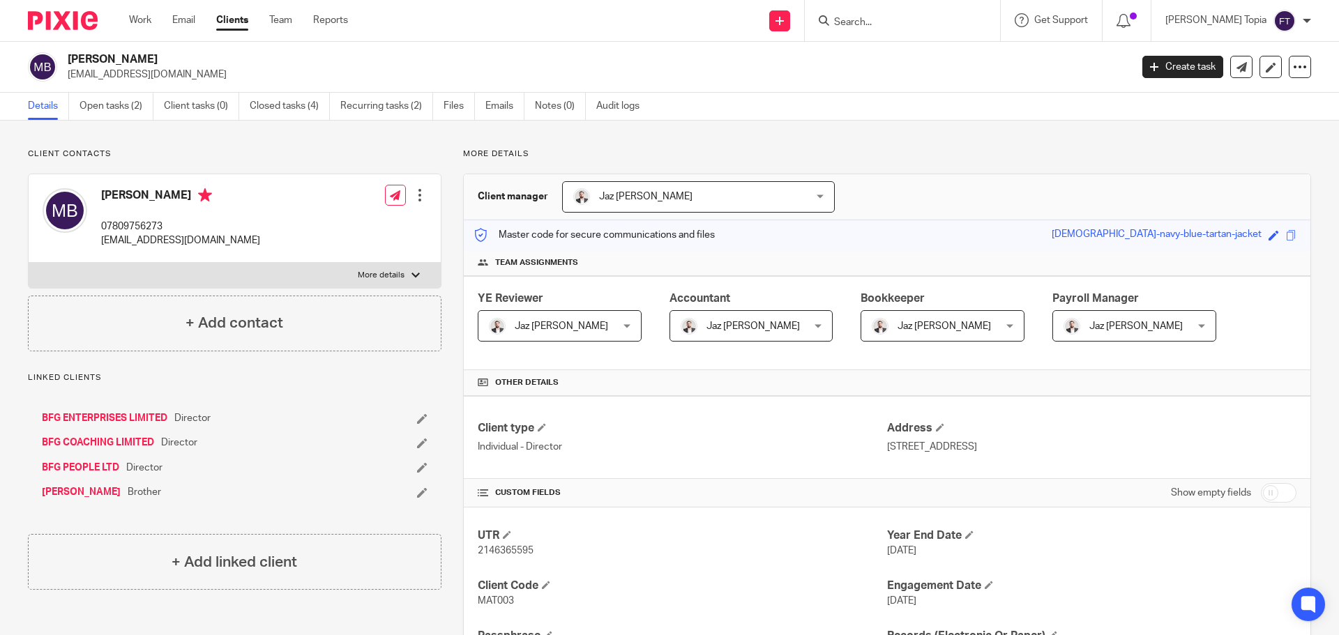
click at [898, 17] on input "Search" at bounding box center [896, 23] width 126 height 13
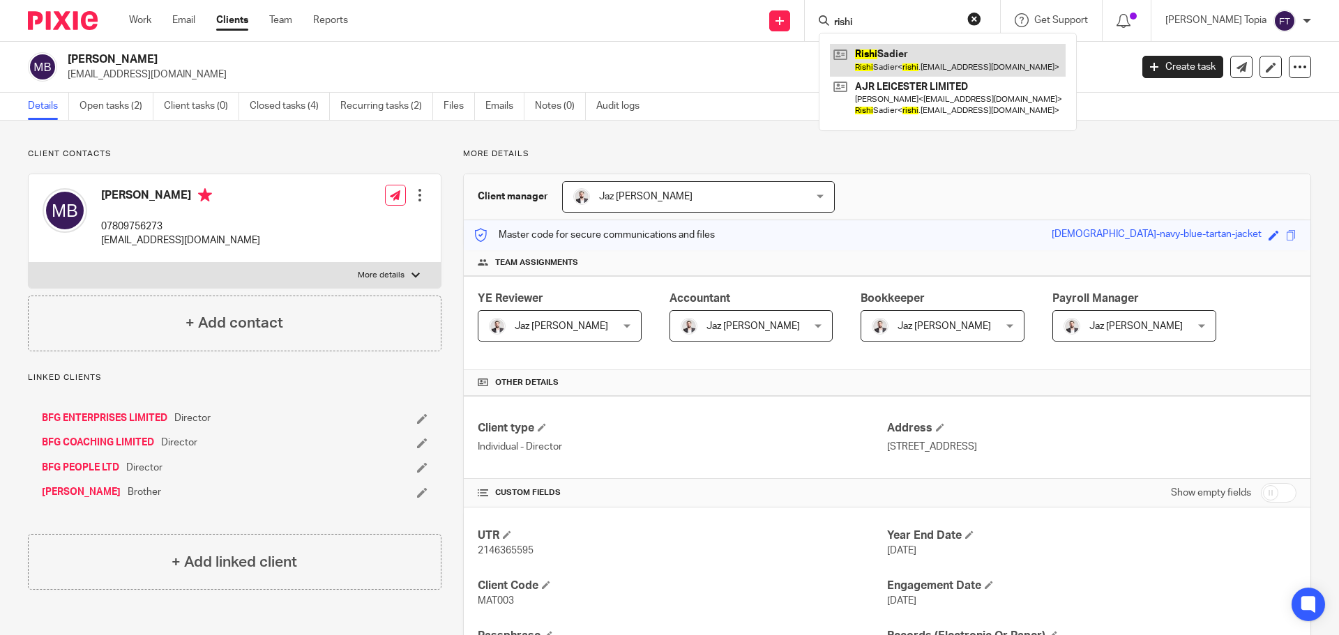
type input "rishi"
click at [931, 56] on link at bounding box center [948, 60] width 236 height 32
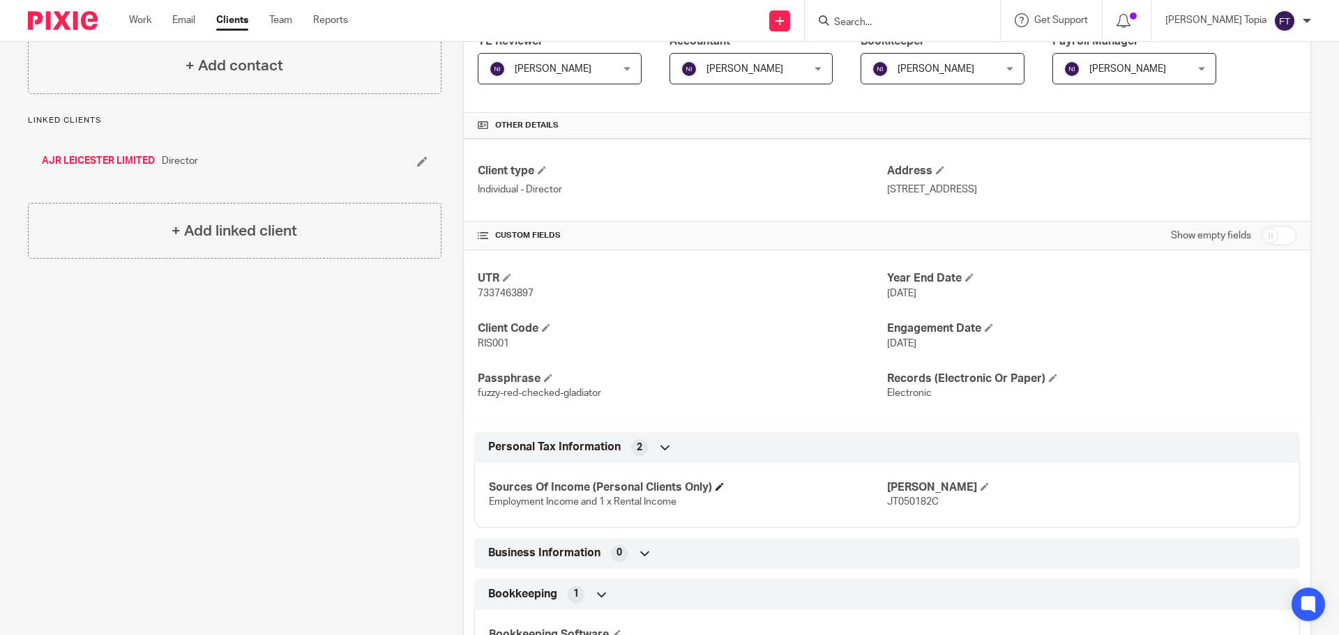
scroll to position [237, 0]
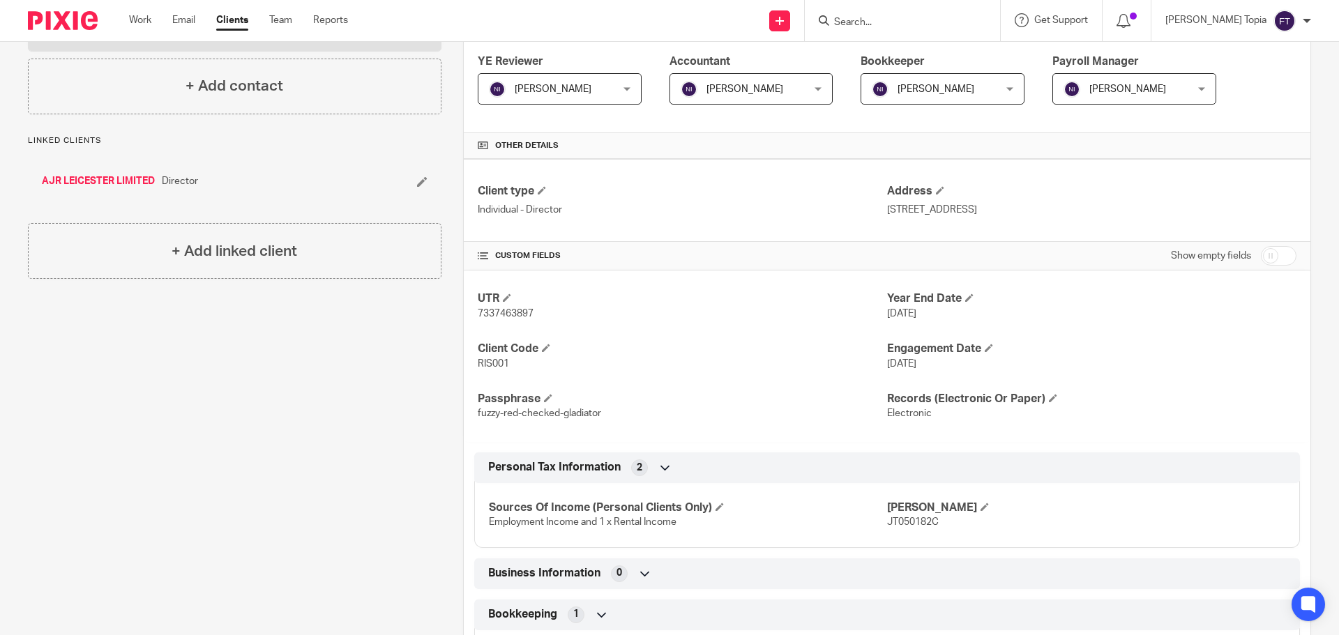
click at [893, 518] on span "JT050182C" at bounding box center [913, 523] width 52 height 10
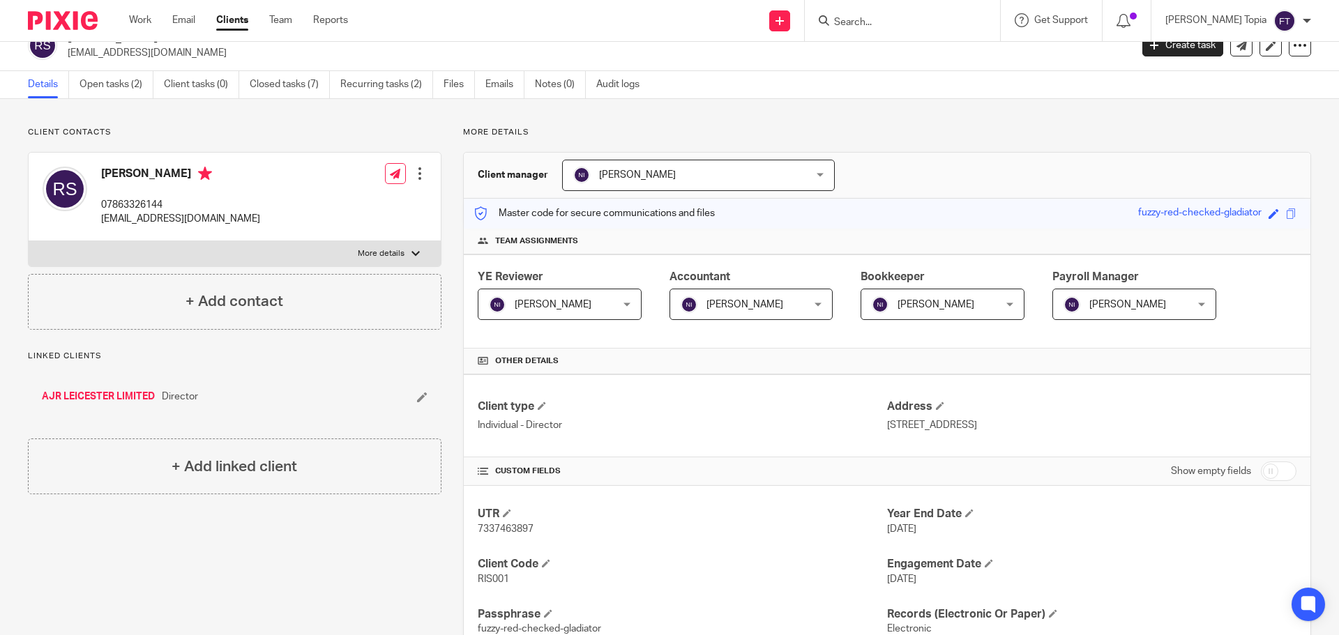
scroll to position [0, 0]
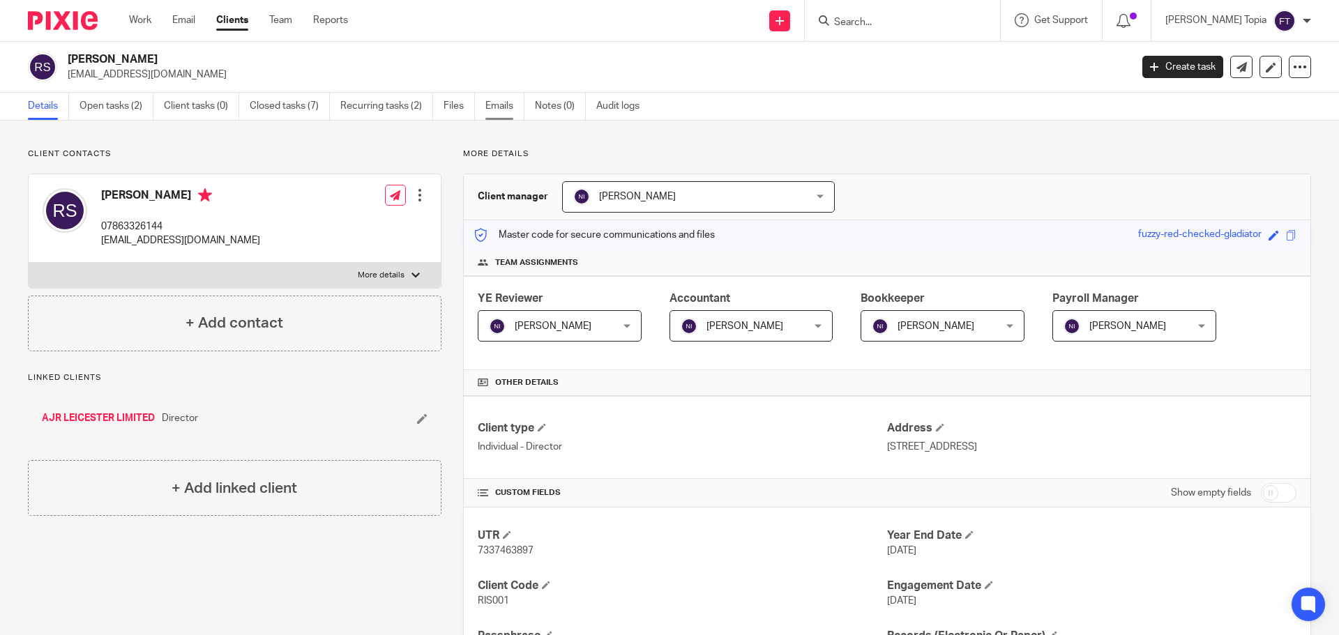
click at [500, 107] on link "Emails" at bounding box center [505, 106] width 39 height 27
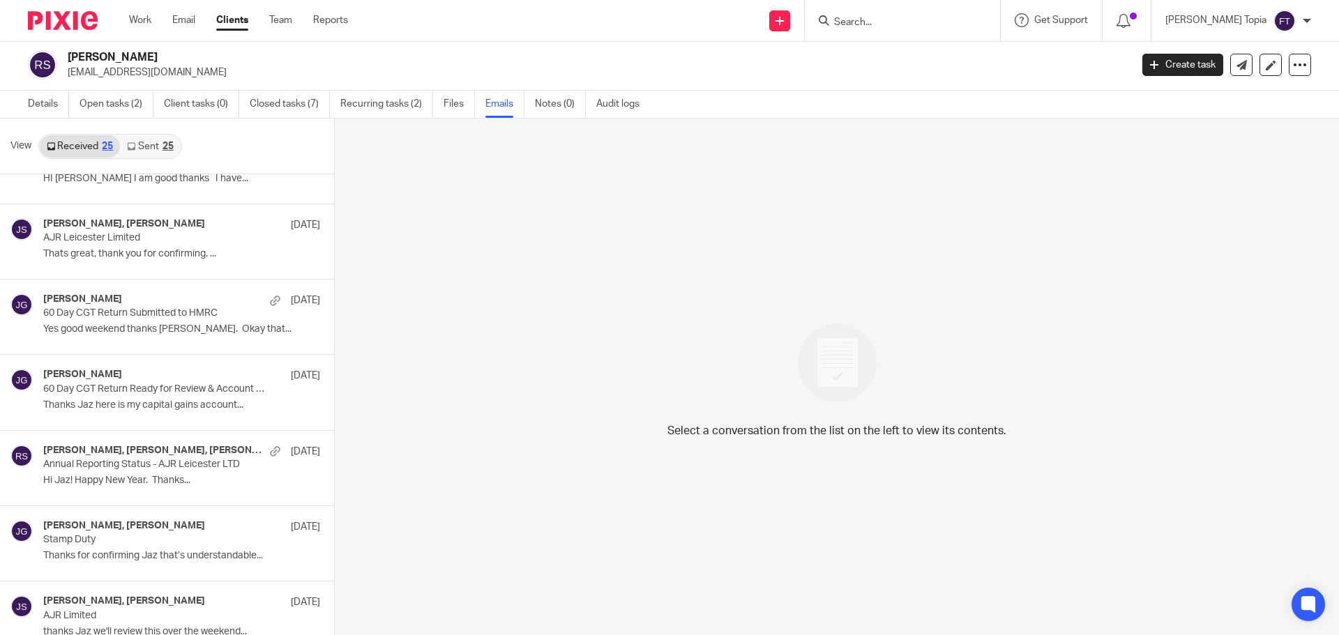
scroll to position [732, 0]
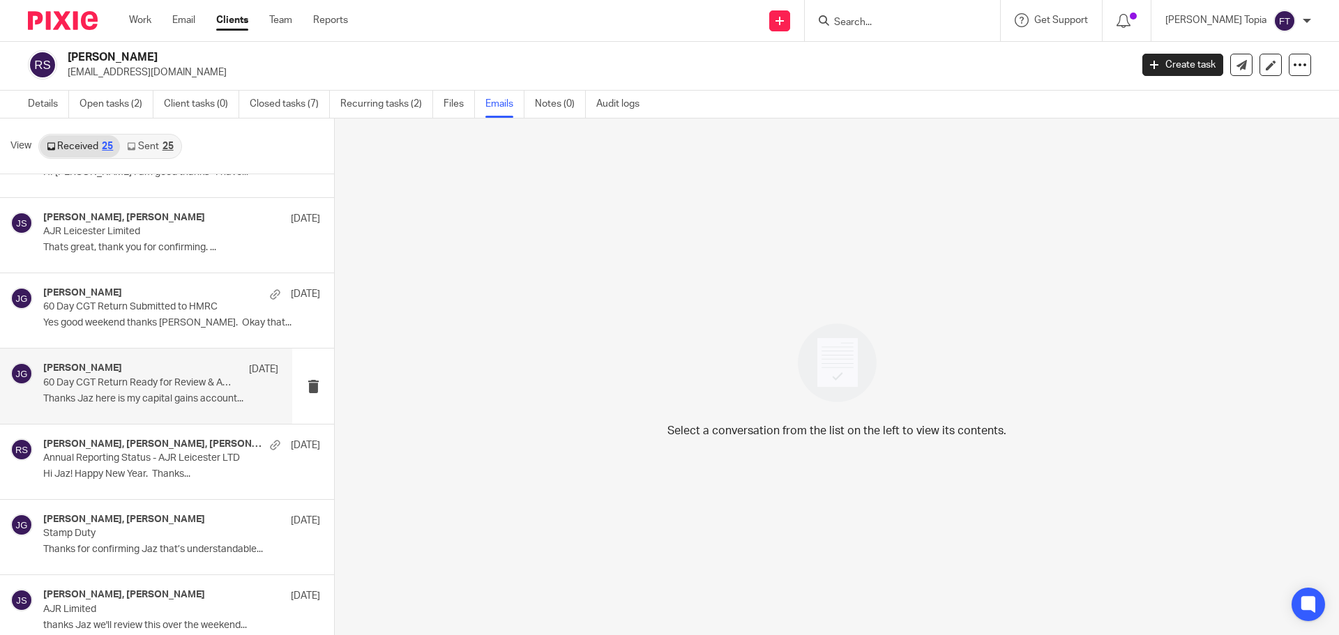
click at [181, 364] on div "Jaz Grewal, Rishi Sadier 22 Jan" at bounding box center [160, 370] width 235 height 14
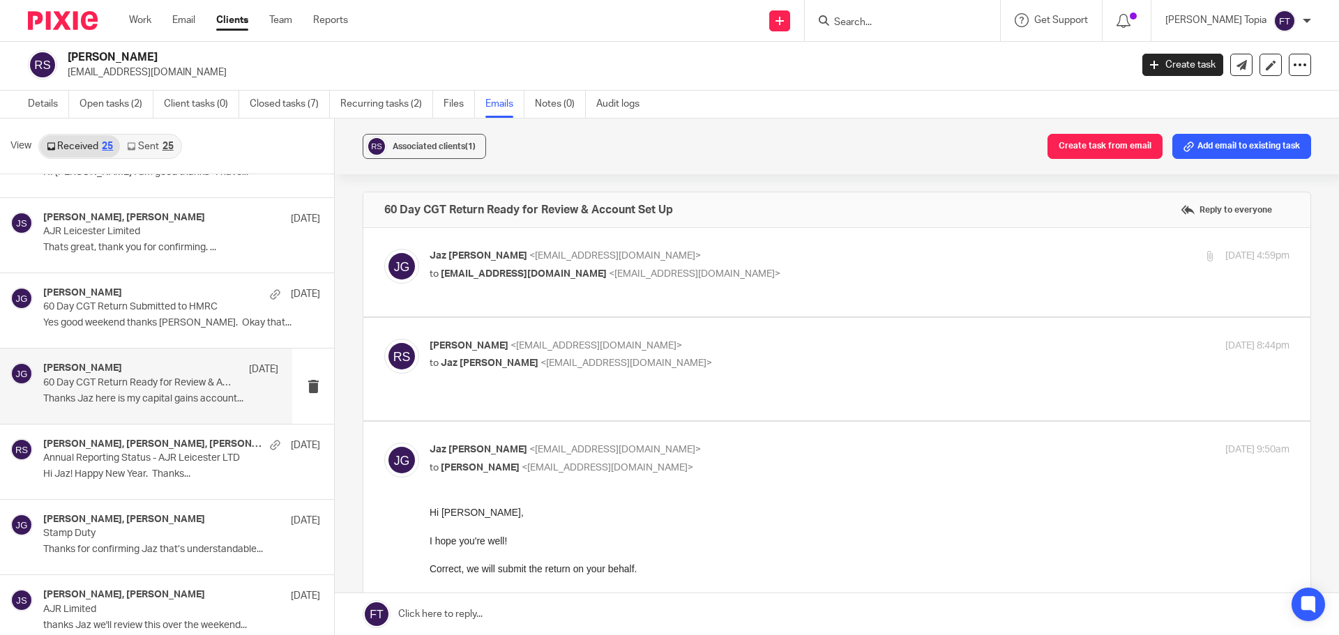
scroll to position [0, 0]
click at [619, 361] on p "to Jaz Grewal <jazgrewal@taxassist.co.uk>" at bounding box center [716, 363] width 573 height 15
checkbox input "true"
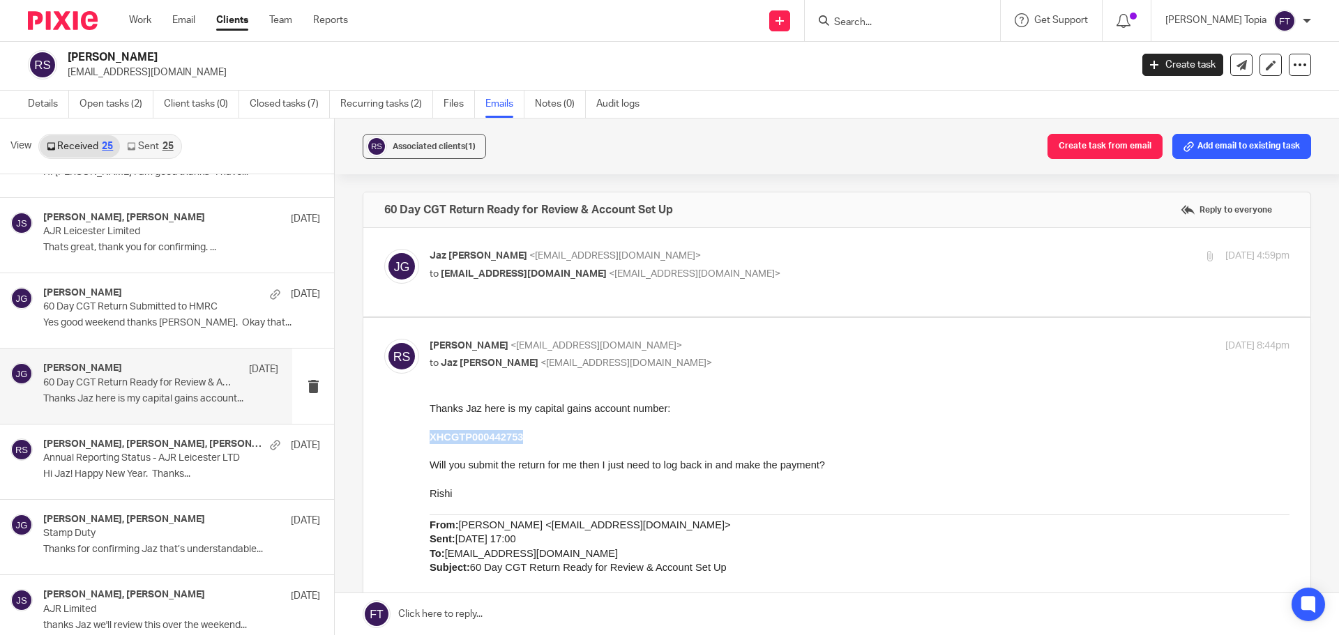
drag, startPoint x: 523, startPoint y: 435, endPoint x: 428, endPoint y: 435, distance: 95.6
copy b "XHCGTP000442753"
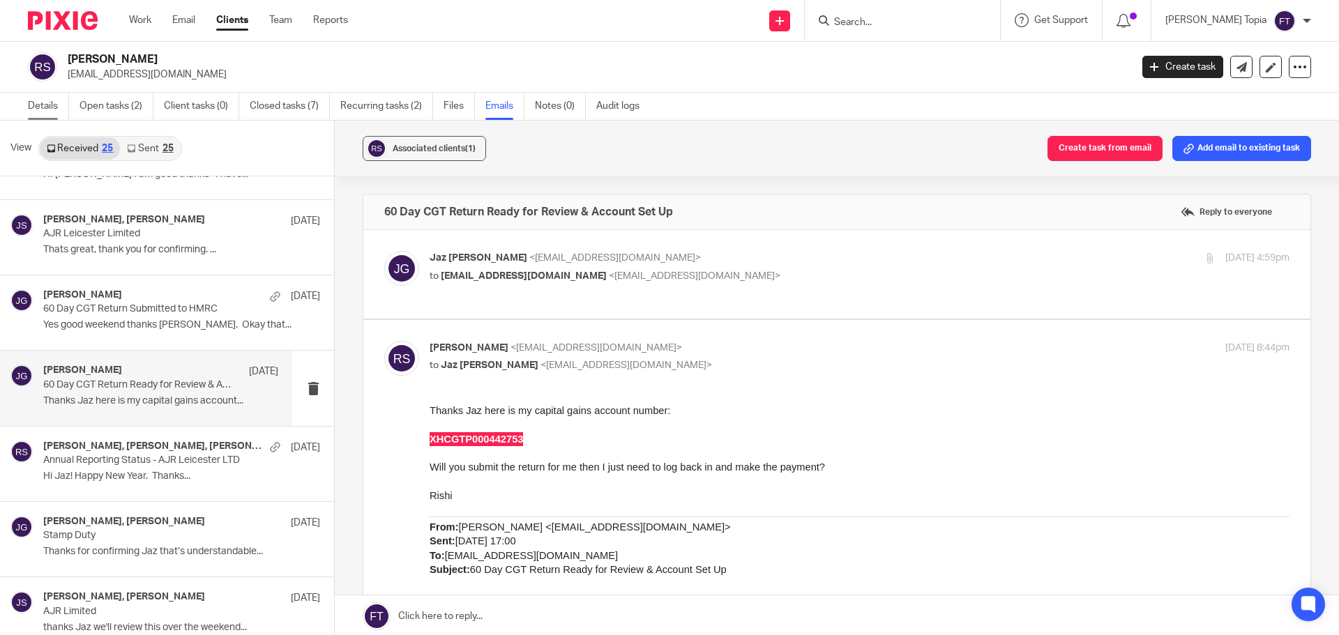
click at [40, 103] on link "Details" at bounding box center [48, 106] width 41 height 27
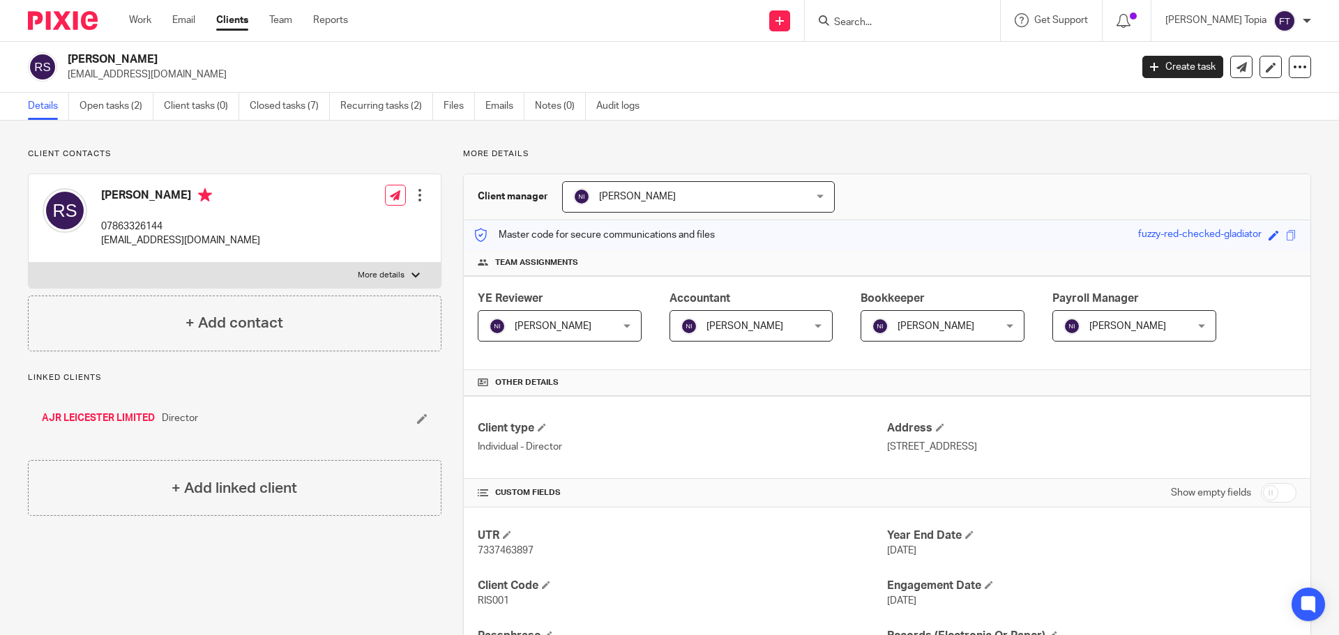
drag, startPoint x: 1070, startPoint y: 449, endPoint x: 1037, endPoint y: 449, distance: 33.5
click at [1037, 449] on p "[STREET_ADDRESS]" at bounding box center [1091, 447] width 409 height 14
copy p "LE2 4SZ"
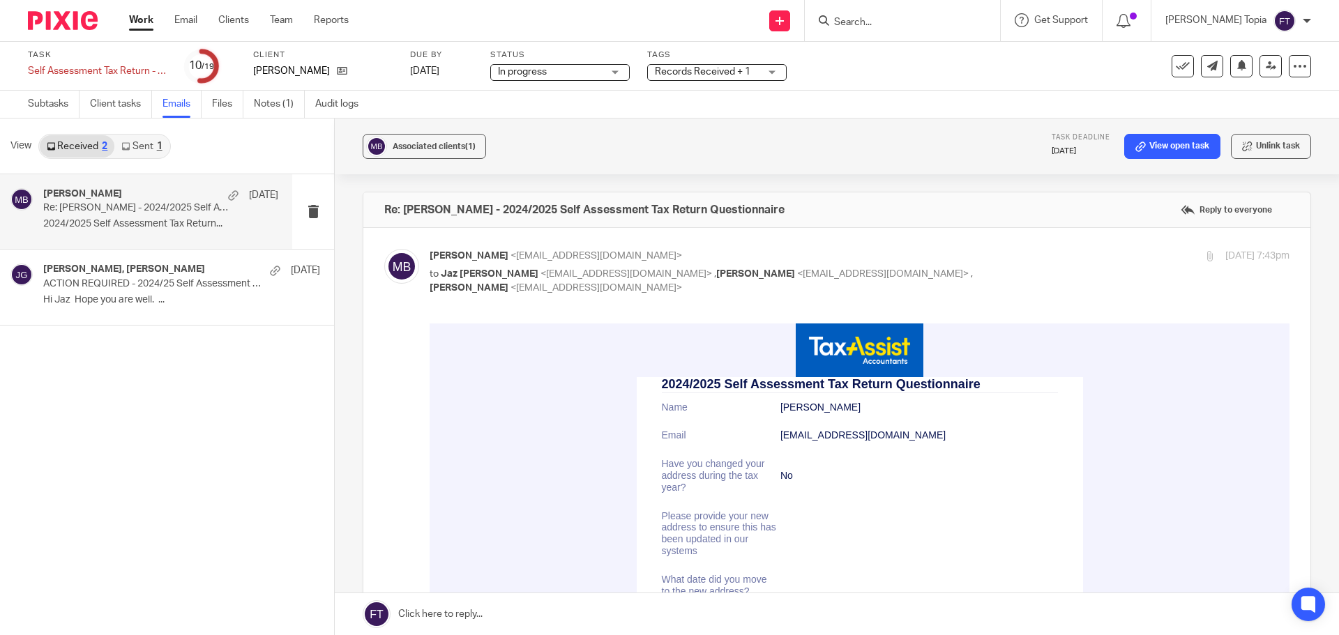
scroll to position [4807, 0]
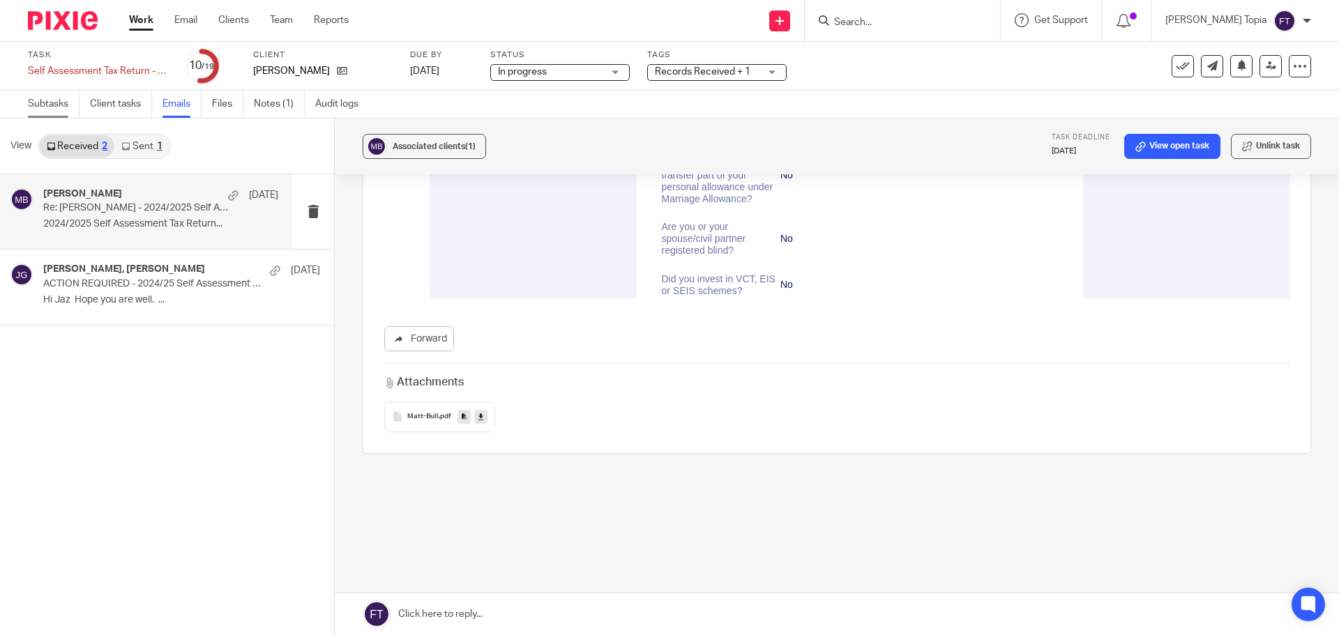
click at [53, 106] on link "Subtasks" at bounding box center [54, 104] width 52 height 27
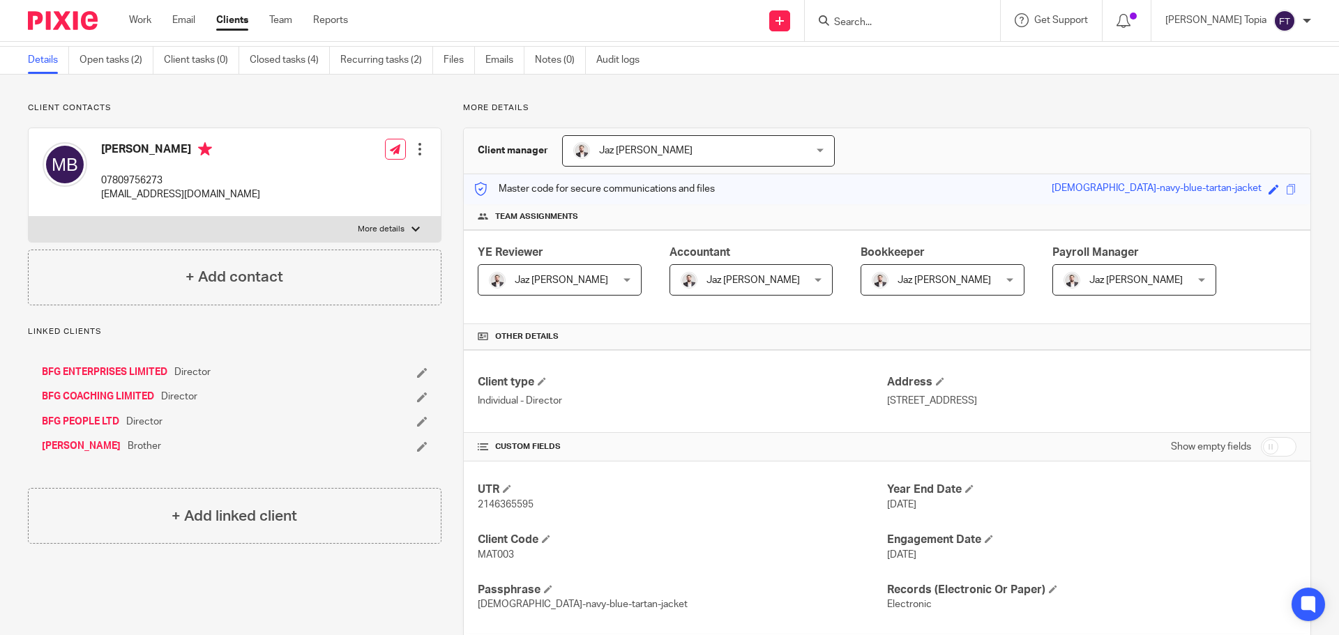
scroll to position [70, 0]
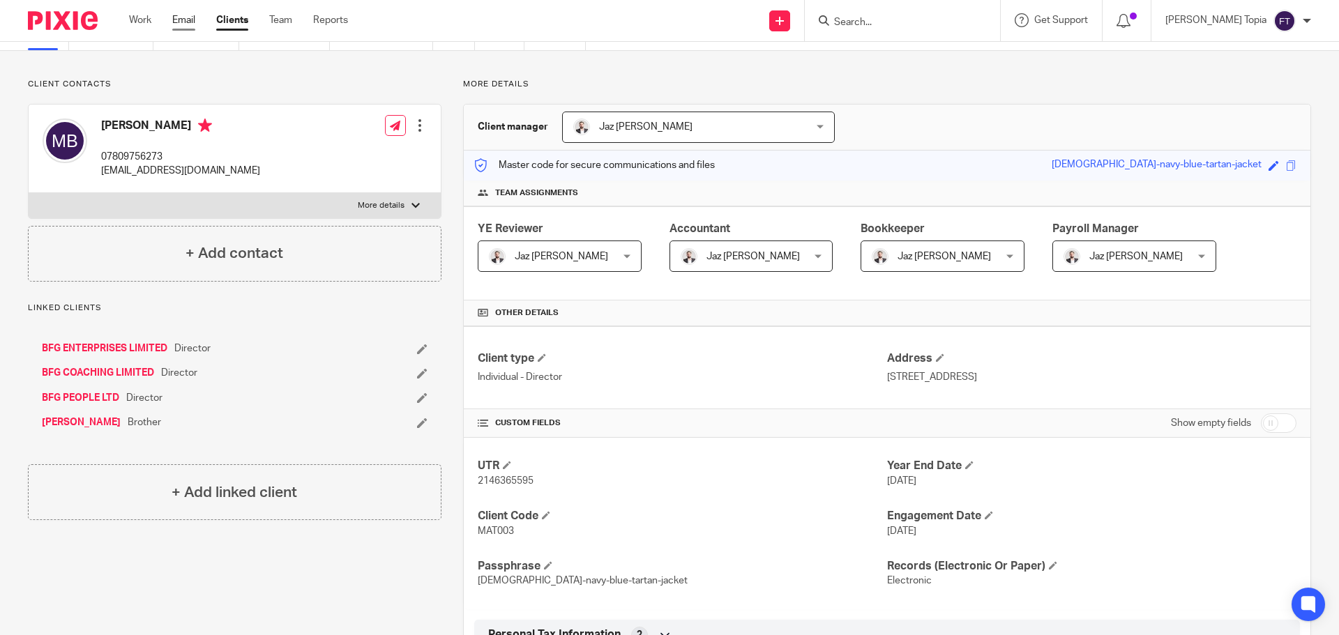
click at [181, 18] on link "Email" at bounding box center [183, 20] width 23 height 14
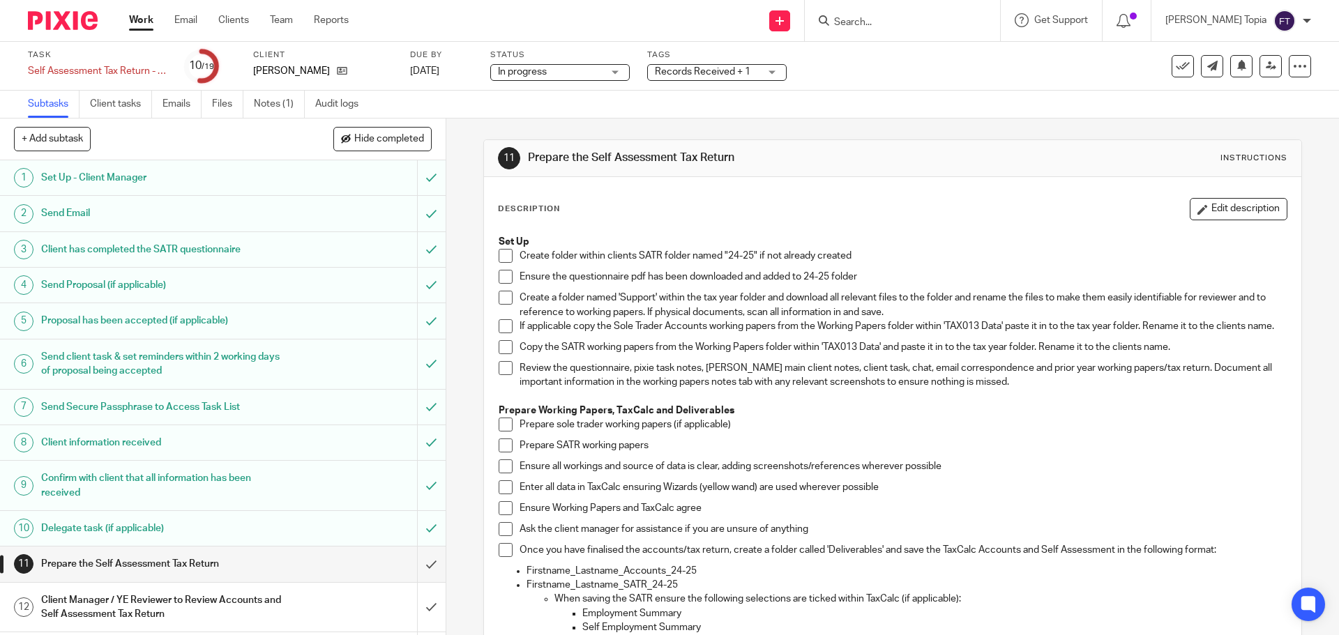
click at [499, 257] on span at bounding box center [506, 256] width 14 height 14
click at [499, 275] on span at bounding box center [506, 277] width 14 height 14
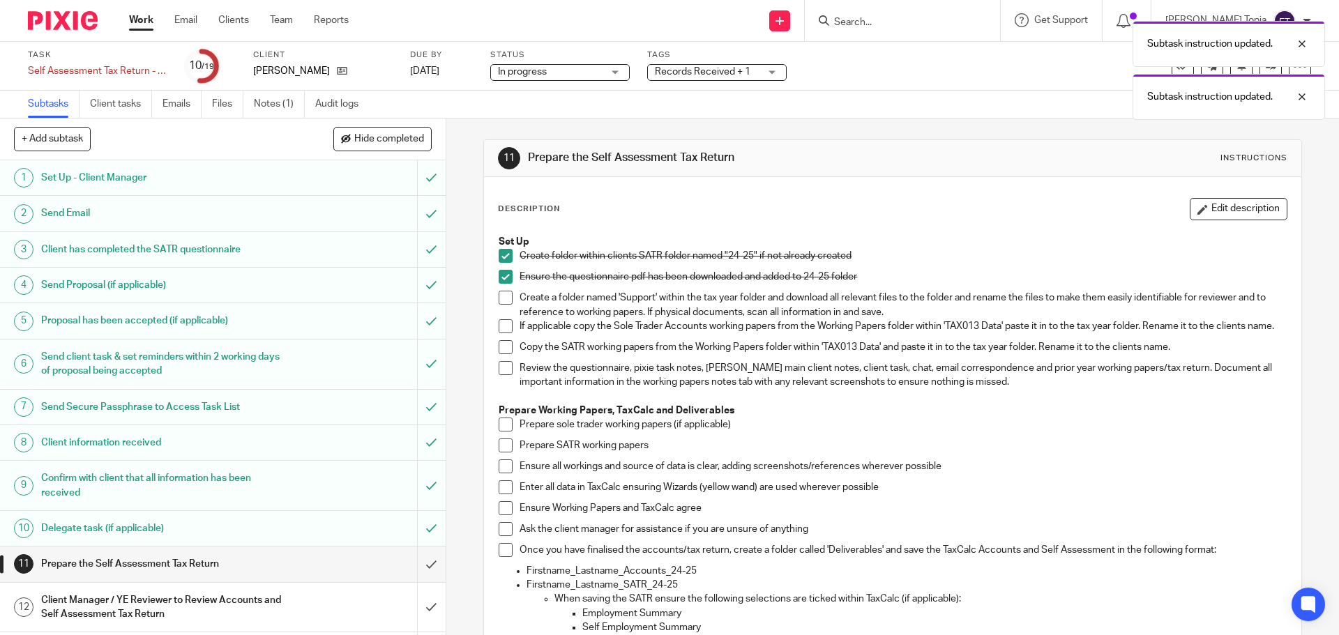
click at [507, 296] on span at bounding box center [506, 298] width 14 height 14
click at [500, 354] on span at bounding box center [506, 347] width 14 height 14
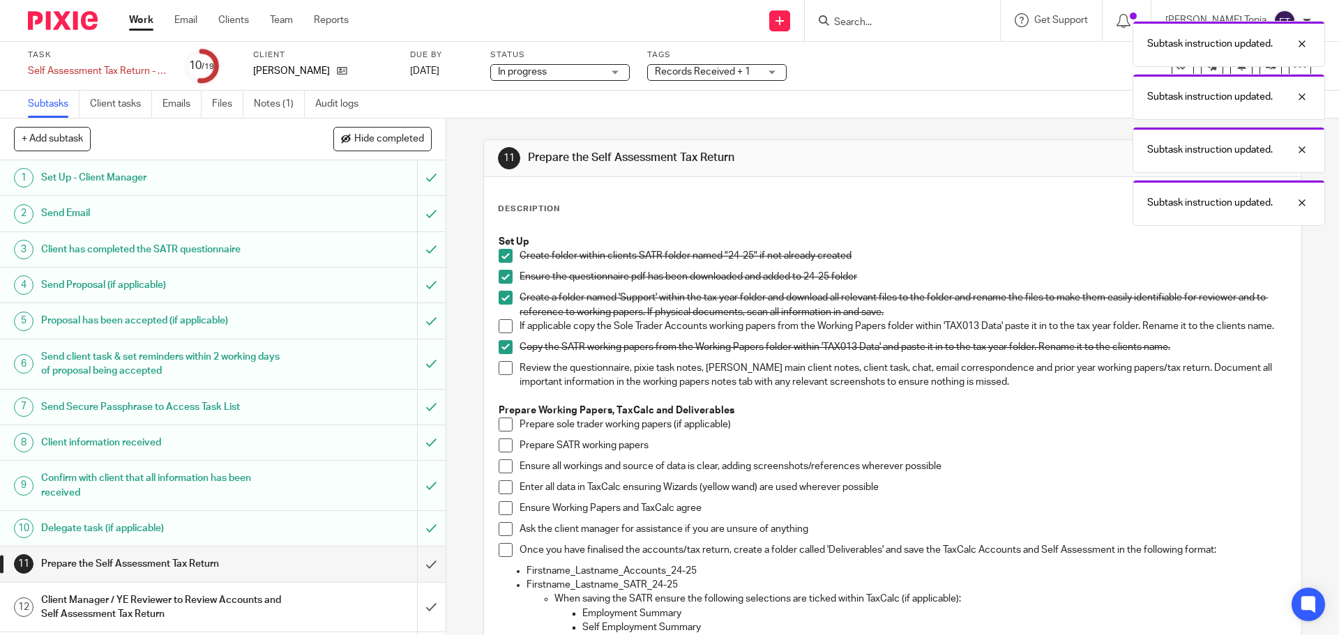
click at [504, 375] on span at bounding box center [506, 368] width 14 height 14
click at [507, 451] on span at bounding box center [506, 446] width 14 height 14
click at [501, 515] on span at bounding box center [506, 509] width 14 height 14
click at [502, 495] on span at bounding box center [506, 488] width 14 height 14
click at [505, 474] on span at bounding box center [506, 467] width 14 height 14
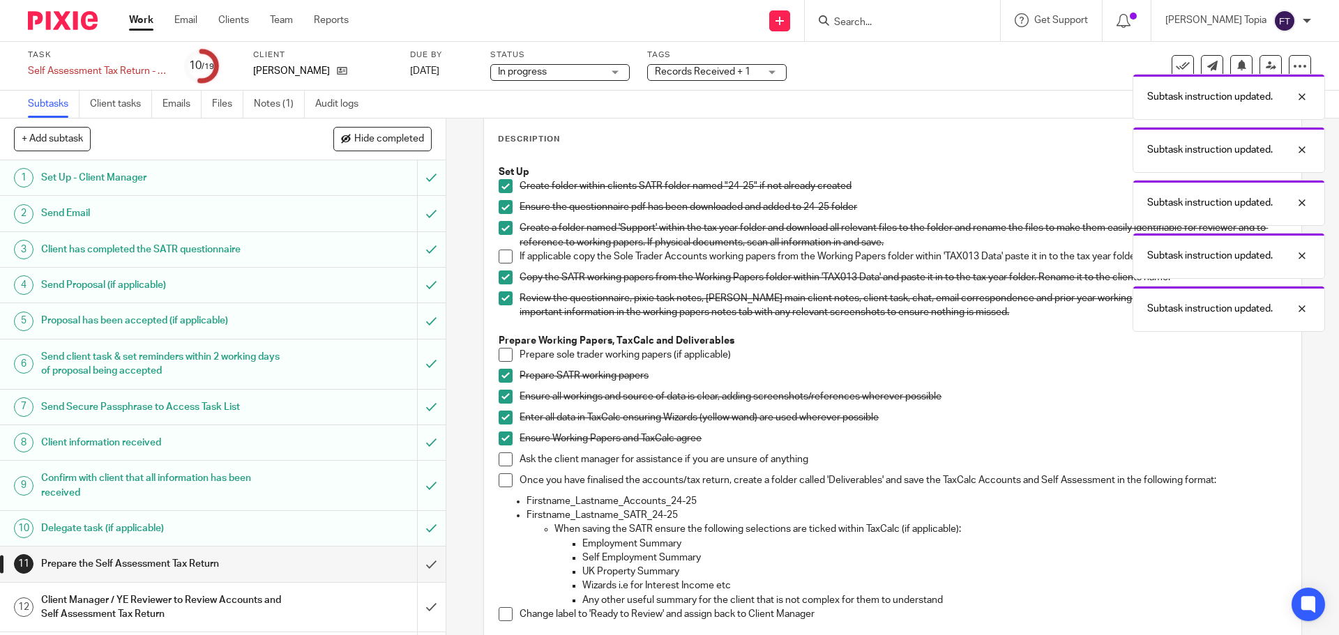
scroll to position [209, 0]
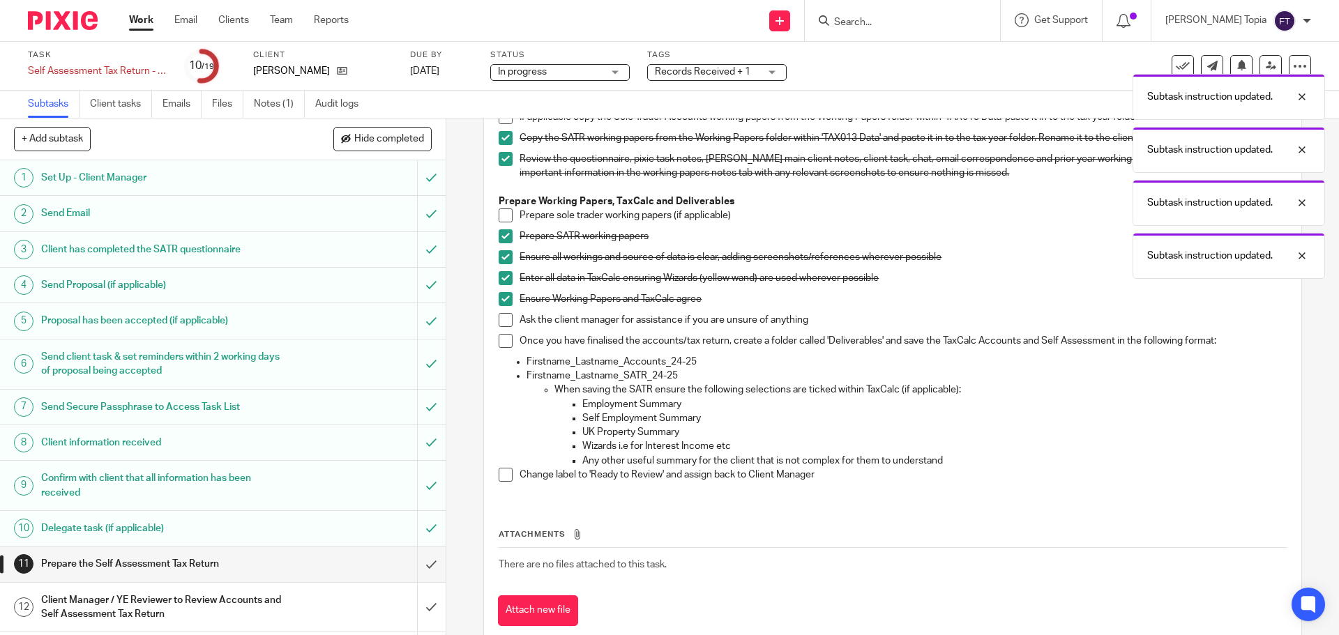
click at [501, 327] on span at bounding box center [506, 320] width 14 height 14
click at [499, 344] on span at bounding box center [506, 341] width 14 height 14
click at [504, 482] on span at bounding box center [506, 475] width 14 height 14
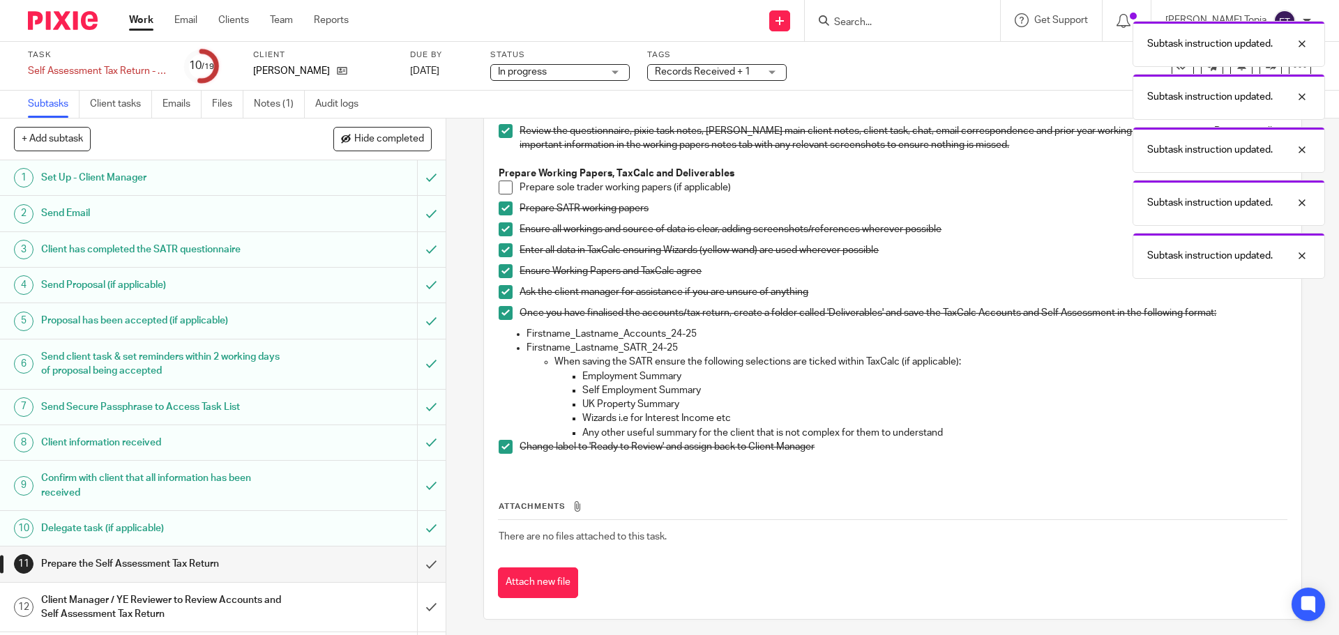
scroll to position [250, 0]
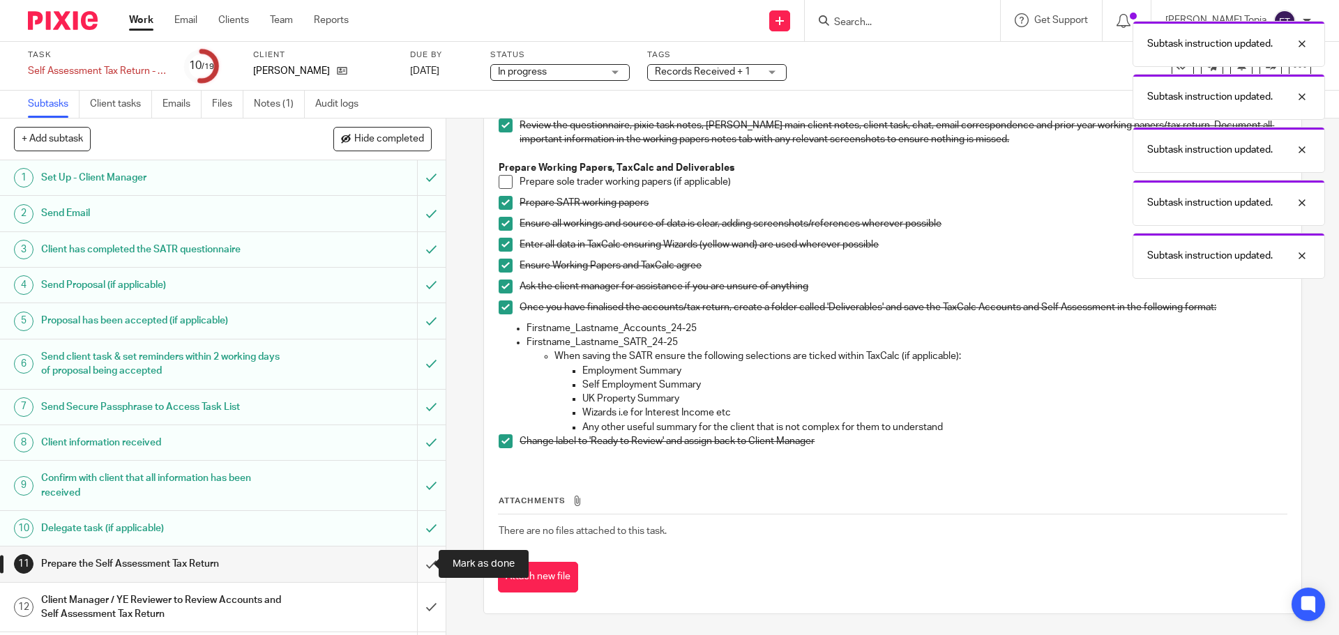
click at [416, 564] on input "submit" at bounding box center [223, 564] width 446 height 35
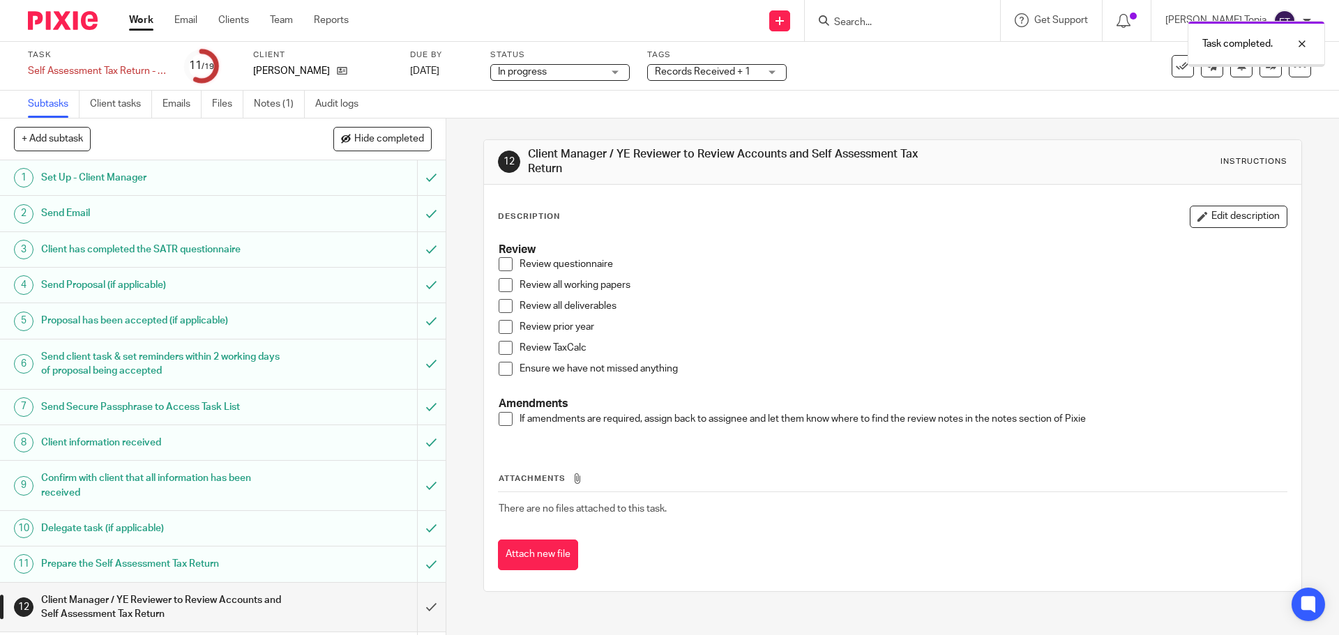
click at [764, 74] on div "Records Received + 1" at bounding box center [717, 72] width 140 height 17
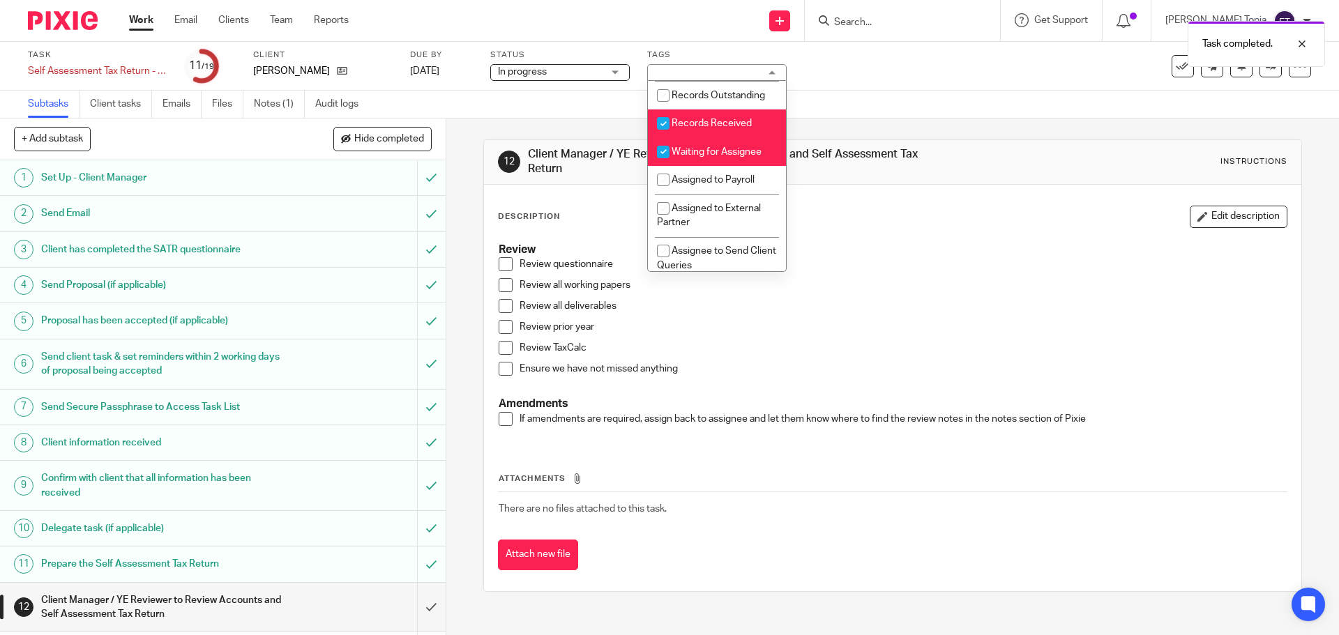
scroll to position [266, 0]
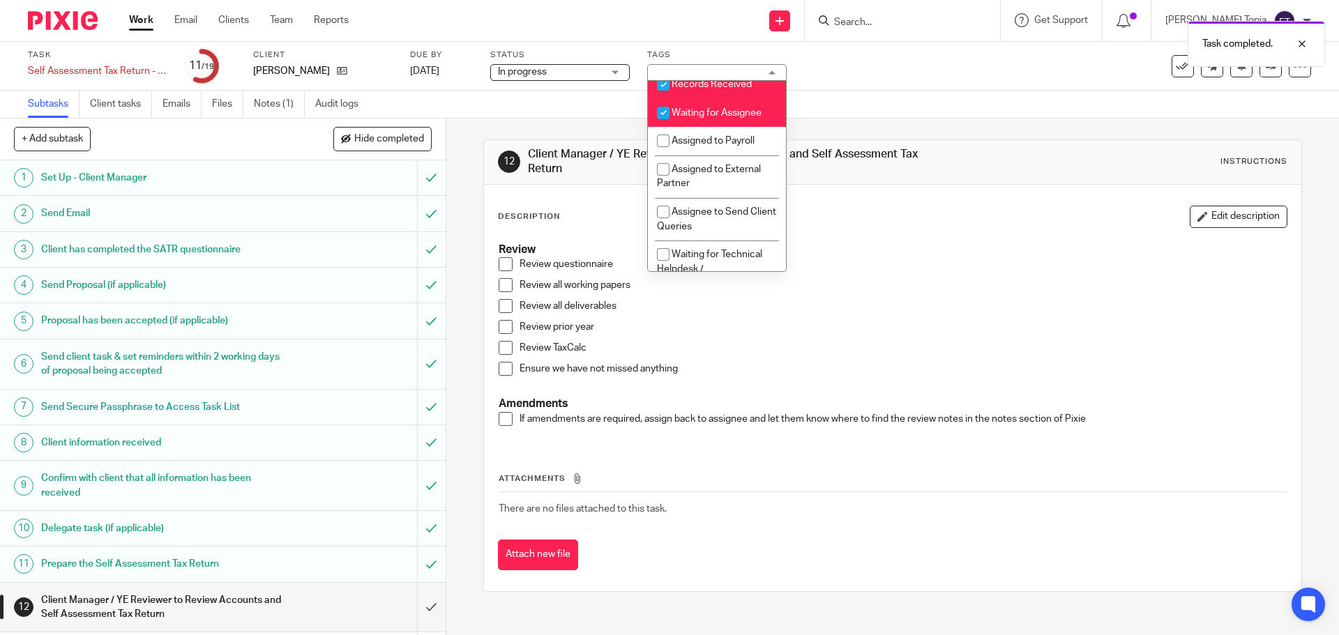
click at [665, 98] on input "checkbox" at bounding box center [663, 84] width 27 height 27
checkbox input "false"
click at [667, 125] on input "checkbox" at bounding box center [663, 113] width 27 height 27
checkbox input "false"
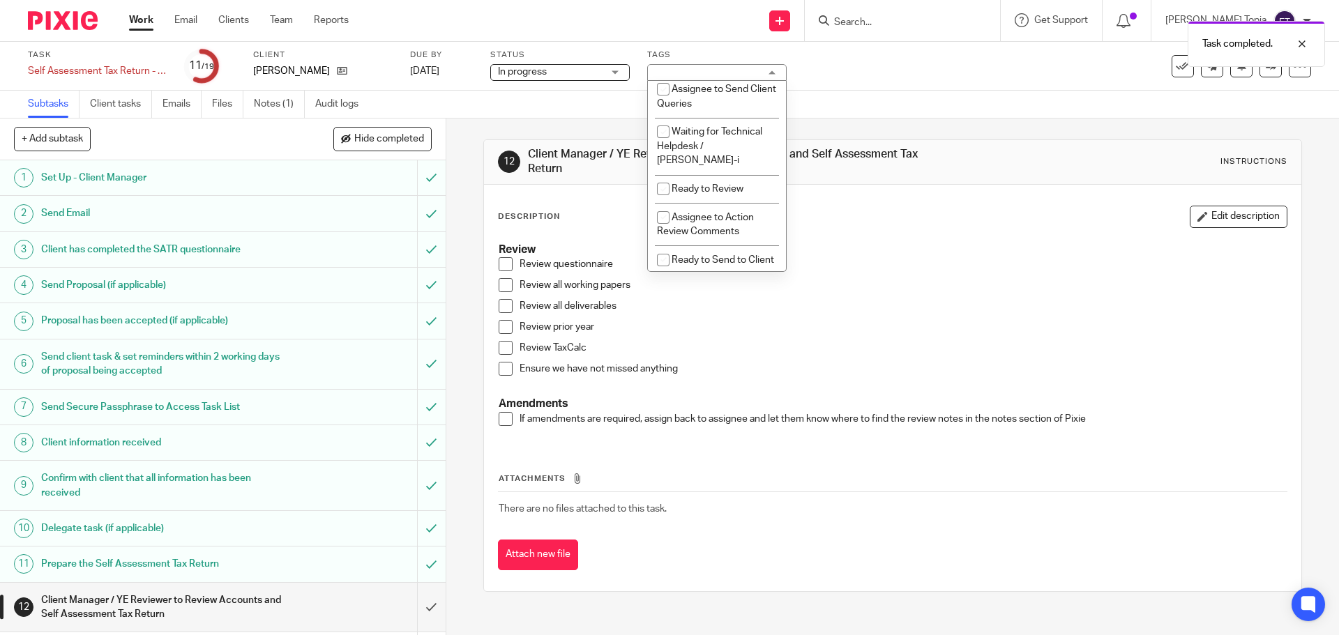
scroll to position [414, 0]
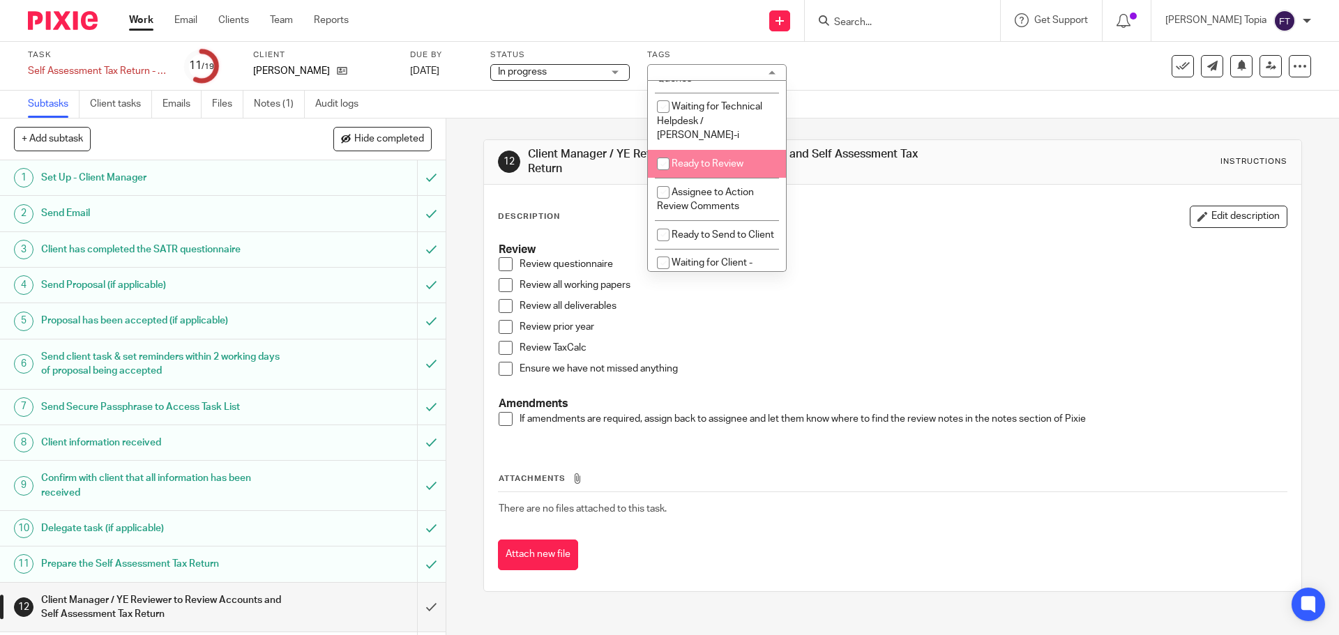
click at [667, 163] on input "checkbox" at bounding box center [663, 164] width 27 height 27
checkbox input "true"
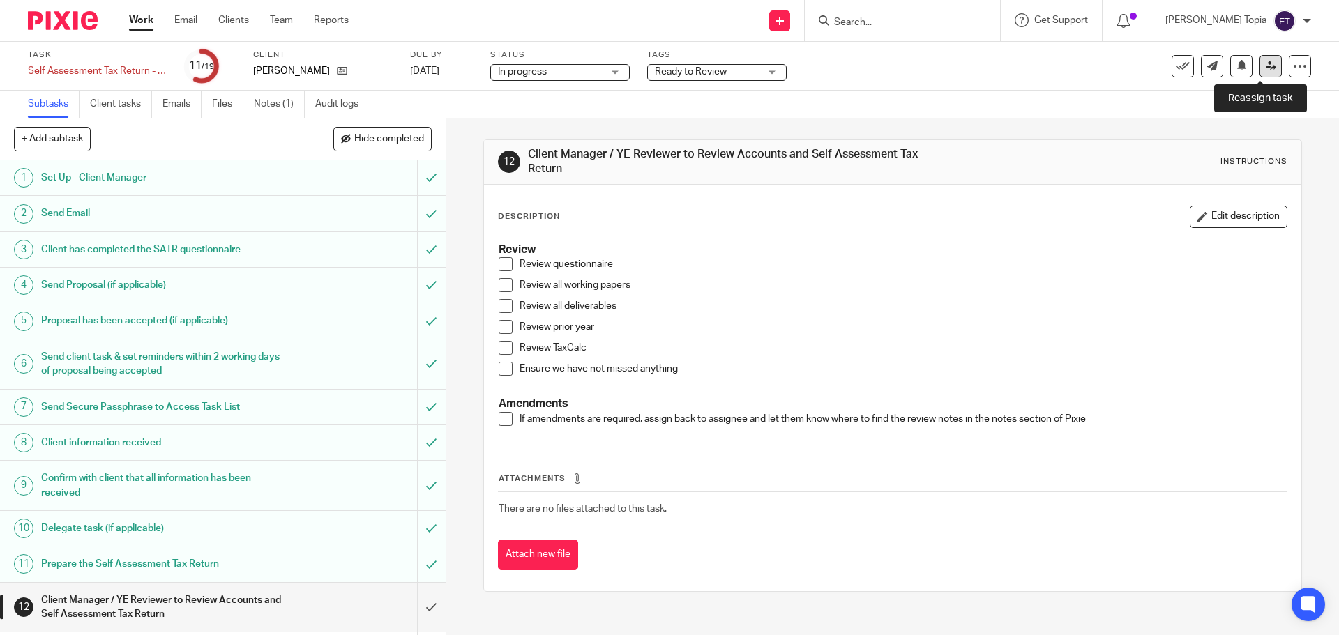
click at [1266, 63] on icon at bounding box center [1271, 66] width 10 height 10
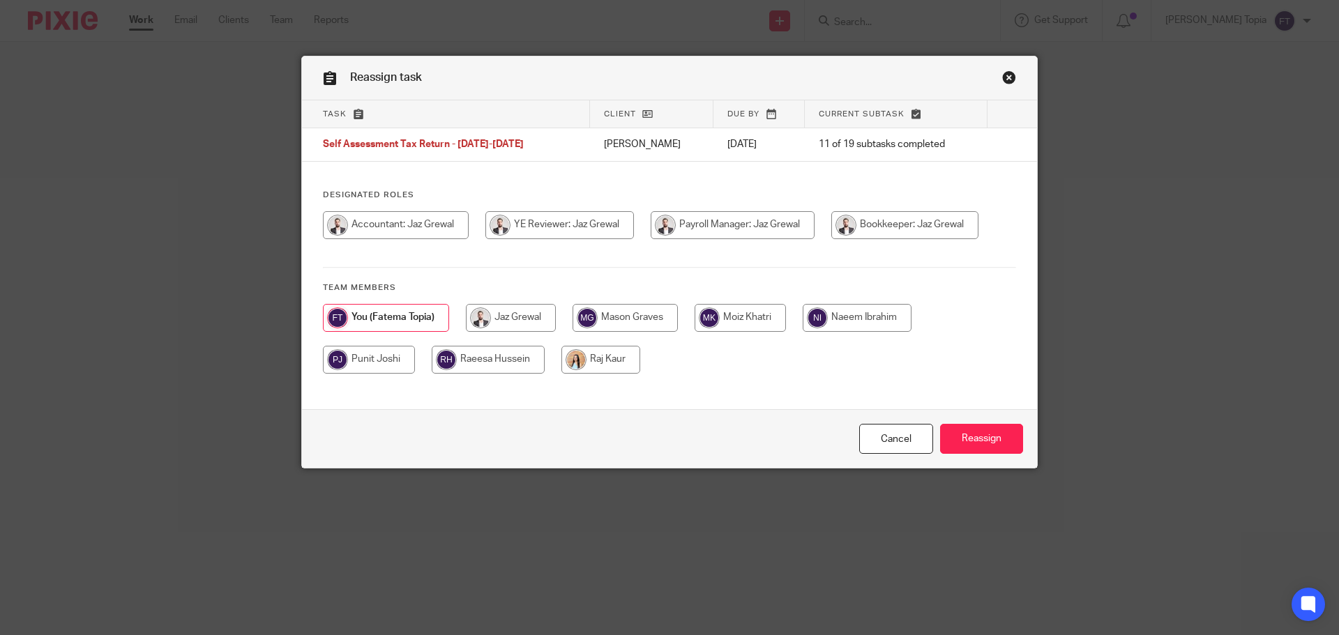
click at [393, 221] on input "radio" at bounding box center [396, 225] width 146 height 28
radio input "true"
click at [949, 437] on input "Reassign" at bounding box center [981, 439] width 83 height 30
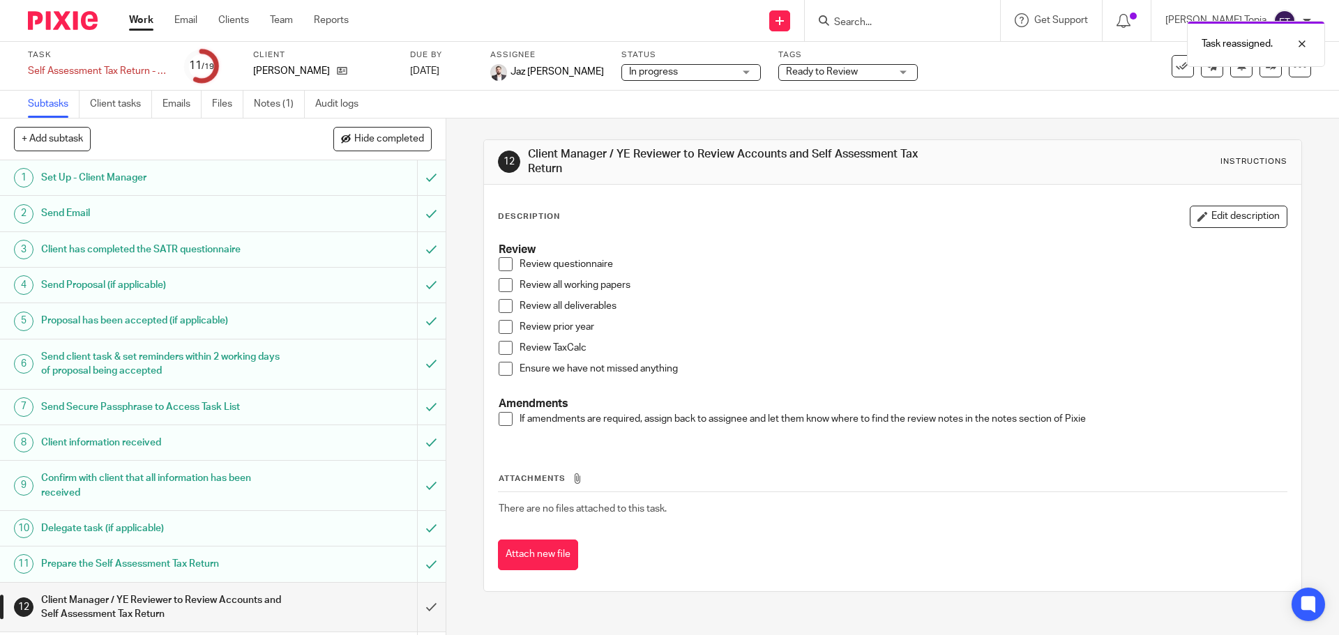
click at [144, 15] on link "Work" at bounding box center [141, 20] width 24 height 14
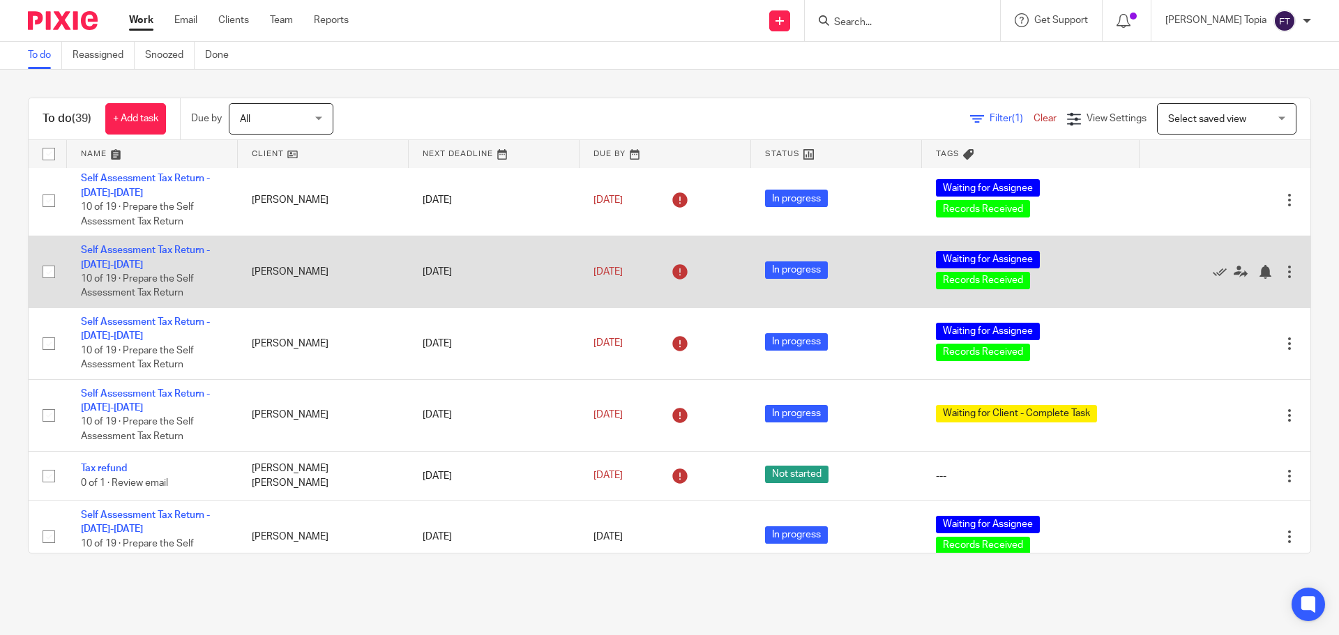
scroll to position [380, 0]
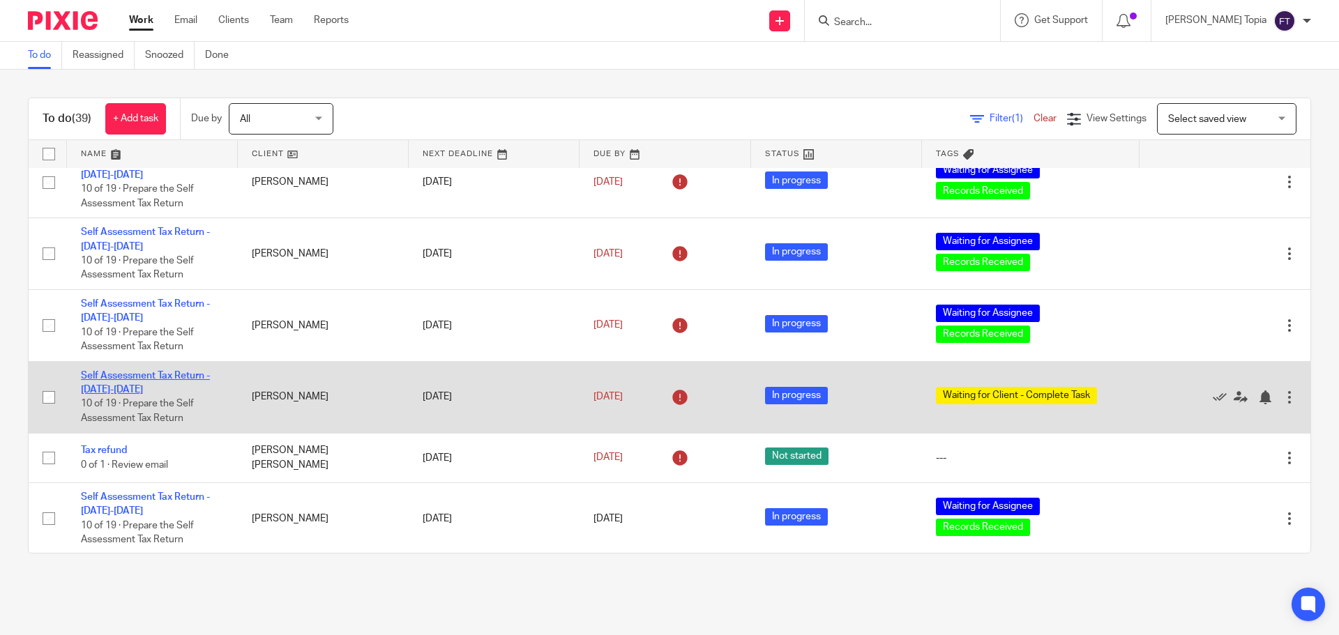
click at [124, 377] on link "Self Assessment Tax Return - [DATE]-[DATE]" at bounding box center [145, 383] width 129 height 24
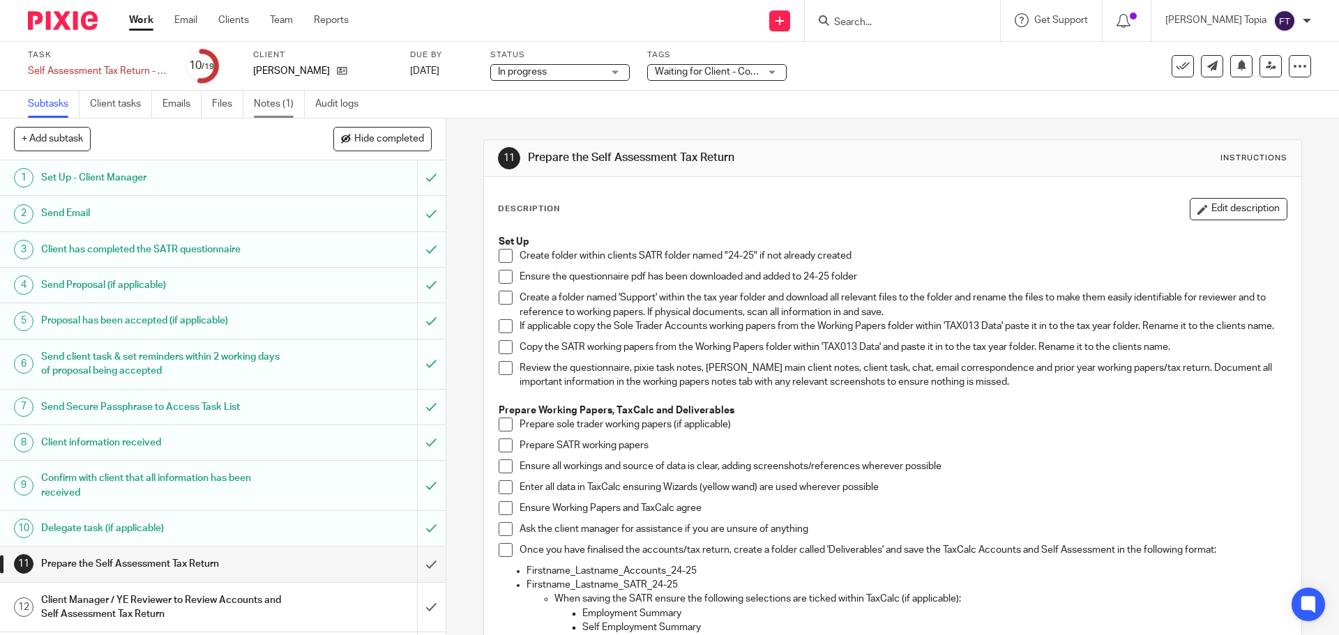
click at [285, 96] on link "Notes (1)" at bounding box center [279, 104] width 51 height 27
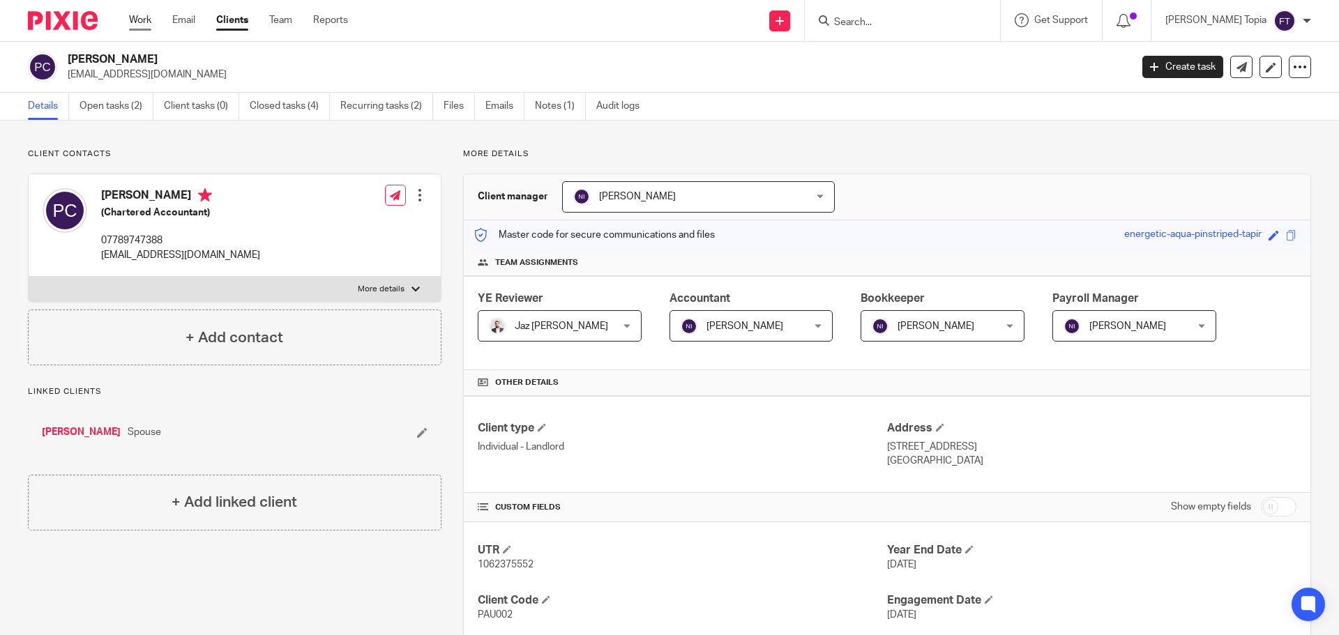
click at [144, 20] on link "Work" at bounding box center [140, 20] width 22 height 14
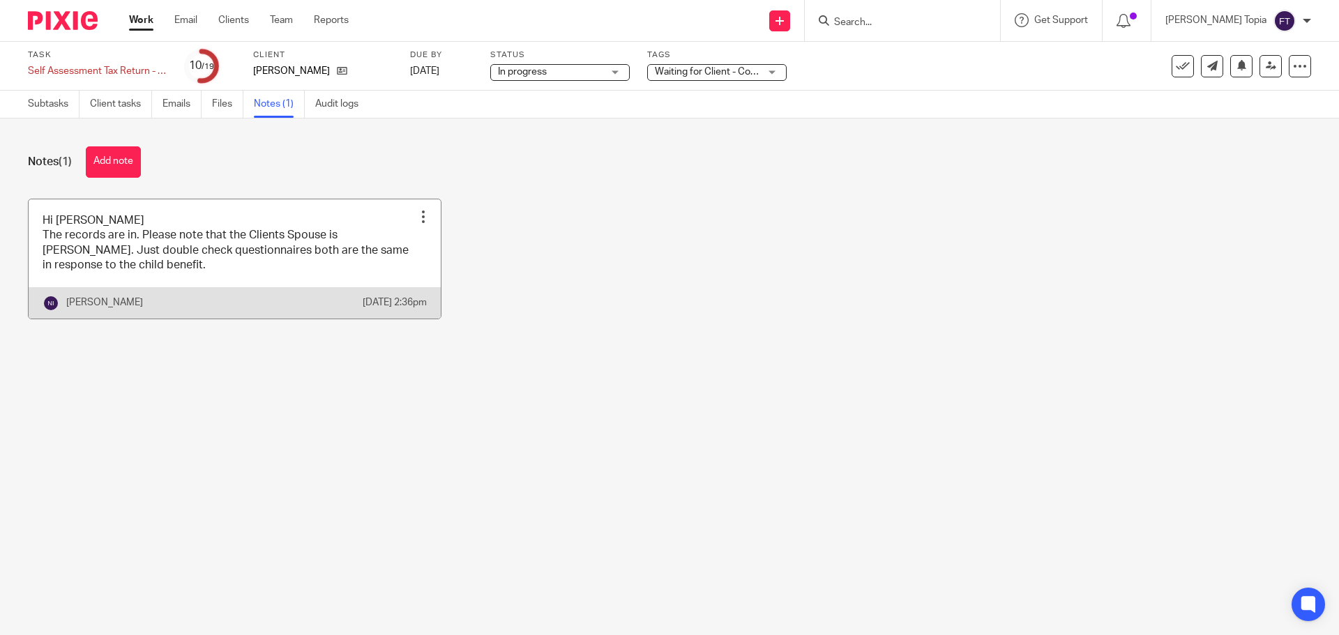
click at [197, 271] on link at bounding box center [235, 259] width 412 height 119
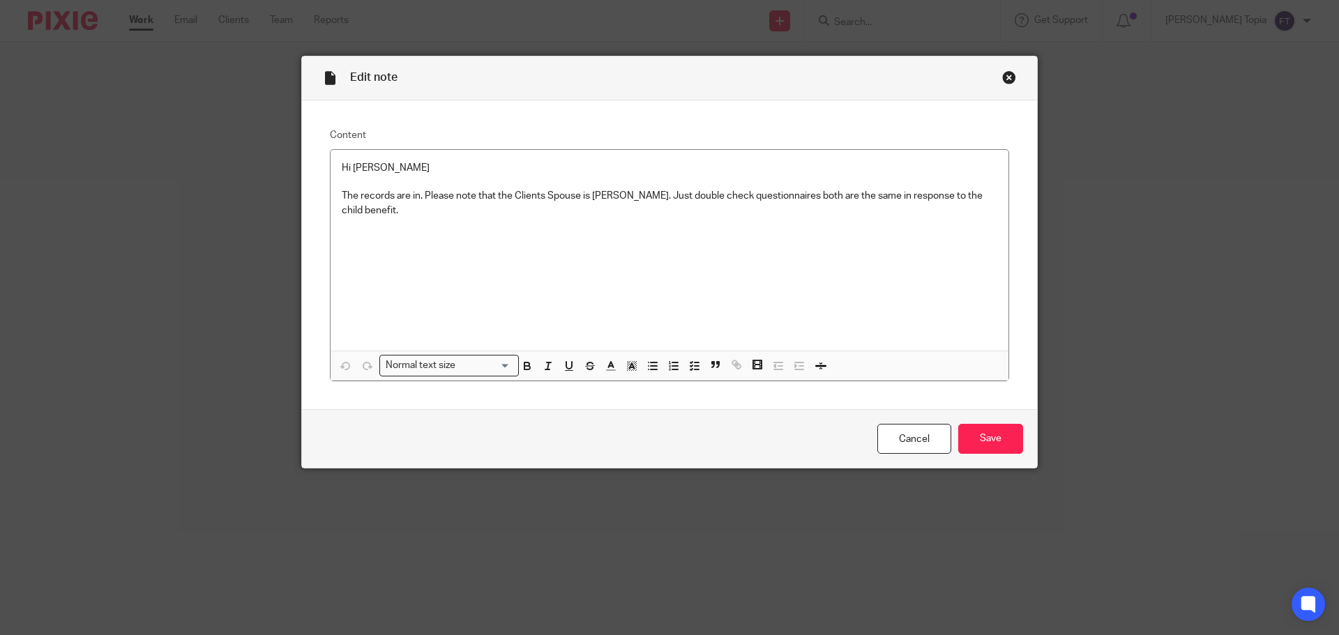
click at [1002, 76] on div "Close this dialog window" at bounding box center [1009, 77] width 14 height 14
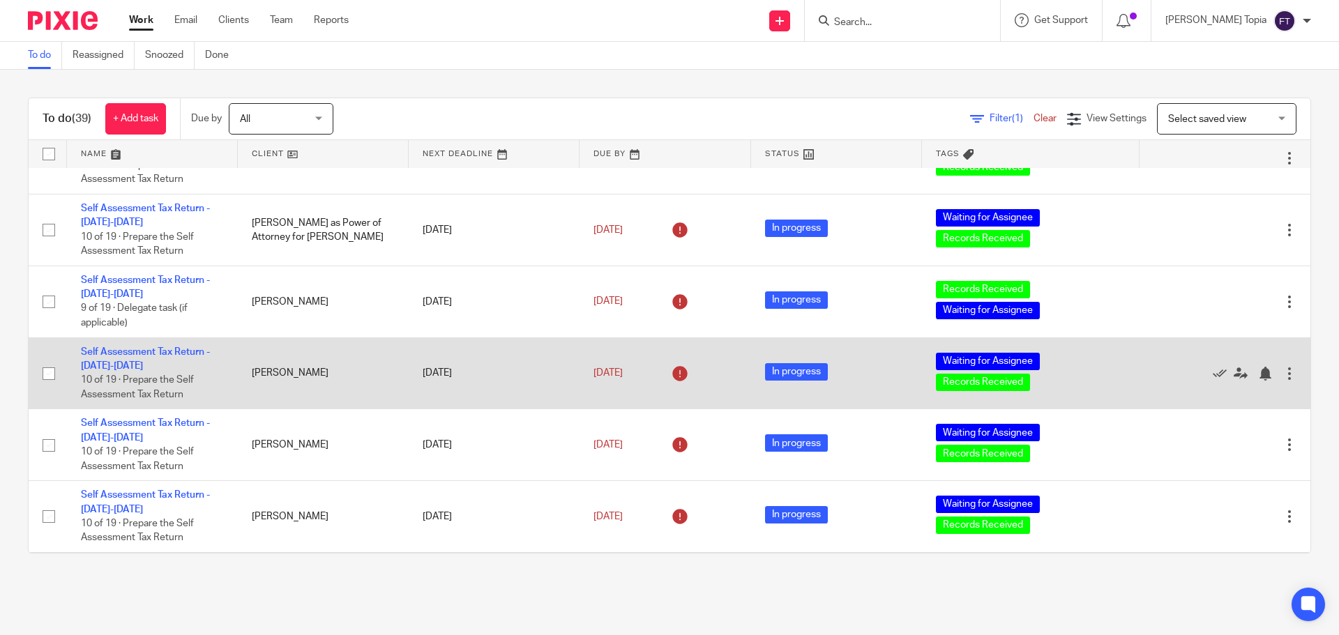
scroll to position [140, 0]
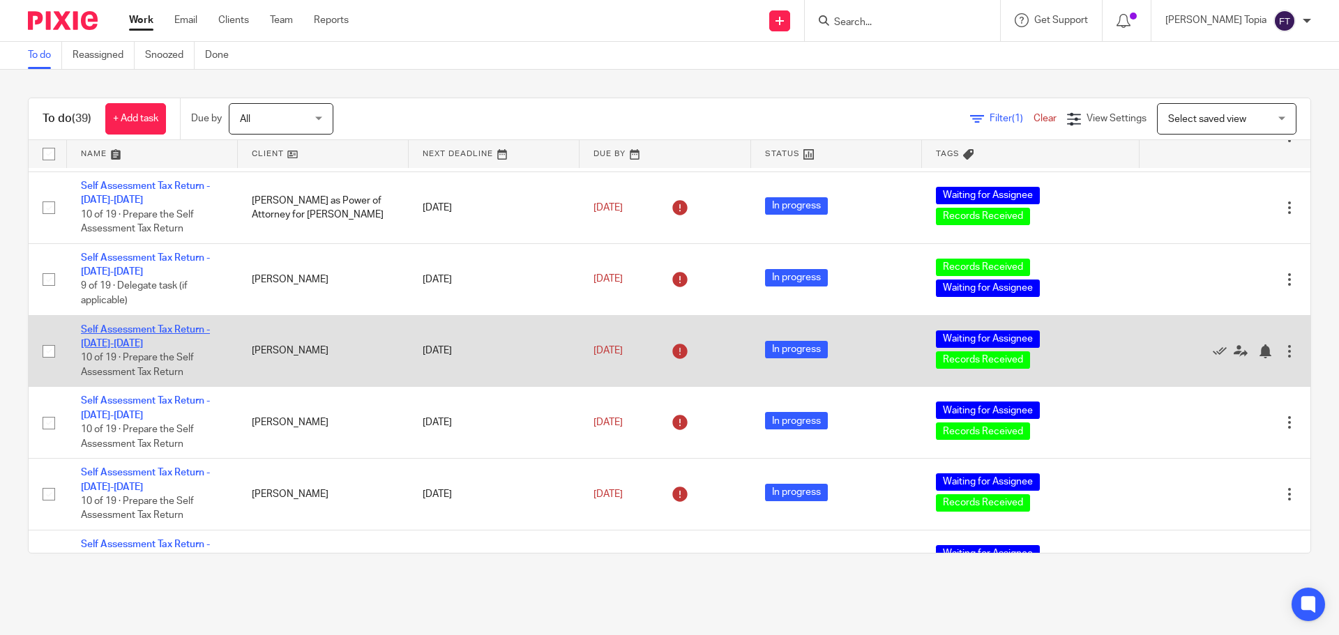
click at [135, 328] on link "Self Assessment Tax Return - 2024-2025" at bounding box center [145, 337] width 129 height 24
